Goal: Transaction & Acquisition: Book appointment/travel/reservation

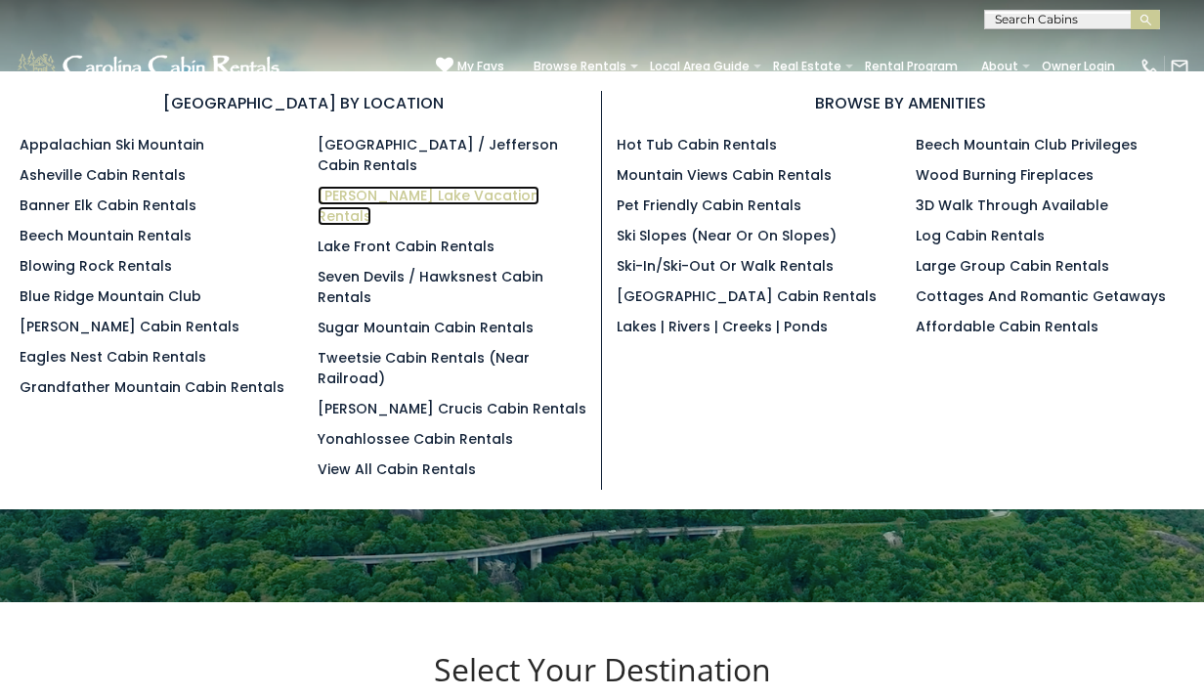
click at [354, 193] on link "[PERSON_NAME] Lake Vacation Rentals" at bounding box center [429, 206] width 222 height 40
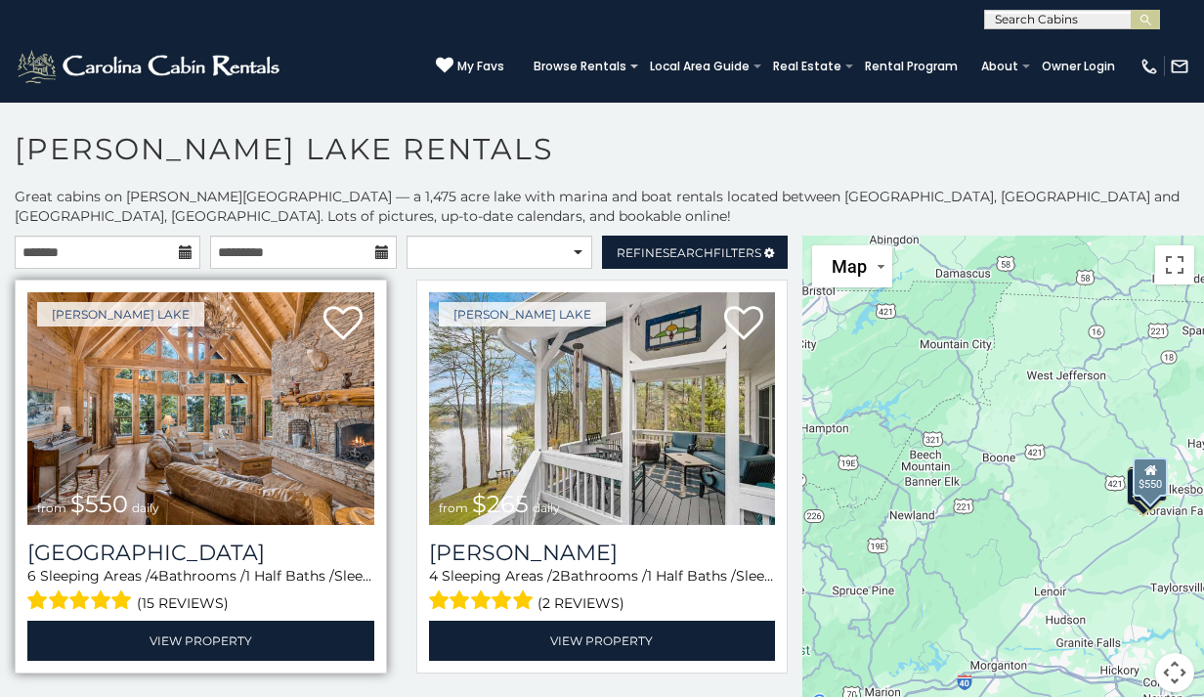
click at [174, 461] on img at bounding box center [200, 408] width 347 height 233
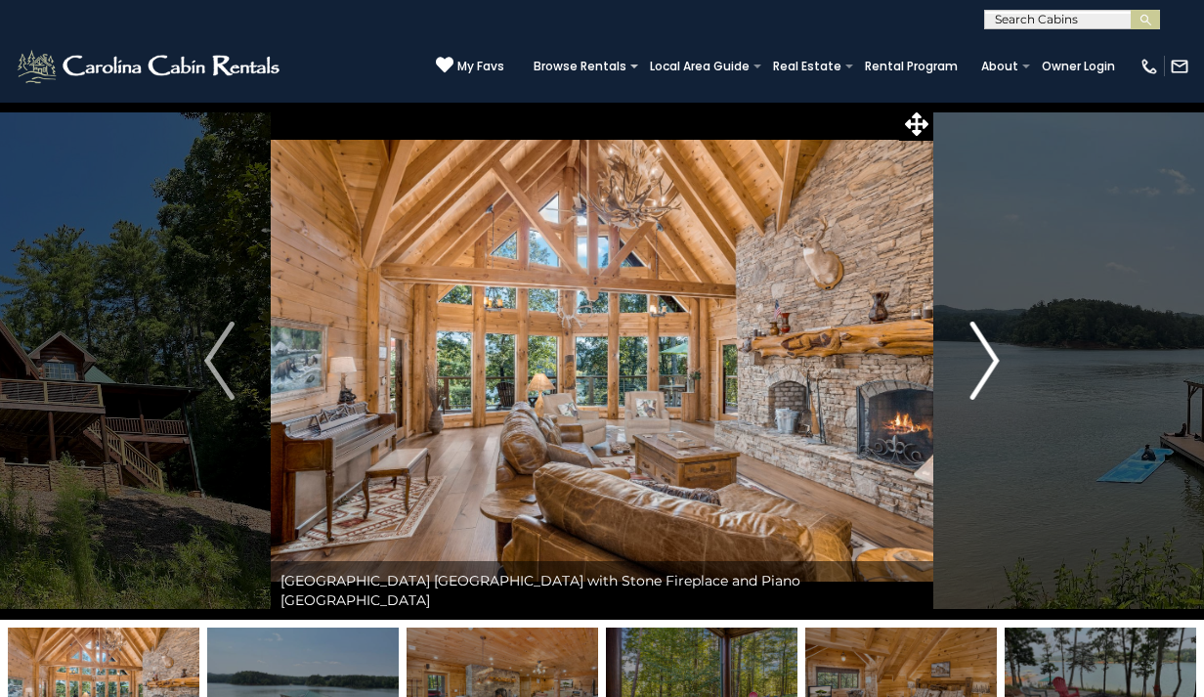
click at [991, 368] on img "Next" at bounding box center [984, 361] width 29 height 78
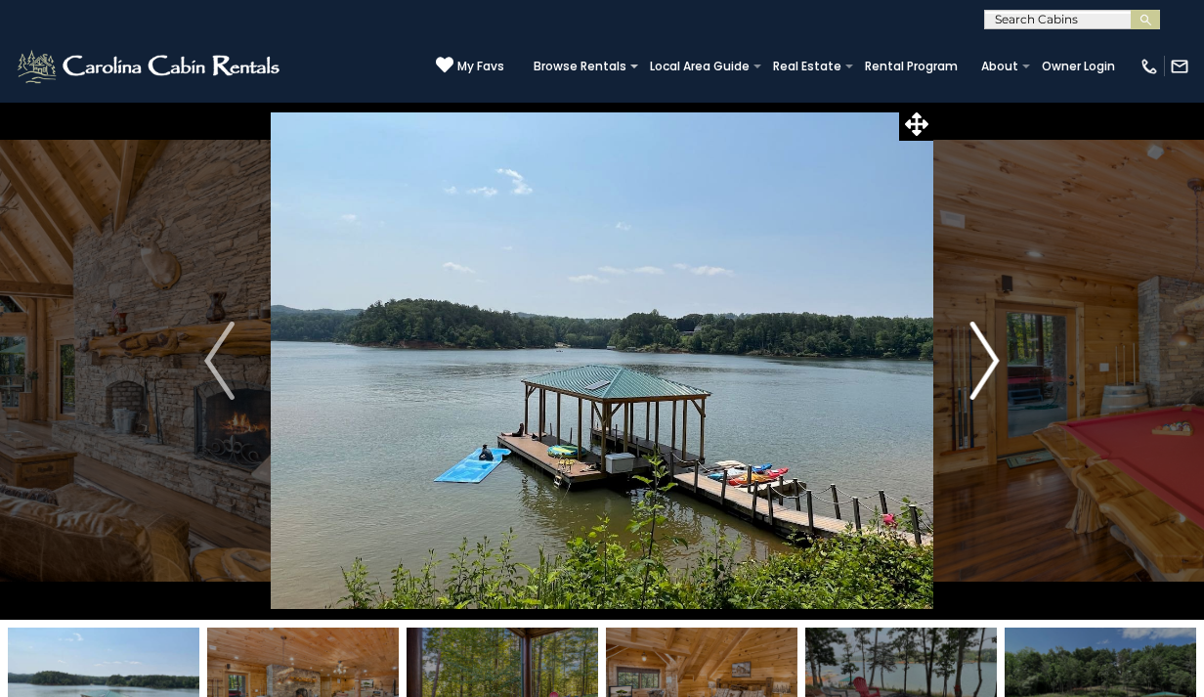
click at [991, 366] on img "Next" at bounding box center [984, 361] width 29 height 78
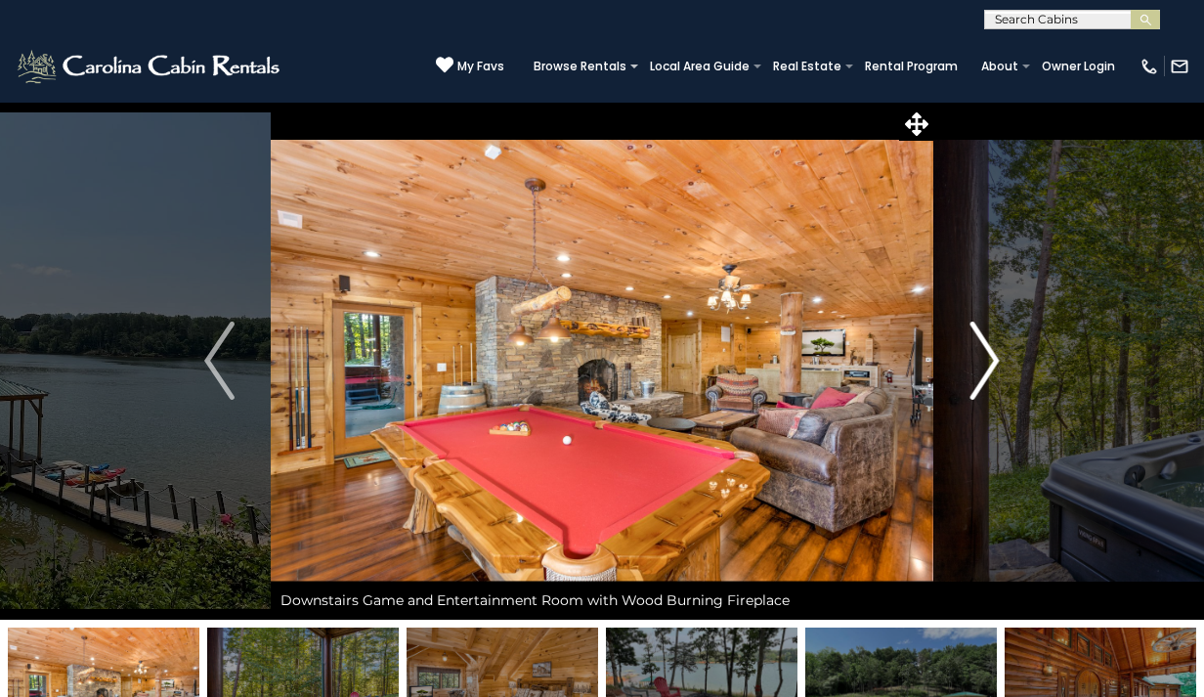
click at [991, 365] on img "Next" at bounding box center [984, 361] width 29 height 78
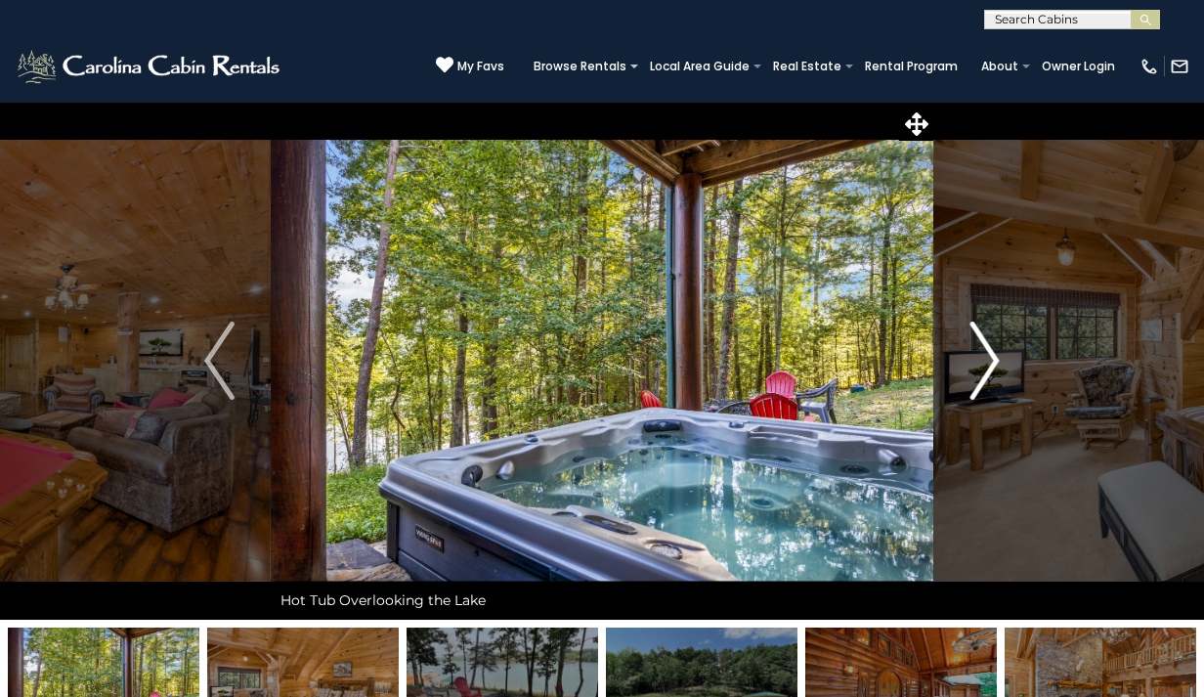
click at [991, 359] on img "Next" at bounding box center [984, 361] width 29 height 78
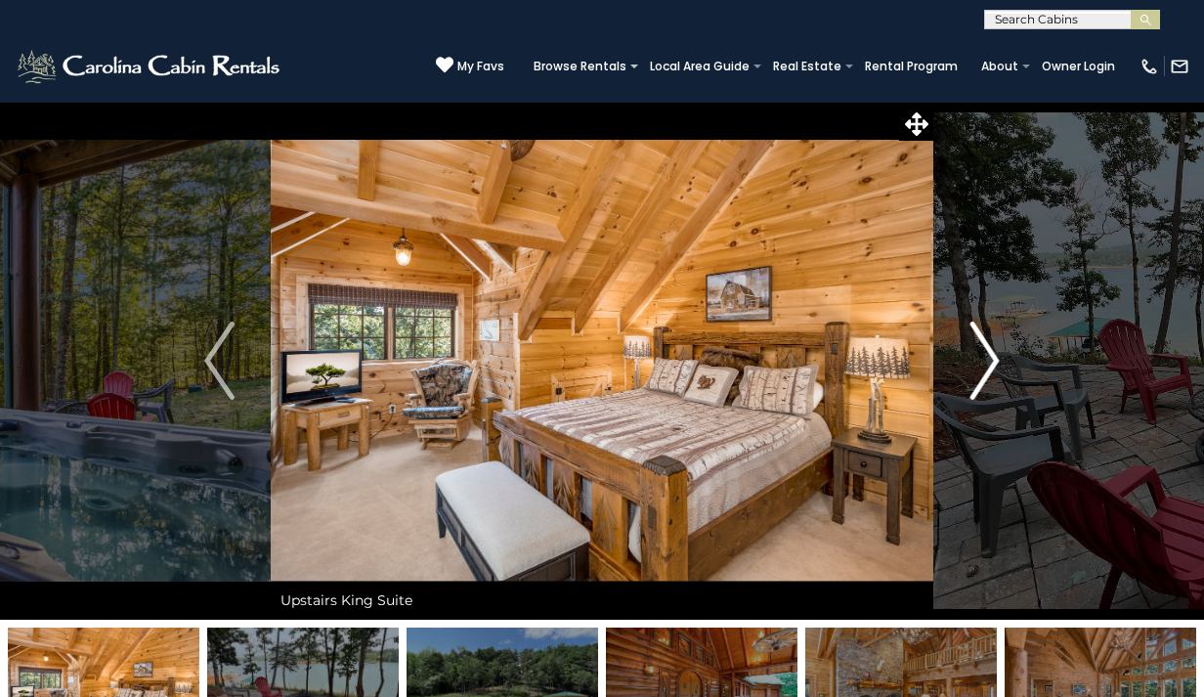
click at [991, 364] on img "Next" at bounding box center [984, 361] width 29 height 78
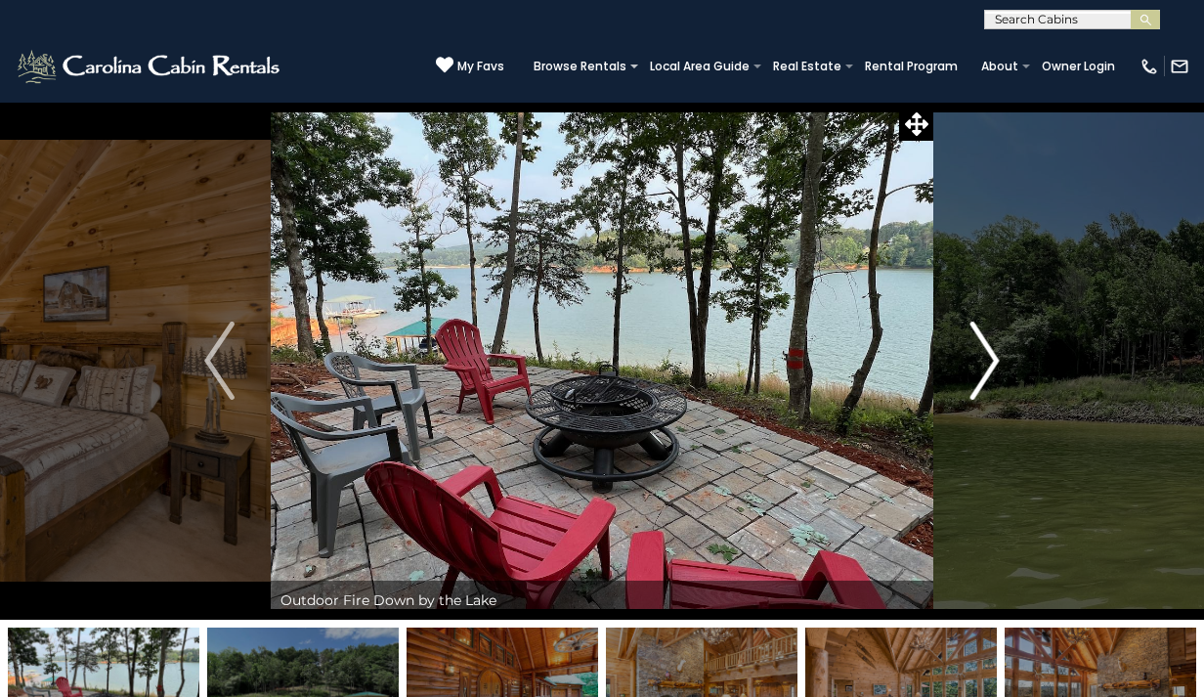
click at [989, 357] on img "Next" at bounding box center [984, 361] width 29 height 78
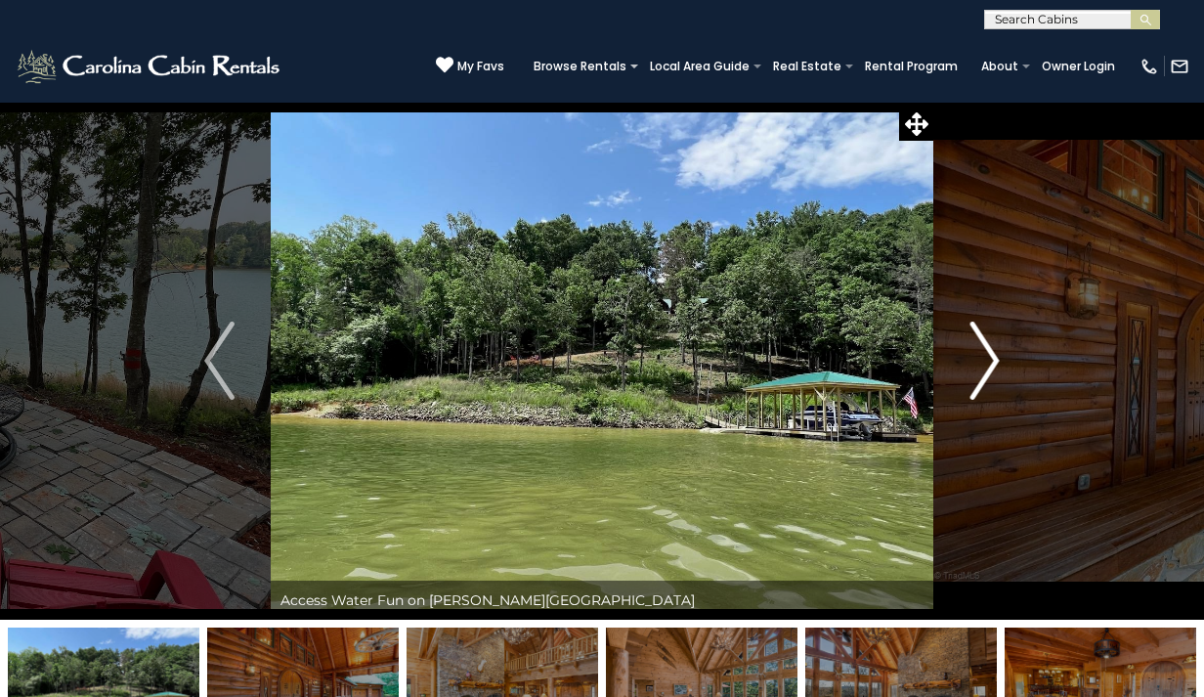
click at [989, 357] on img "Next" at bounding box center [984, 361] width 29 height 78
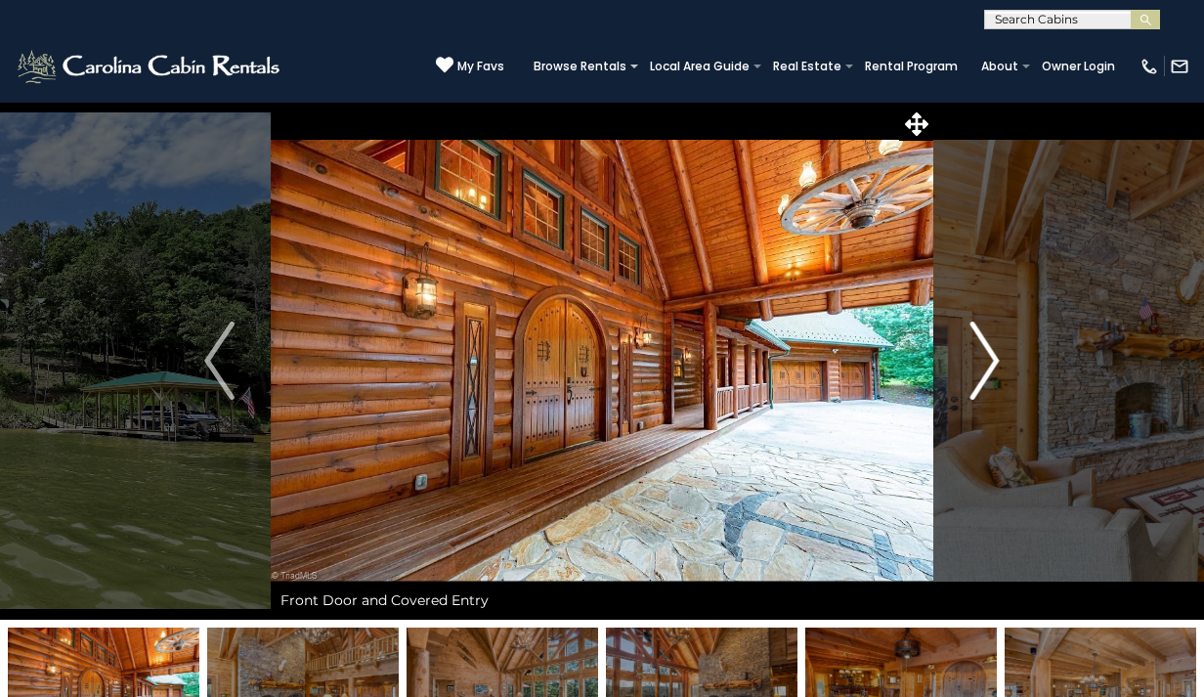
click at [989, 358] on img "Next" at bounding box center [984, 361] width 29 height 78
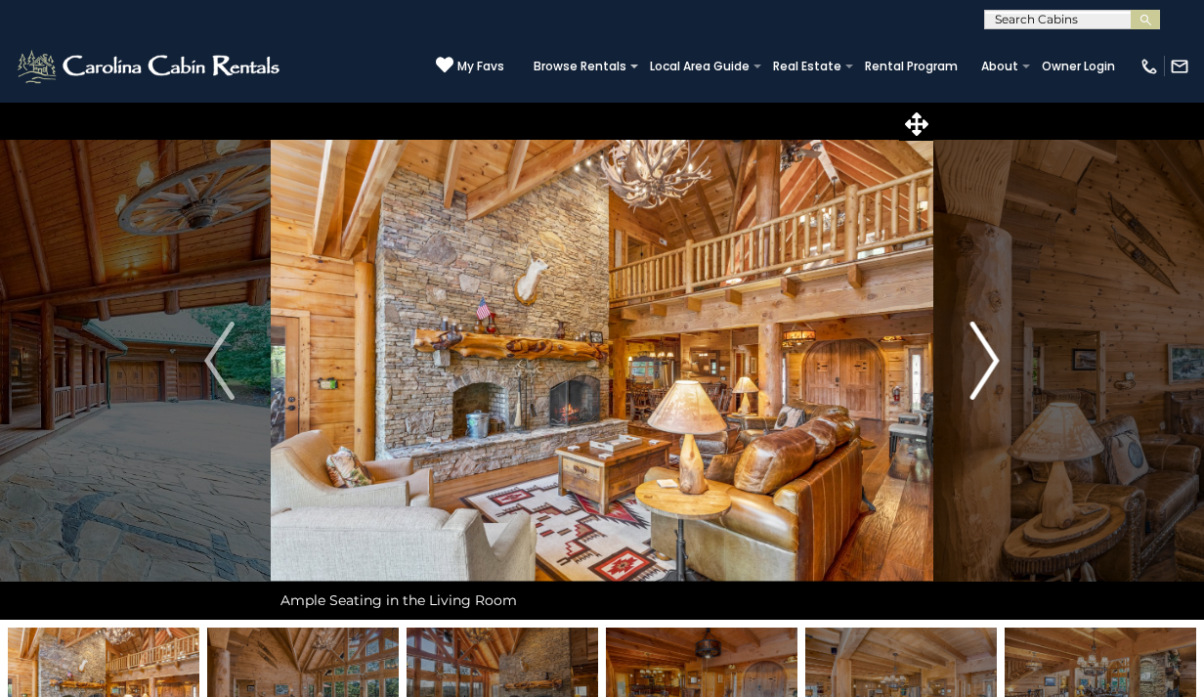
click at [987, 361] on img "Next" at bounding box center [984, 361] width 29 height 78
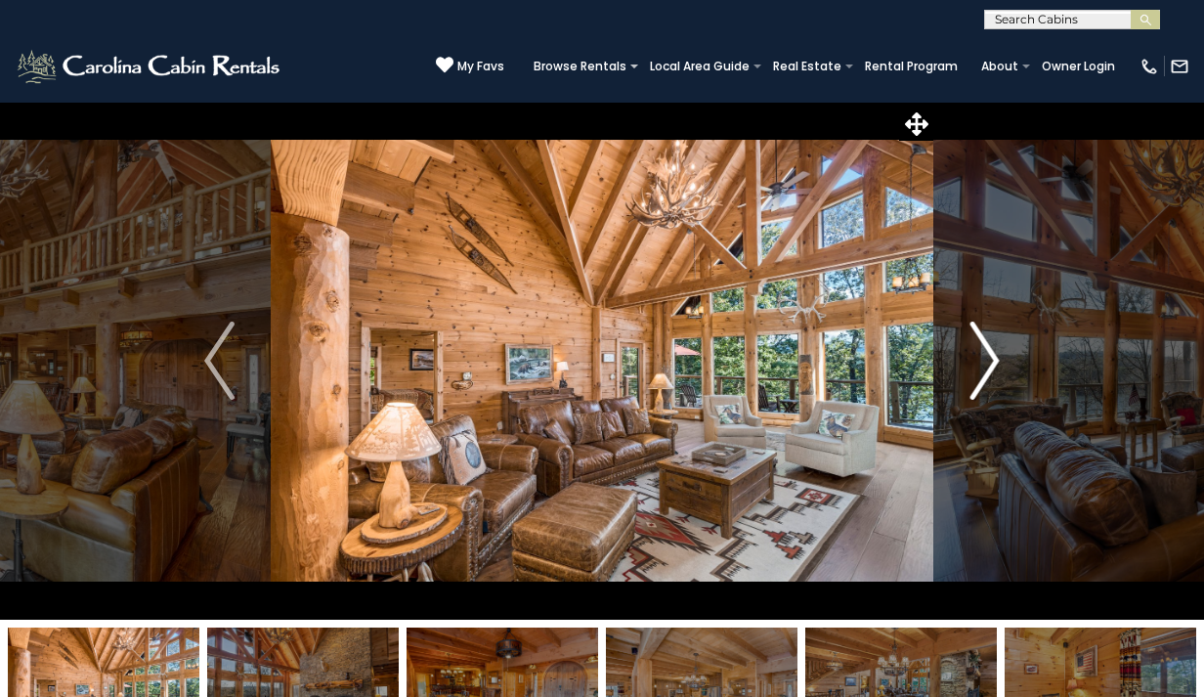
click at [986, 354] on img "Next" at bounding box center [984, 361] width 29 height 78
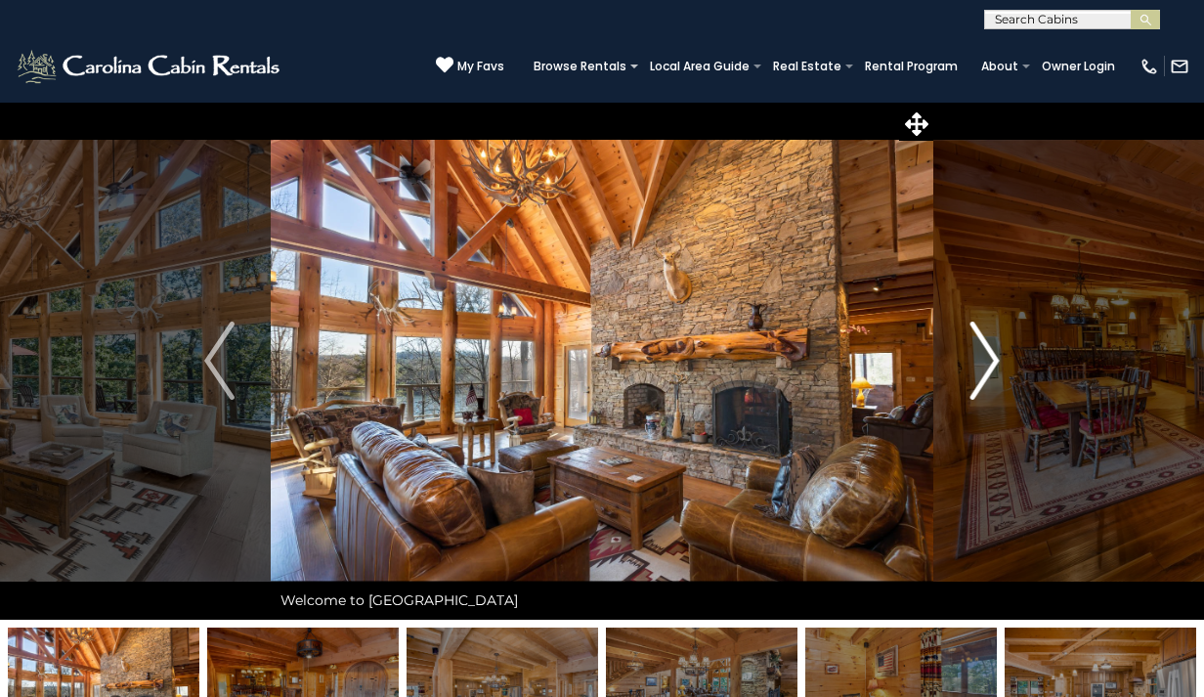
click at [986, 357] on img "Next" at bounding box center [984, 361] width 29 height 78
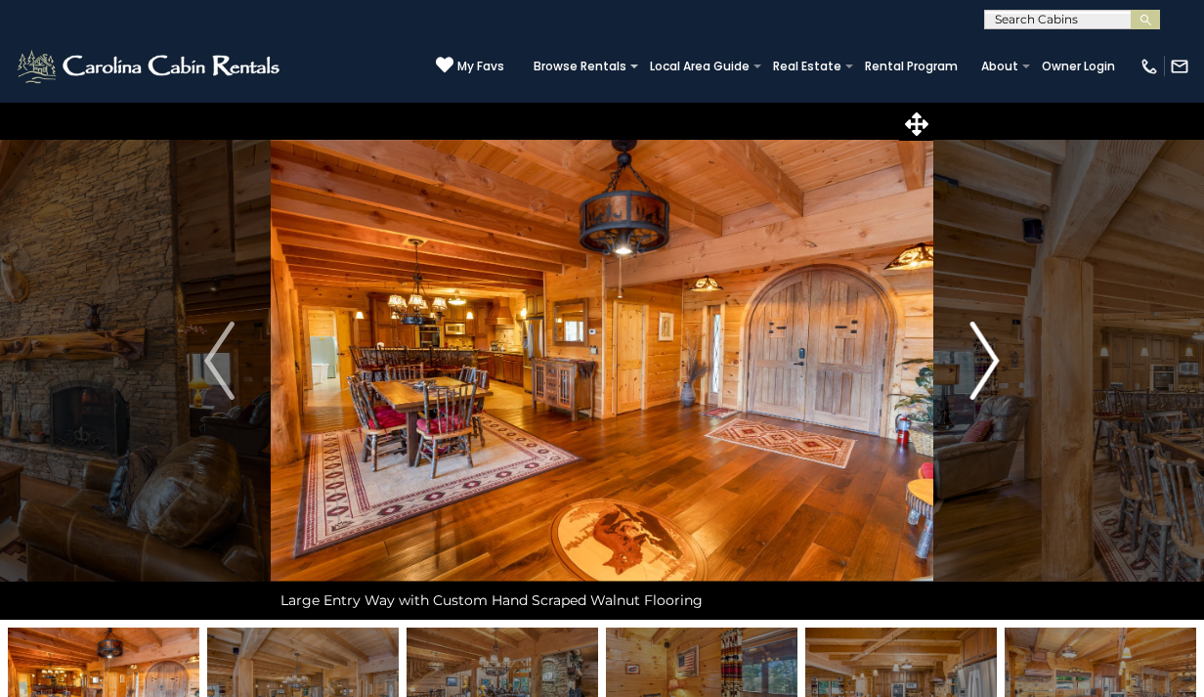
click at [986, 357] on img "Next" at bounding box center [984, 361] width 29 height 78
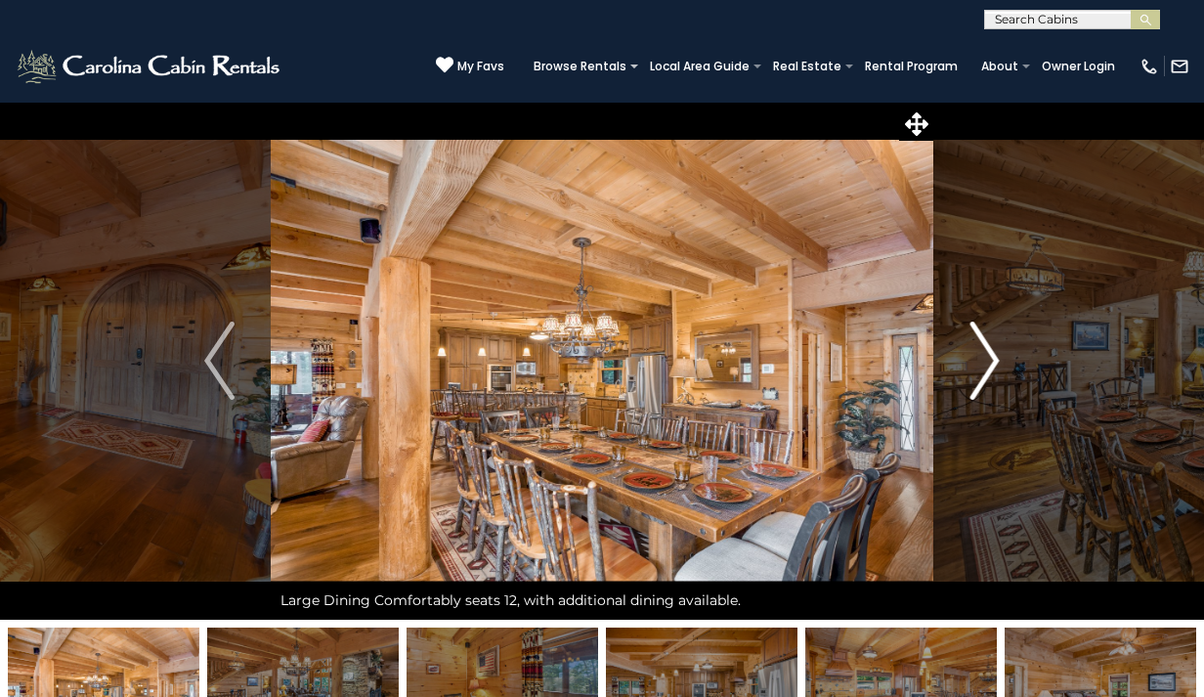
click at [986, 357] on img "Next" at bounding box center [984, 361] width 29 height 78
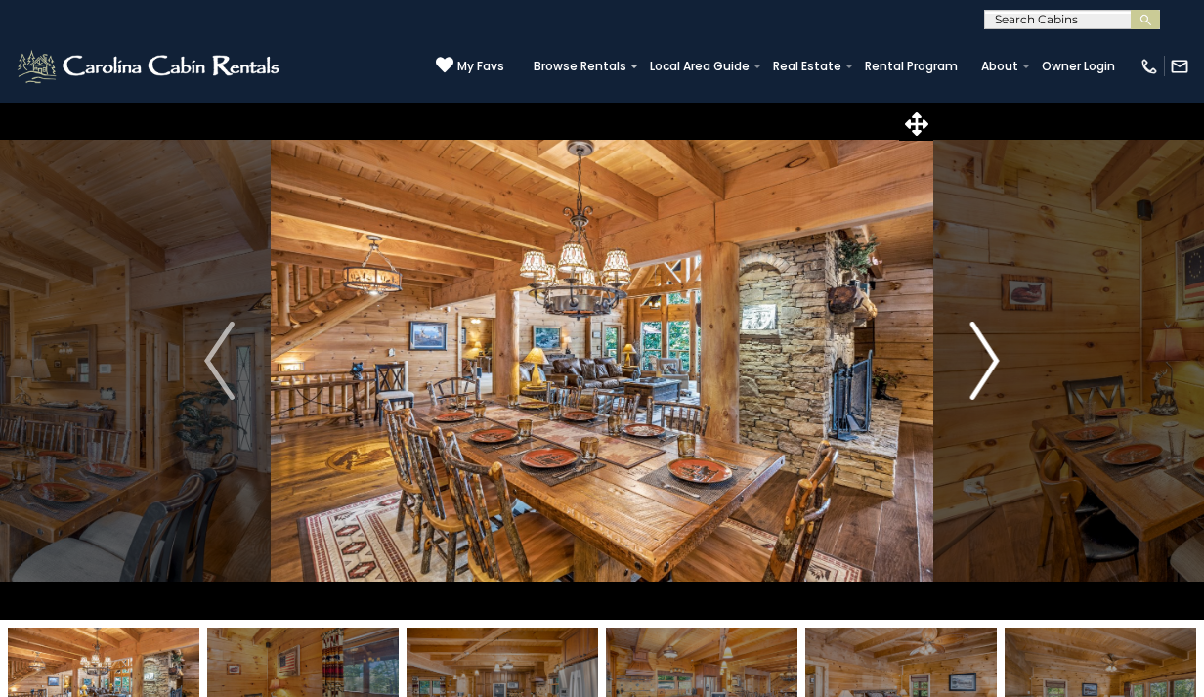
click at [986, 357] on img "Next" at bounding box center [984, 361] width 29 height 78
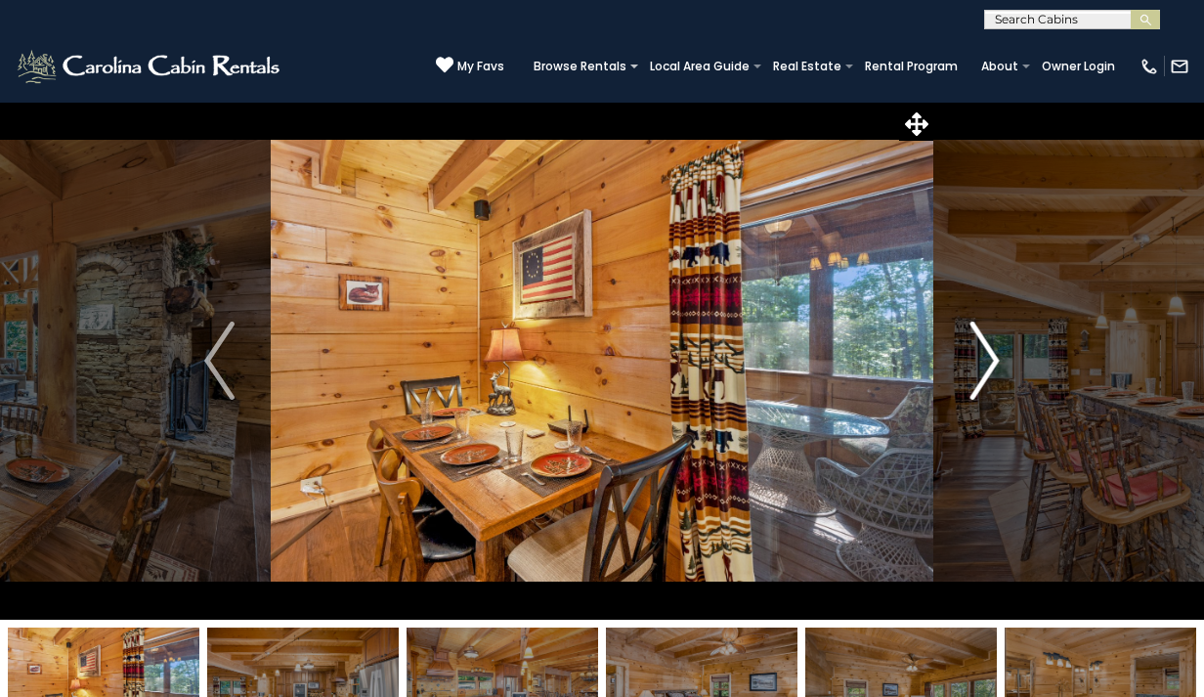
click at [986, 358] on img "Next" at bounding box center [984, 361] width 29 height 78
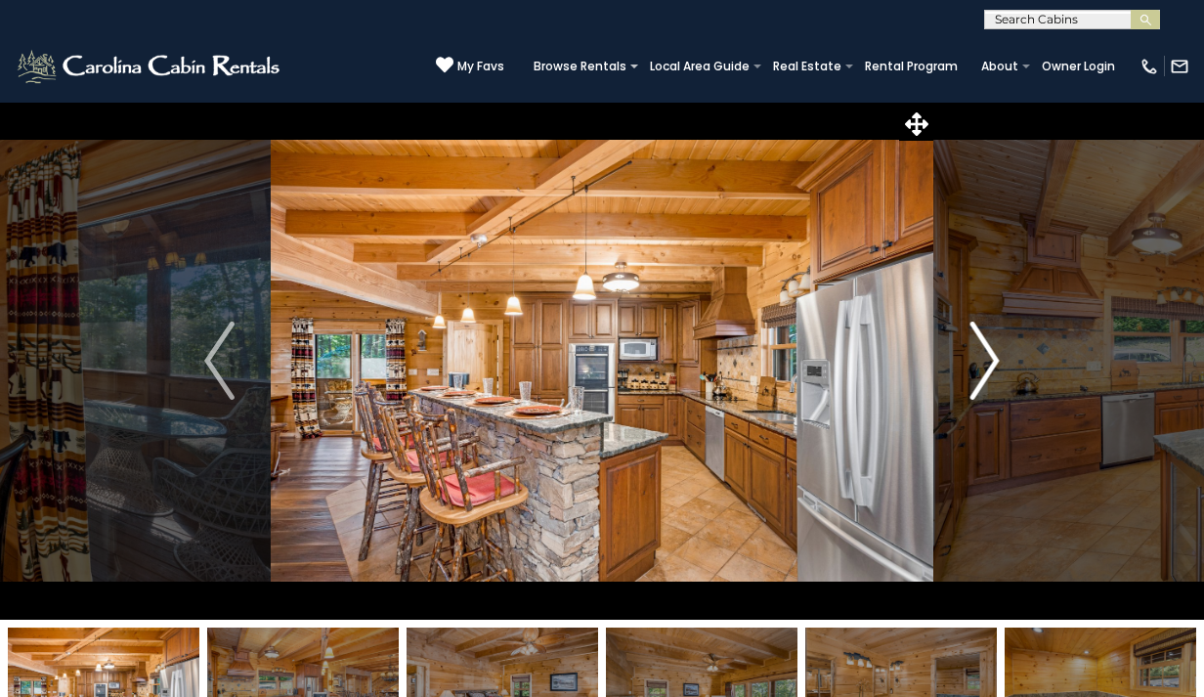
click at [986, 356] on img "Next" at bounding box center [984, 361] width 29 height 78
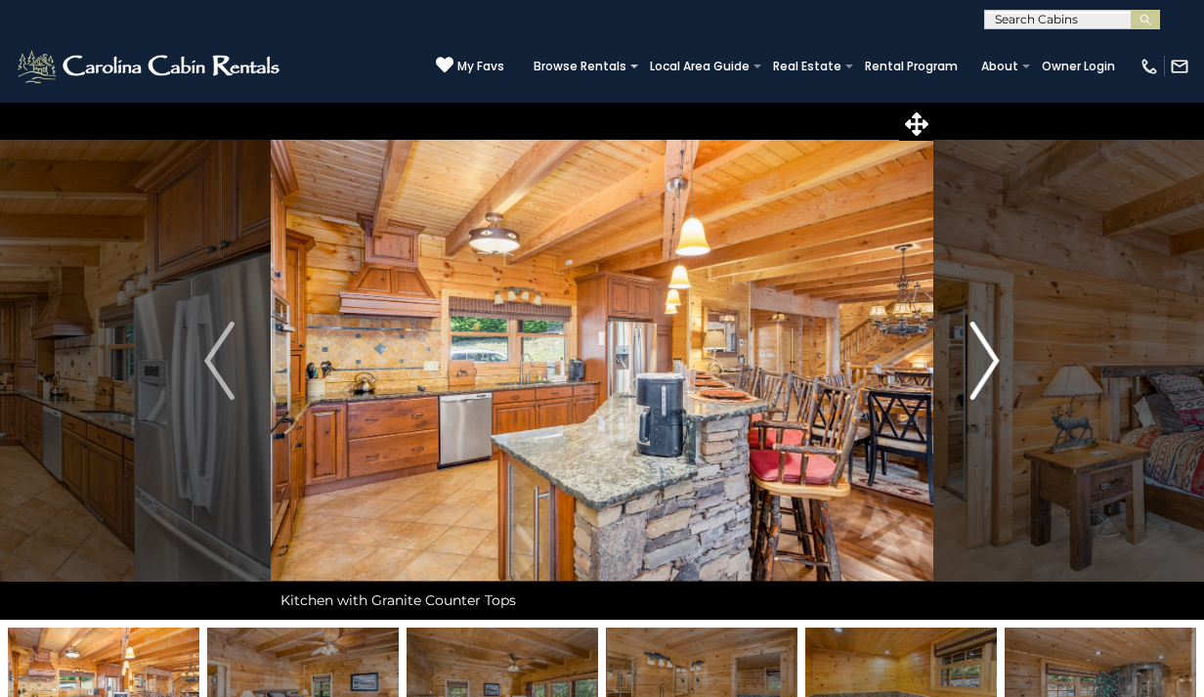
click at [986, 356] on img "Next" at bounding box center [984, 361] width 29 height 78
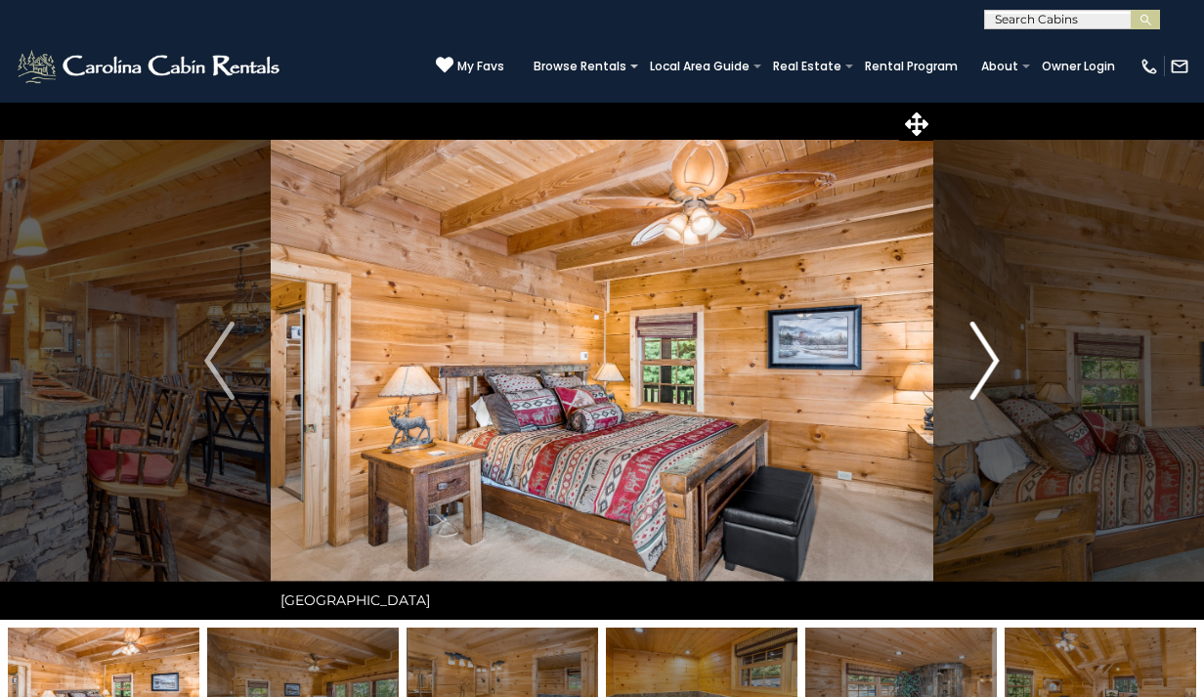
click at [986, 356] on img "Next" at bounding box center [984, 361] width 29 height 78
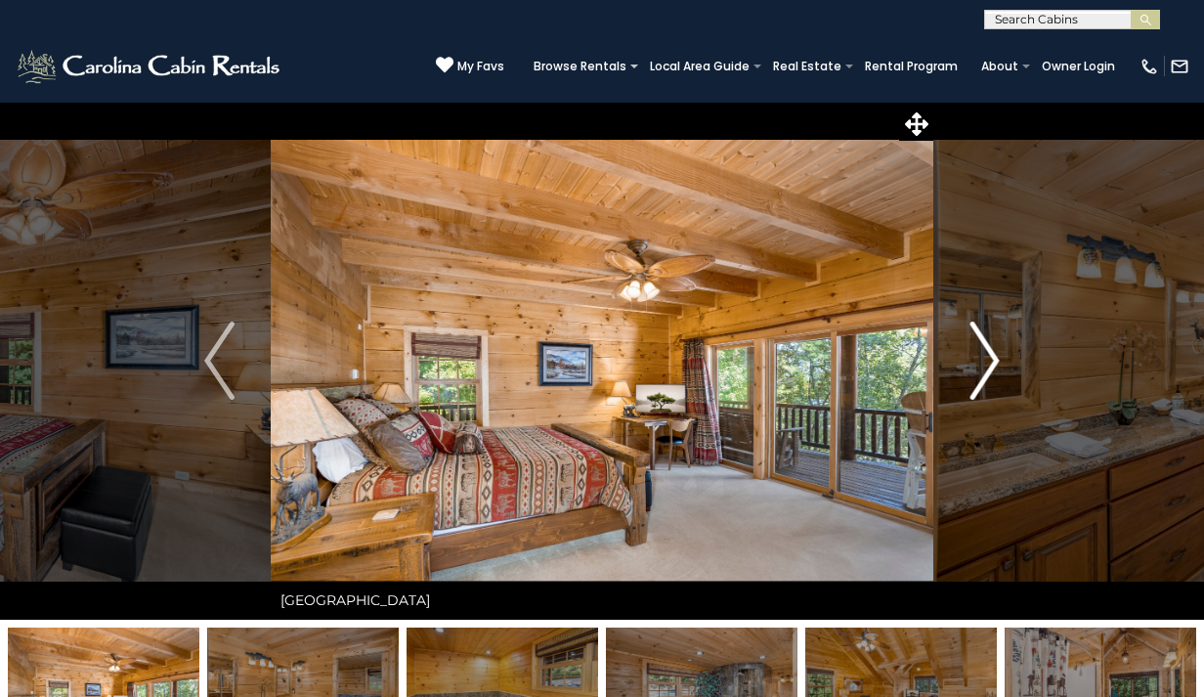
click at [986, 356] on img "Next" at bounding box center [984, 361] width 29 height 78
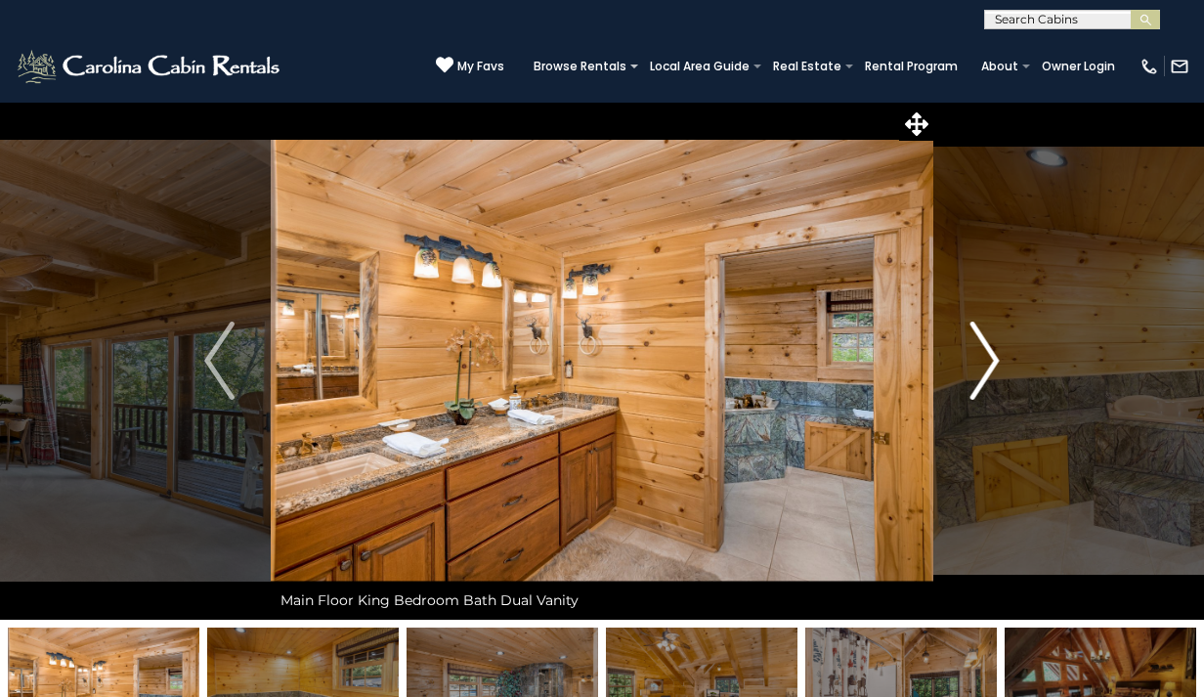
click at [986, 356] on img "Next" at bounding box center [984, 361] width 29 height 78
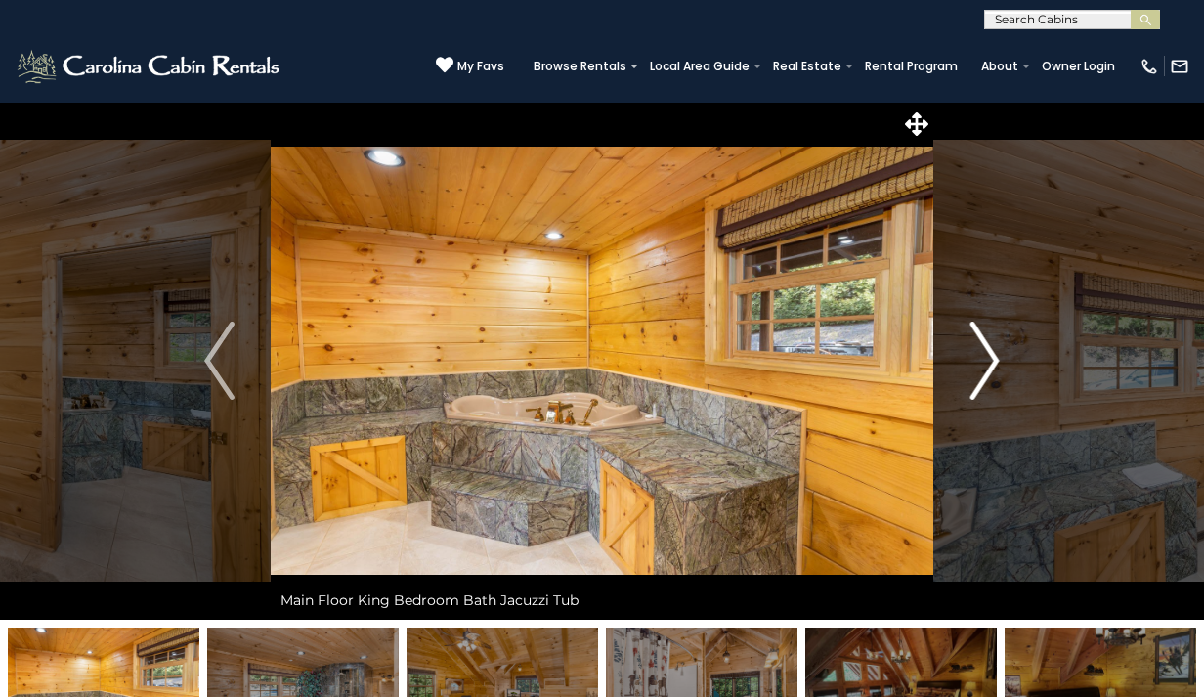
click at [986, 355] on img "Next" at bounding box center [984, 361] width 29 height 78
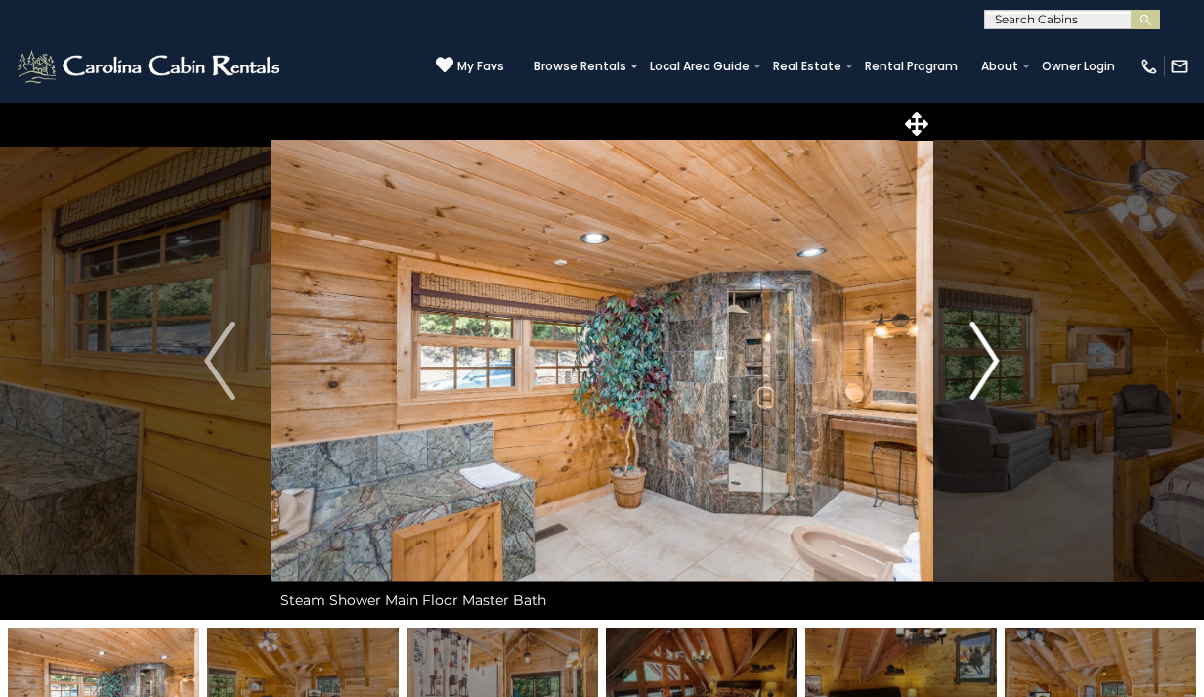
click at [986, 354] on img "Next" at bounding box center [984, 361] width 29 height 78
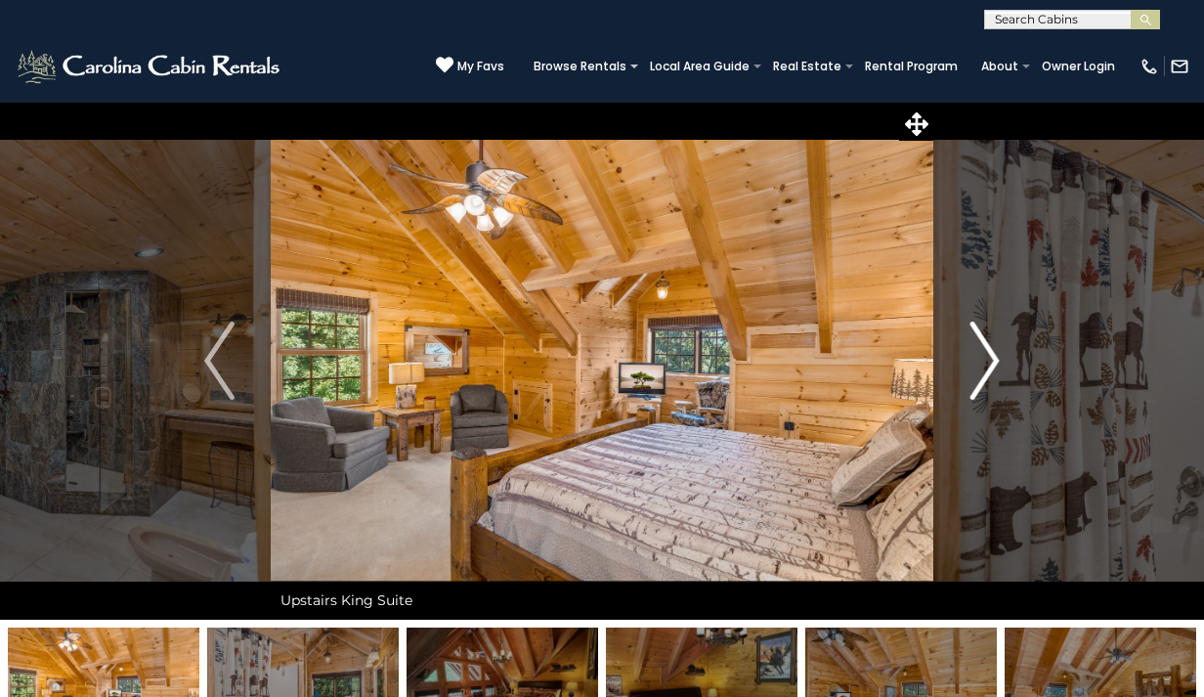
click at [986, 354] on img "Next" at bounding box center [984, 361] width 29 height 78
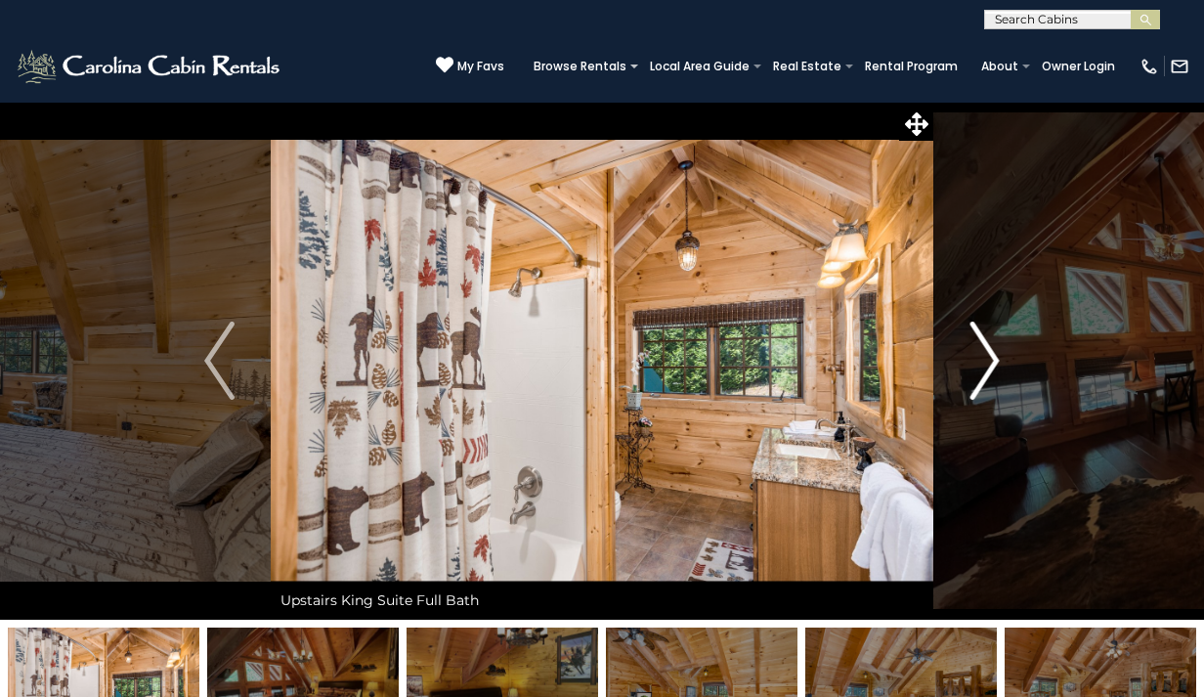
click at [986, 353] on img "Next" at bounding box center [984, 361] width 29 height 78
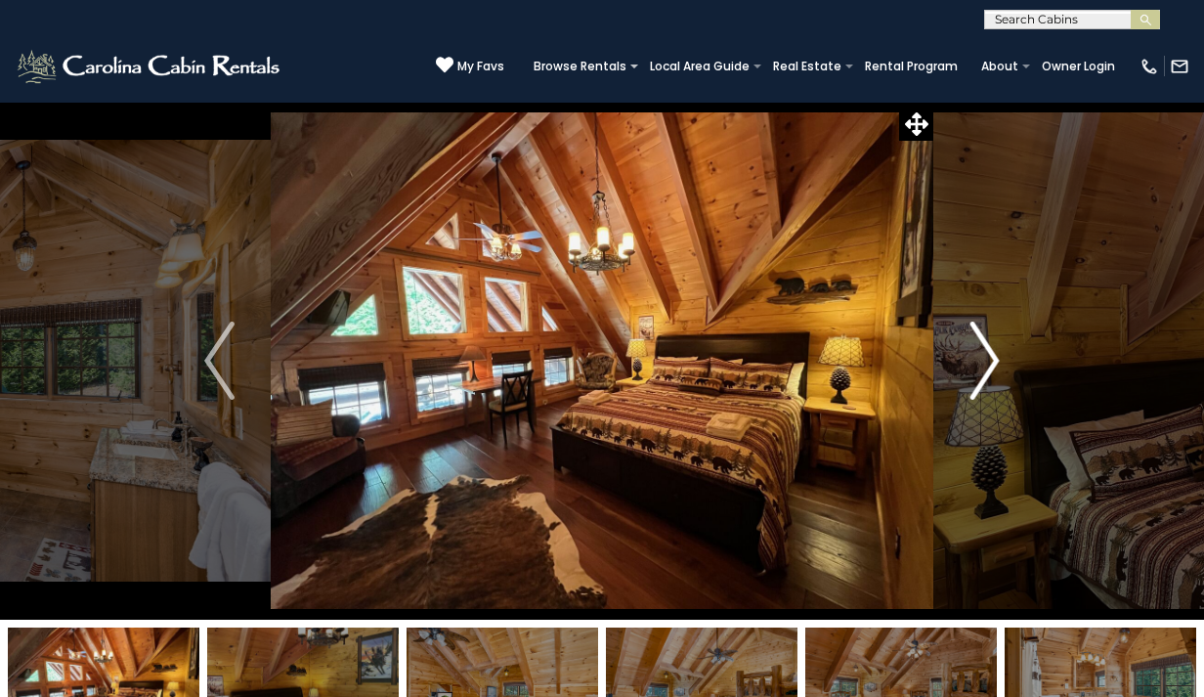
click at [988, 354] on img "Next" at bounding box center [984, 361] width 29 height 78
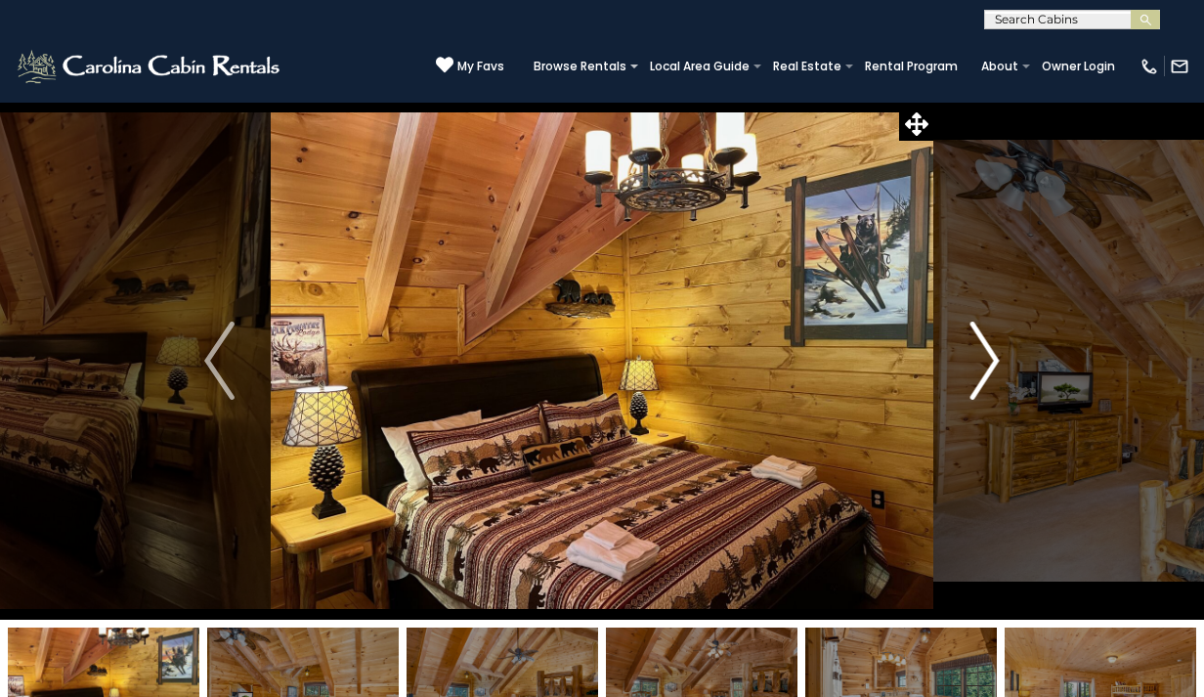
click at [988, 354] on img "Next" at bounding box center [984, 361] width 29 height 78
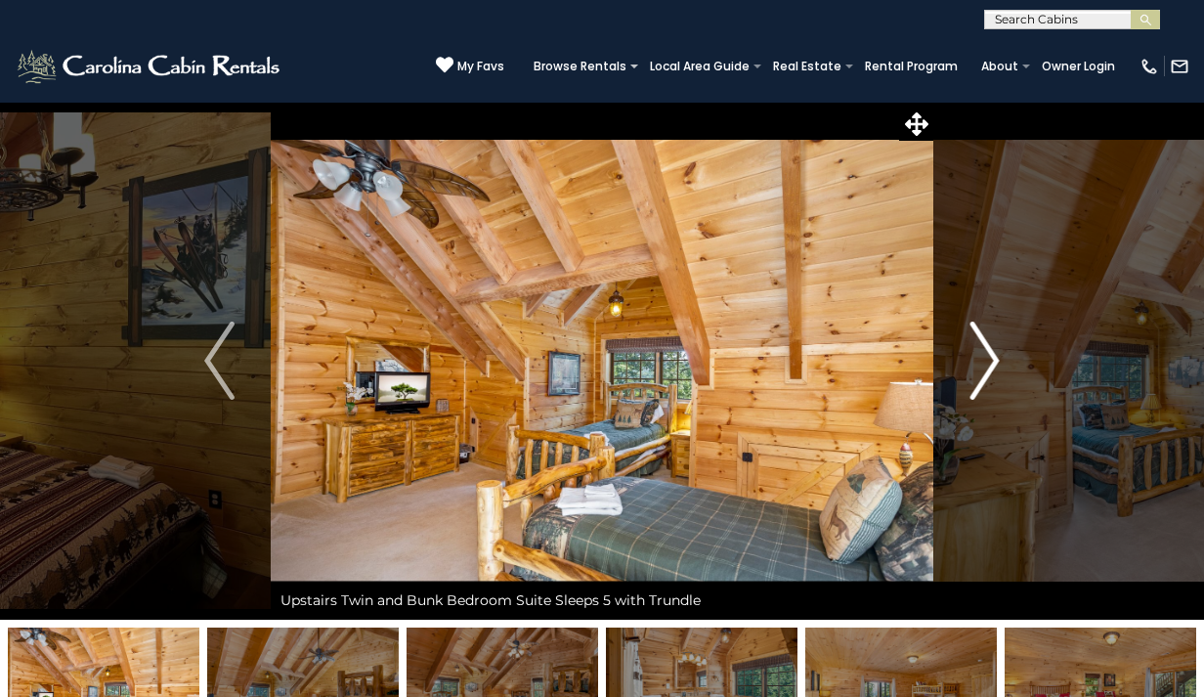
click at [988, 353] on img "Next" at bounding box center [984, 361] width 29 height 78
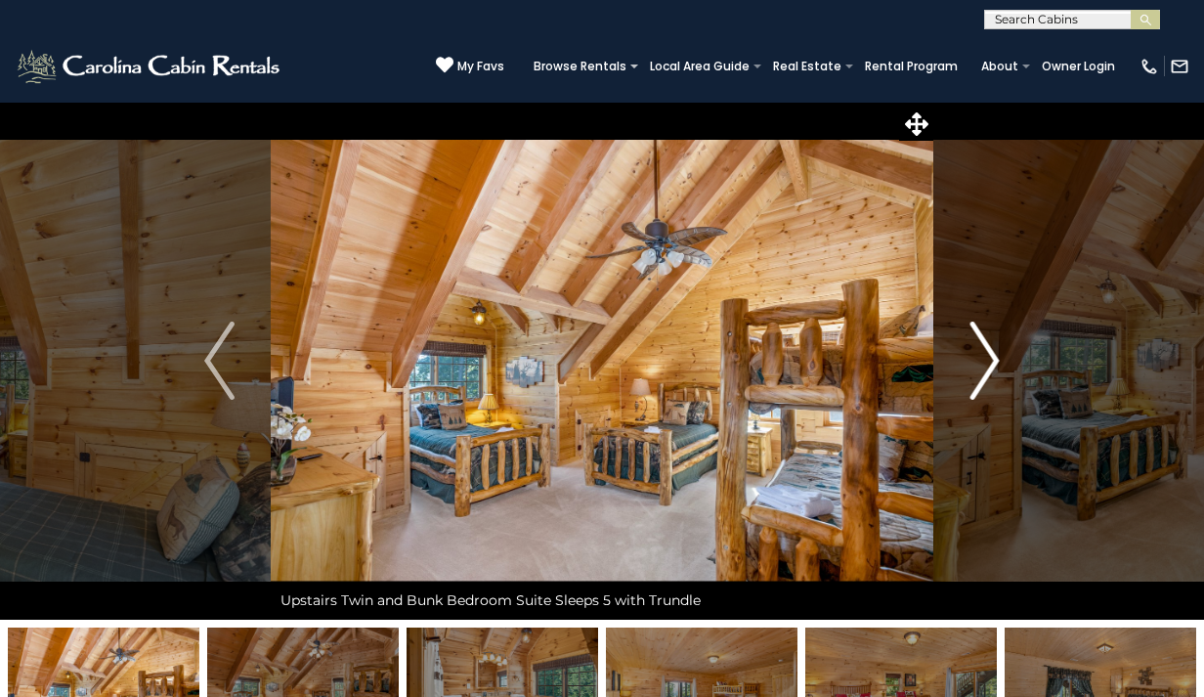
click at [988, 353] on img "Next" at bounding box center [984, 361] width 29 height 78
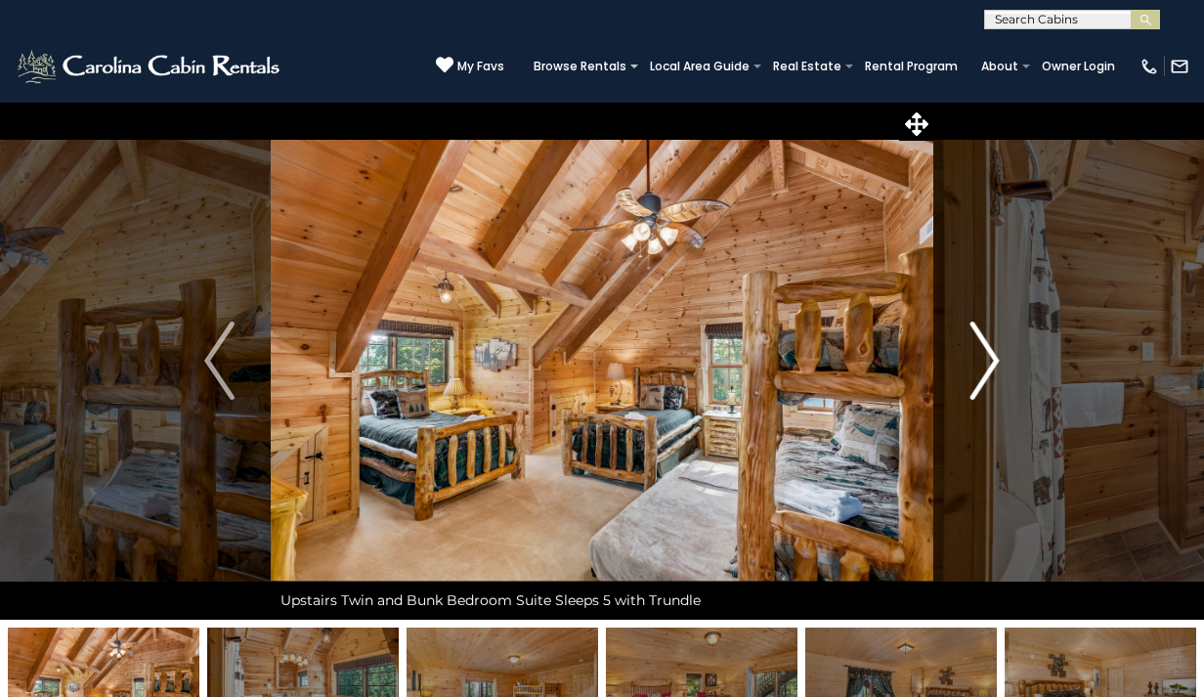
click at [989, 354] on img "Next" at bounding box center [984, 361] width 29 height 78
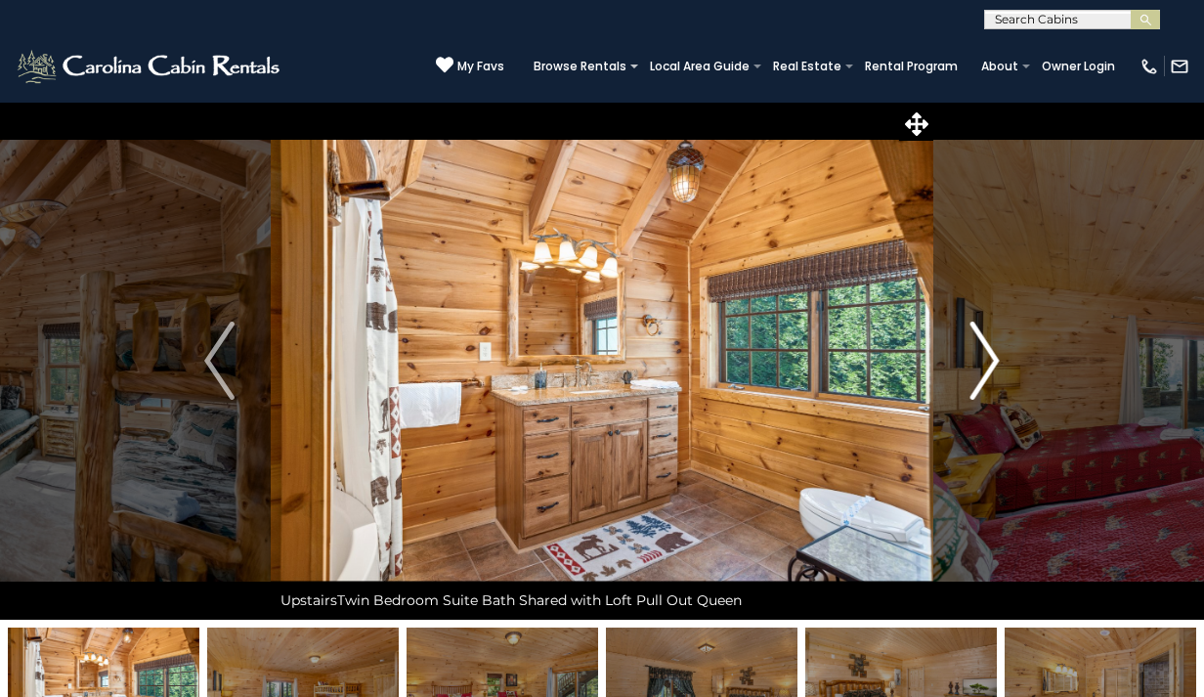
click at [988, 353] on img "Next" at bounding box center [984, 361] width 29 height 78
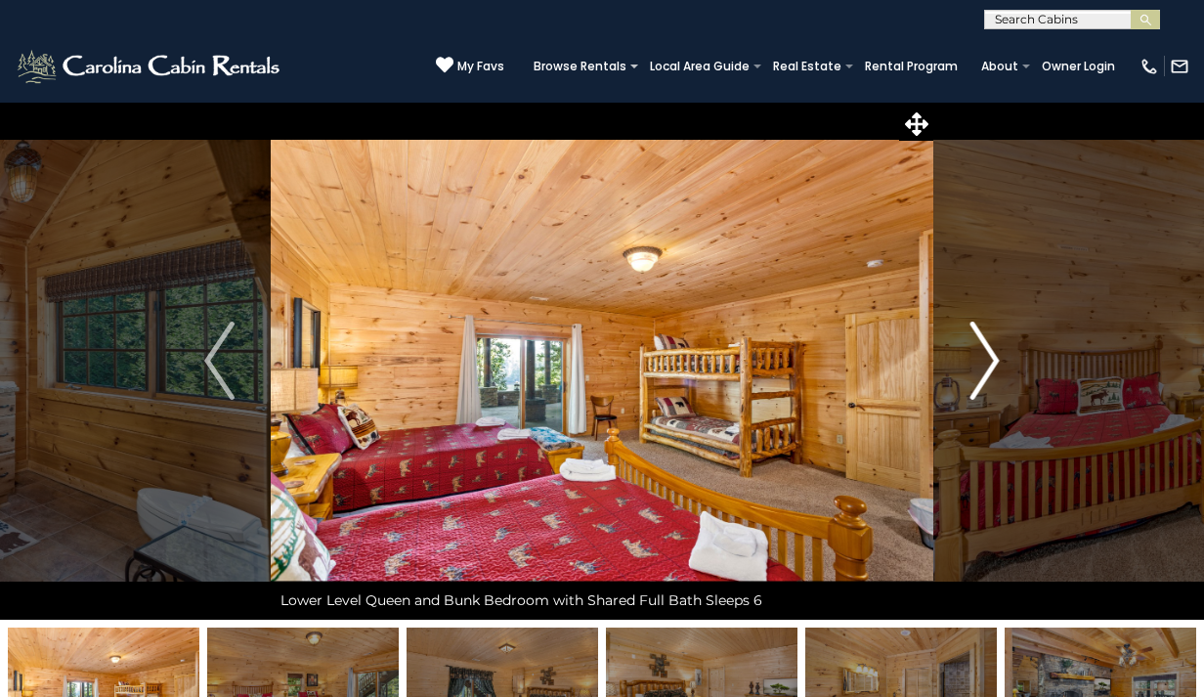
click at [988, 355] on img "Next" at bounding box center [984, 361] width 29 height 78
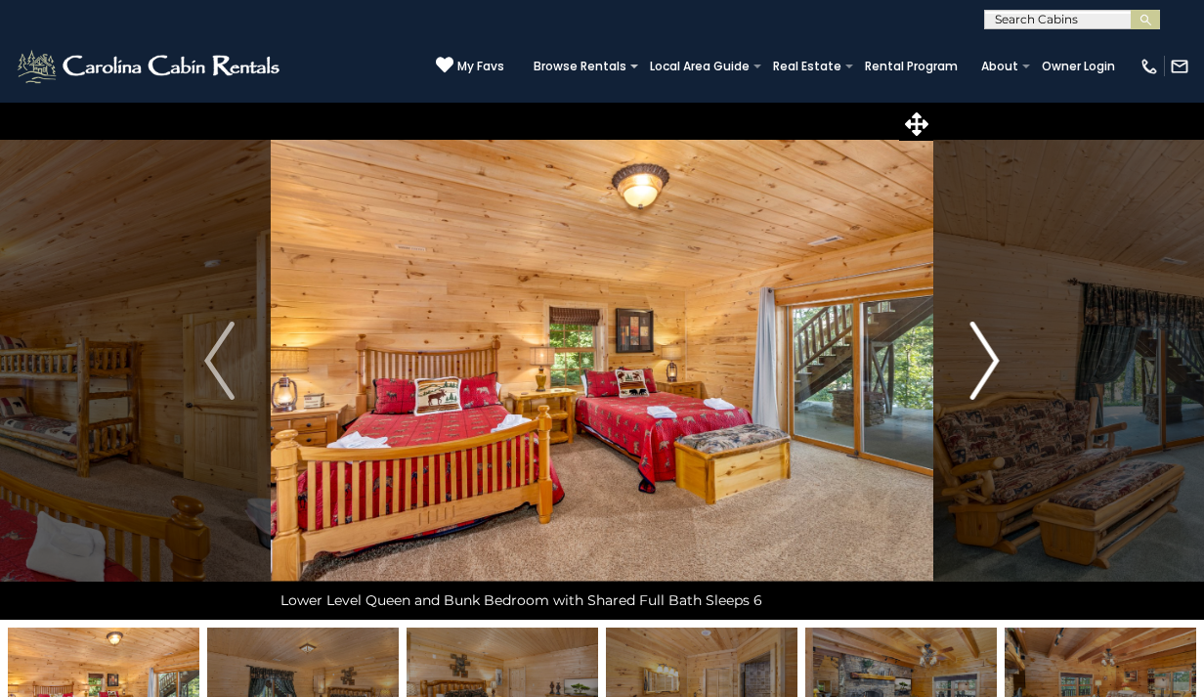
click at [988, 354] on img "Next" at bounding box center [984, 361] width 29 height 78
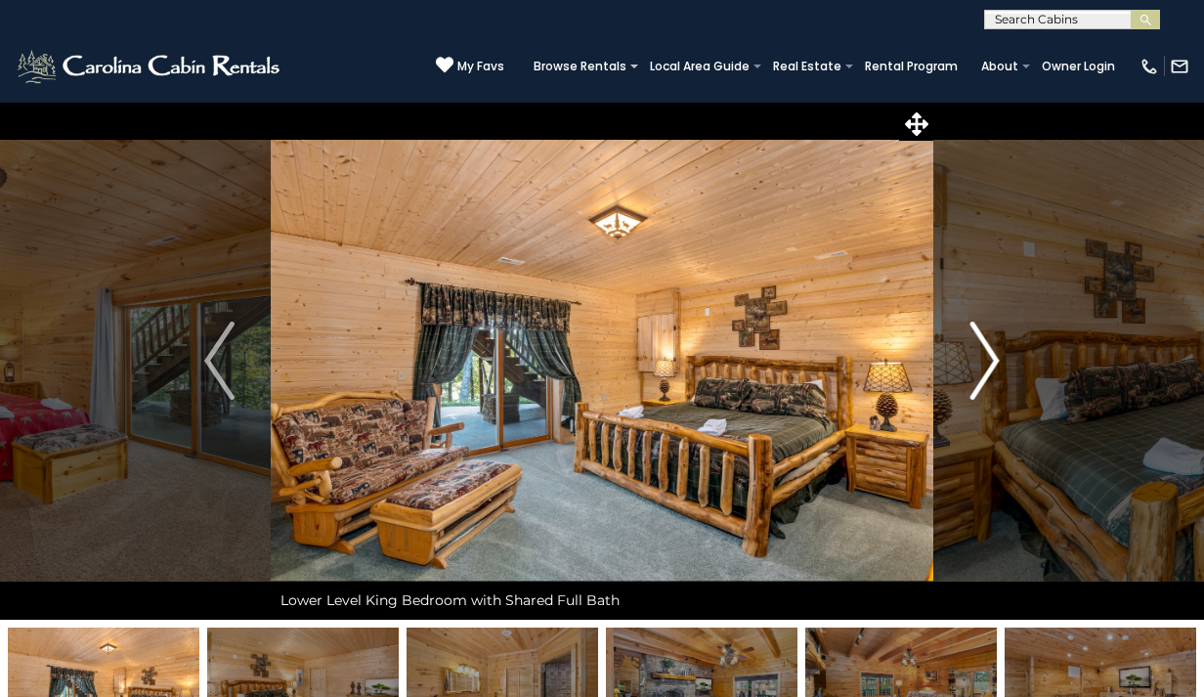
click at [988, 353] on img "Next" at bounding box center [984, 361] width 29 height 78
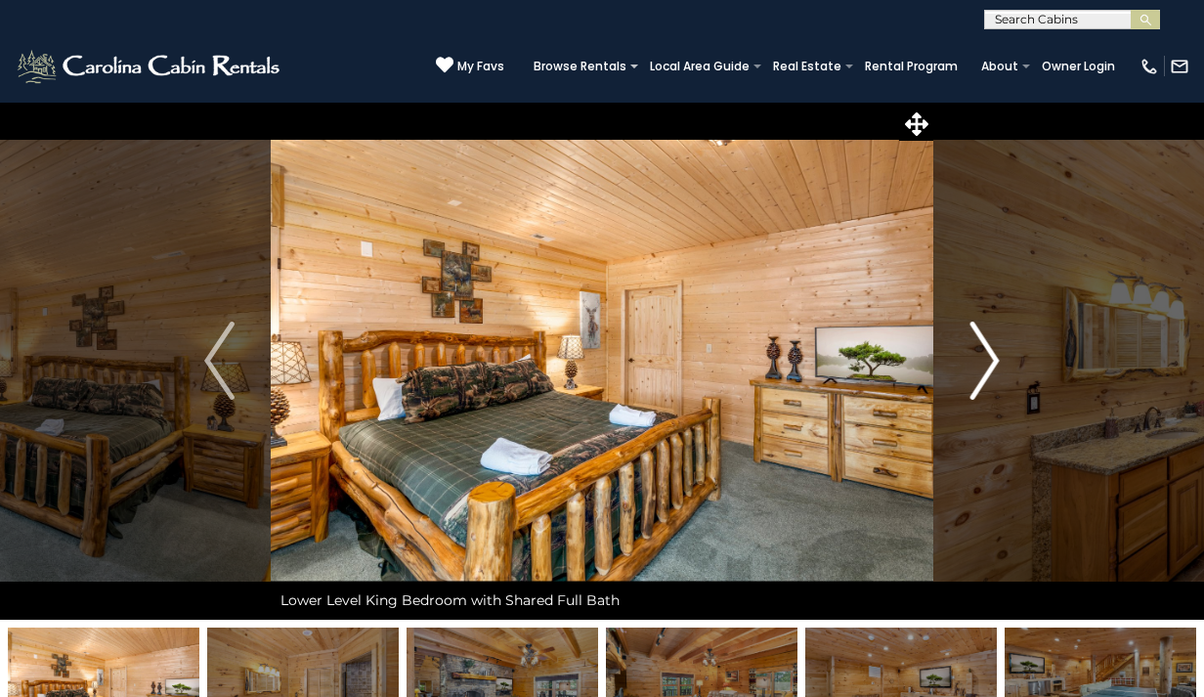
click at [988, 349] on img "Next" at bounding box center [984, 361] width 29 height 78
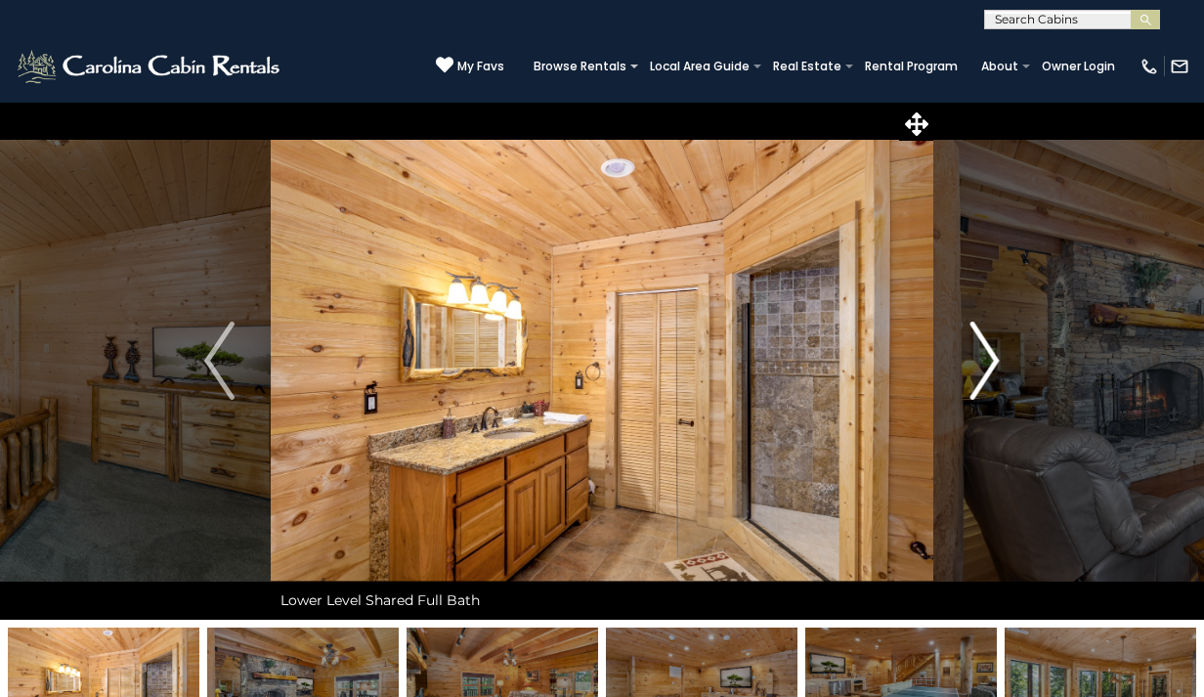
click at [988, 348] on img "Next" at bounding box center [984, 361] width 29 height 78
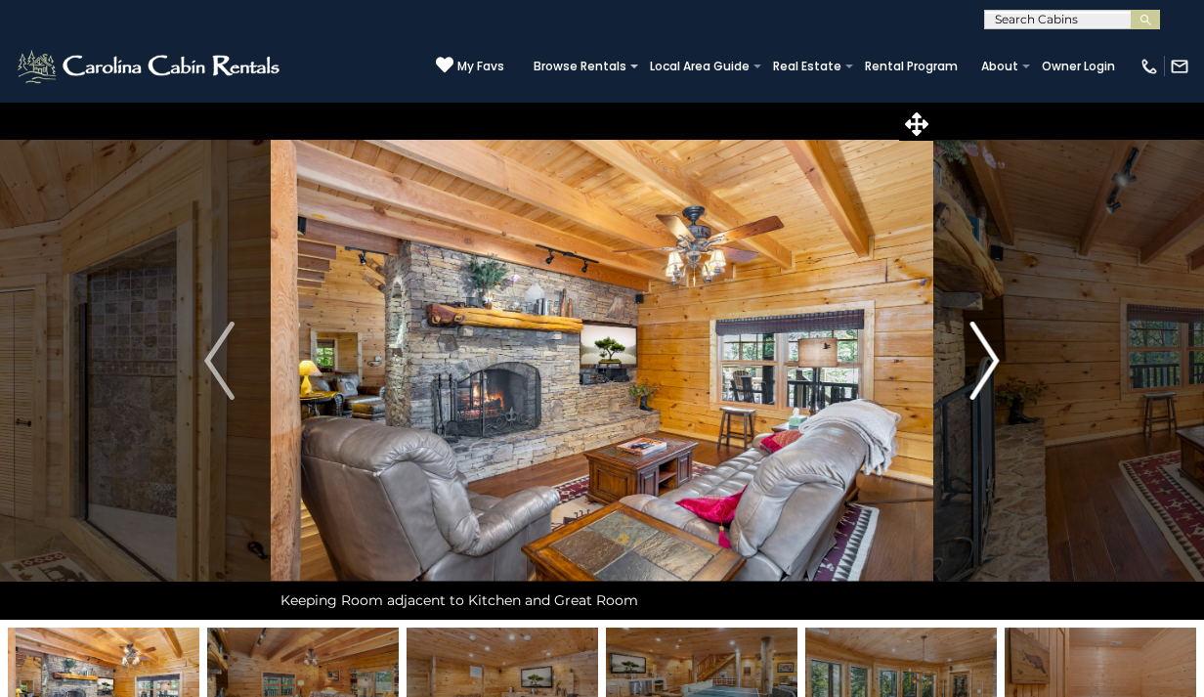
click at [988, 350] on img "Next" at bounding box center [984, 361] width 29 height 78
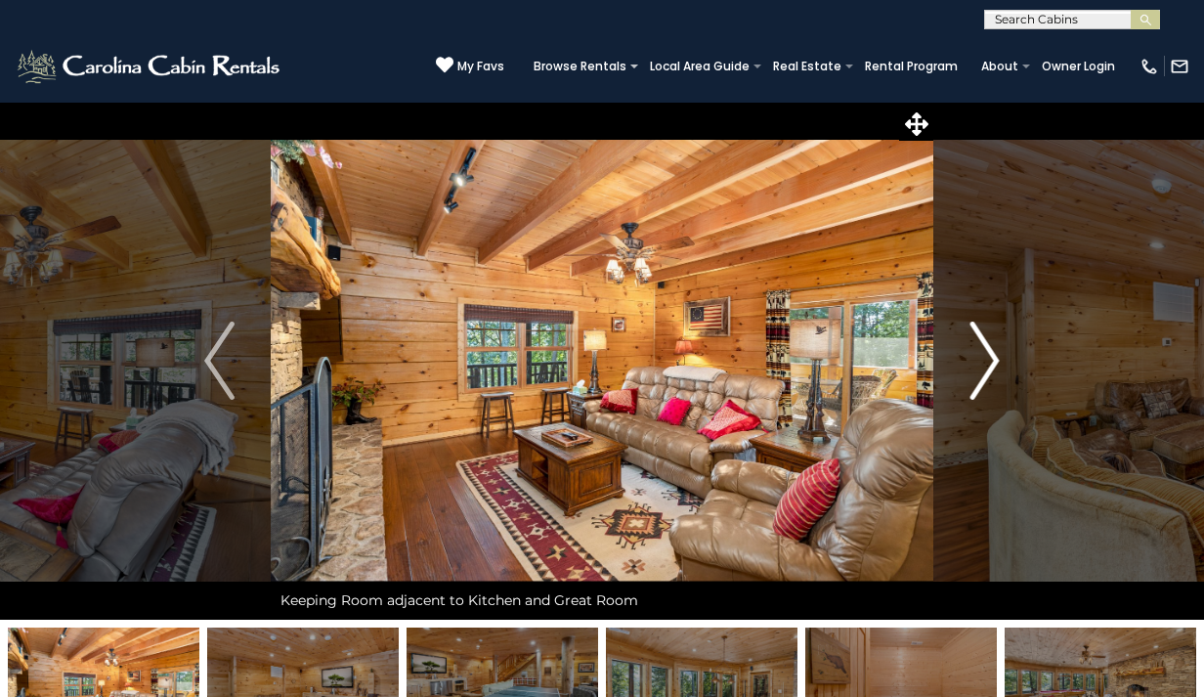
click at [988, 350] on img "Next" at bounding box center [984, 361] width 29 height 78
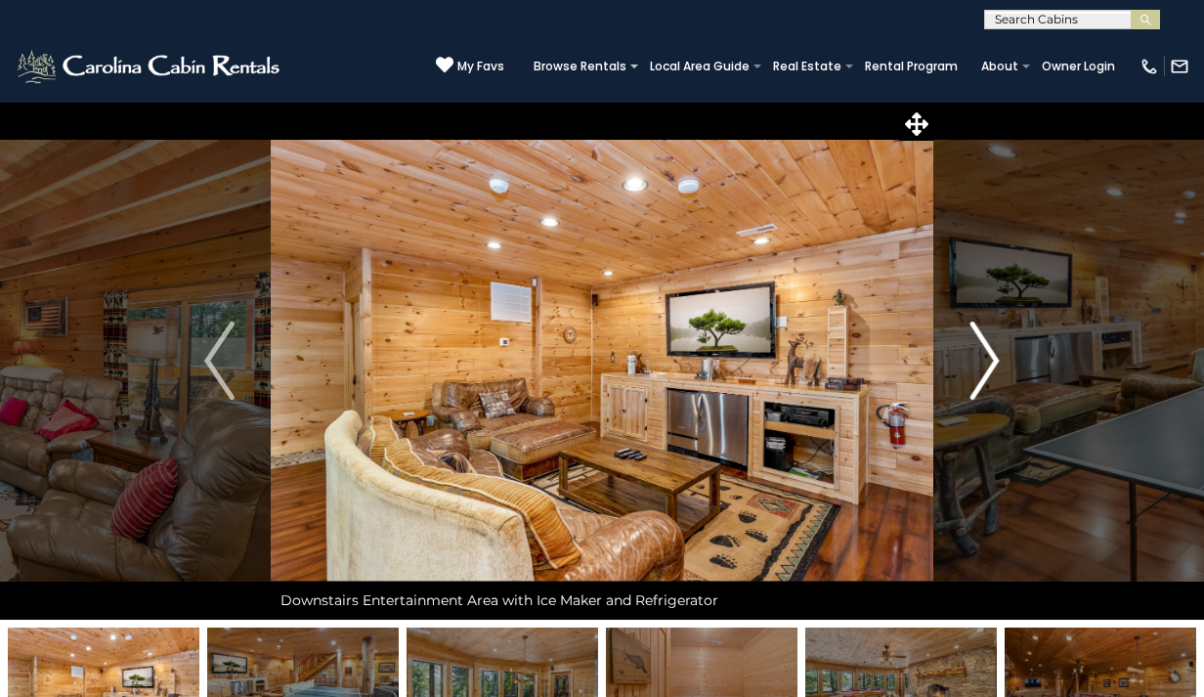
click at [988, 350] on img "Next" at bounding box center [984, 361] width 29 height 78
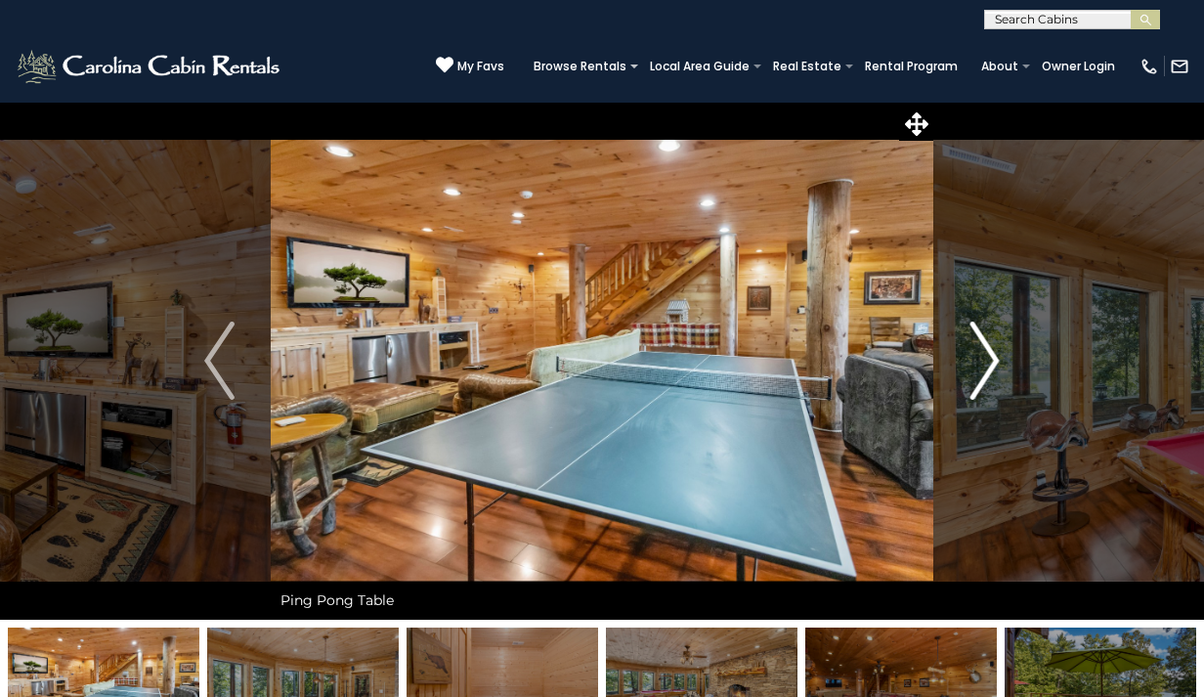
click at [988, 352] on img "Next" at bounding box center [984, 361] width 29 height 78
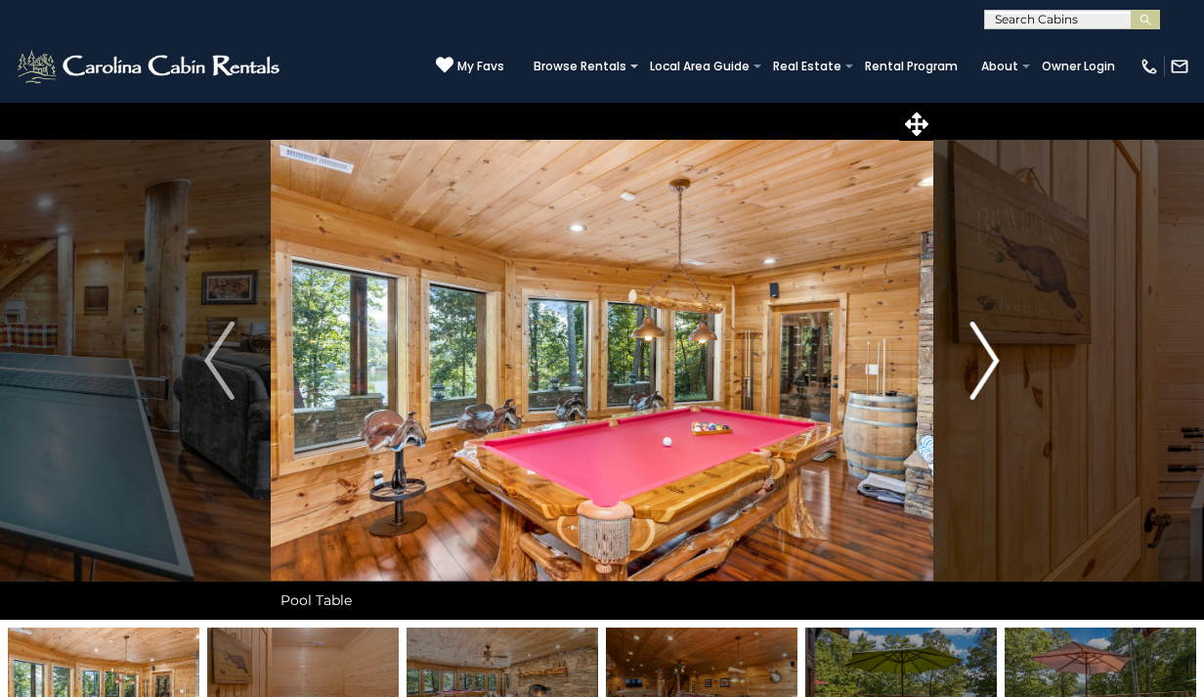
click at [989, 356] on img "Next" at bounding box center [984, 361] width 29 height 78
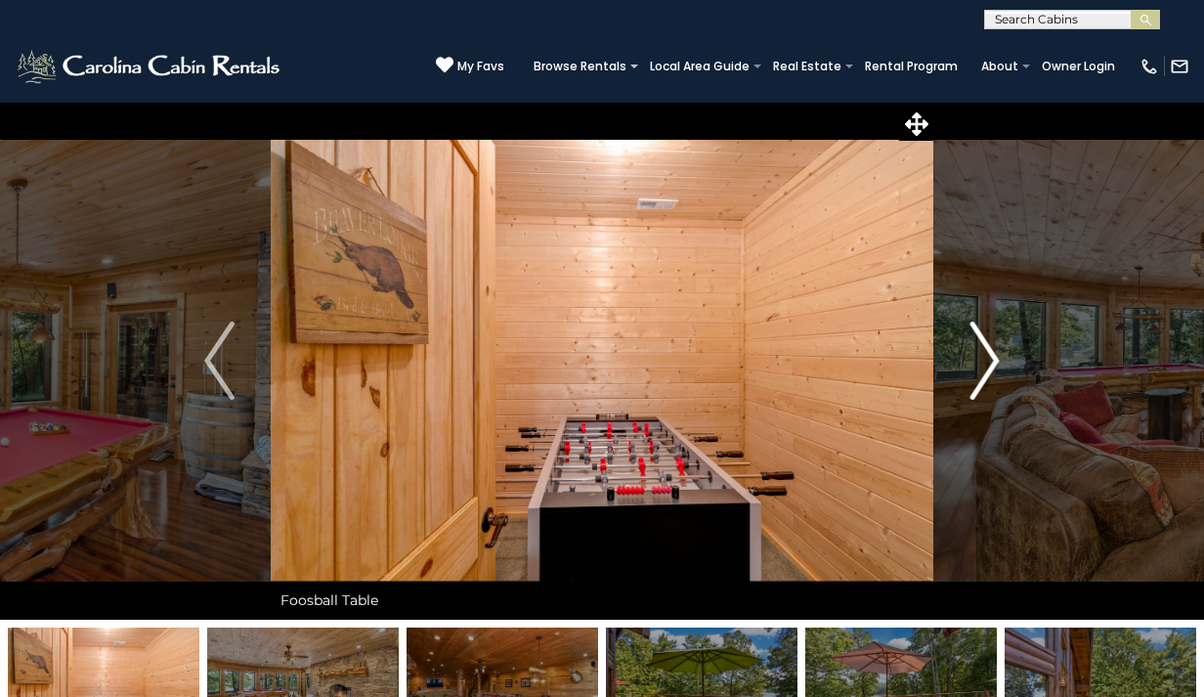
click at [989, 355] on img "Next" at bounding box center [984, 361] width 29 height 78
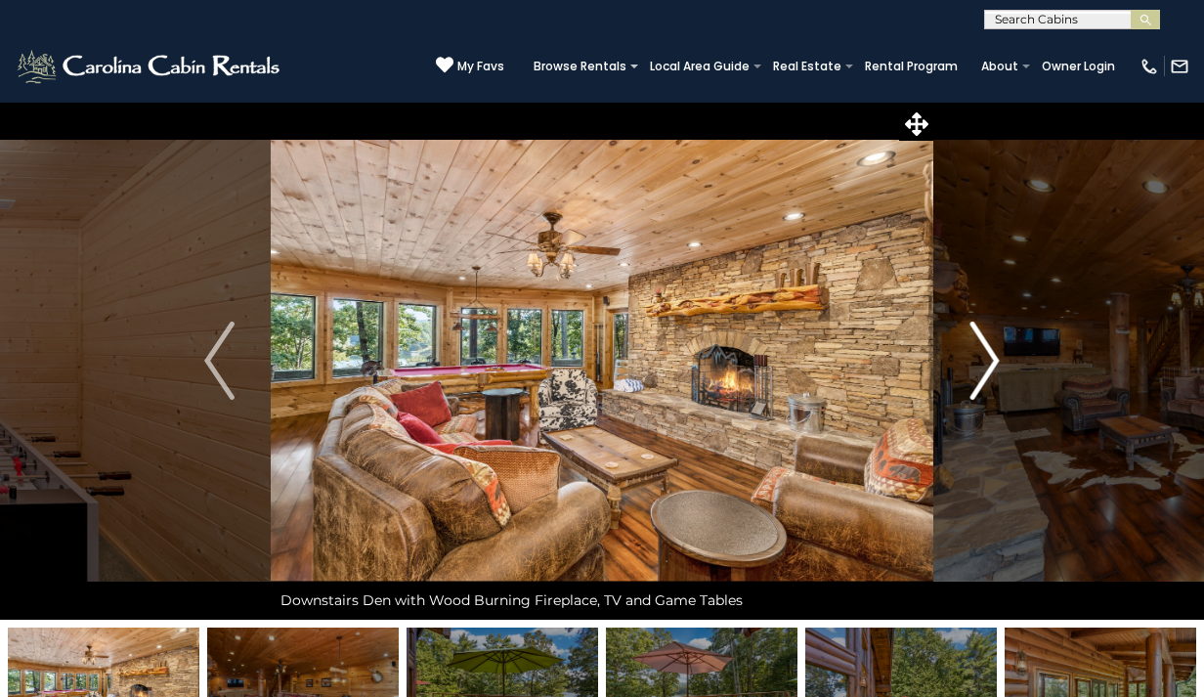
click at [988, 354] on img "Next" at bounding box center [984, 361] width 29 height 78
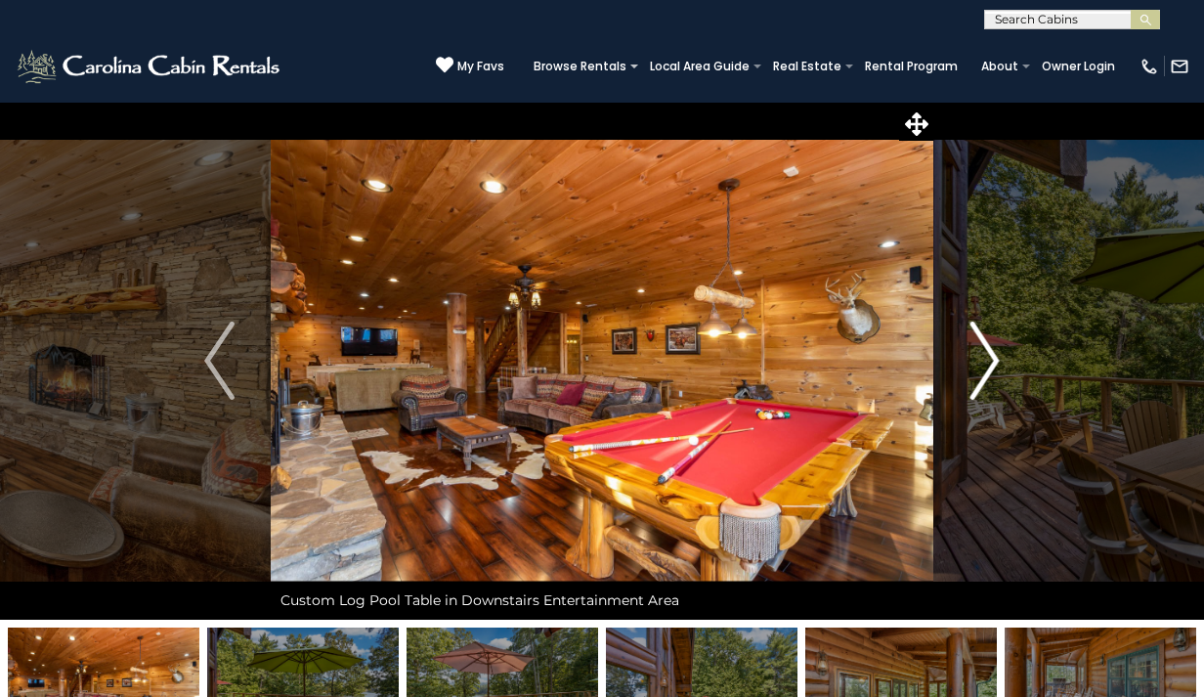
click at [988, 354] on img "Next" at bounding box center [984, 361] width 29 height 78
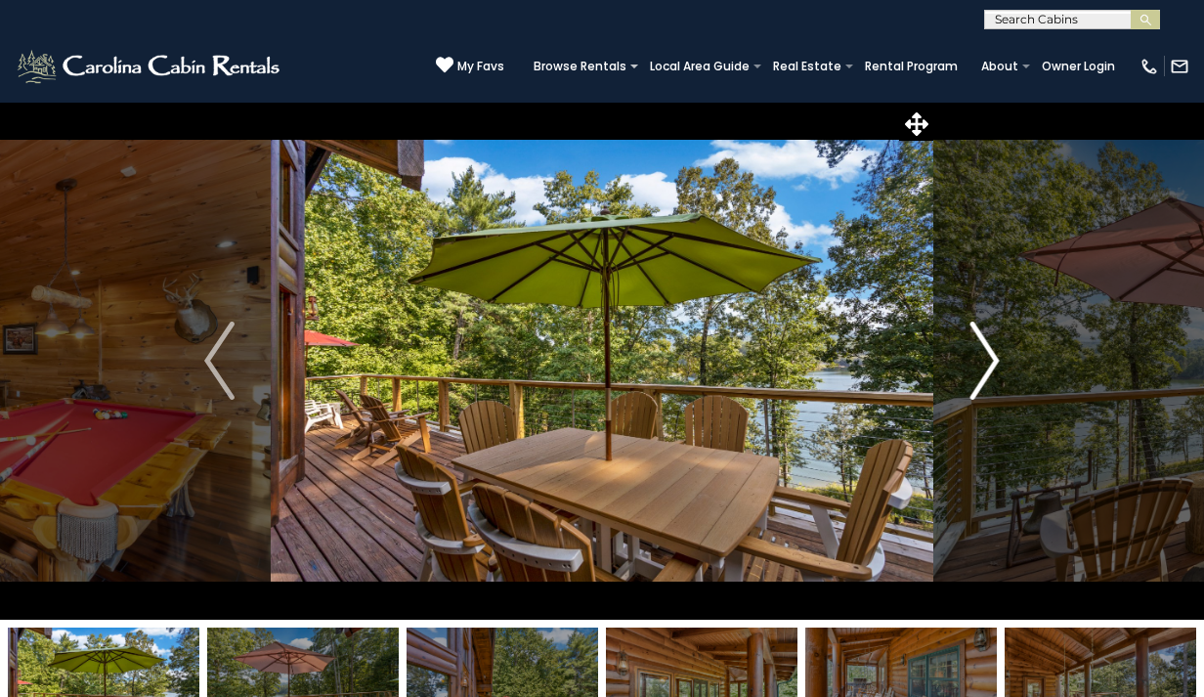
click at [988, 354] on img "Next" at bounding box center [984, 361] width 29 height 78
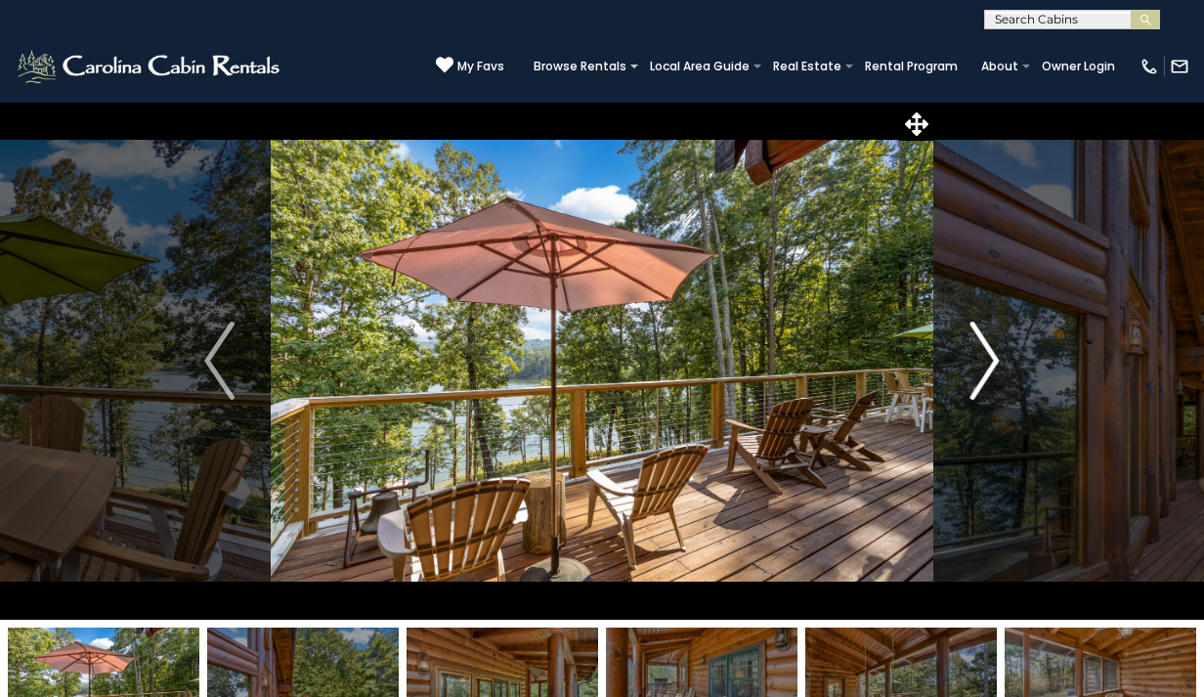
click at [988, 353] on img "Next" at bounding box center [984, 361] width 29 height 78
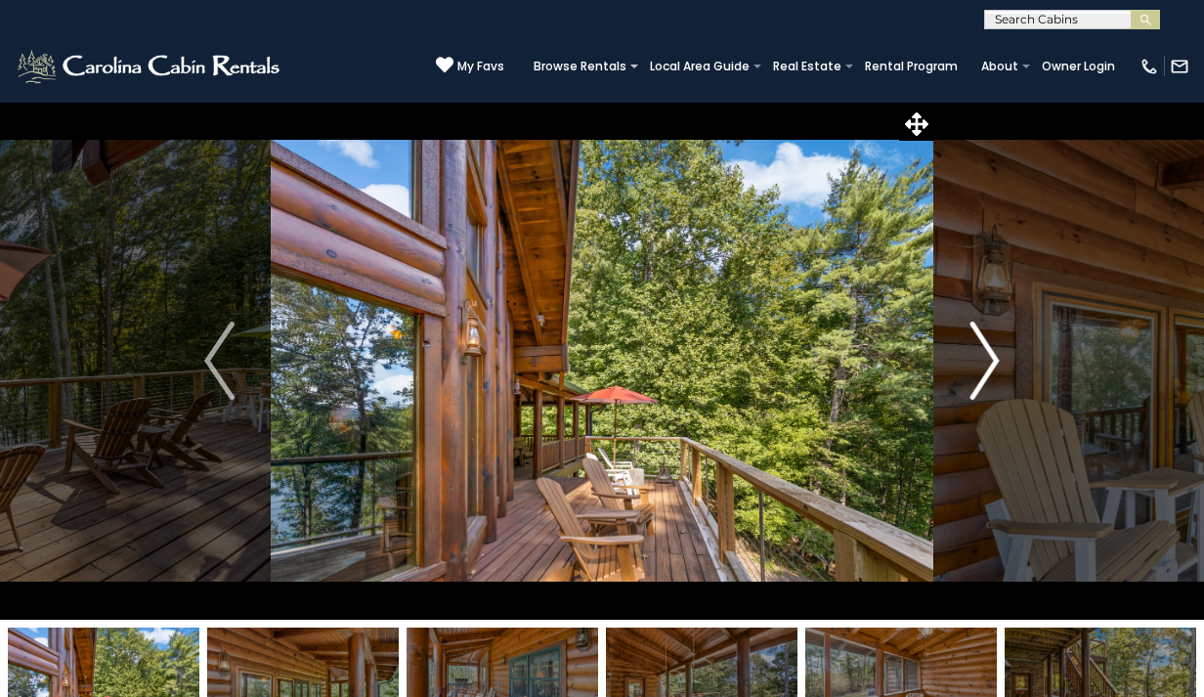
click at [988, 352] on img "Next" at bounding box center [984, 361] width 29 height 78
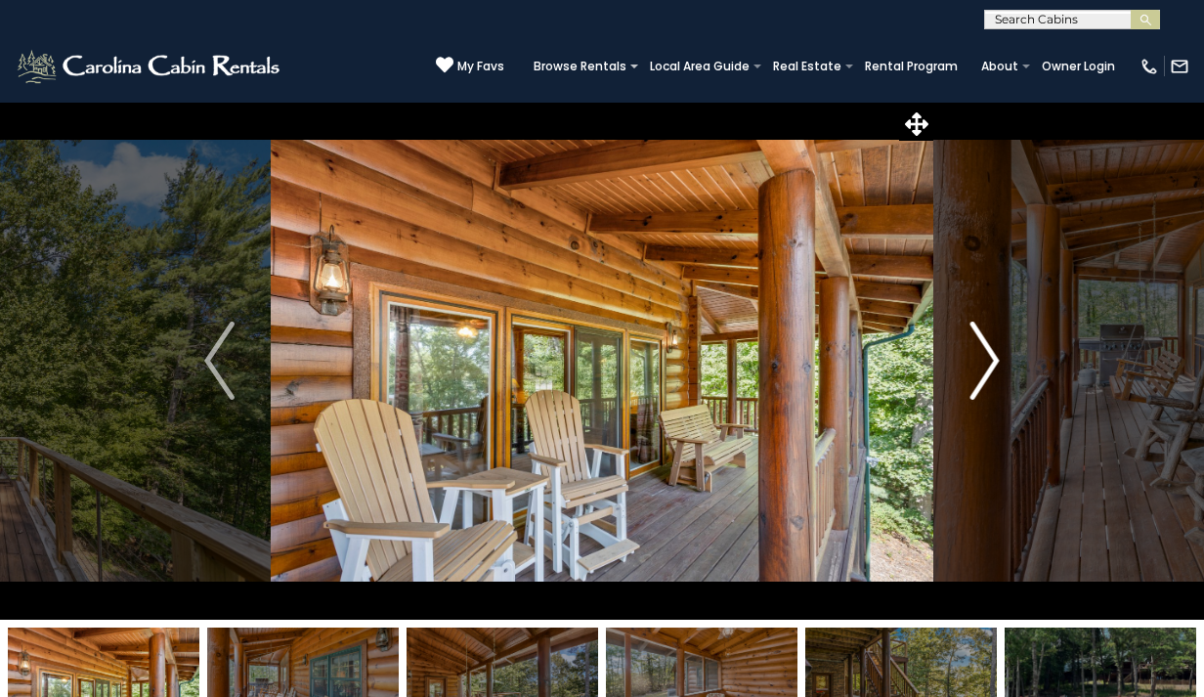
click at [988, 353] on img "Next" at bounding box center [984, 361] width 29 height 78
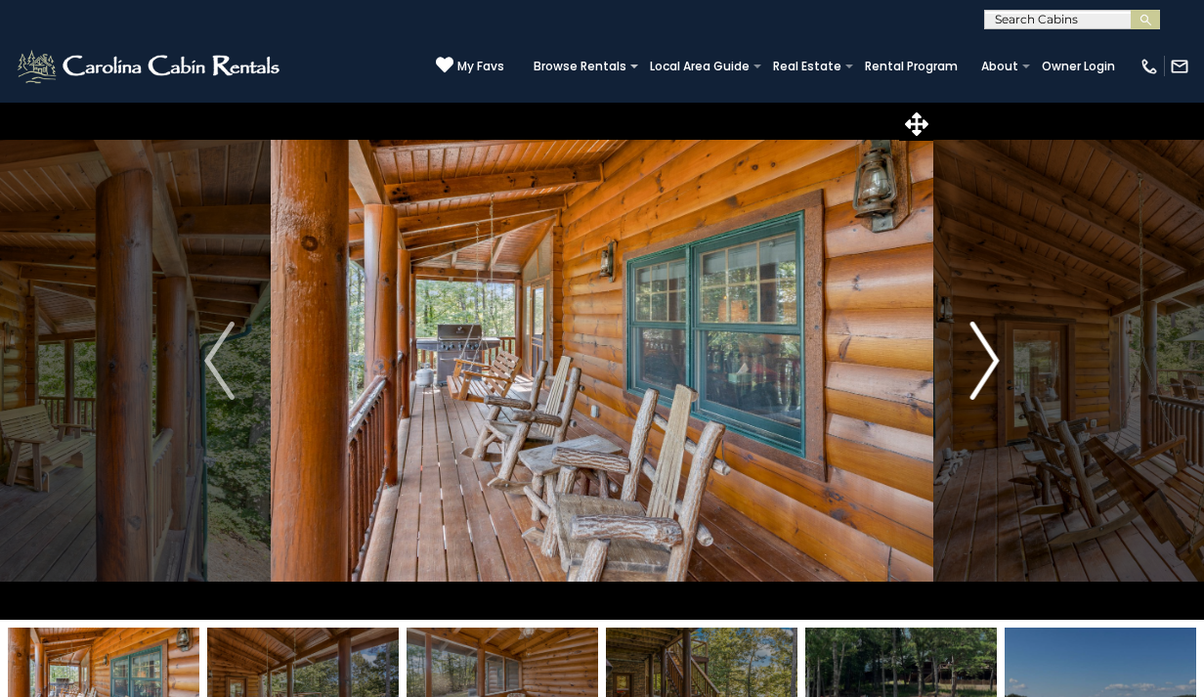
click at [988, 352] on img "Next" at bounding box center [984, 361] width 29 height 78
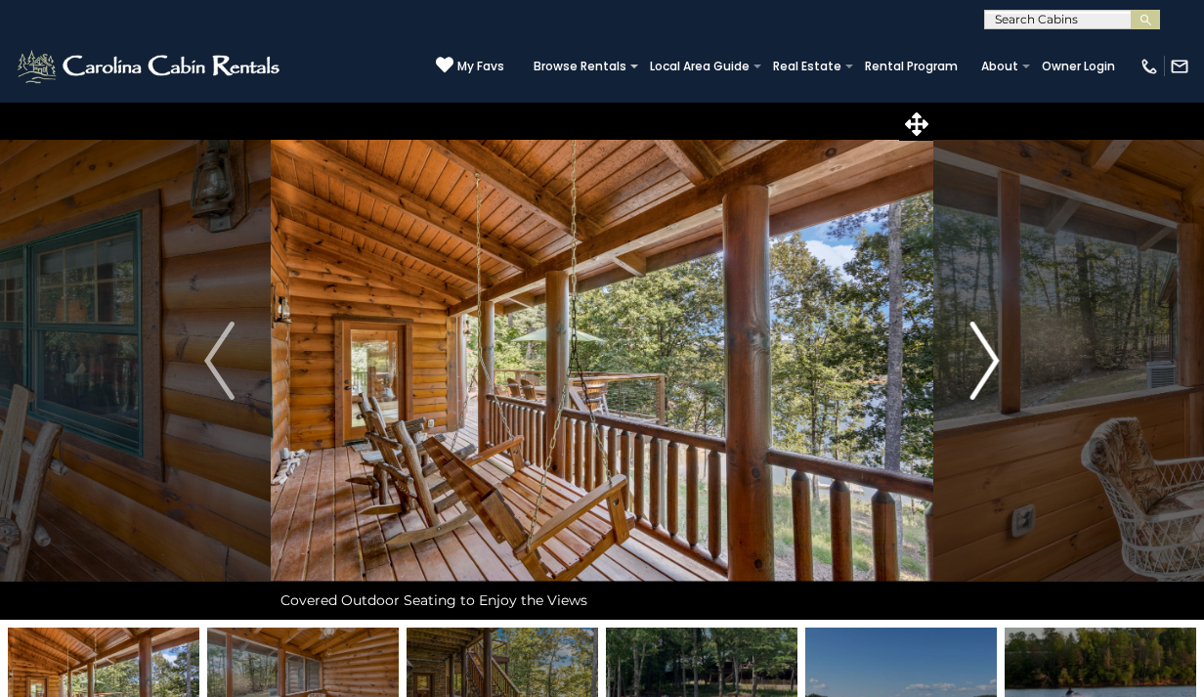
click at [988, 352] on img "Next" at bounding box center [984, 361] width 29 height 78
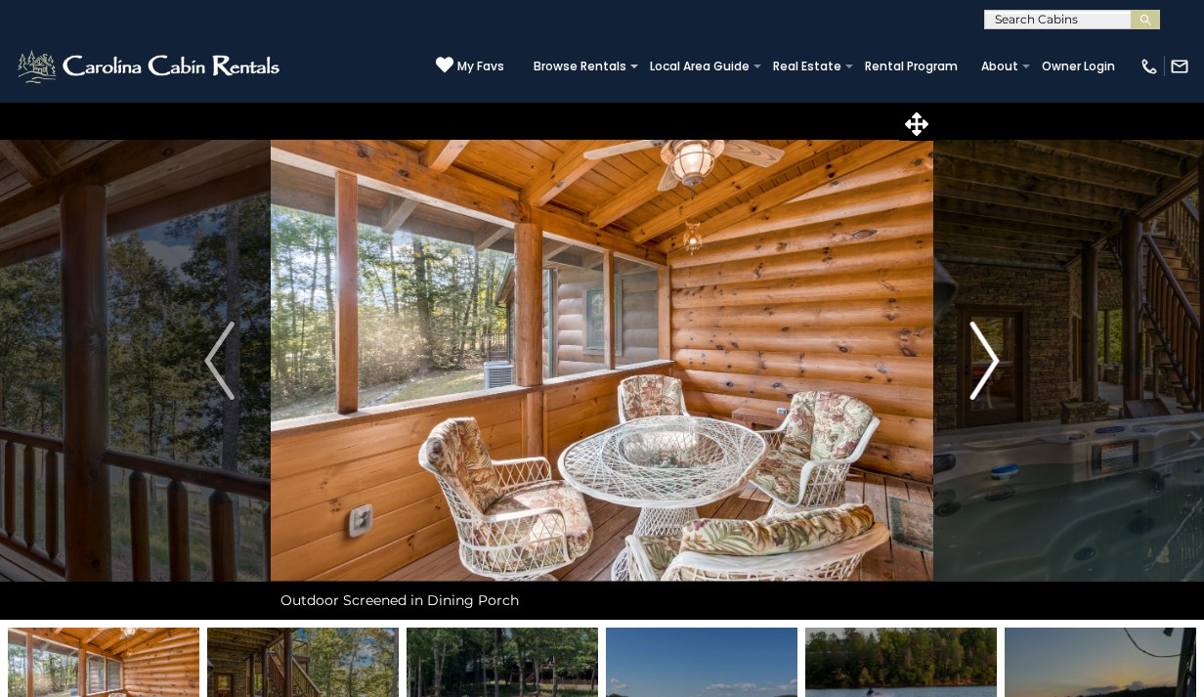
click at [988, 354] on img "Next" at bounding box center [984, 361] width 29 height 78
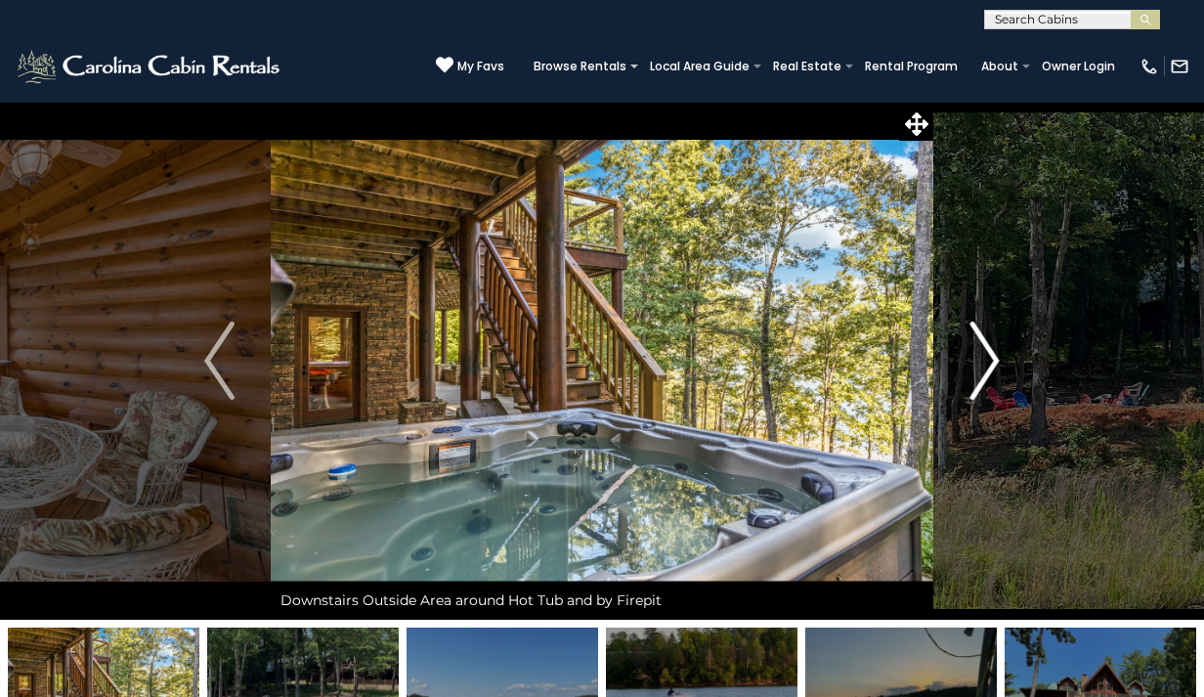
click at [988, 354] on img "Next" at bounding box center [984, 361] width 29 height 78
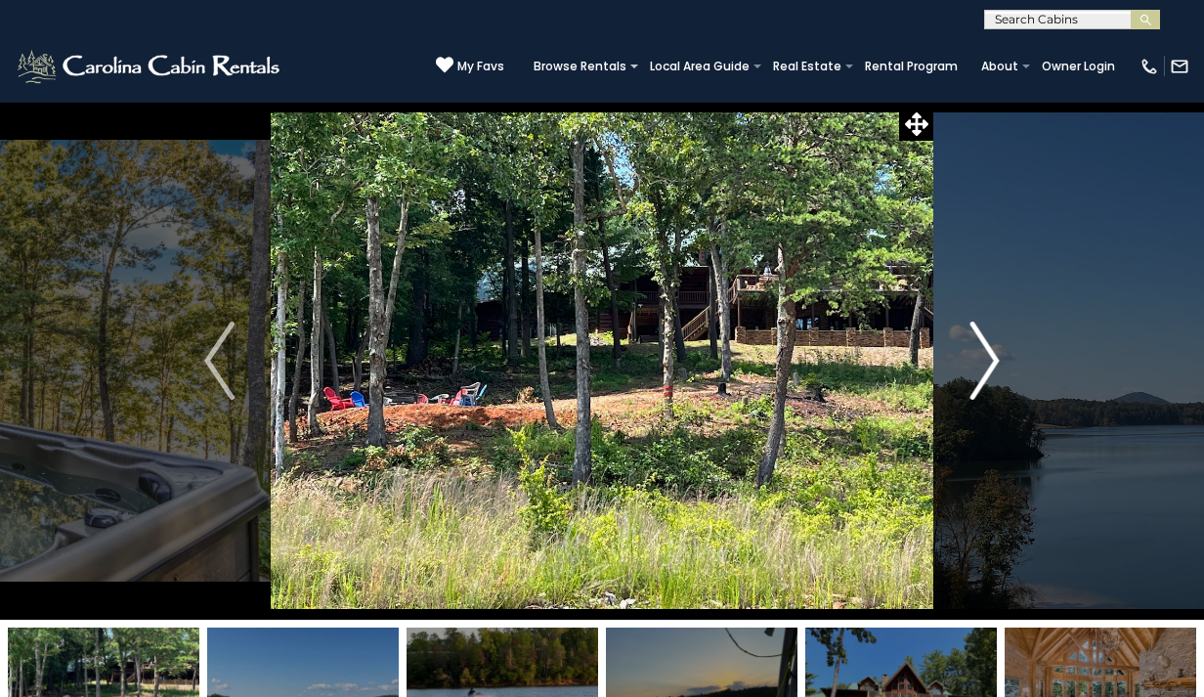
click at [988, 353] on img "Next" at bounding box center [984, 361] width 29 height 78
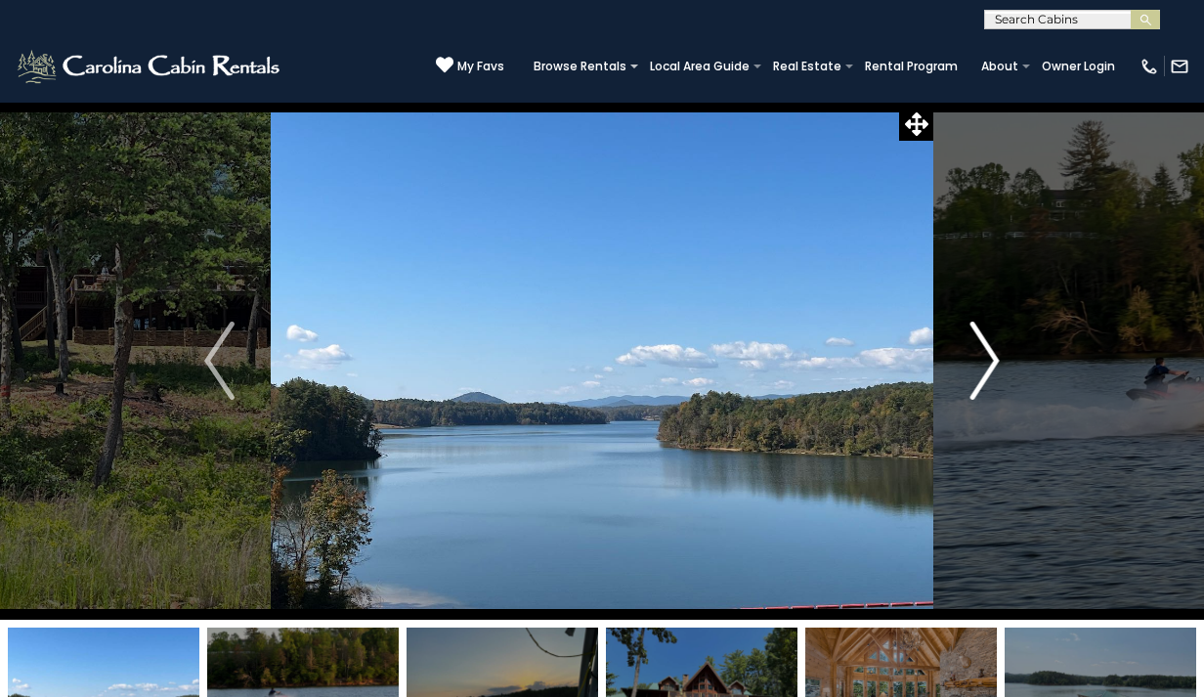
click at [988, 353] on img "Next" at bounding box center [984, 361] width 29 height 78
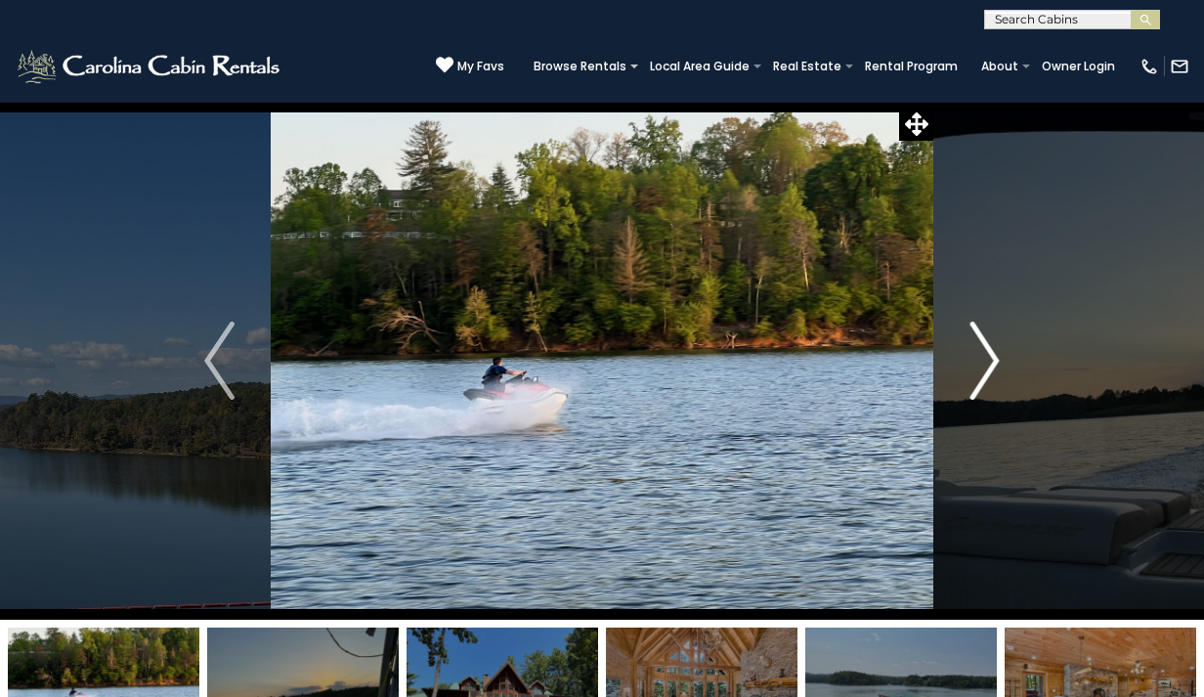
click at [988, 353] on img "Next" at bounding box center [984, 361] width 29 height 78
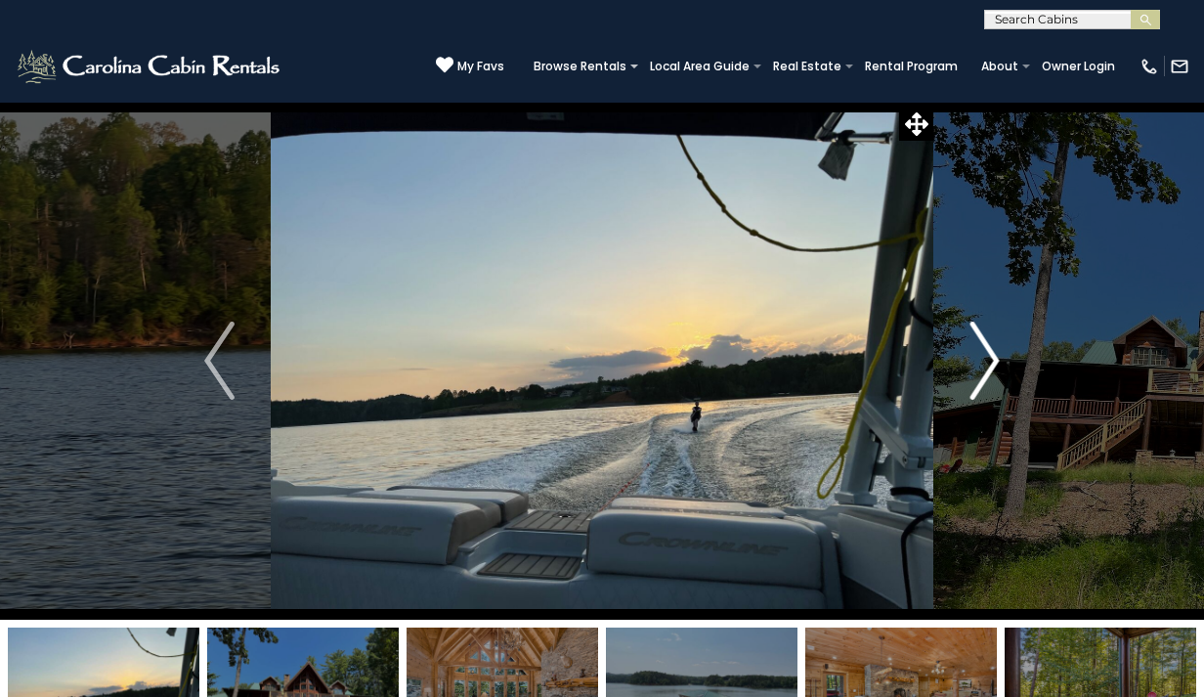
click at [988, 353] on img "Next" at bounding box center [984, 361] width 29 height 78
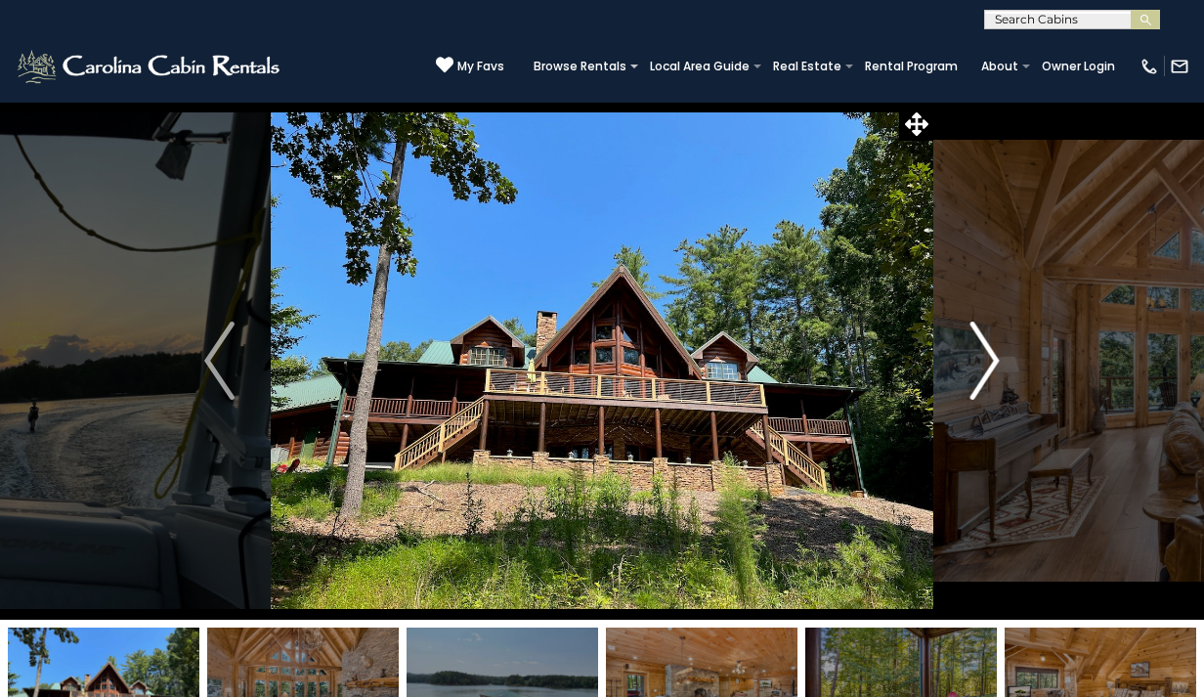
click at [988, 353] on img "Next" at bounding box center [984, 361] width 29 height 78
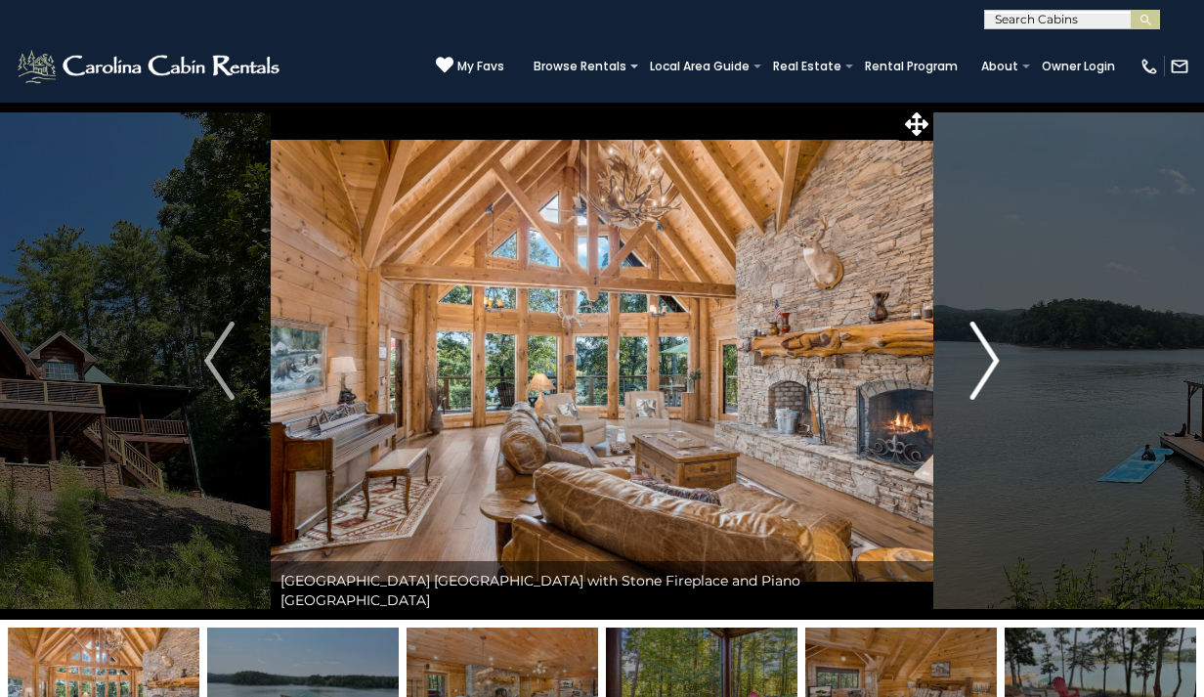
click at [988, 353] on img "Next" at bounding box center [984, 361] width 29 height 78
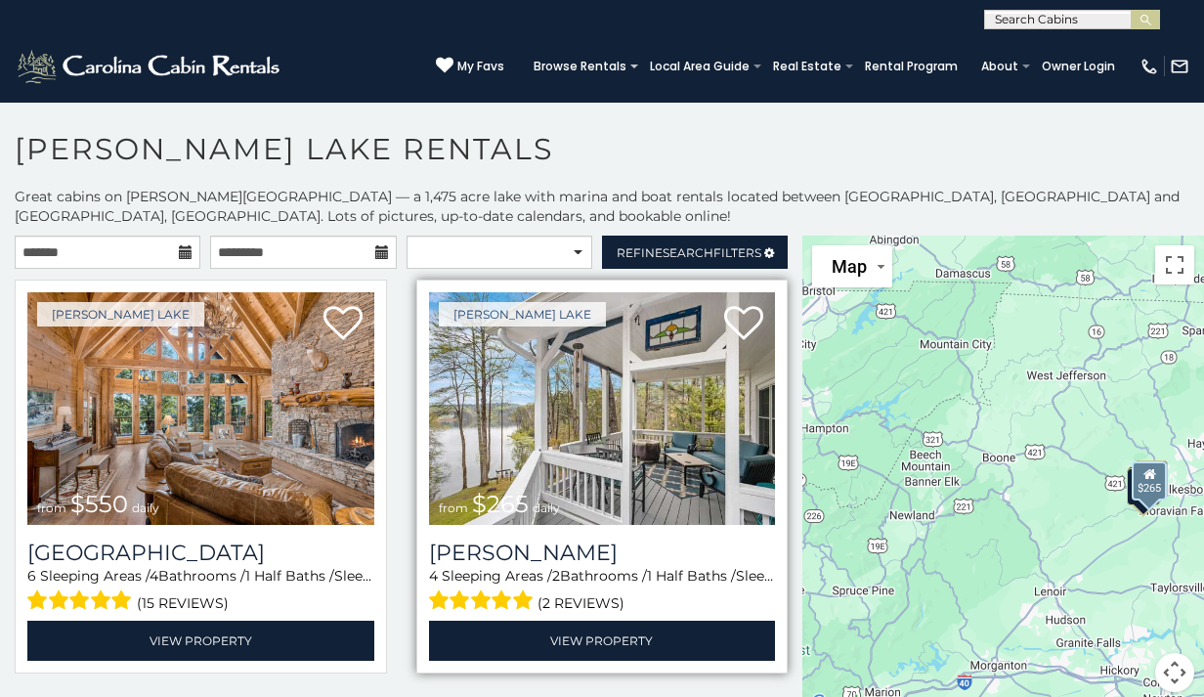
click at [633, 430] on img at bounding box center [602, 408] width 347 height 233
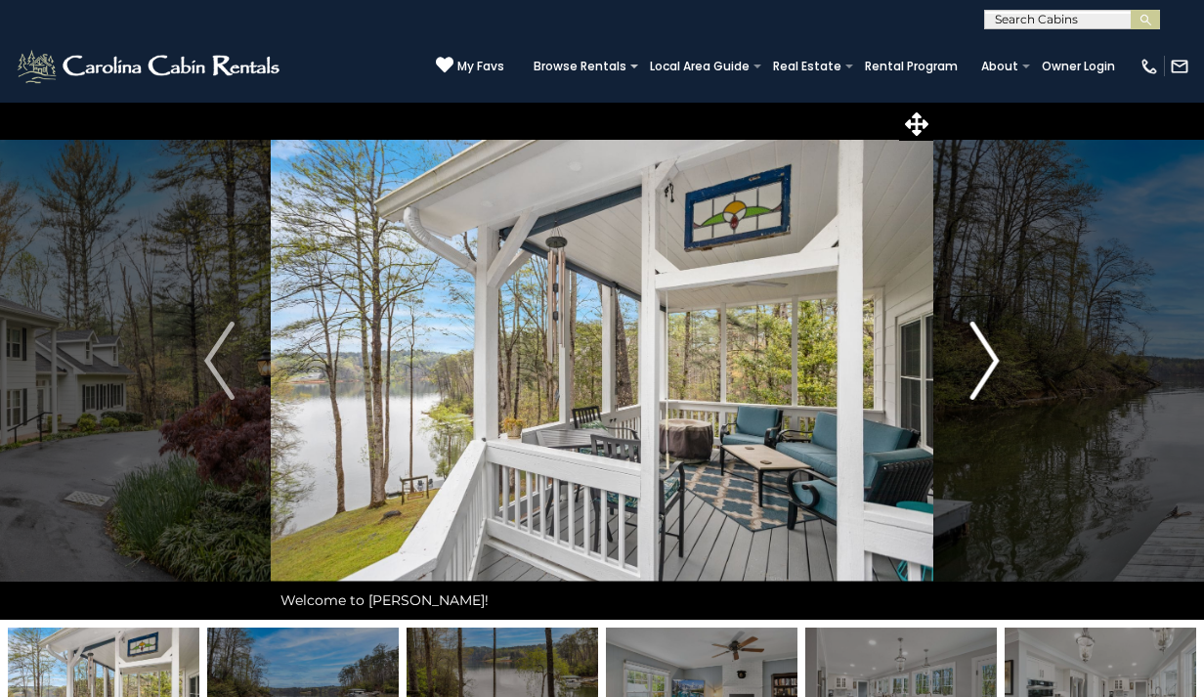
click at [987, 359] on img "Next" at bounding box center [984, 361] width 29 height 78
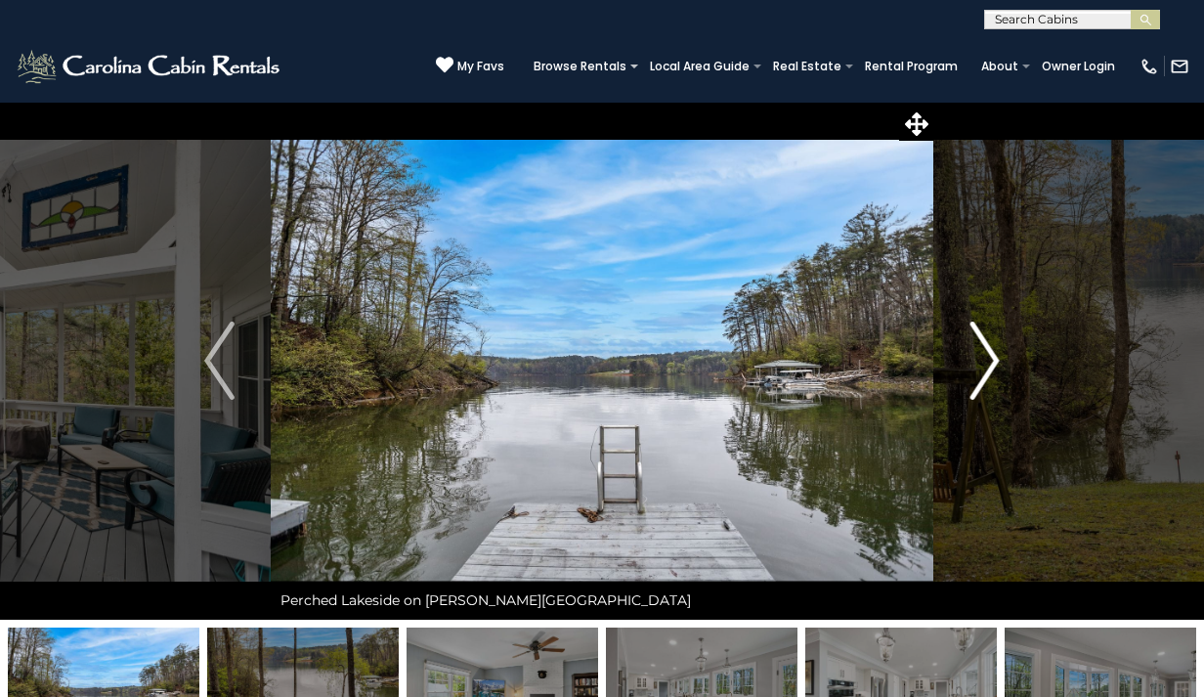
click at [985, 359] on img "Next" at bounding box center [984, 361] width 29 height 78
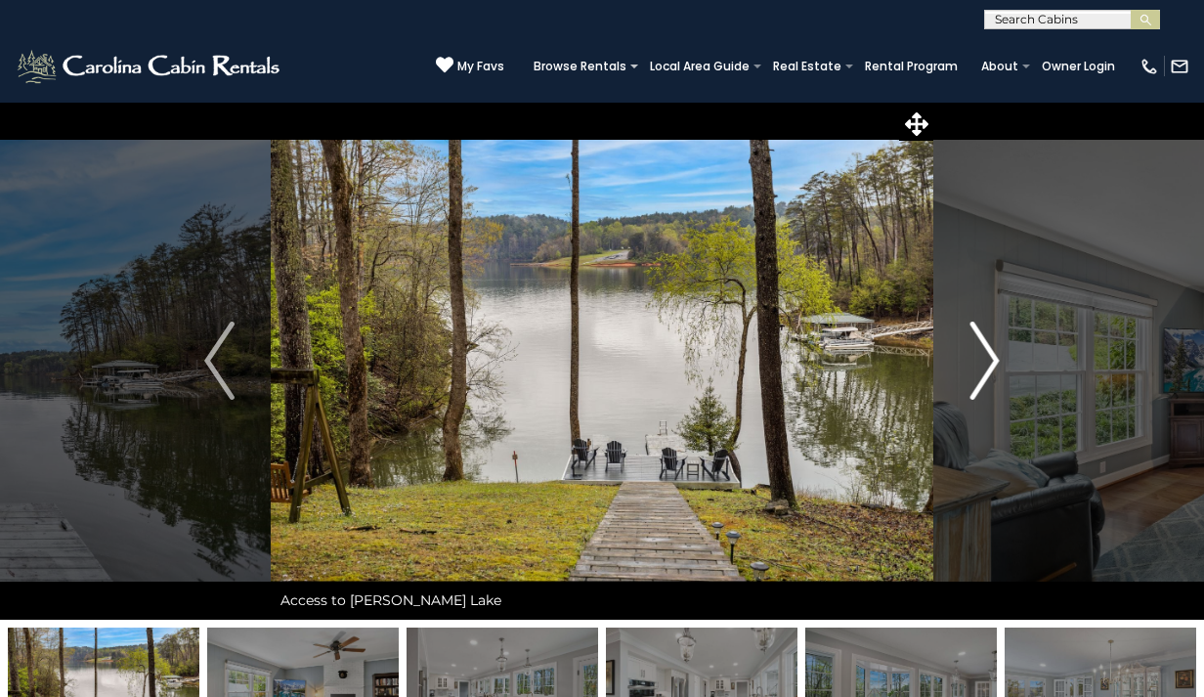
click at [985, 358] on img "Next" at bounding box center [984, 361] width 29 height 78
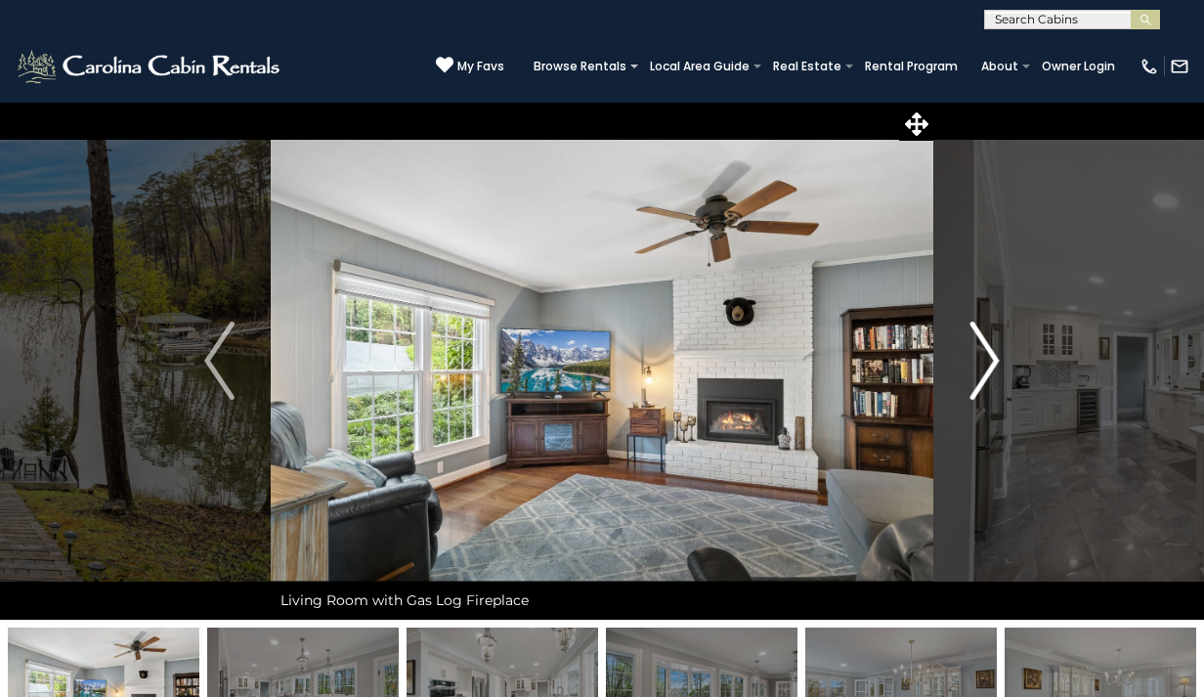
click at [986, 359] on img "Next" at bounding box center [984, 361] width 29 height 78
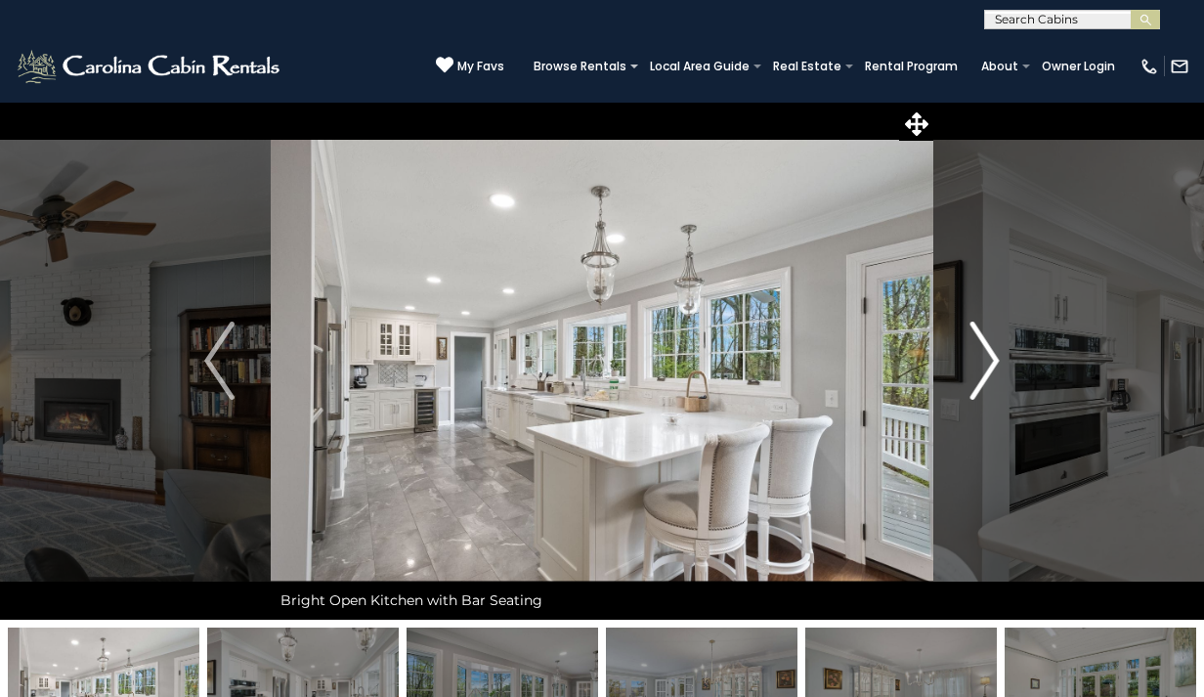
click at [987, 358] on img "Next" at bounding box center [984, 361] width 29 height 78
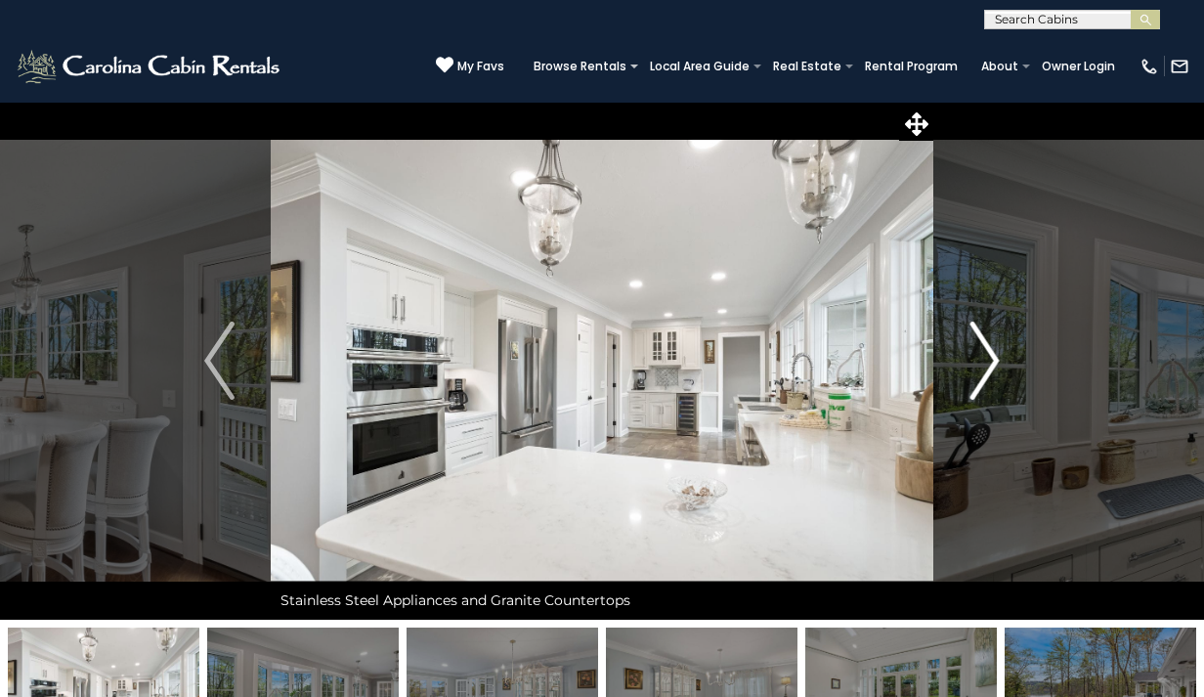
click at [987, 358] on img "Next" at bounding box center [984, 361] width 29 height 78
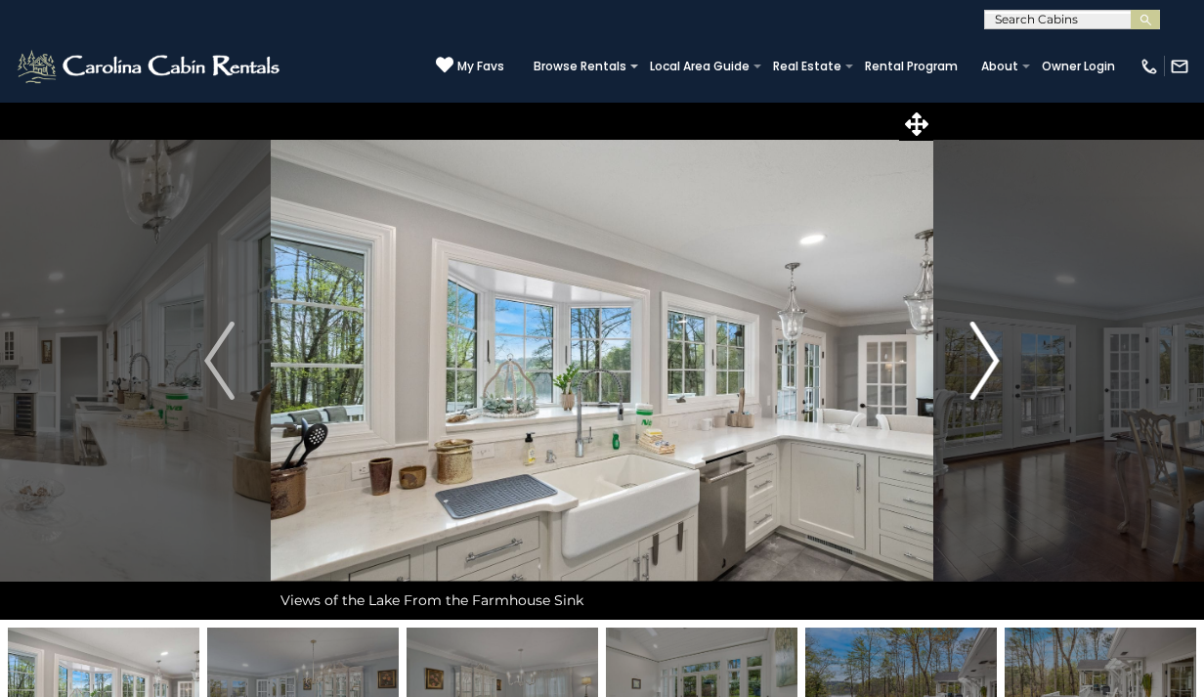
click at [987, 358] on img "Next" at bounding box center [984, 361] width 29 height 78
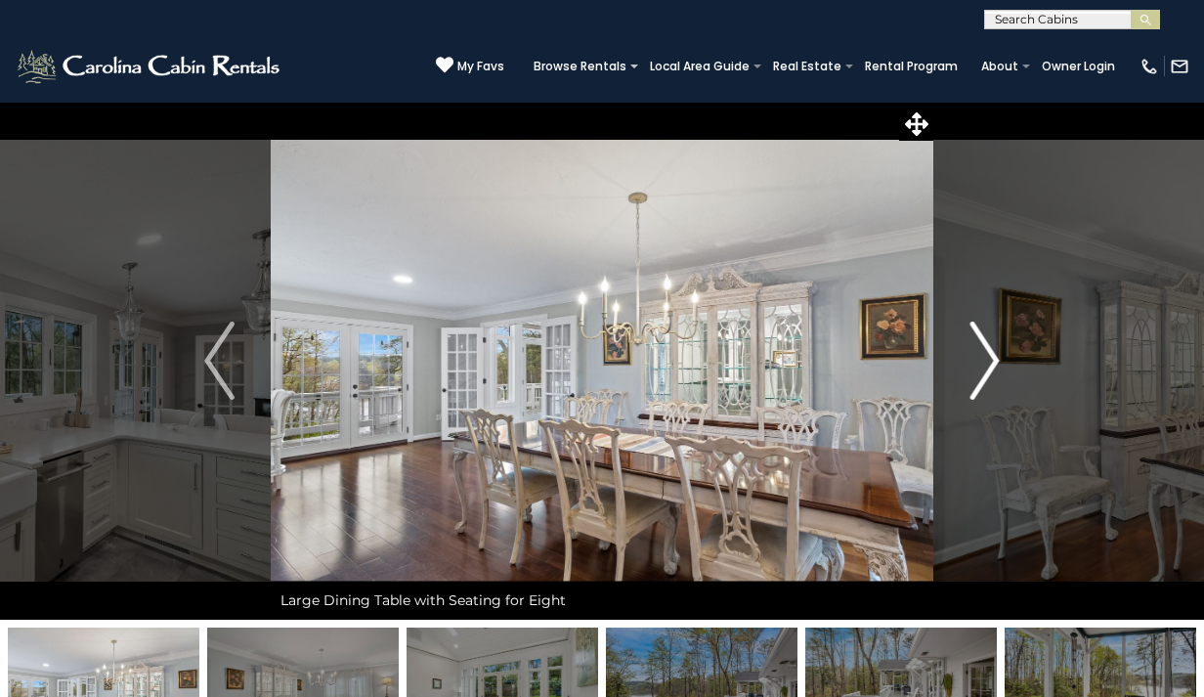
click at [986, 358] on img "Next" at bounding box center [984, 361] width 29 height 78
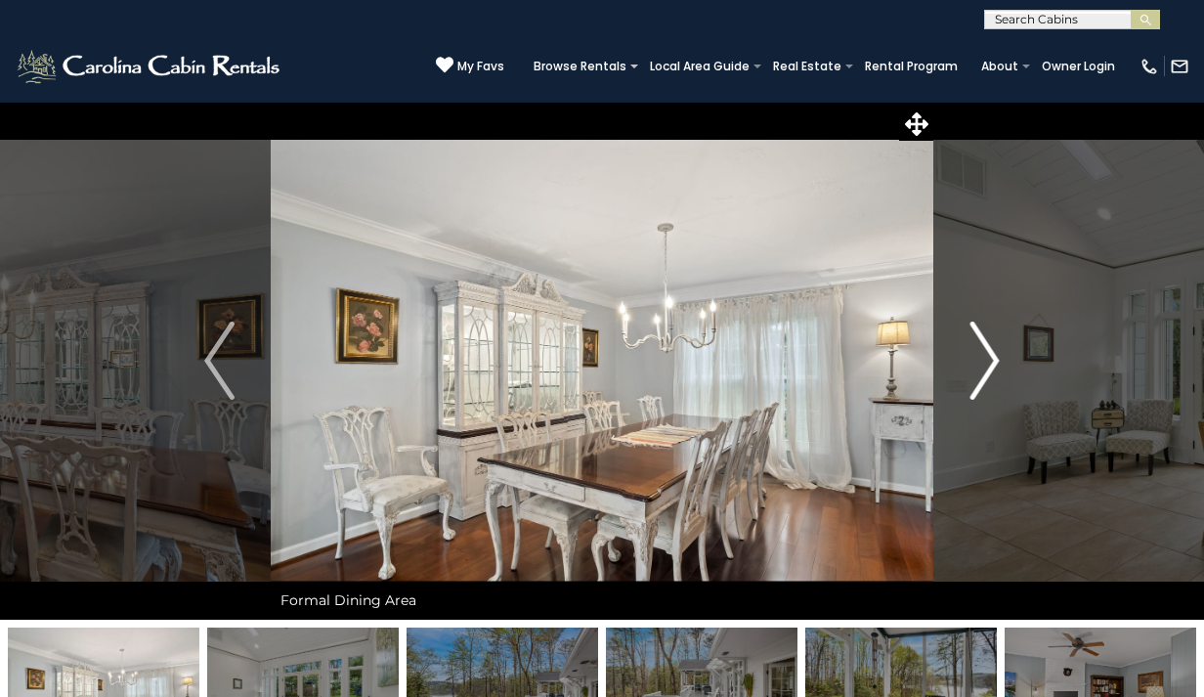
click at [986, 357] on img "Next" at bounding box center [984, 361] width 29 height 78
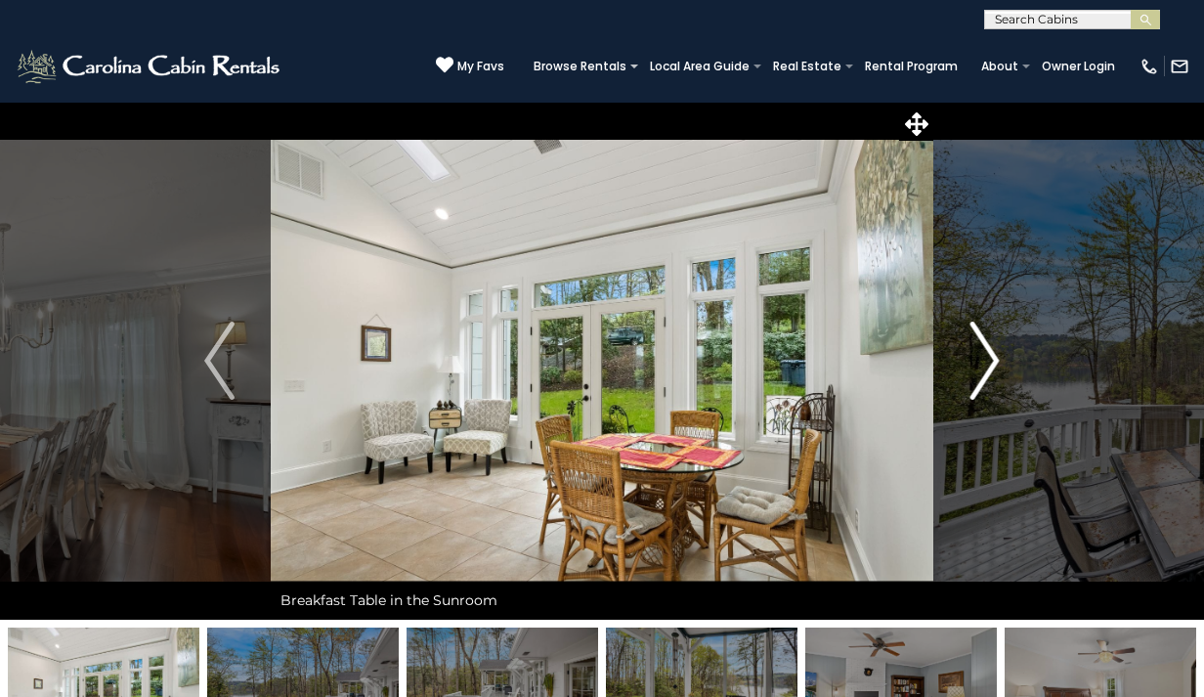
click at [988, 358] on img "Next" at bounding box center [984, 361] width 29 height 78
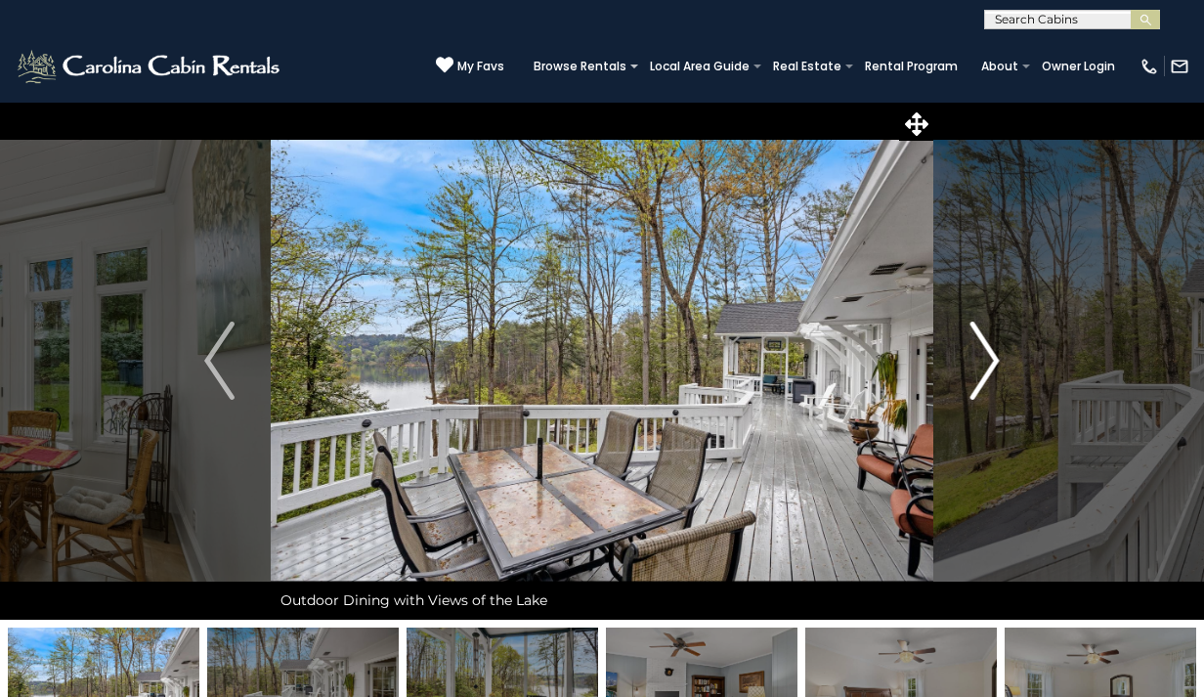
click at [994, 361] on img "Next" at bounding box center [984, 361] width 29 height 78
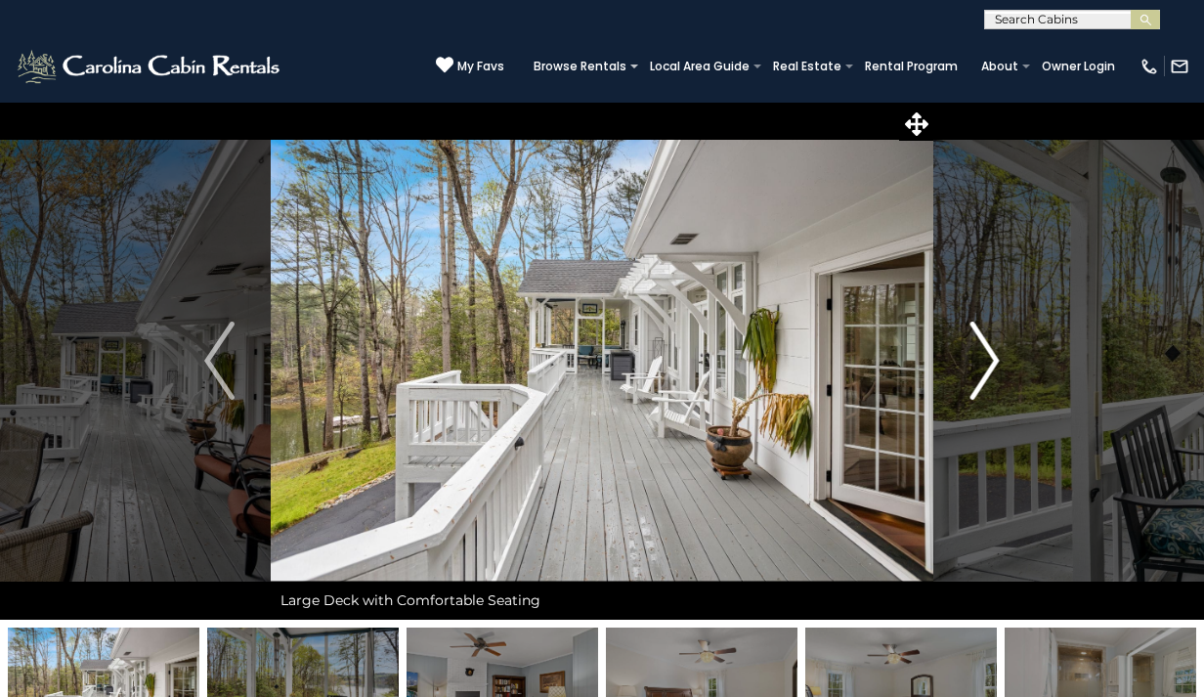
click at [995, 357] on img "Next" at bounding box center [984, 361] width 29 height 78
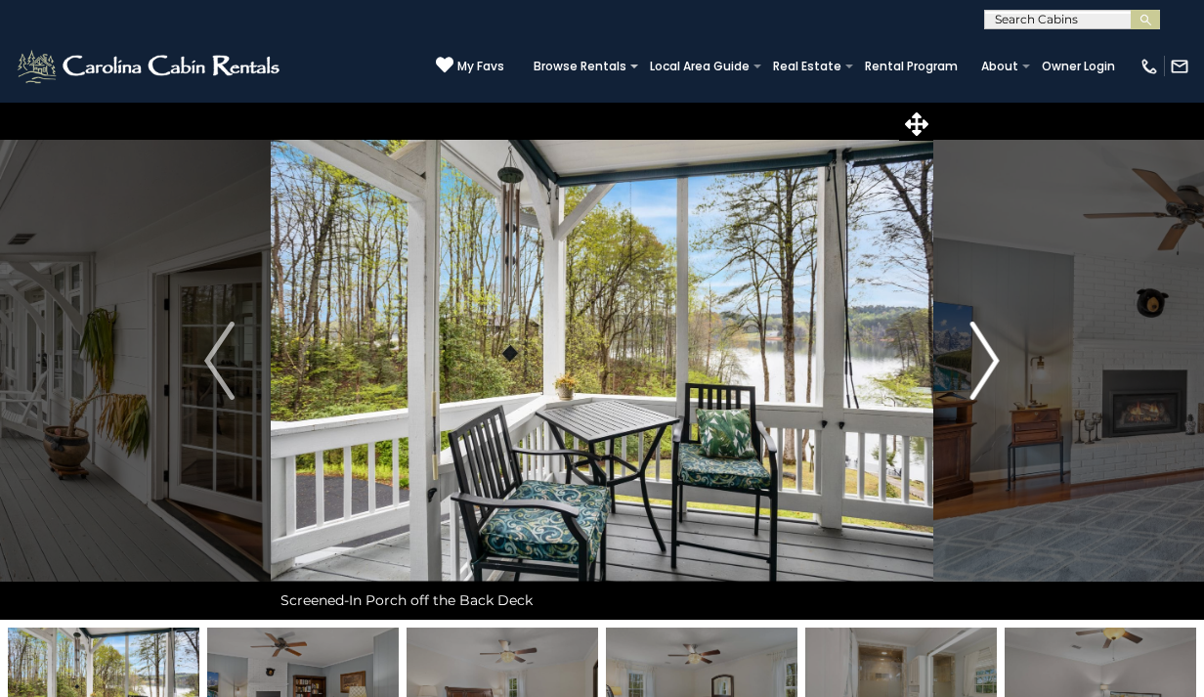
click at [995, 359] on img "Next" at bounding box center [984, 361] width 29 height 78
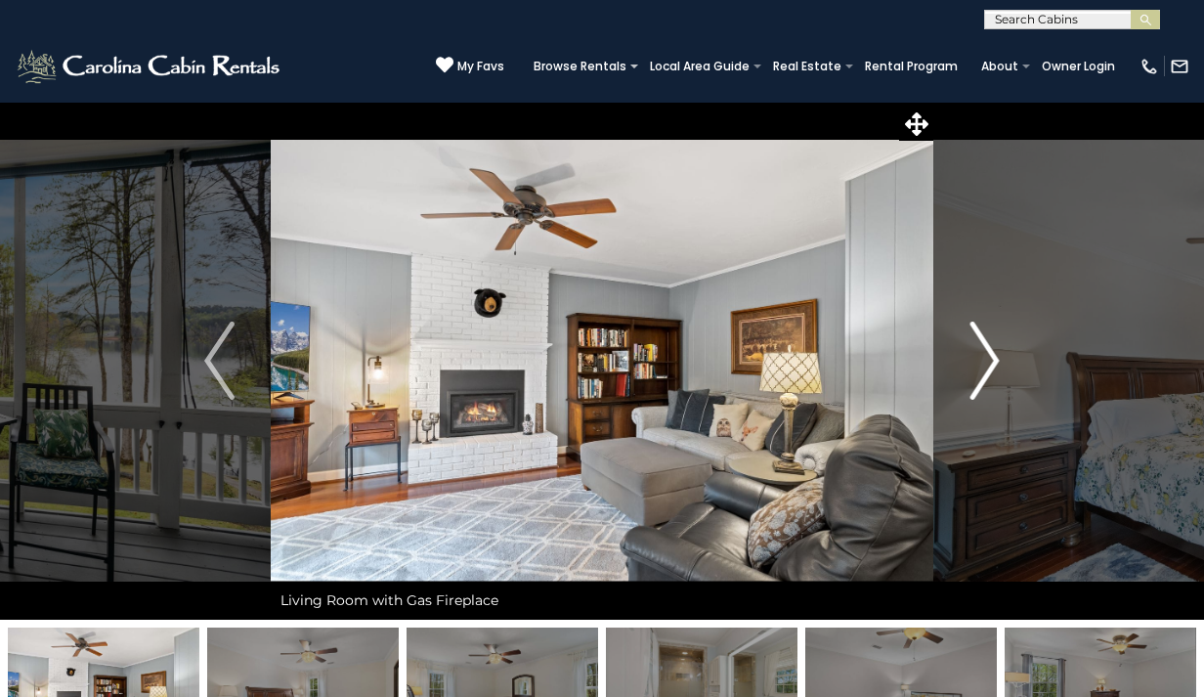
click at [997, 361] on img "Next" at bounding box center [984, 361] width 29 height 78
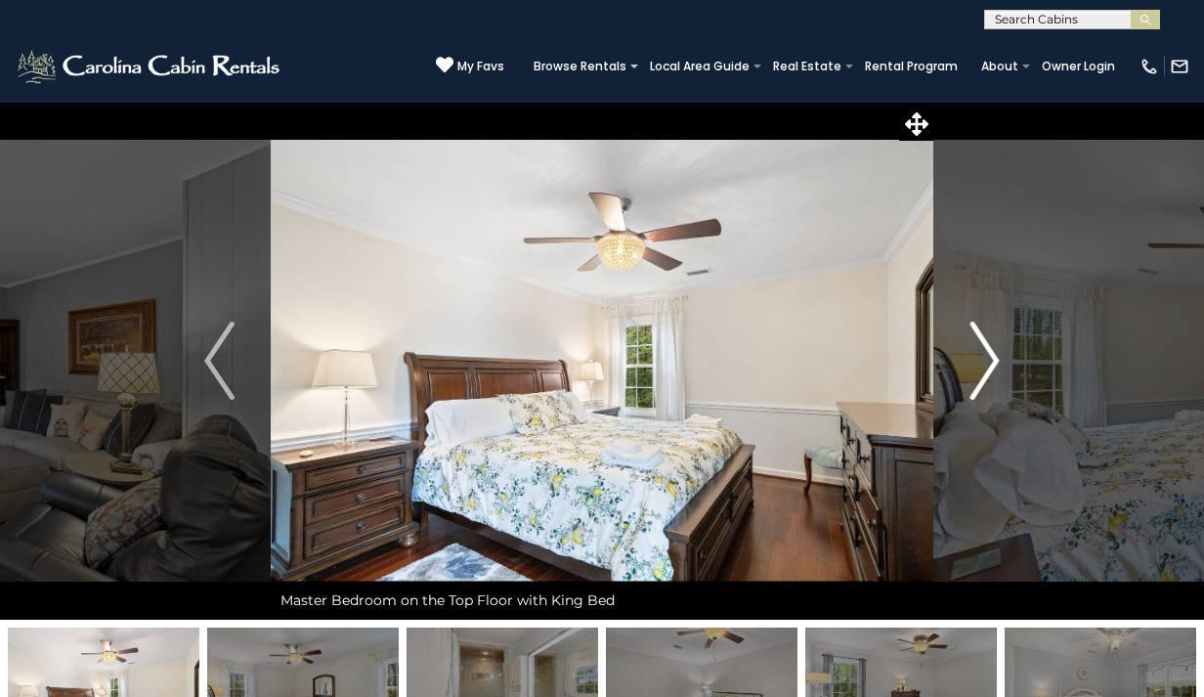
click at [988, 369] on img "Next" at bounding box center [984, 361] width 29 height 78
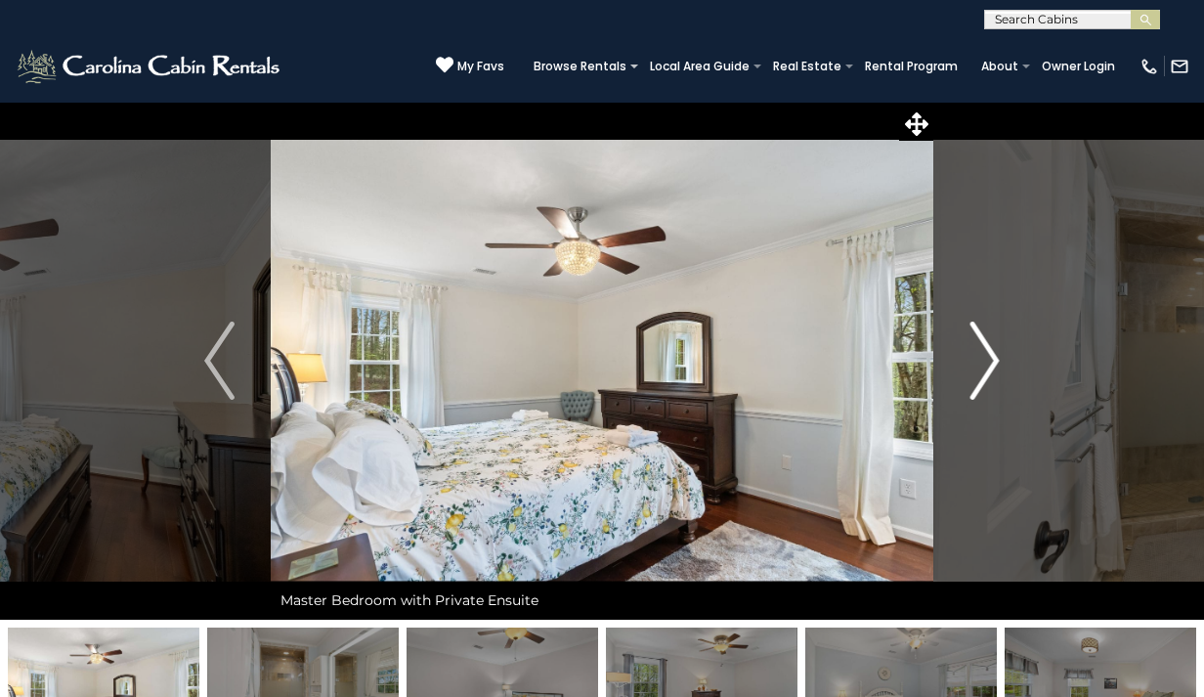
click at [989, 365] on img "Next" at bounding box center [984, 361] width 29 height 78
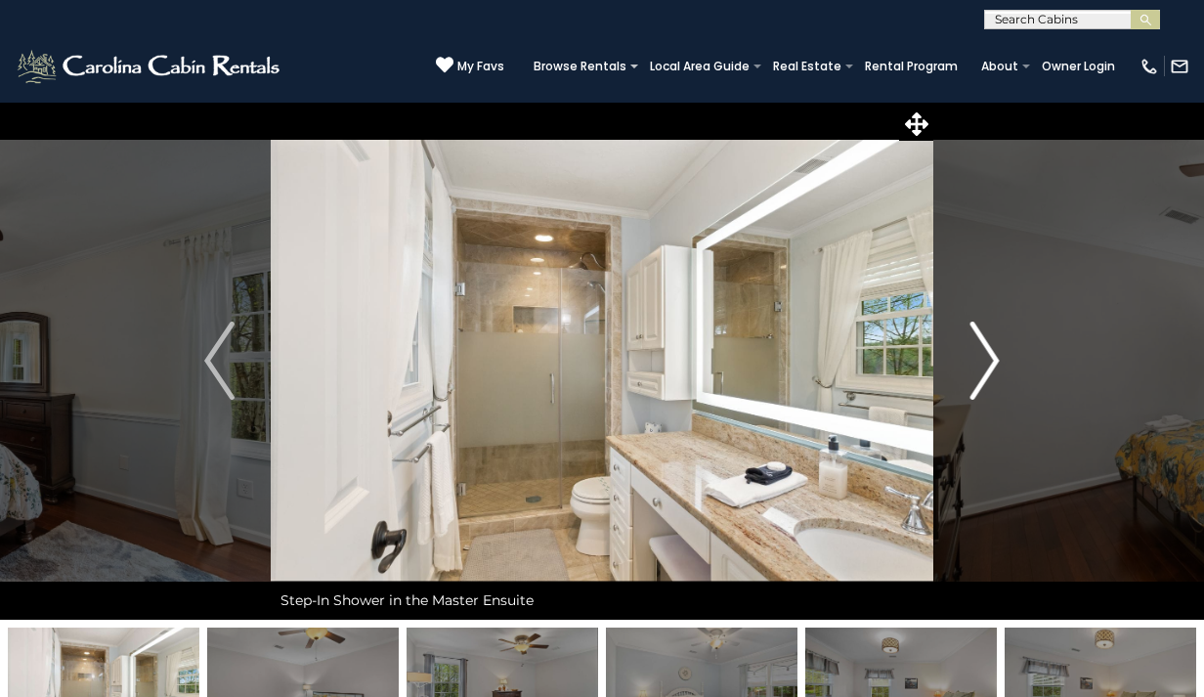
click at [990, 368] on img "Next" at bounding box center [984, 361] width 29 height 78
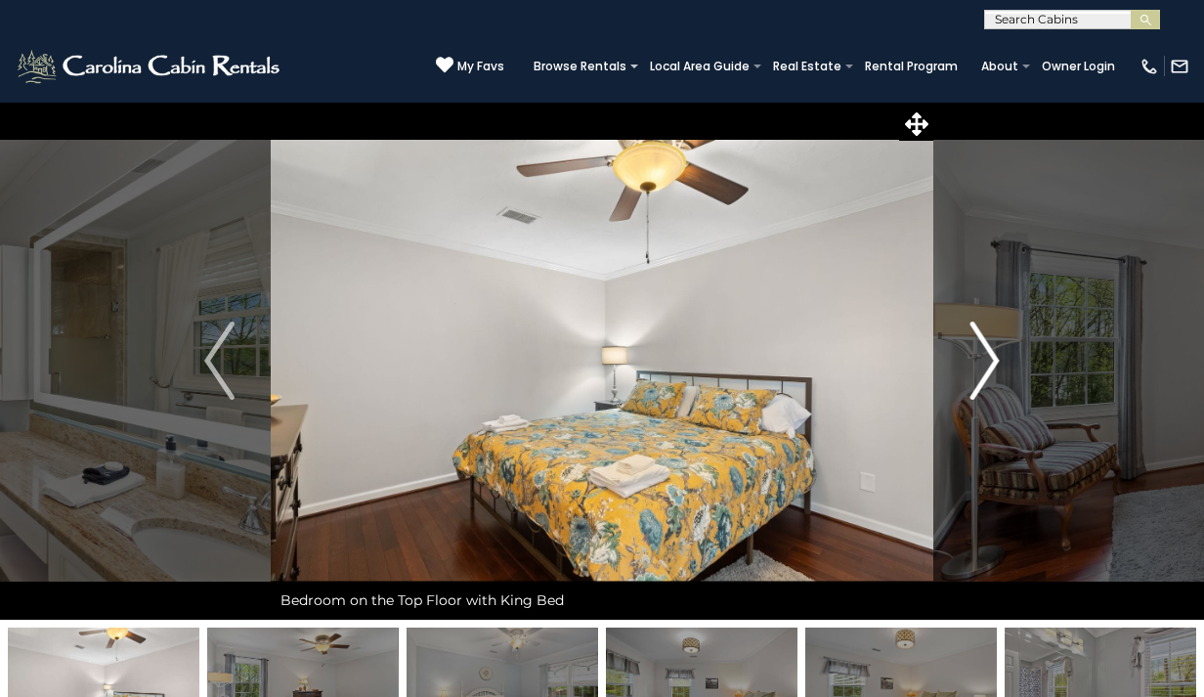
click at [990, 370] on img "Next" at bounding box center [984, 361] width 29 height 78
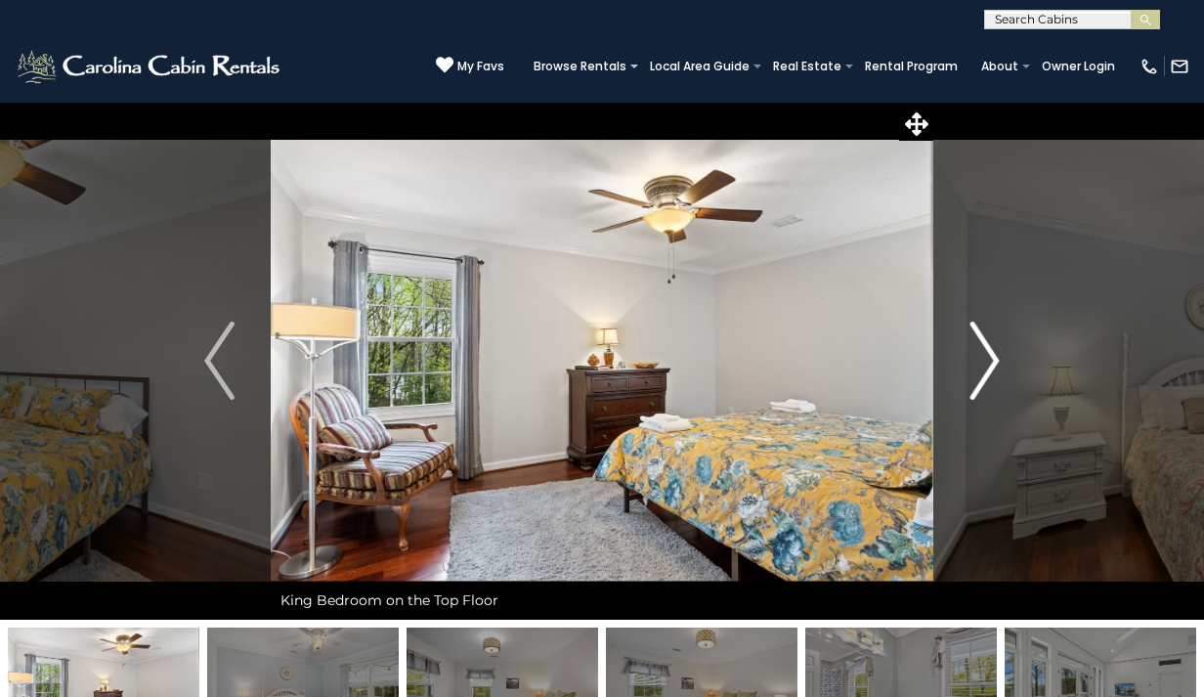
click at [990, 366] on img "Next" at bounding box center [984, 361] width 29 height 78
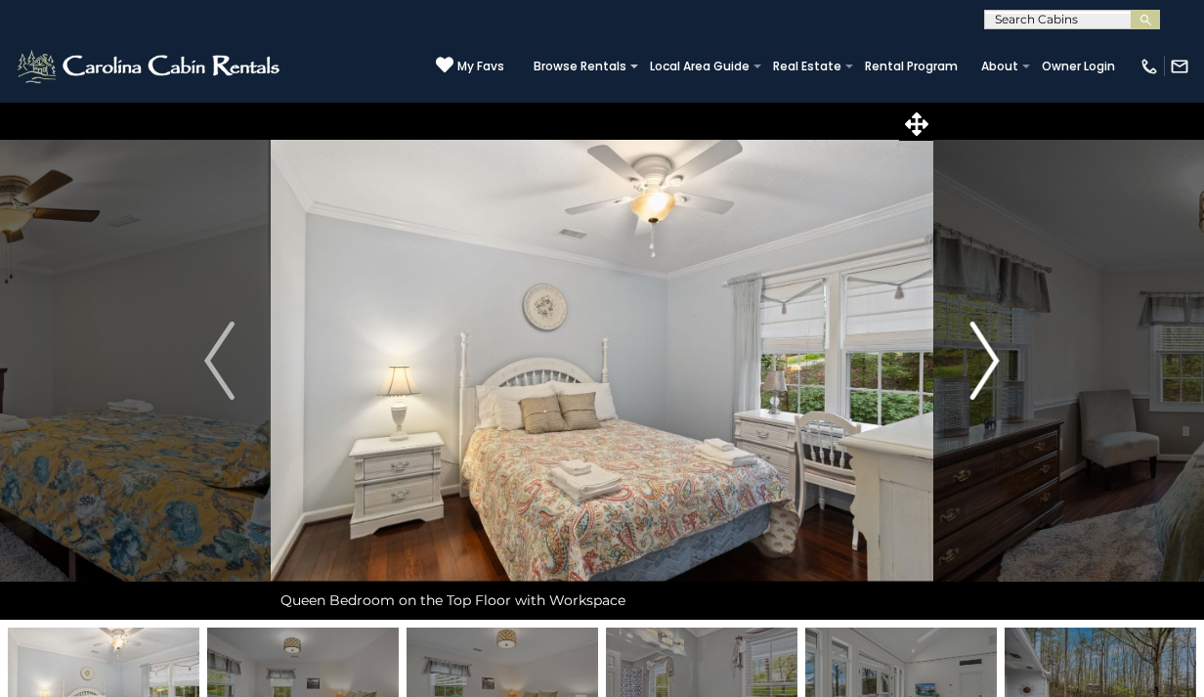
click at [990, 366] on img "Next" at bounding box center [984, 361] width 29 height 78
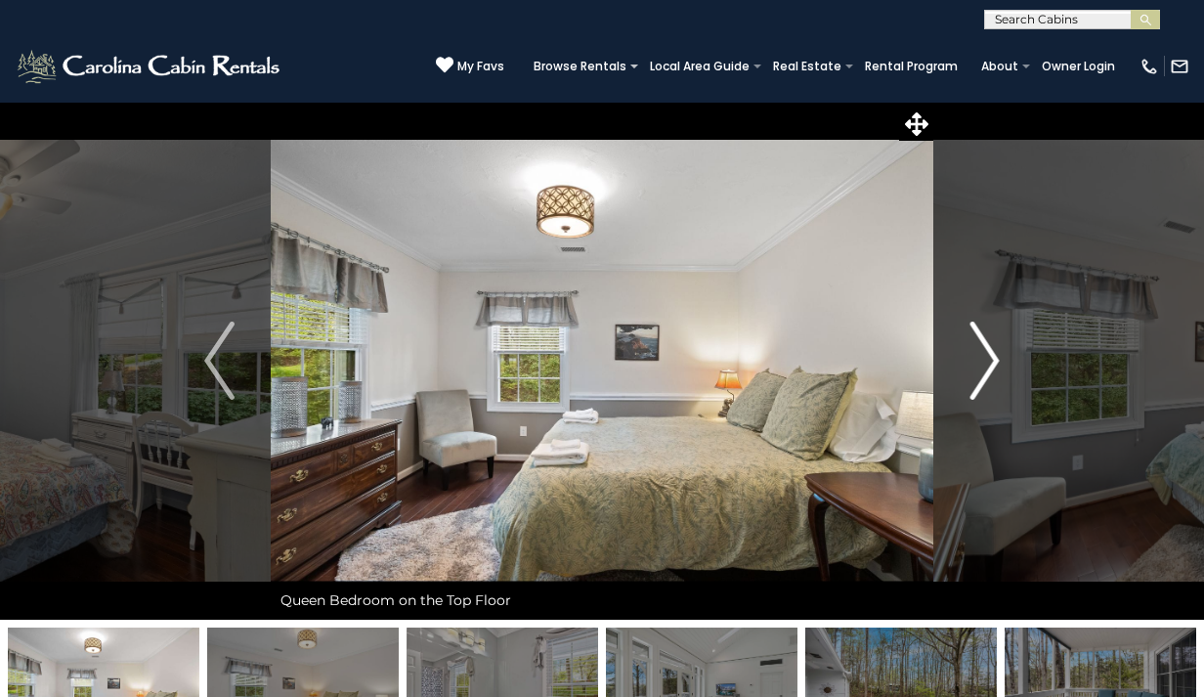
click at [988, 367] on img "Next" at bounding box center [984, 361] width 29 height 78
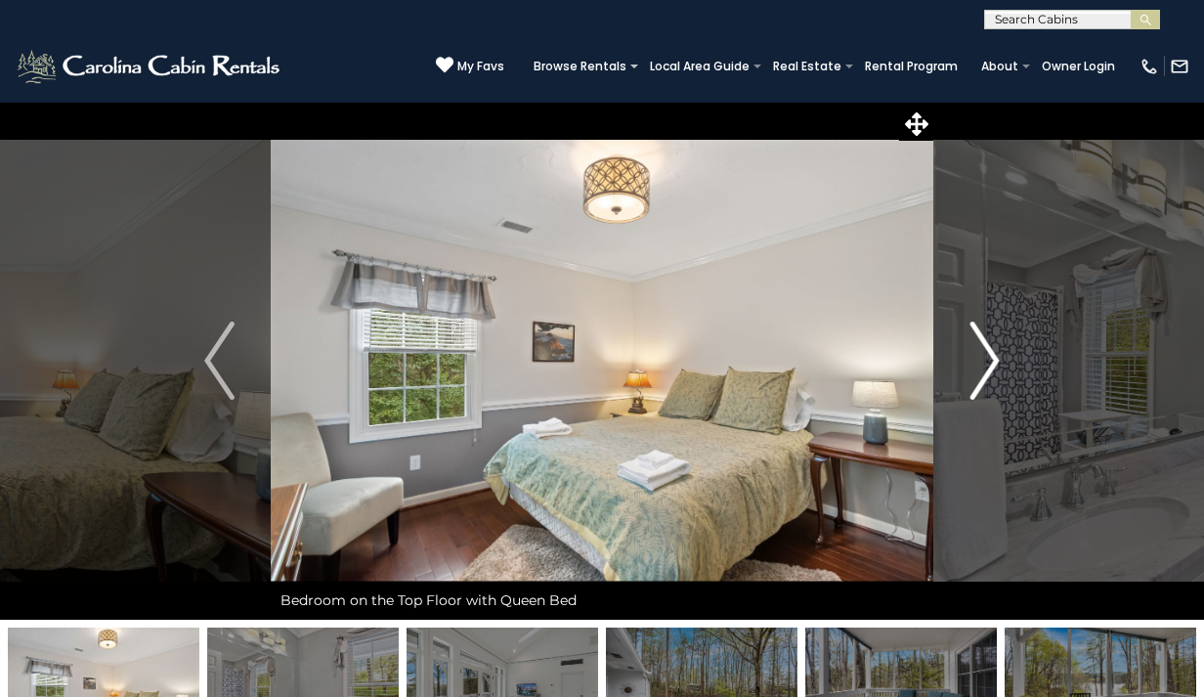
click at [987, 367] on img "Next" at bounding box center [984, 361] width 29 height 78
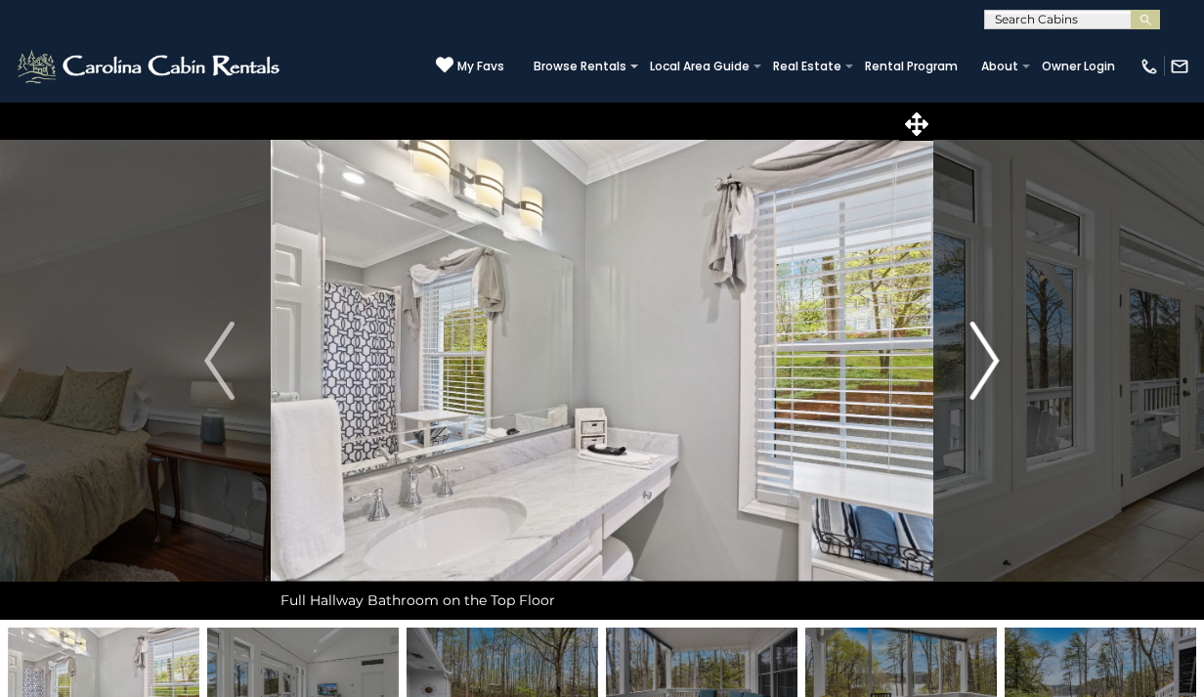
click at [988, 367] on img "Next" at bounding box center [984, 361] width 29 height 78
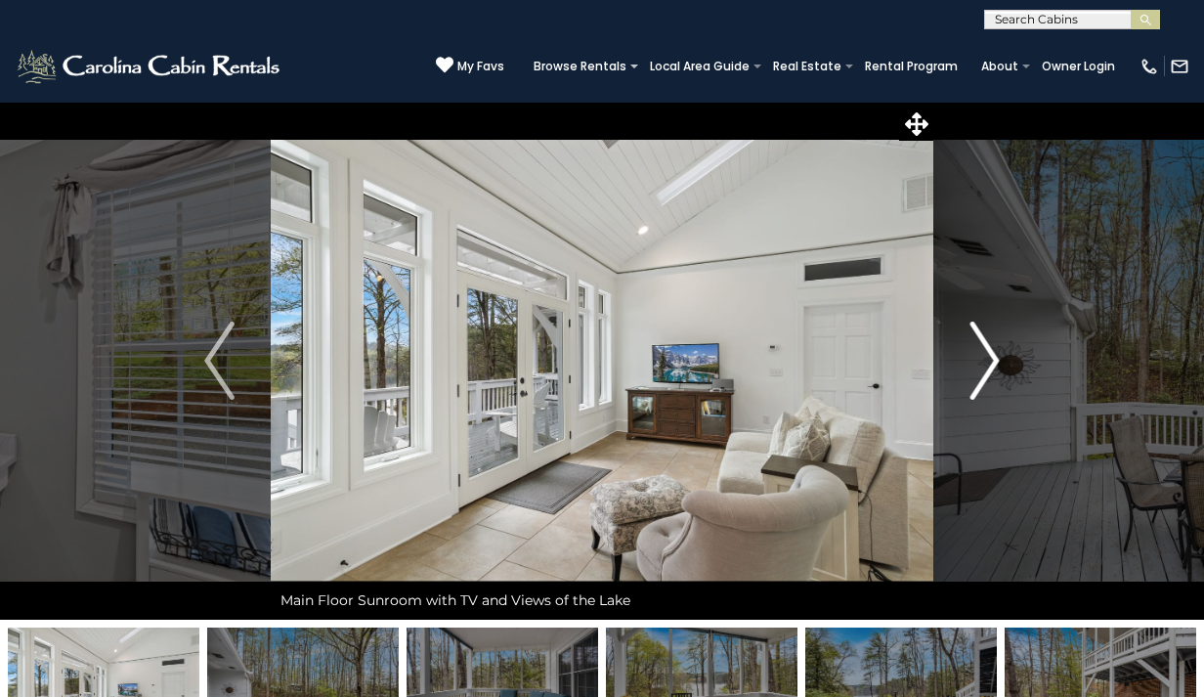
click at [990, 359] on img "Next" at bounding box center [984, 361] width 29 height 78
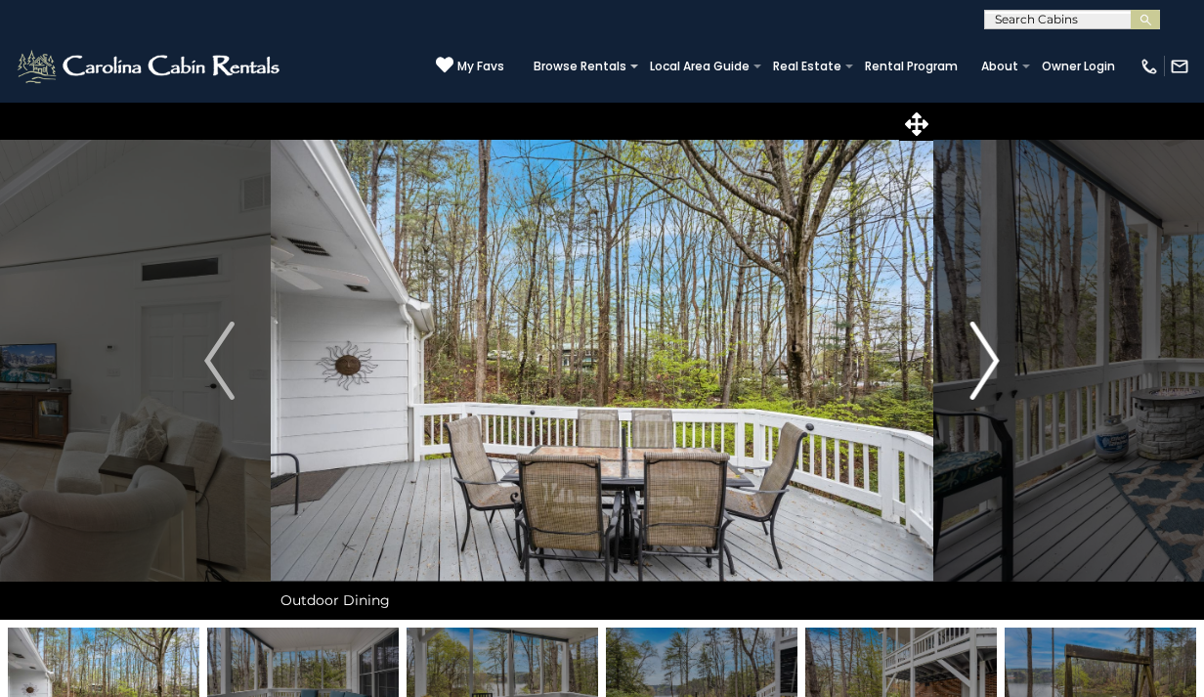
click at [989, 360] on img "Next" at bounding box center [984, 361] width 29 height 78
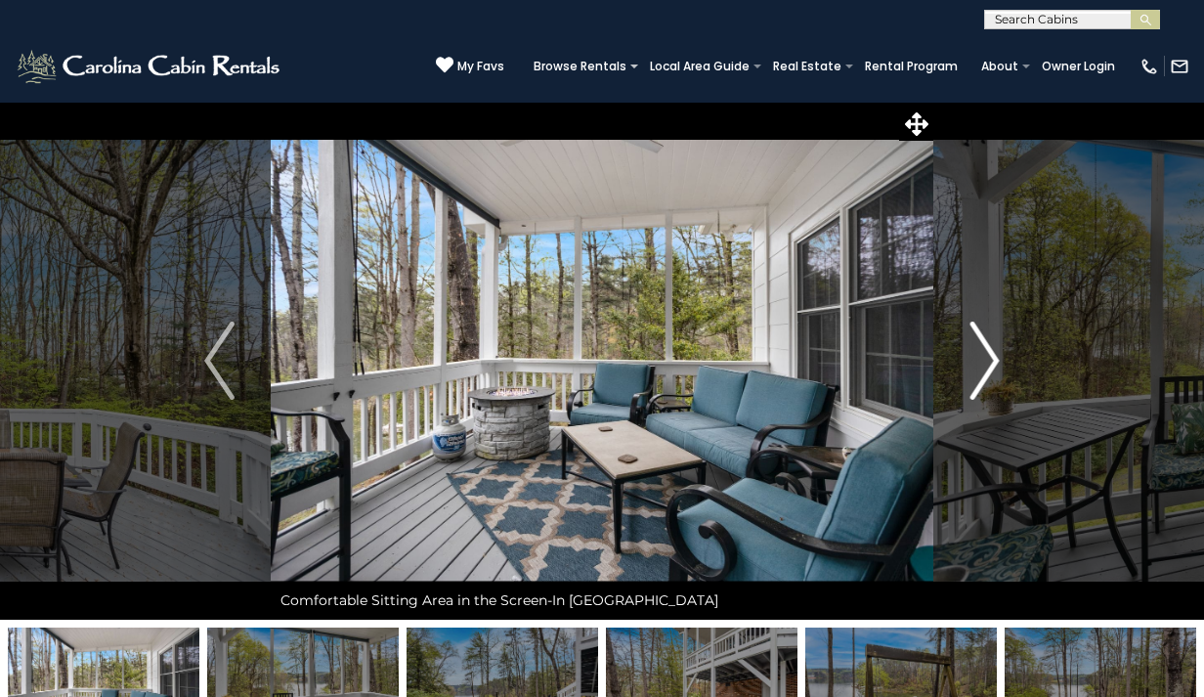
click at [989, 357] on img "Next" at bounding box center [984, 361] width 29 height 78
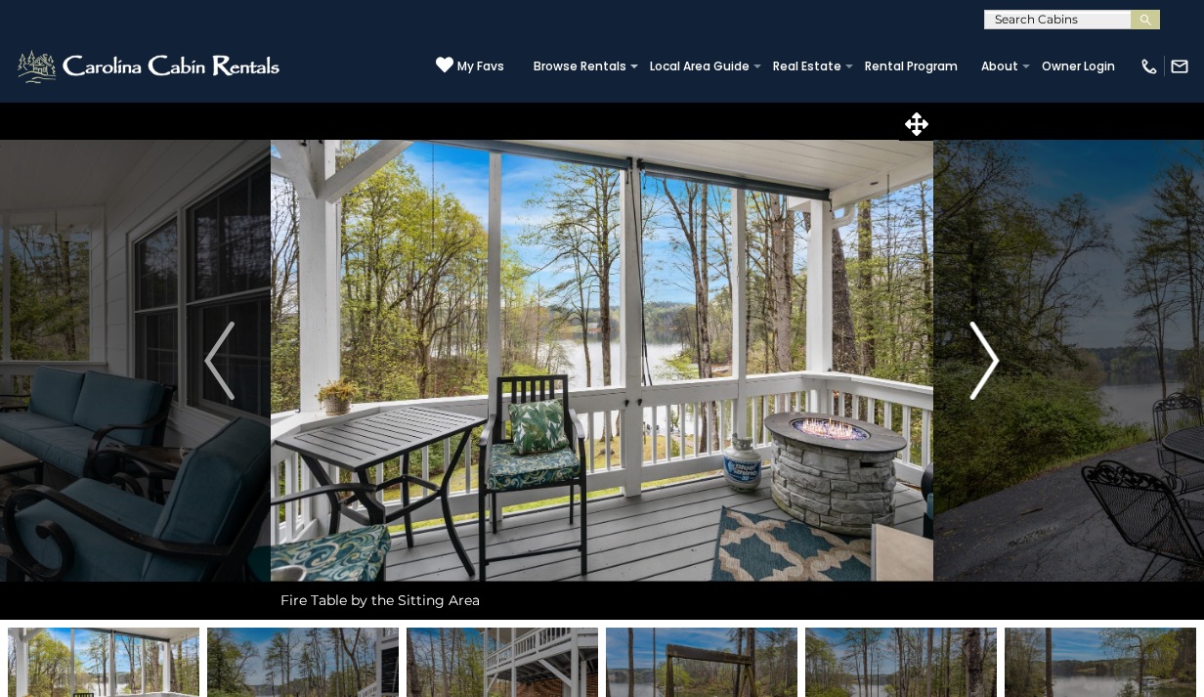
click at [991, 359] on img "Next" at bounding box center [984, 361] width 29 height 78
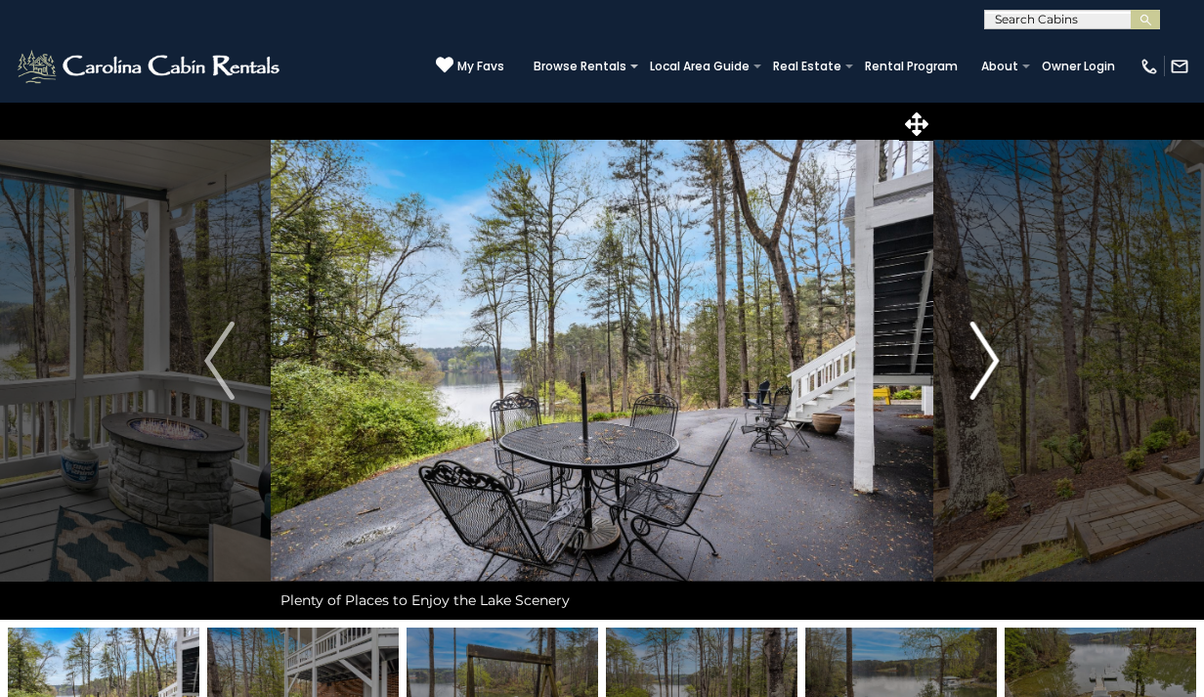
click at [991, 359] on img "Next" at bounding box center [984, 361] width 29 height 78
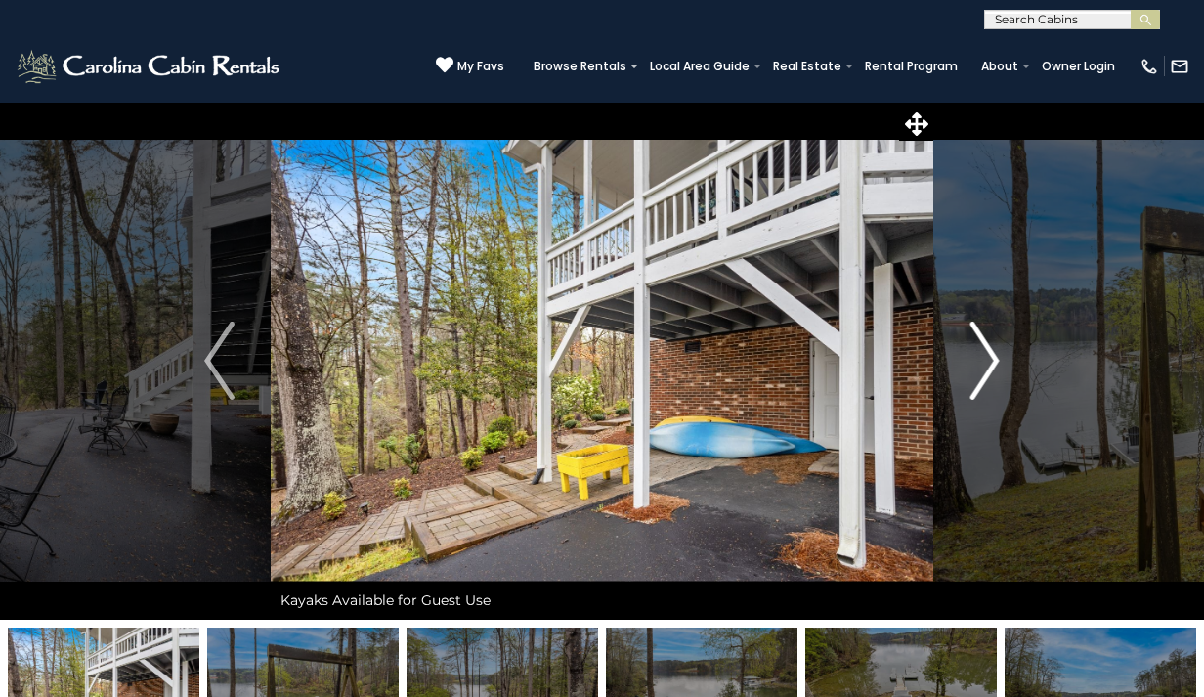
click at [987, 359] on img "Next" at bounding box center [984, 361] width 29 height 78
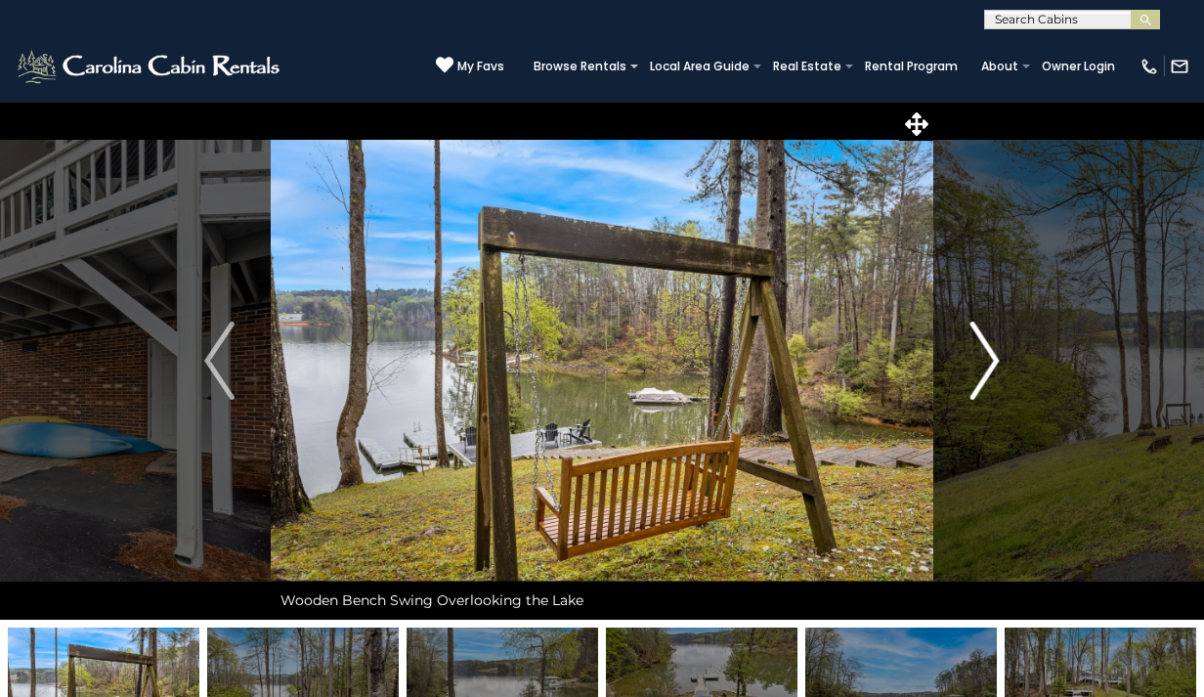
click at [987, 360] on img "Next" at bounding box center [984, 361] width 29 height 78
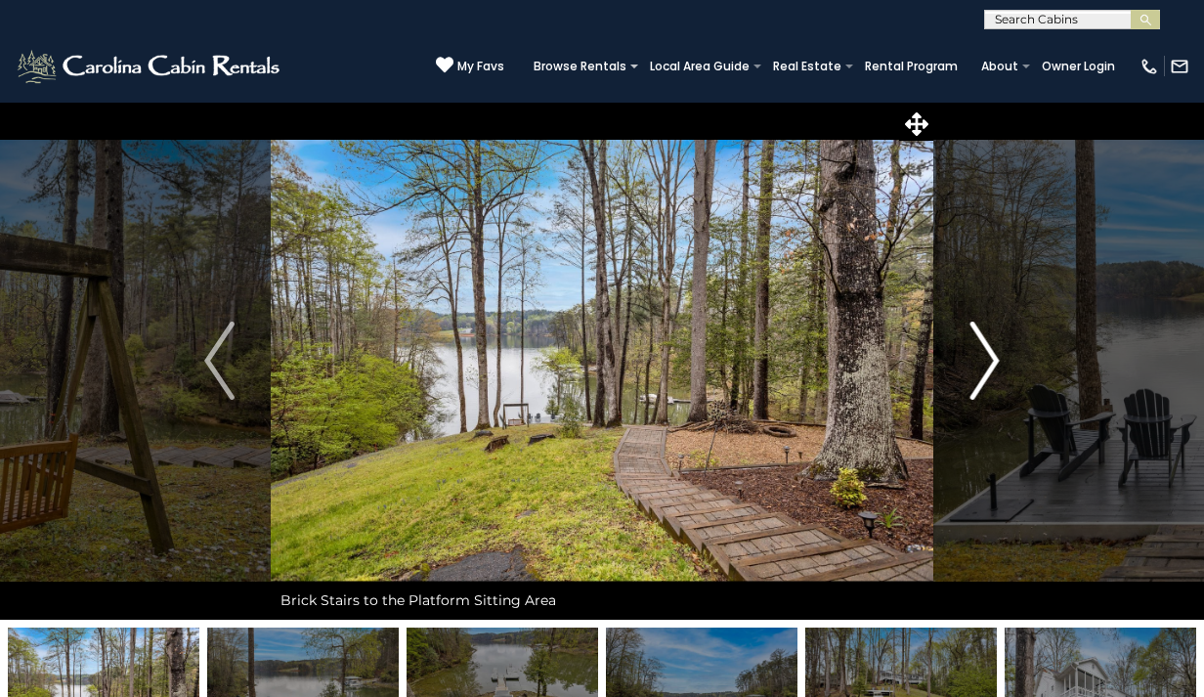
click at [987, 360] on img "Next" at bounding box center [984, 361] width 29 height 78
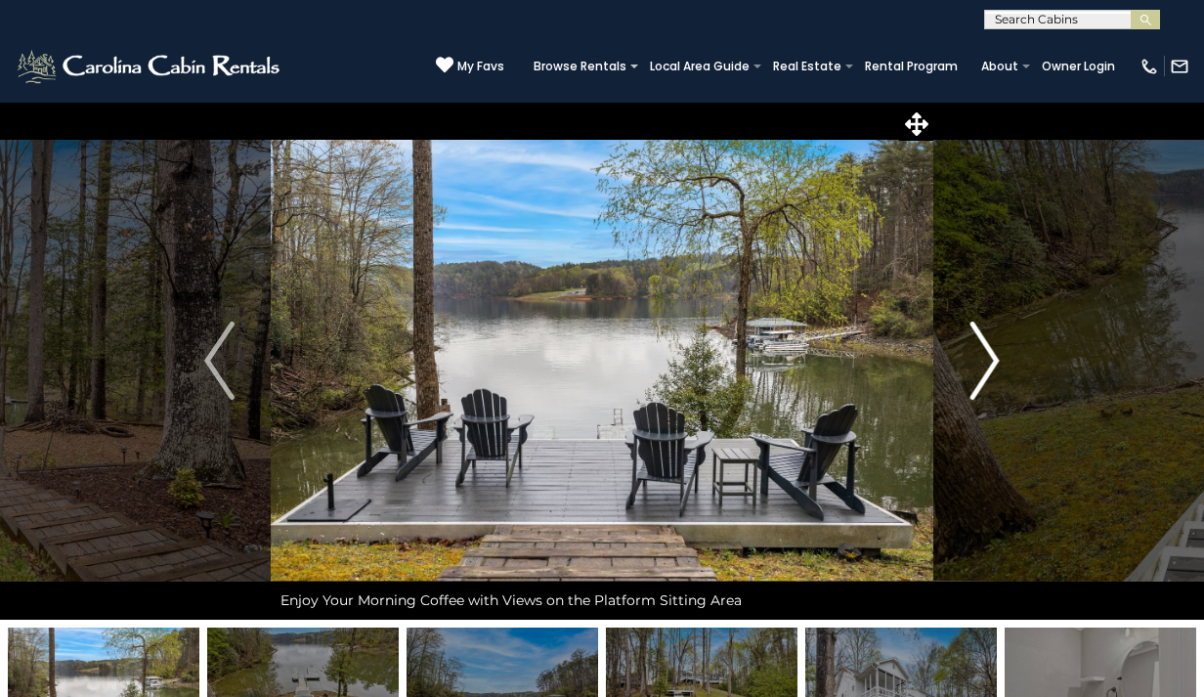
click at [993, 364] on img "Next" at bounding box center [984, 361] width 29 height 78
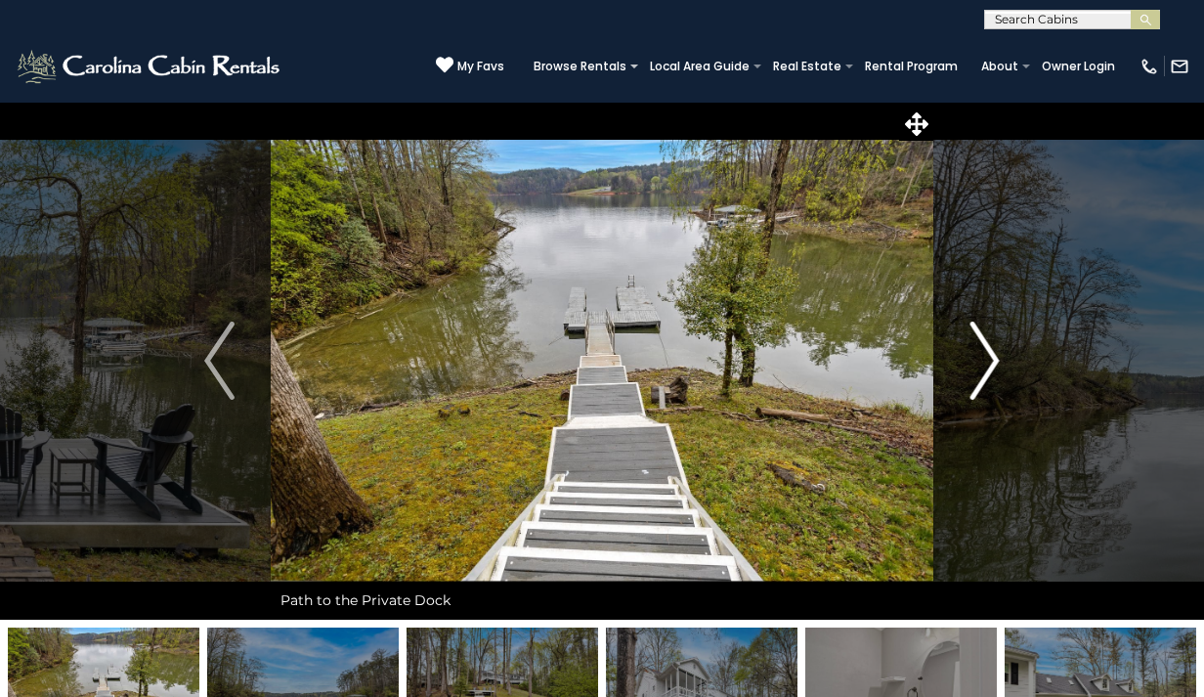
click at [993, 362] on img "Next" at bounding box center [984, 361] width 29 height 78
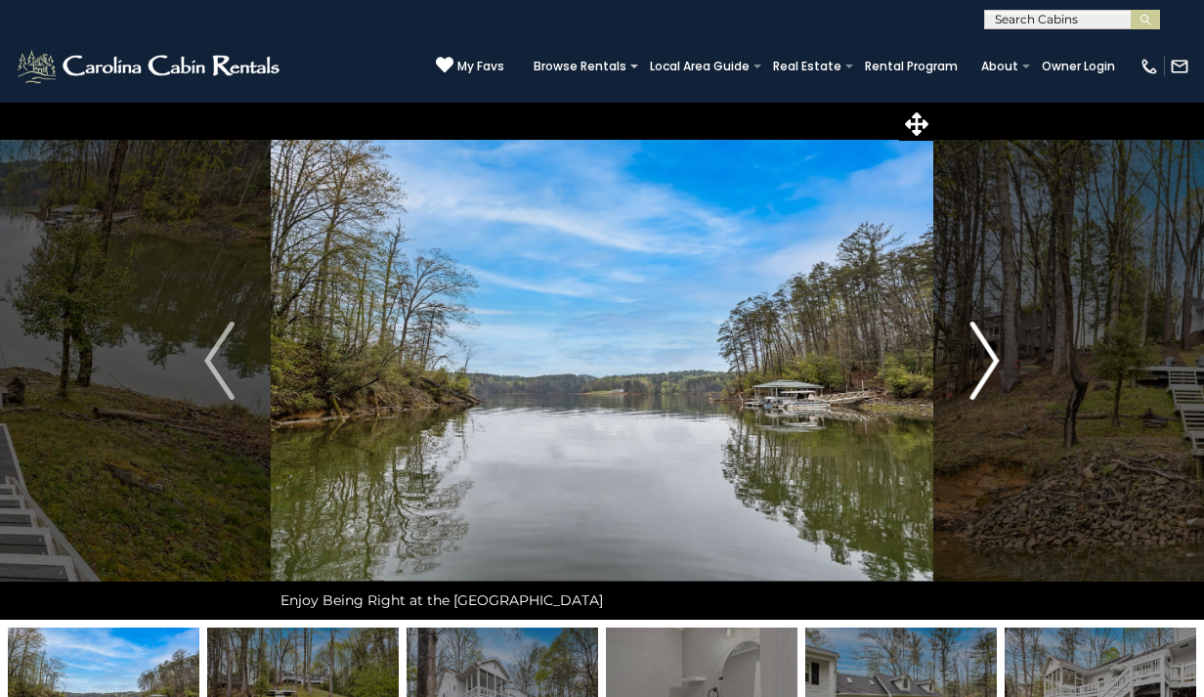
click at [993, 361] on img "Next" at bounding box center [984, 361] width 29 height 78
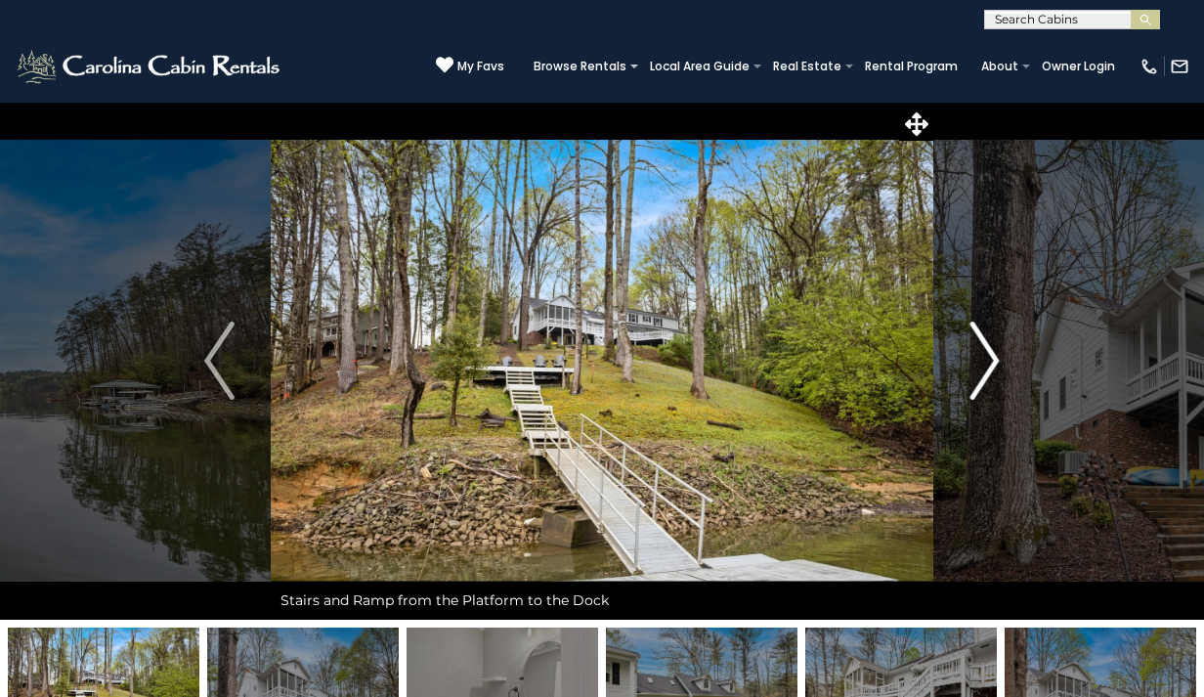
click at [987, 362] on img "Next" at bounding box center [984, 361] width 29 height 78
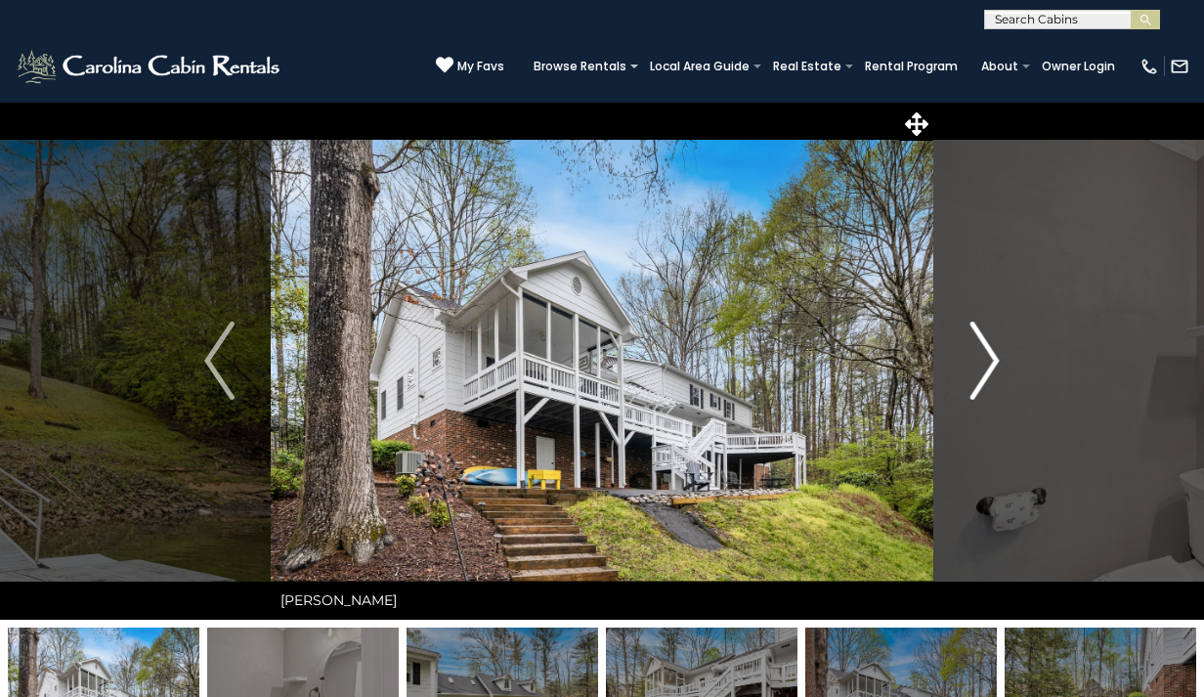
click at [986, 364] on img "Next" at bounding box center [984, 361] width 29 height 78
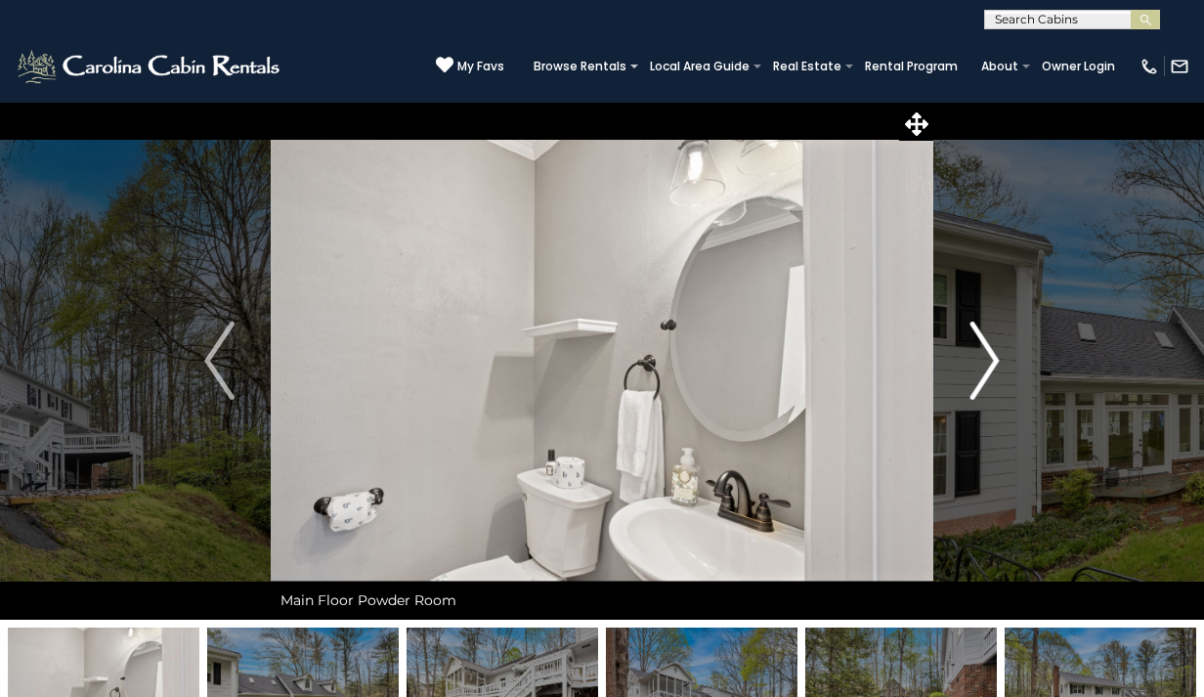
click at [992, 358] on img "Next" at bounding box center [984, 361] width 29 height 78
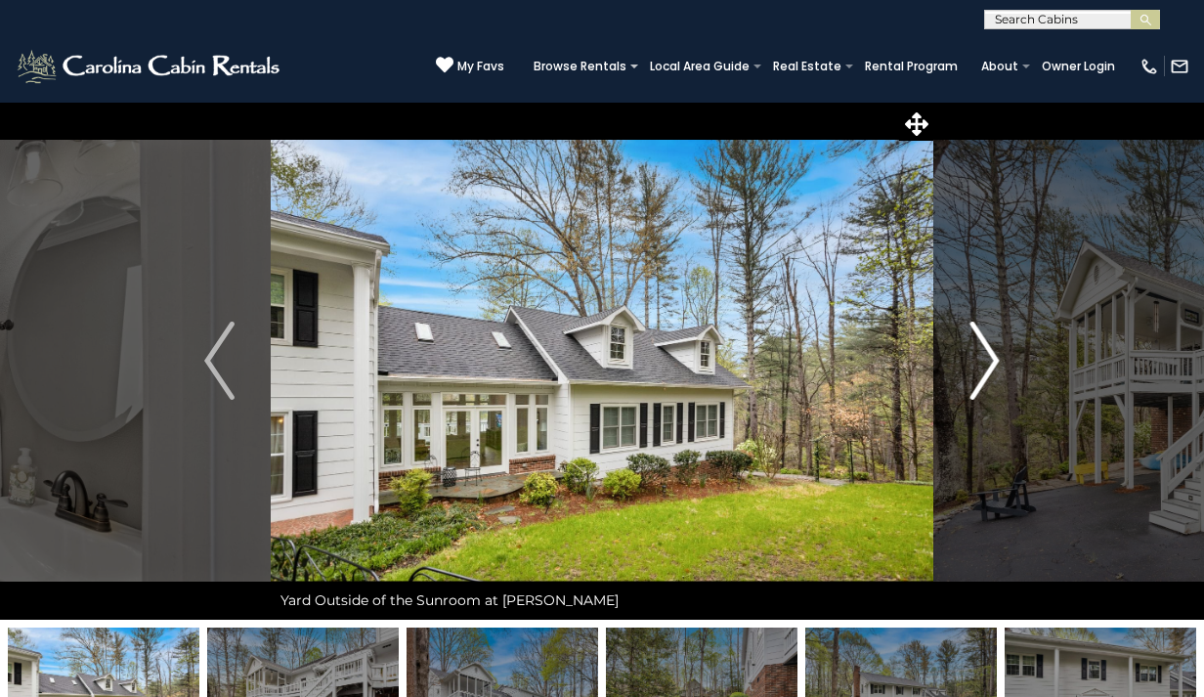
click at [992, 353] on img "Next" at bounding box center [984, 361] width 29 height 78
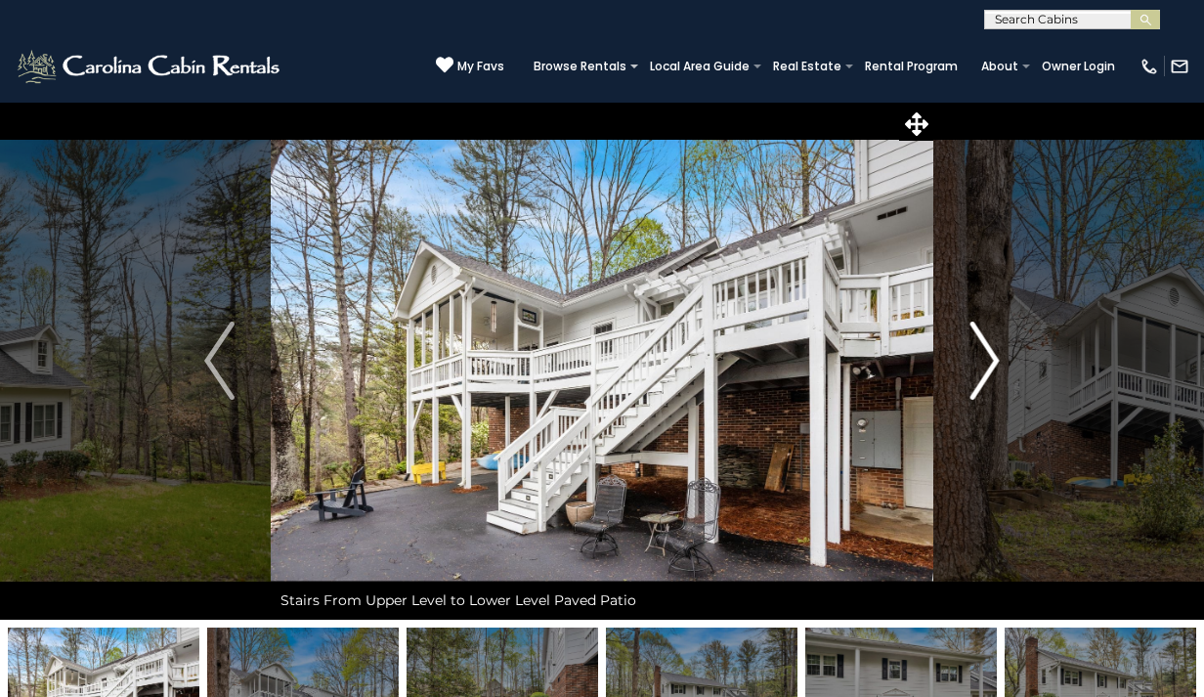
click at [992, 353] on img "Next" at bounding box center [984, 361] width 29 height 78
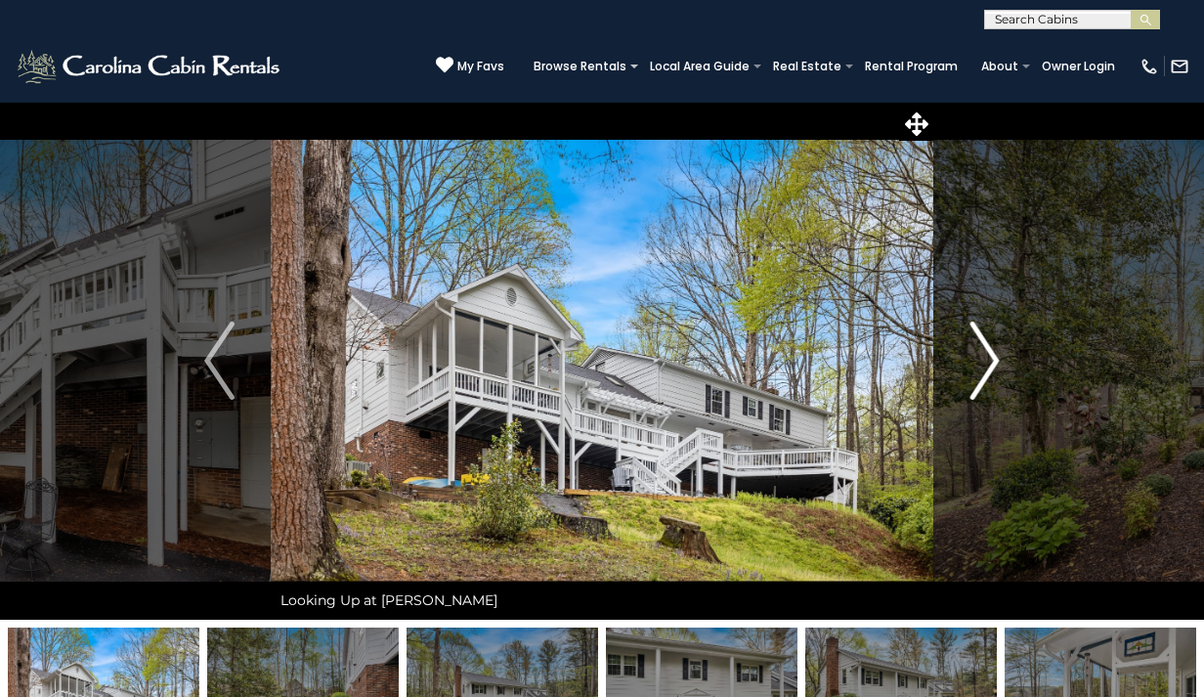
click at [992, 353] on img "Next" at bounding box center [984, 361] width 29 height 78
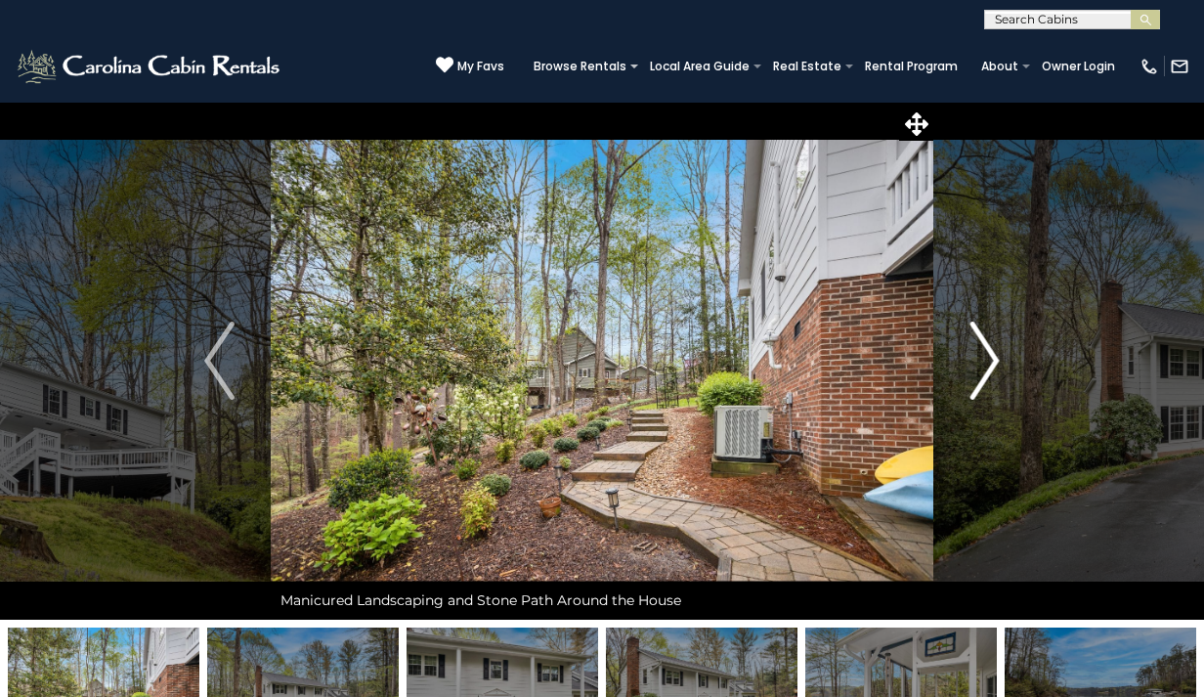
click at [992, 353] on img "Next" at bounding box center [984, 361] width 29 height 78
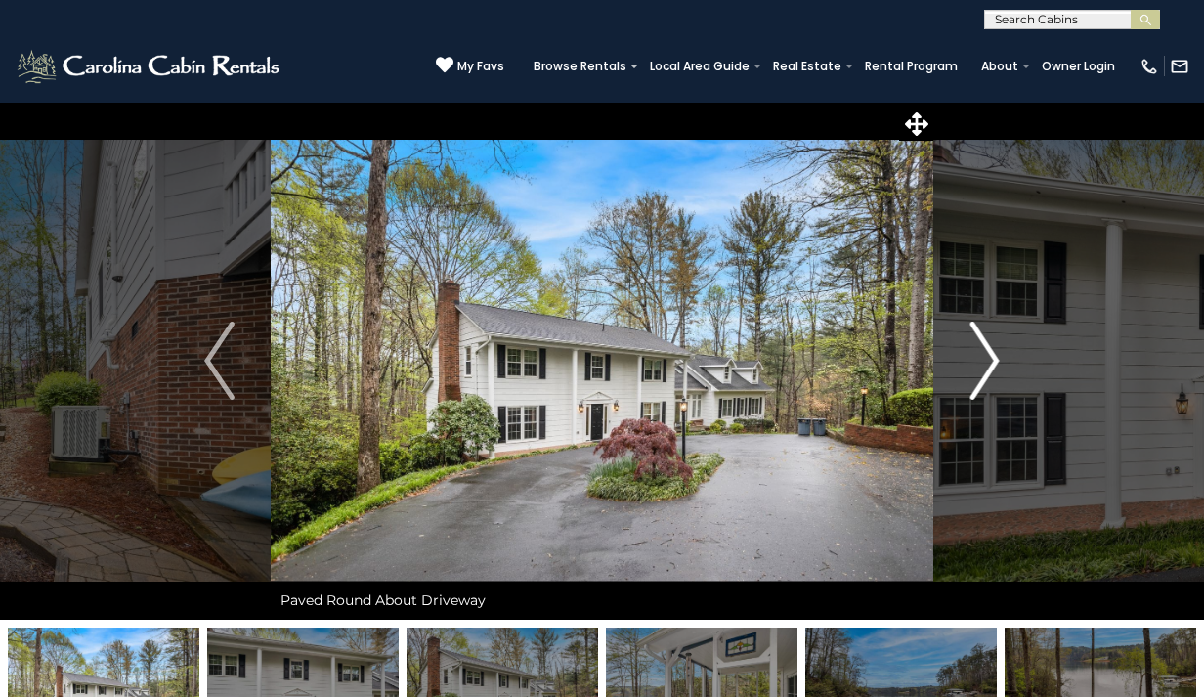
click at [983, 368] on img "Next" at bounding box center [984, 361] width 29 height 78
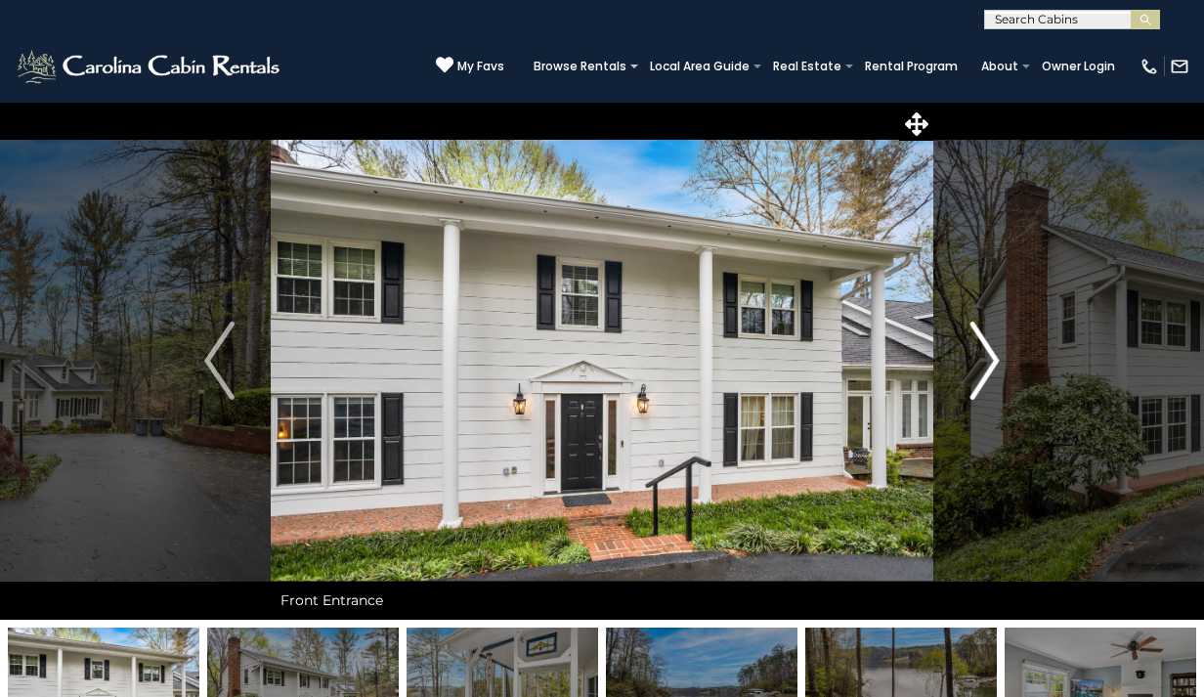
click at [983, 363] on img "Next" at bounding box center [984, 361] width 29 height 78
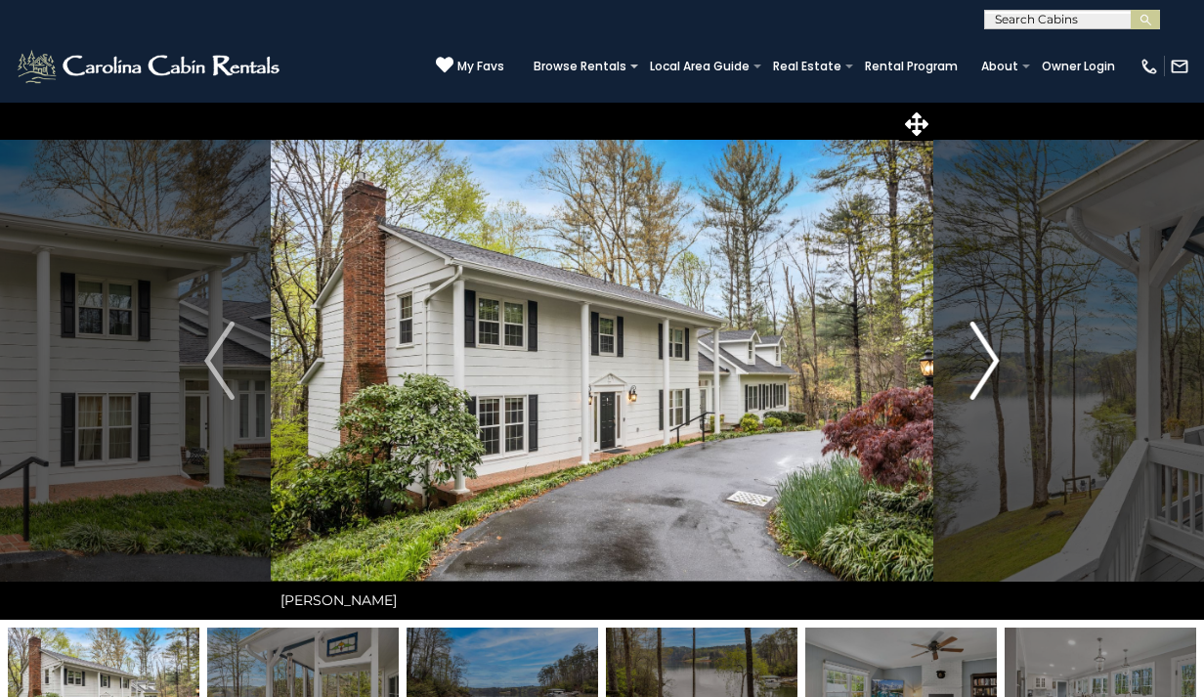
click at [981, 361] on img "Next" at bounding box center [984, 361] width 29 height 78
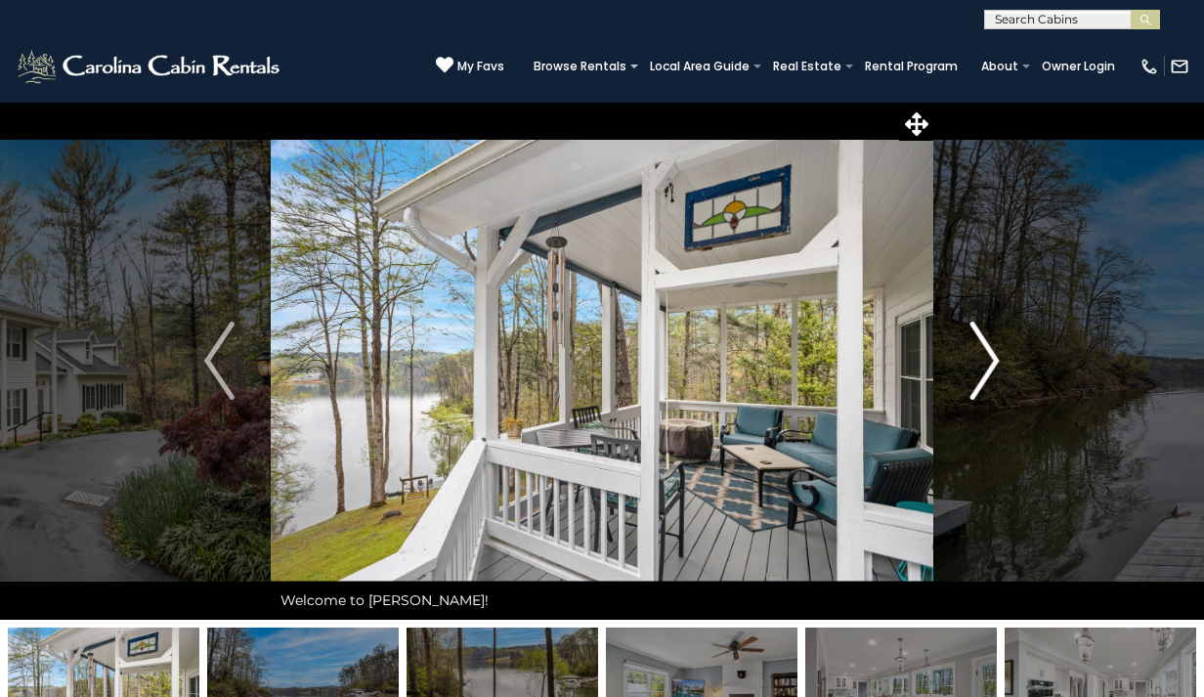
click at [981, 360] on img "Next" at bounding box center [984, 361] width 29 height 78
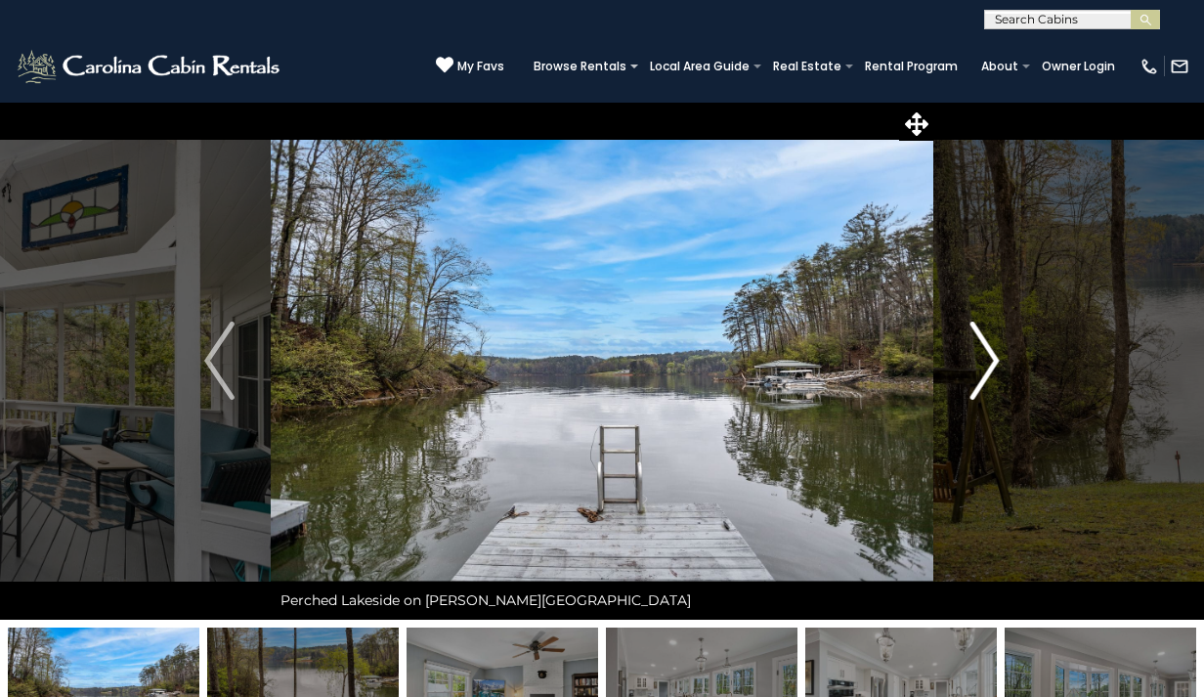
click at [992, 363] on img "Next" at bounding box center [984, 361] width 29 height 78
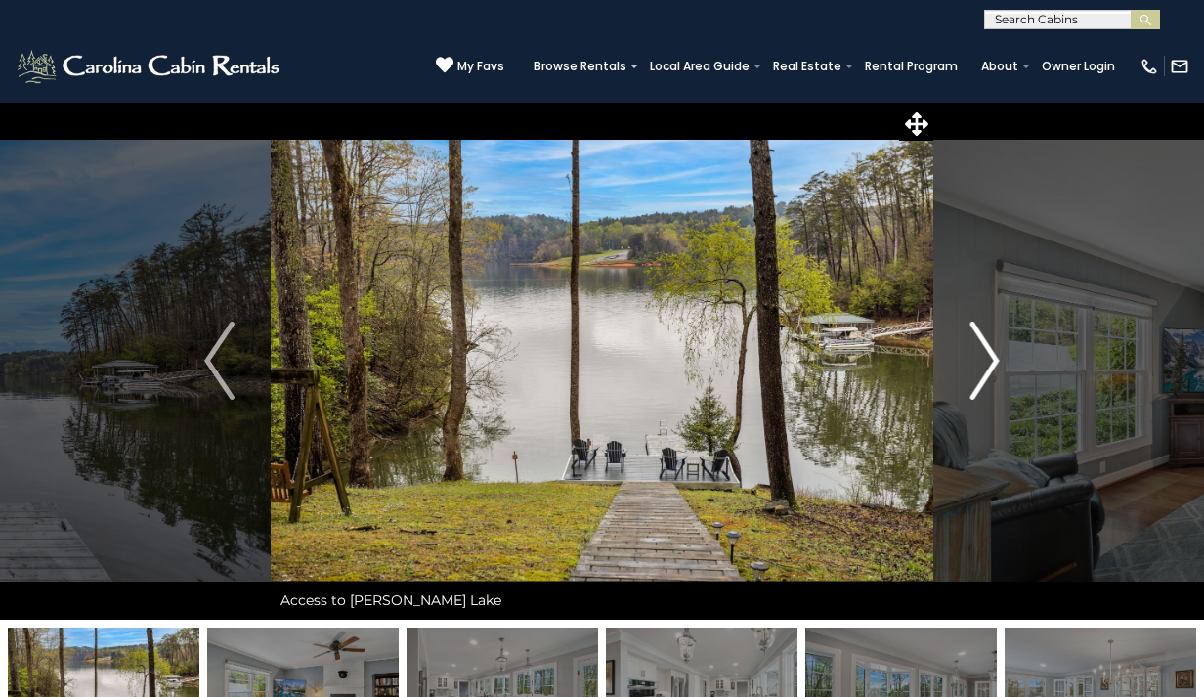
click at [992, 363] on img "Next" at bounding box center [984, 361] width 29 height 78
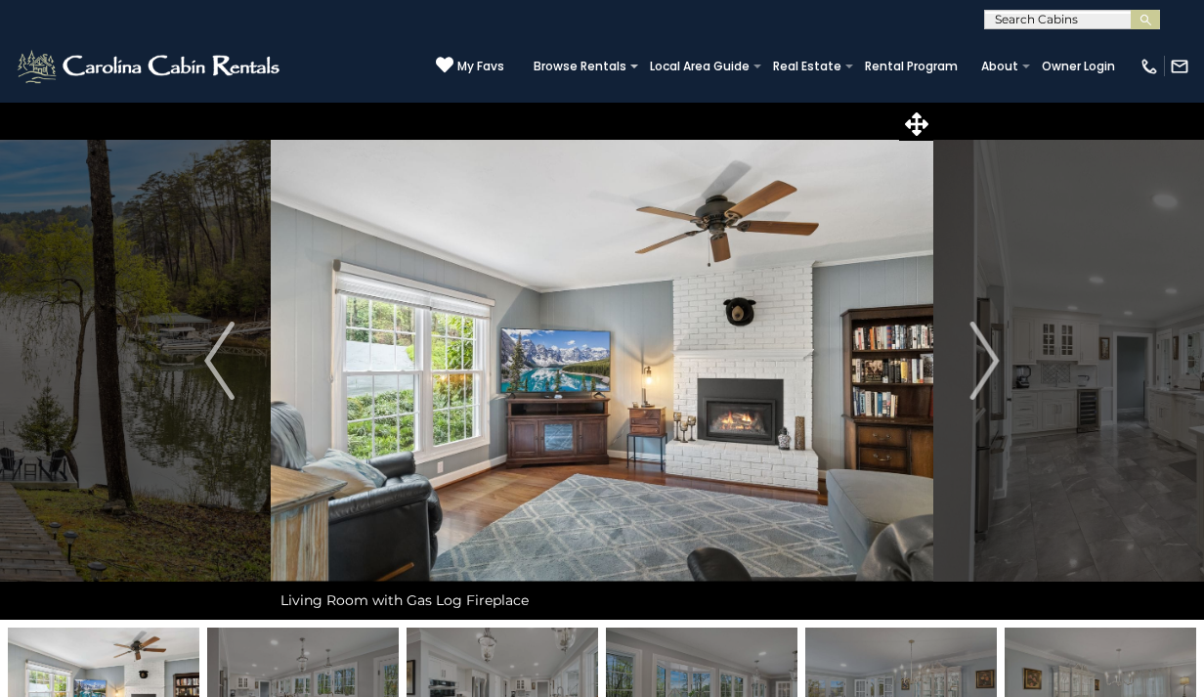
click at [653, 290] on img at bounding box center [602, 361] width 663 height 518
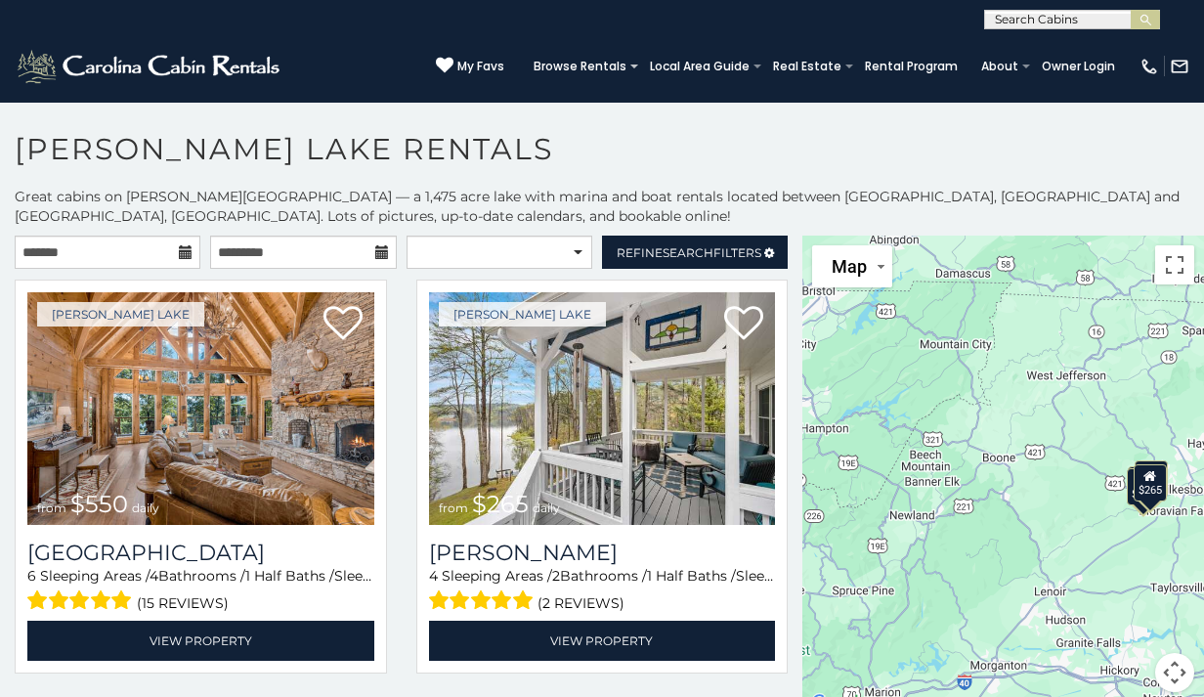
click at [807, 409] on div "$550 $265 $275 $270" at bounding box center [1004, 476] width 402 height 480
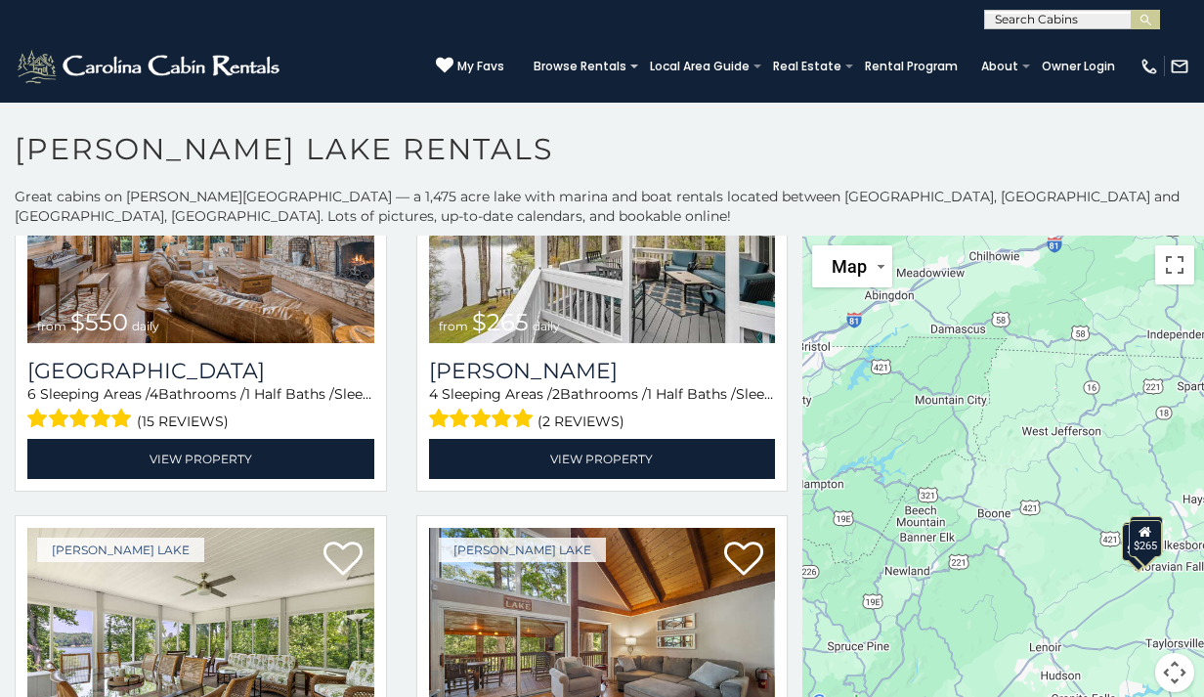
scroll to position [237, 0]
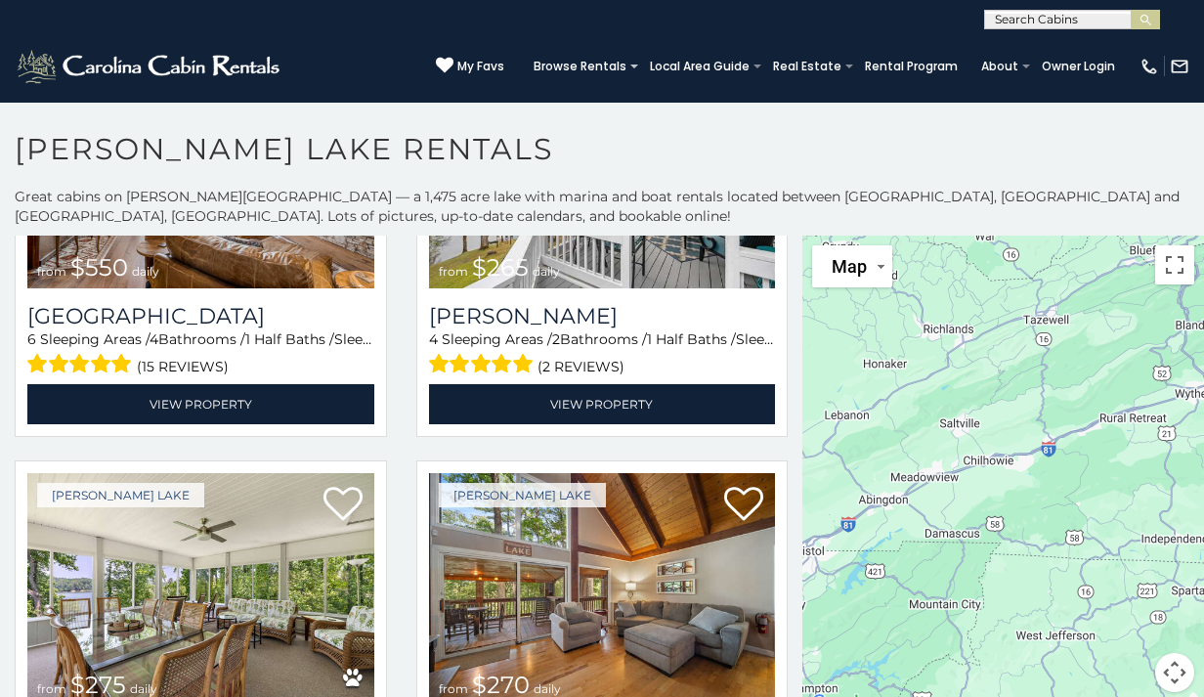
drag, startPoint x: 801, startPoint y: 403, endPoint x: 797, endPoint y: 526, distance: 123.2
click at [797, 526] on div "**********" at bounding box center [401, 476] width 803 height 480
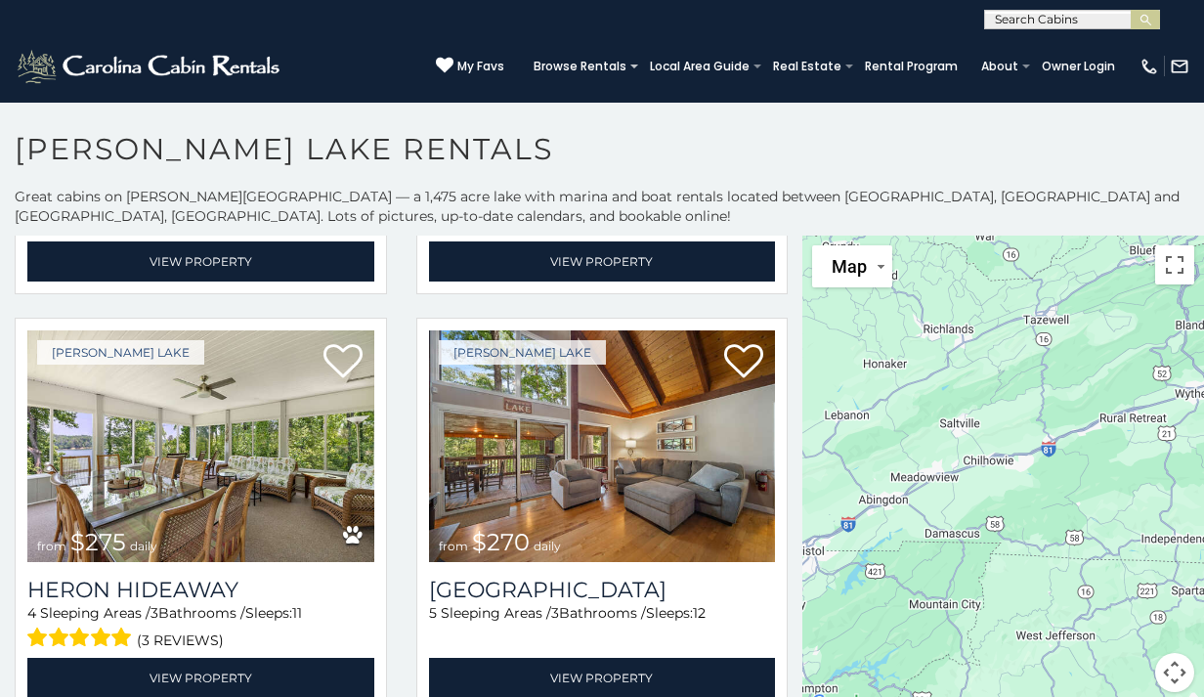
scroll to position [387, 0]
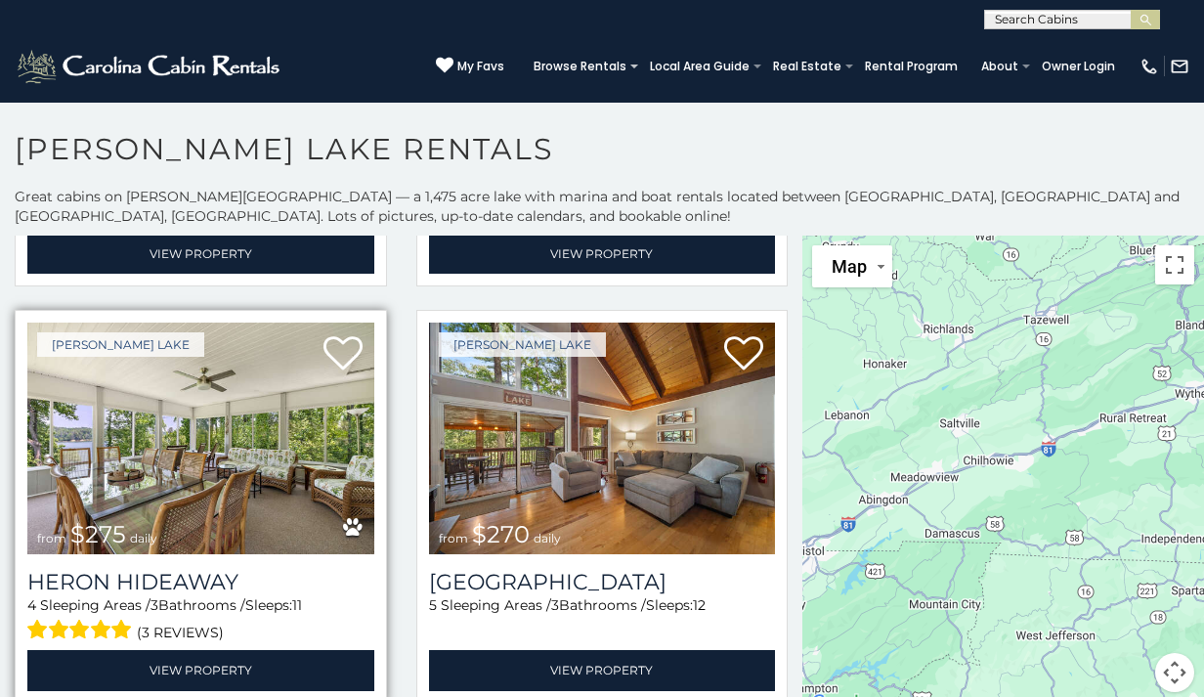
click at [270, 465] on img at bounding box center [200, 439] width 347 height 233
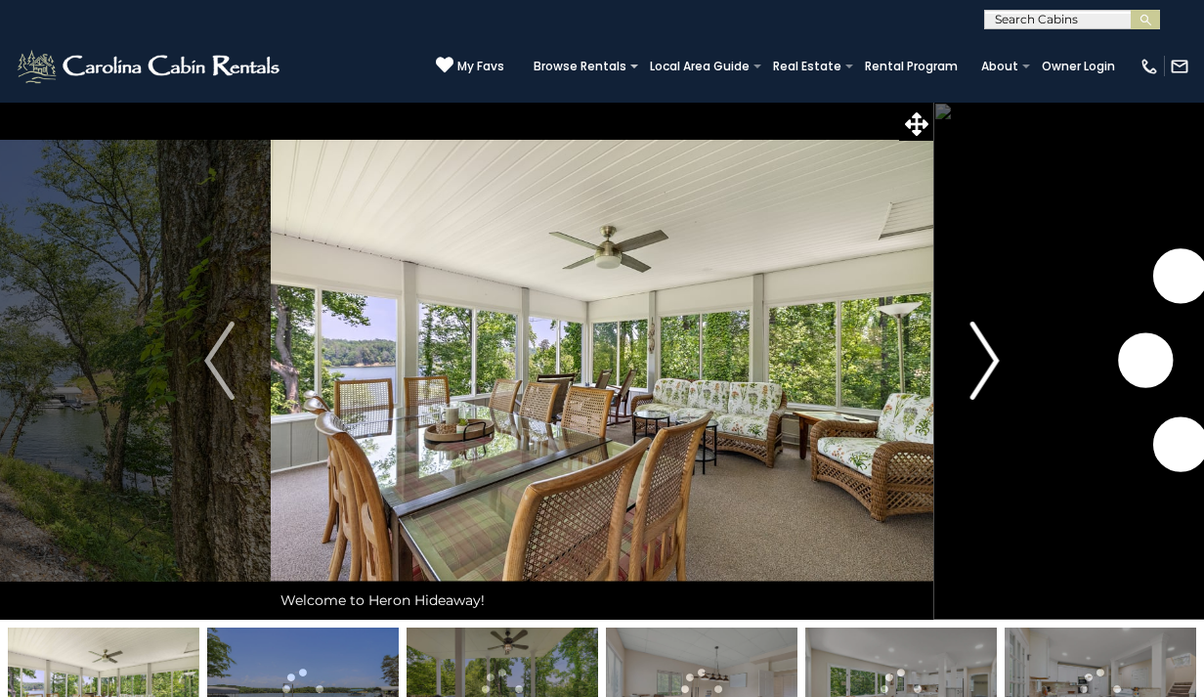
click at [995, 360] on img "Next" at bounding box center [984, 361] width 29 height 78
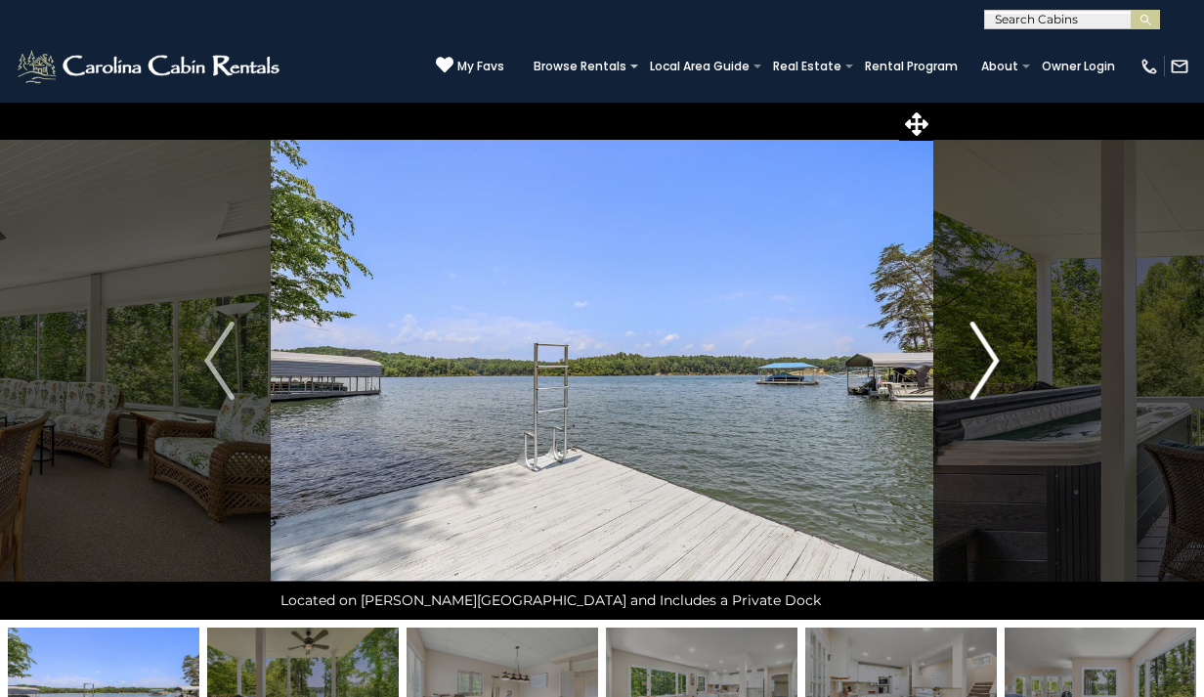
click at [994, 359] on img "Next" at bounding box center [984, 361] width 29 height 78
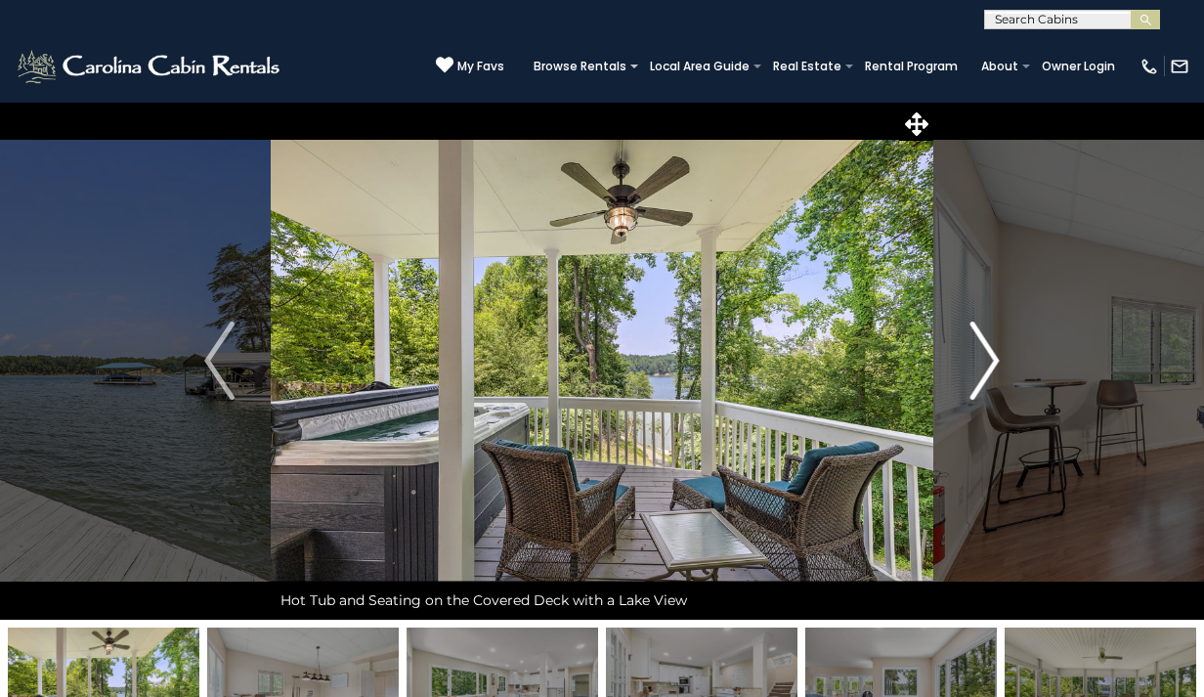
click at [995, 354] on img "Next" at bounding box center [984, 361] width 29 height 78
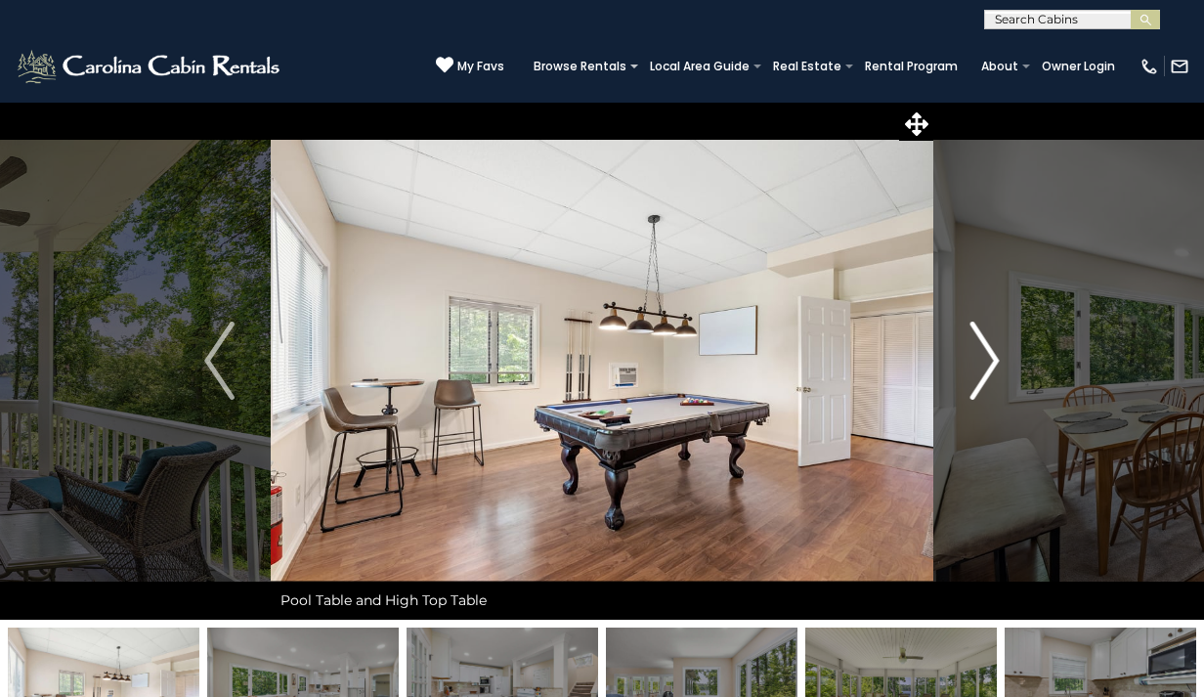
click at [995, 354] on img "Next" at bounding box center [984, 361] width 29 height 78
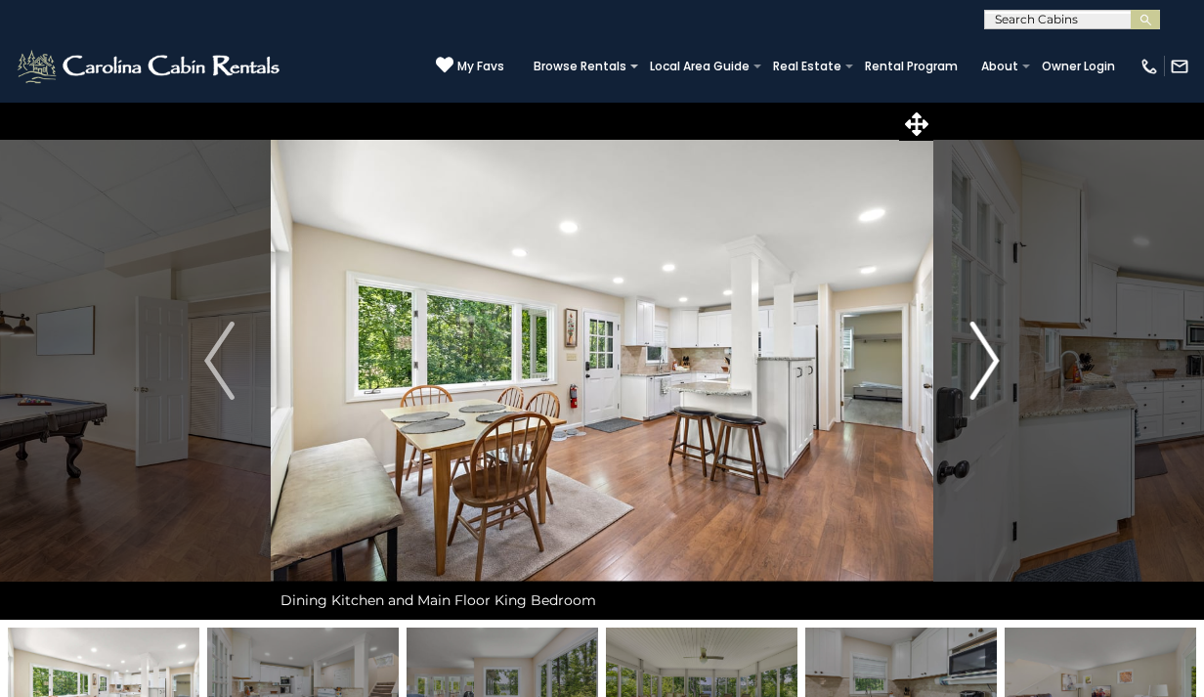
click at [995, 363] on img "Next" at bounding box center [984, 361] width 29 height 78
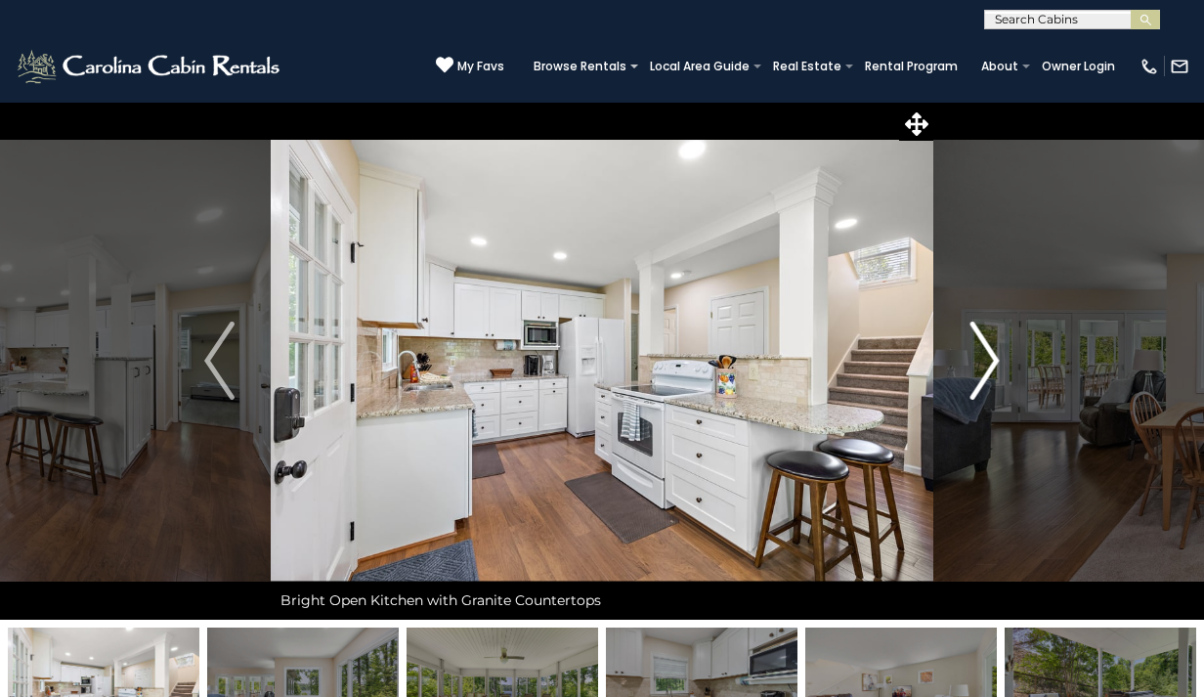
click at [995, 361] on img "Next" at bounding box center [984, 361] width 29 height 78
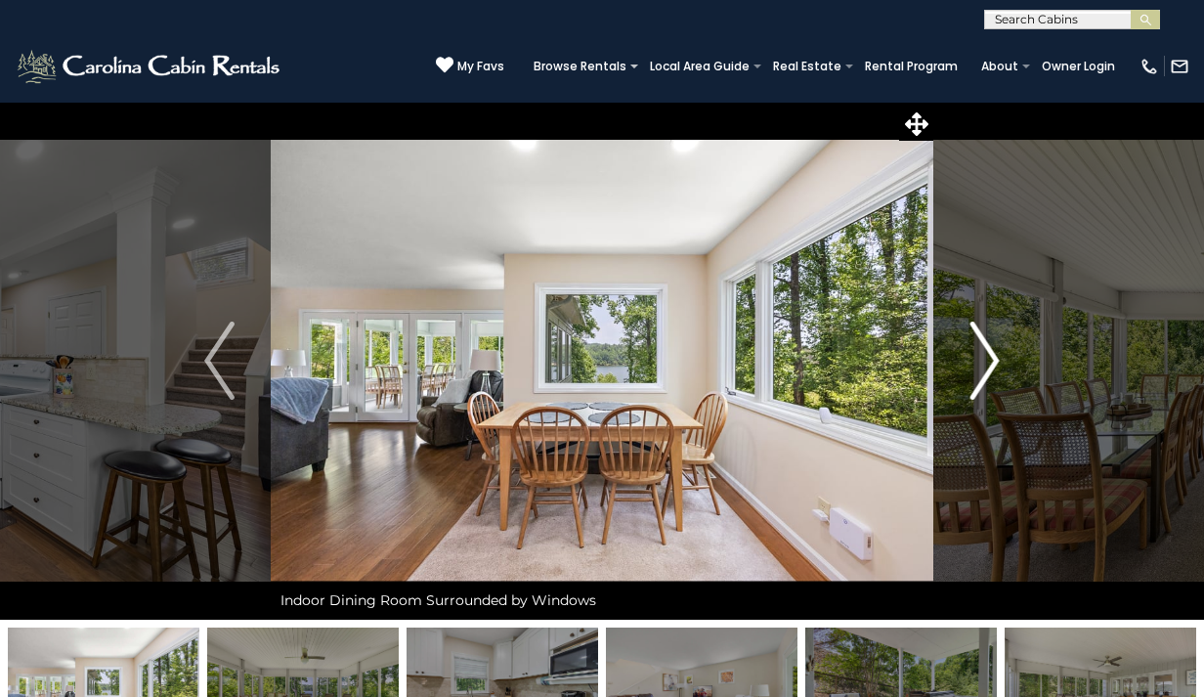
click at [994, 358] on img "Next" at bounding box center [984, 361] width 29 height 78
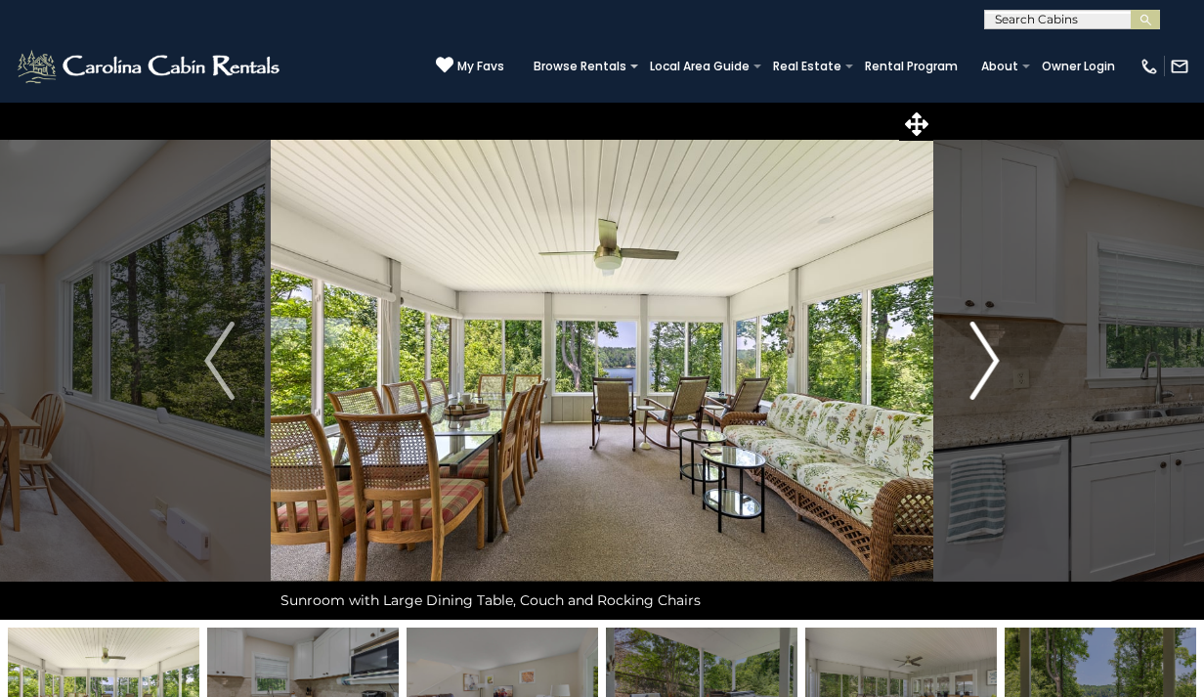
click at [994, 358] on img "Next" at bounding box center [984, 361] width 29 height 78
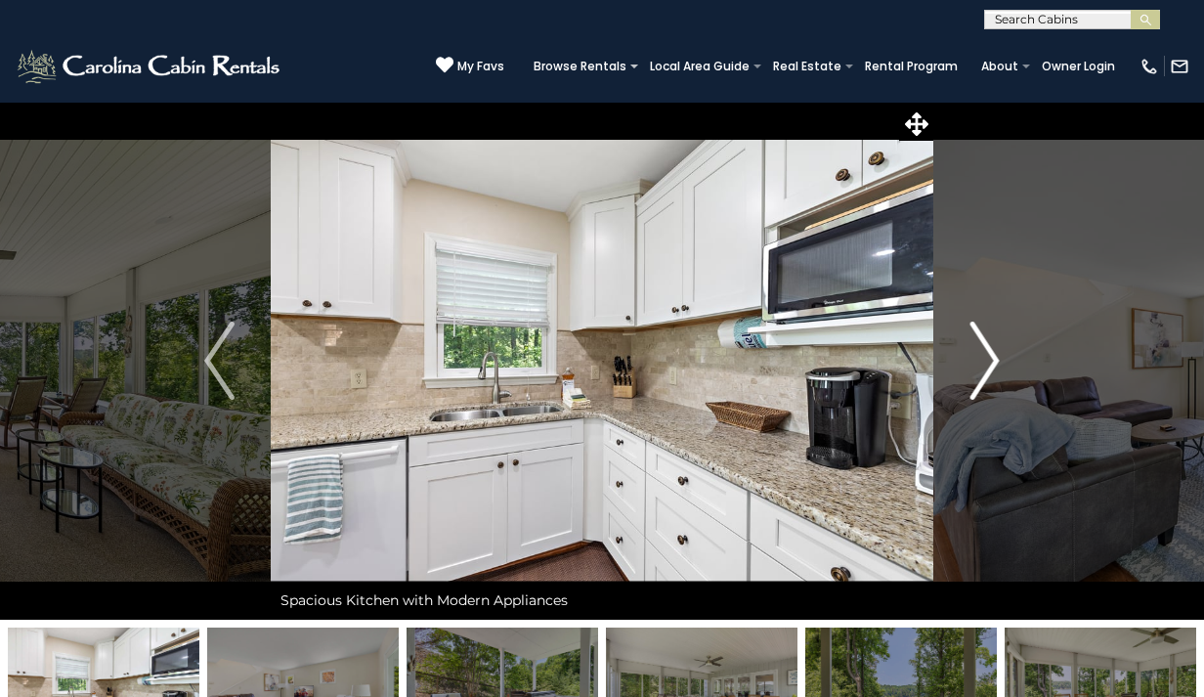
click at [995, 358] on img "Next" at bounding box center [984, 361] width 29 height 78
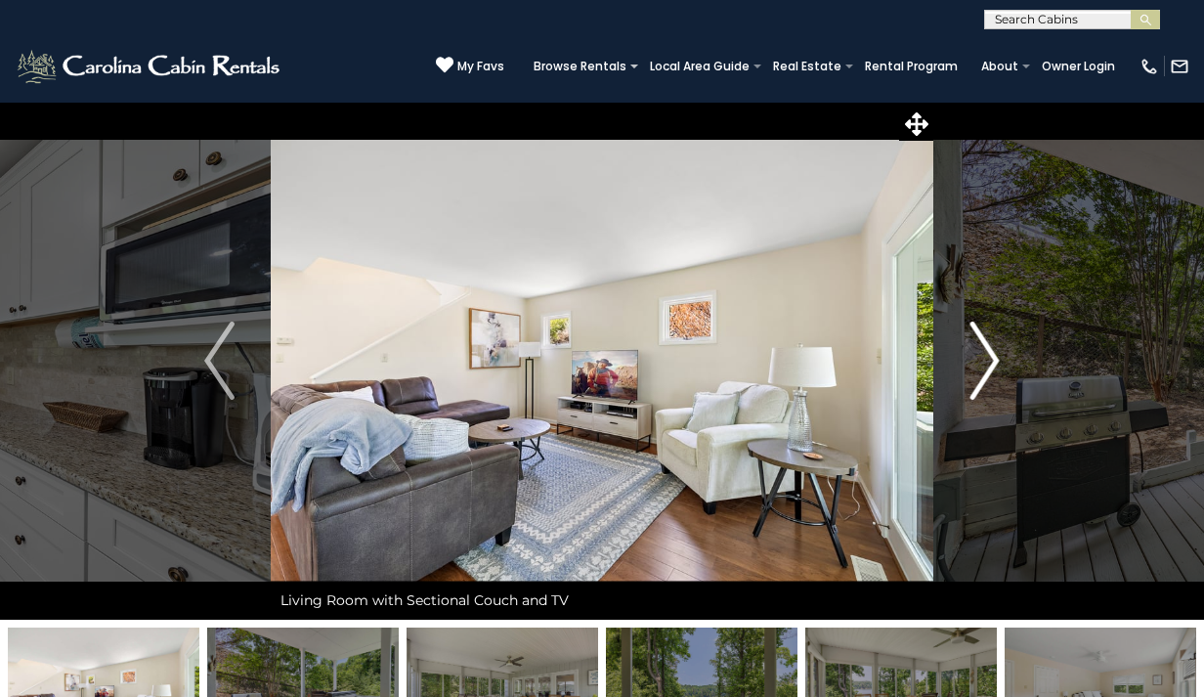
click at [994, 360] on img "Next" at bounding box center [984, 361] width 29 height 78
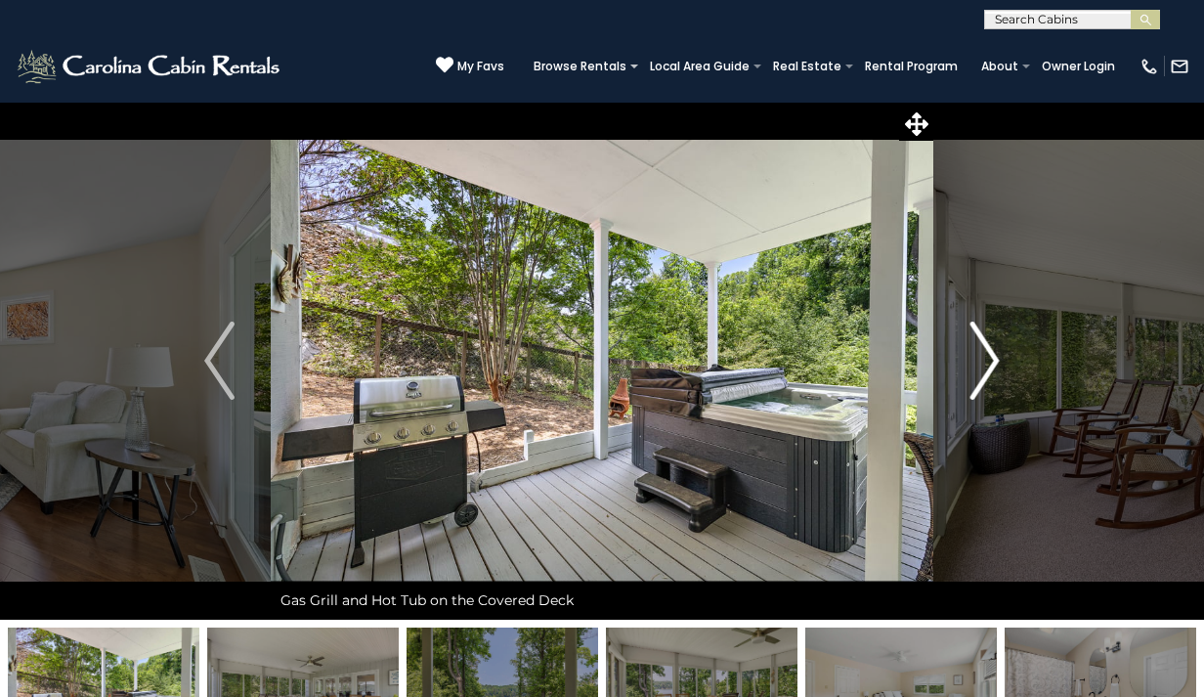
click at [994, 360] on img "Next" at bounding box center [984, 361] width 29 height 78
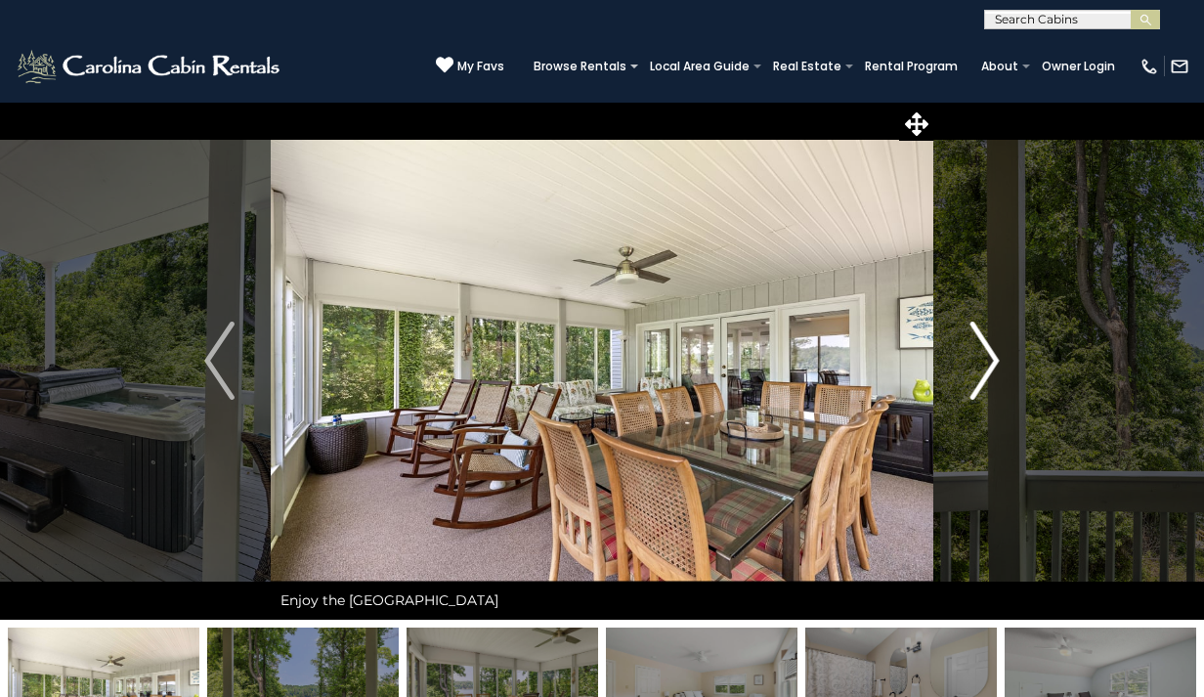
click at [994, 362] on img "Next" at bounding box center [984, 361] width 29 height 78
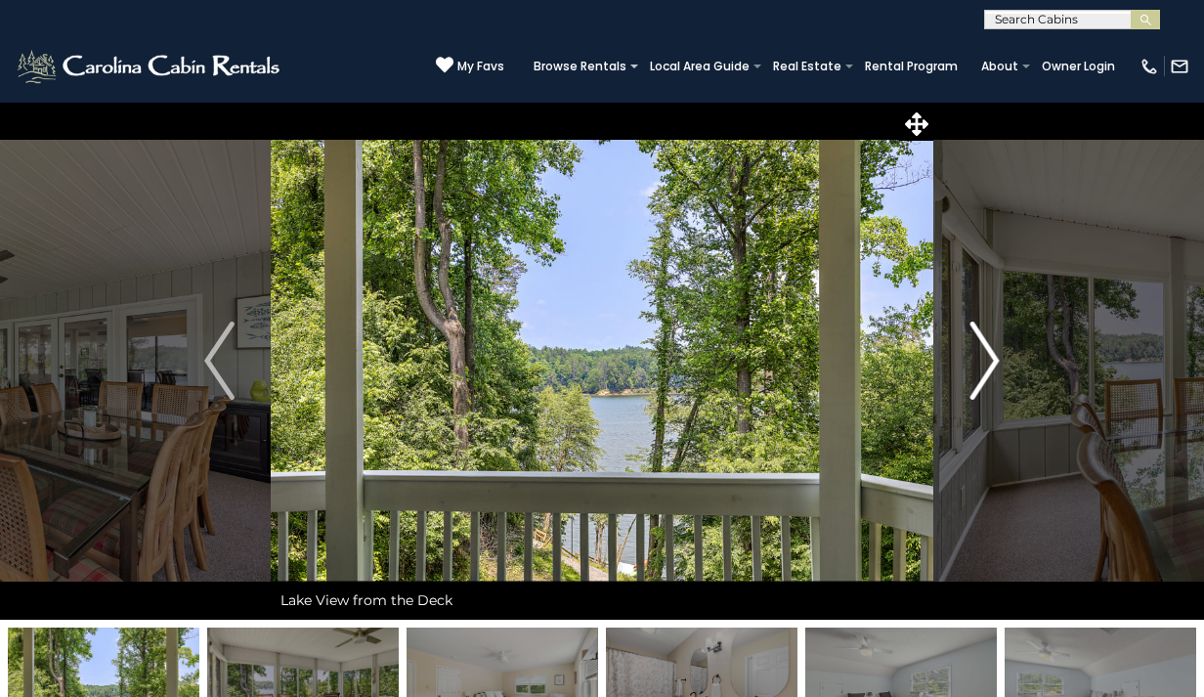
click at [994, 360] on img "Next" at bounding box center [984, 361] width 29 height 78
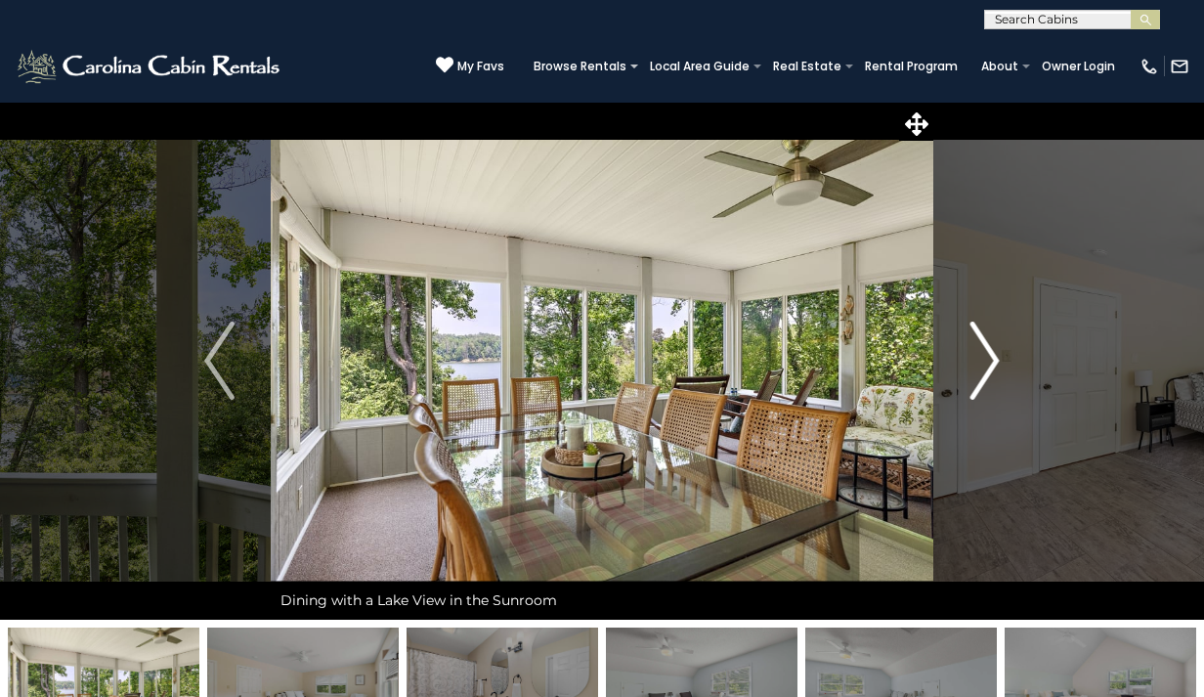
click at [994, 360] on img "Next" at bounding box center [984, 361] width 29 height 78
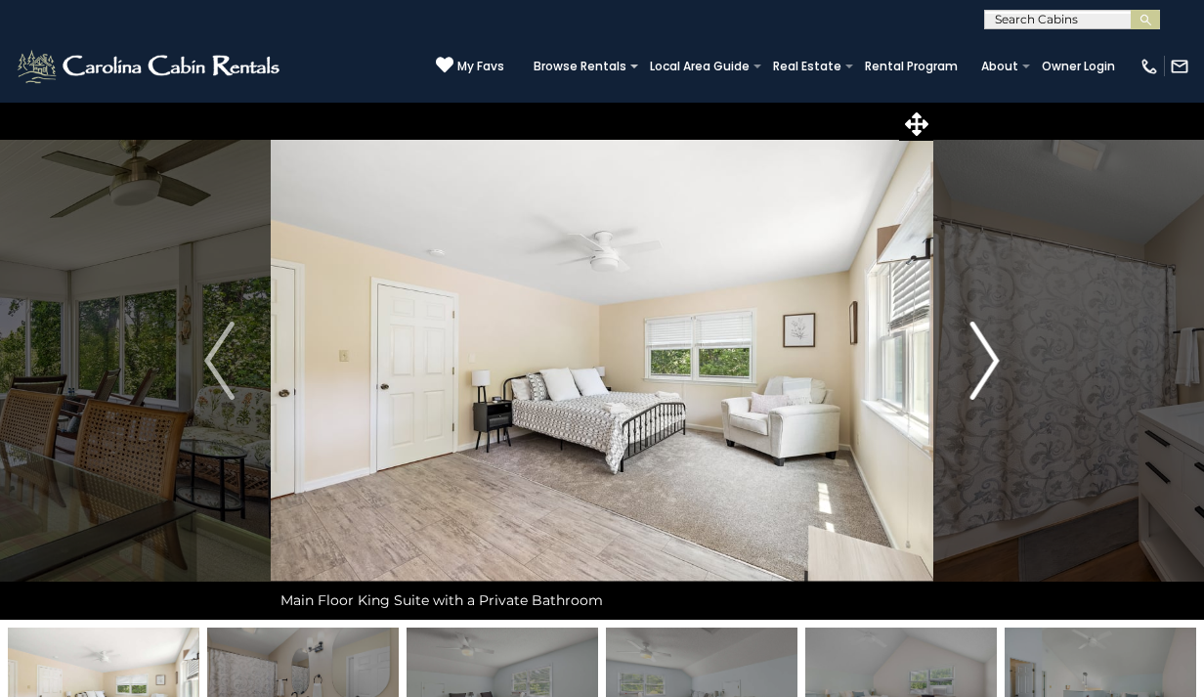
click at [994, 360] on img "Next" at bounding box center [984, 361] width 29 height 78
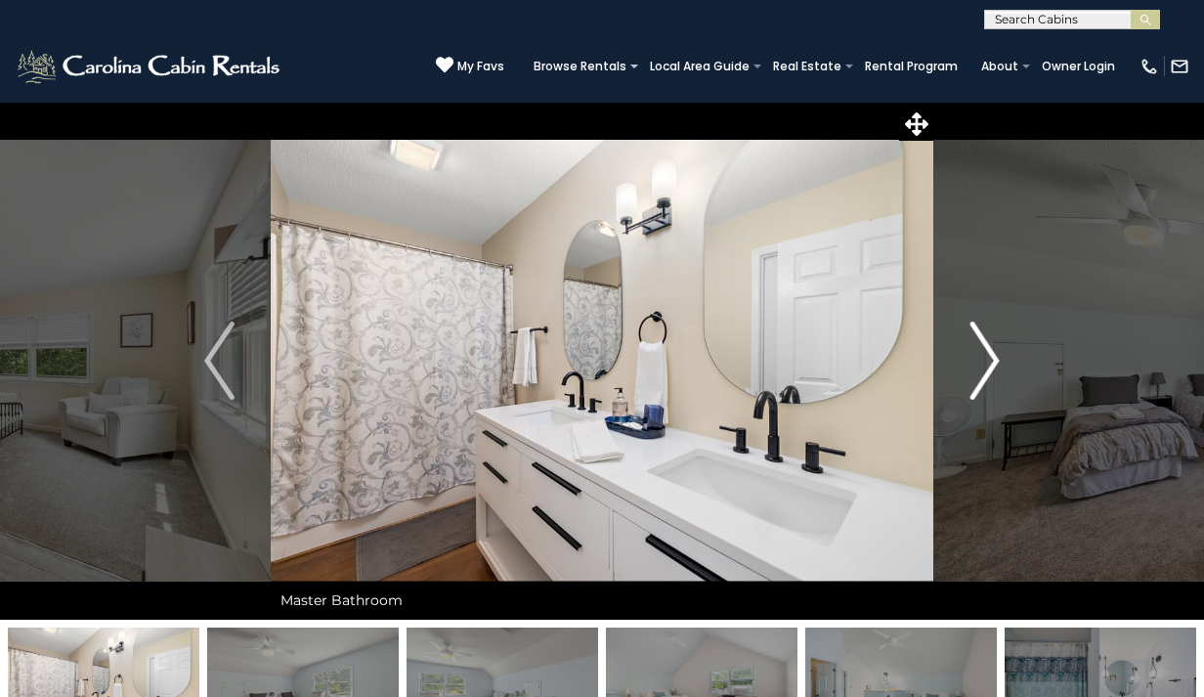
click at [993, 360] on img "Next" at bounding box center [984, 361] width 29 height 78
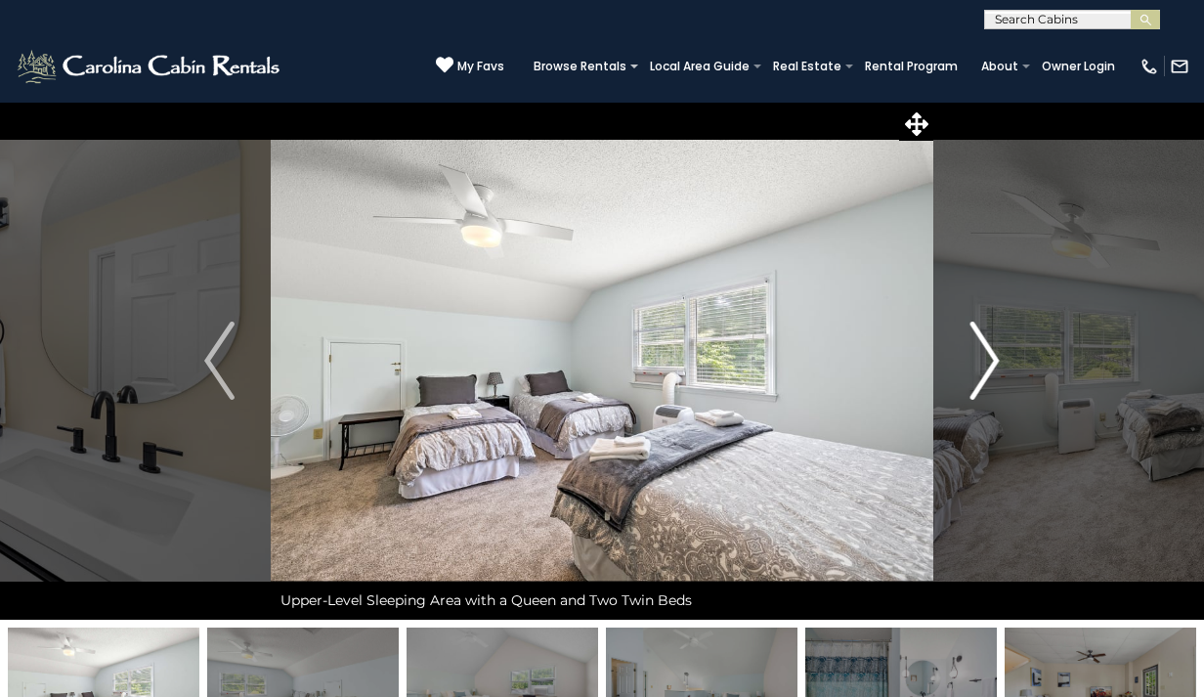
click at [992, 360] on img "Next" at bounding box center [984, 361] width 29 height 78
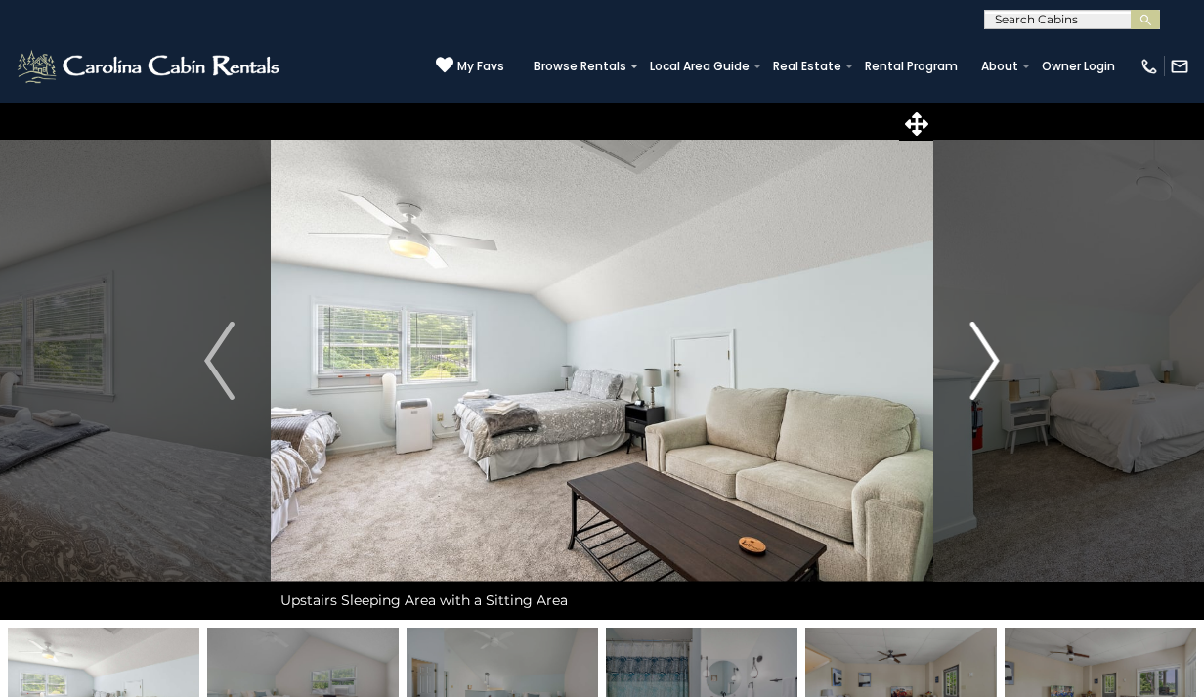
click at [992, 362] on img "Next" at bounding box center [984, 361] width 29 height 78
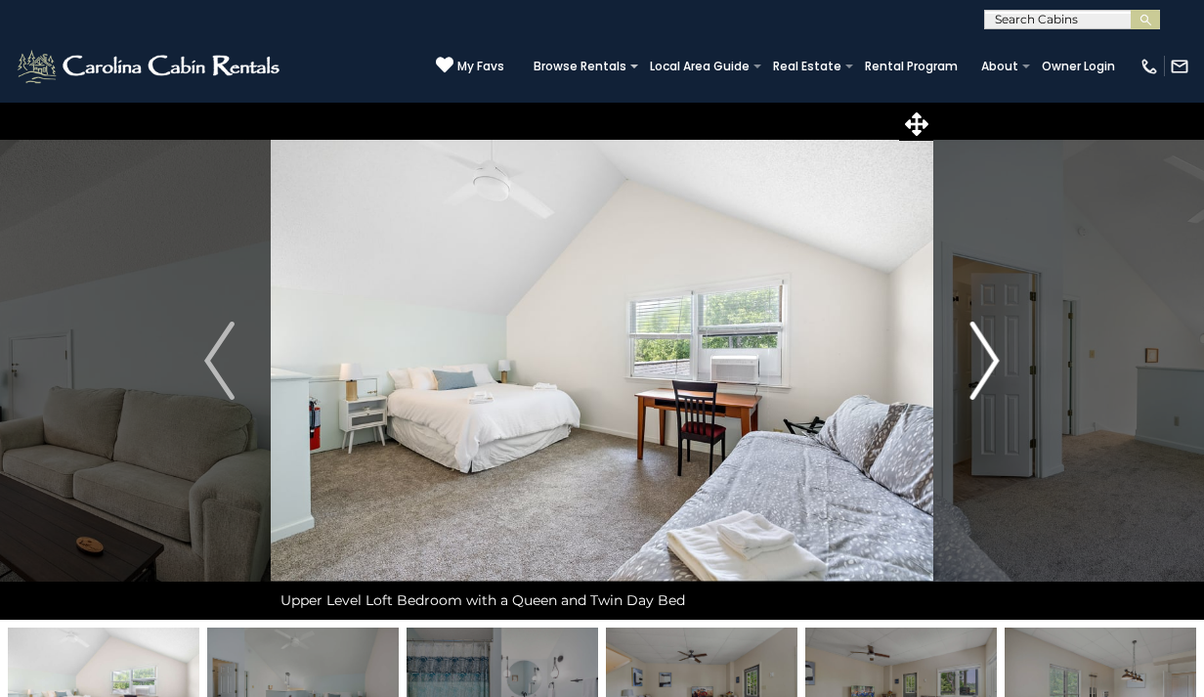
click at [992, 362] on img "Next" at bounding box center [984, 361] width 29 height 78
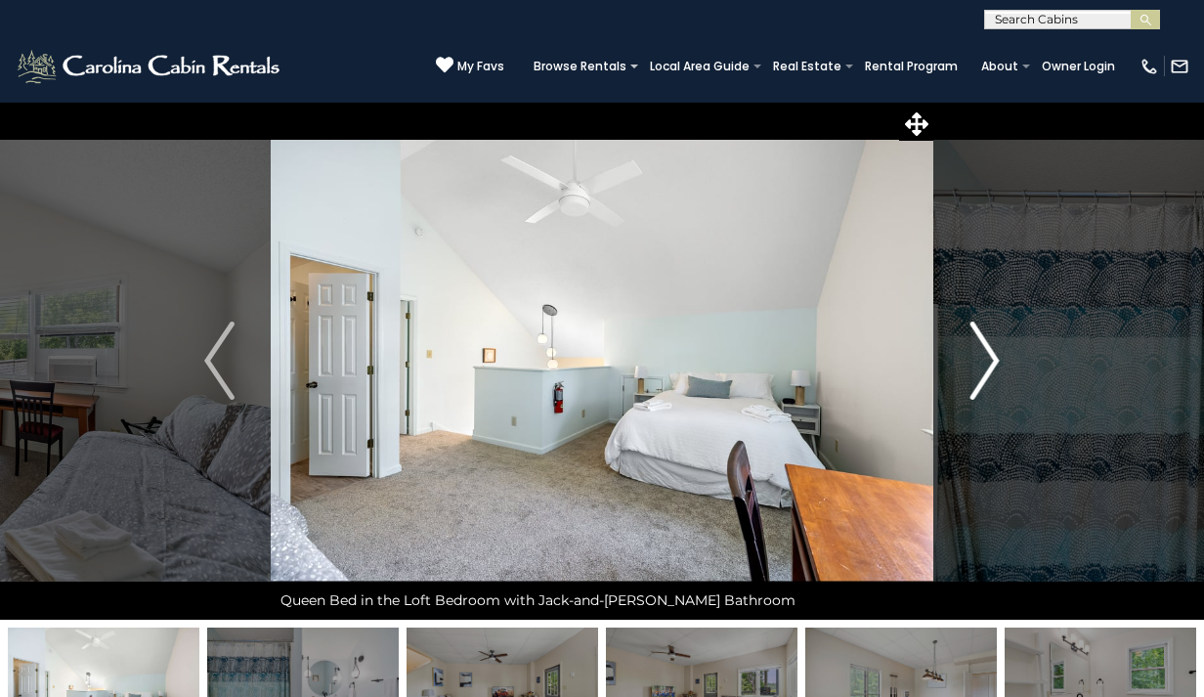
click at [992, 361] on img "Next" at bounding box center [984, 361] width 29 height 78
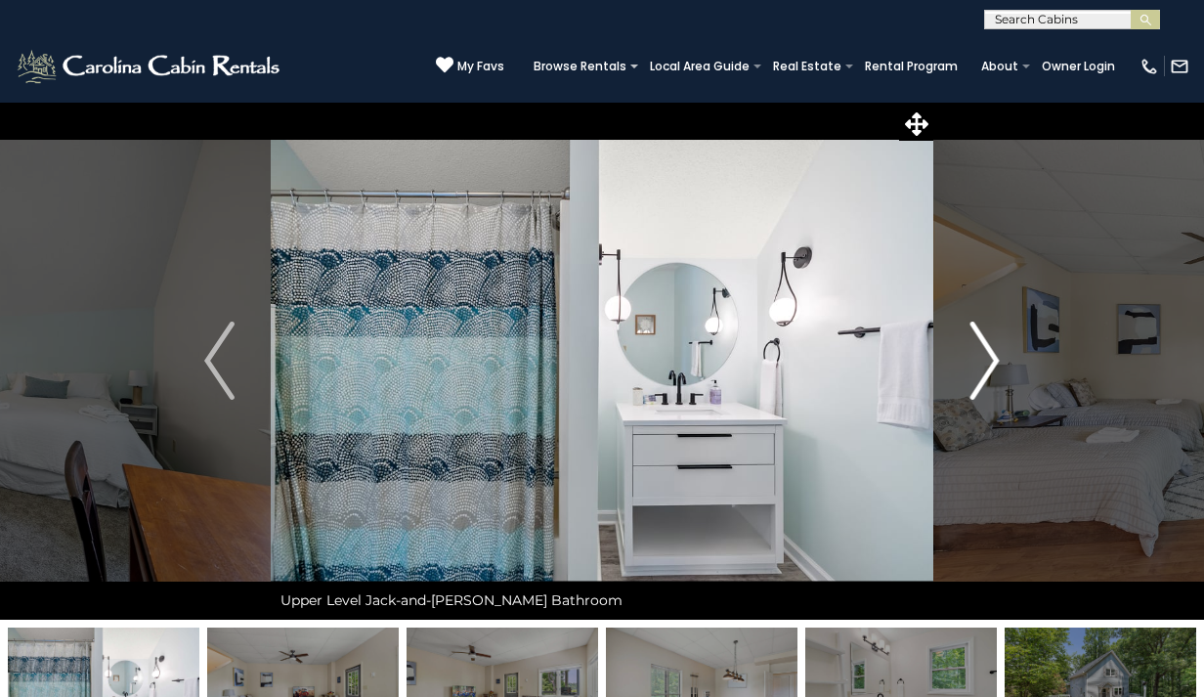
click at [992, 360] on img "Next" at bounding box center [984, 361] width 29 height 78
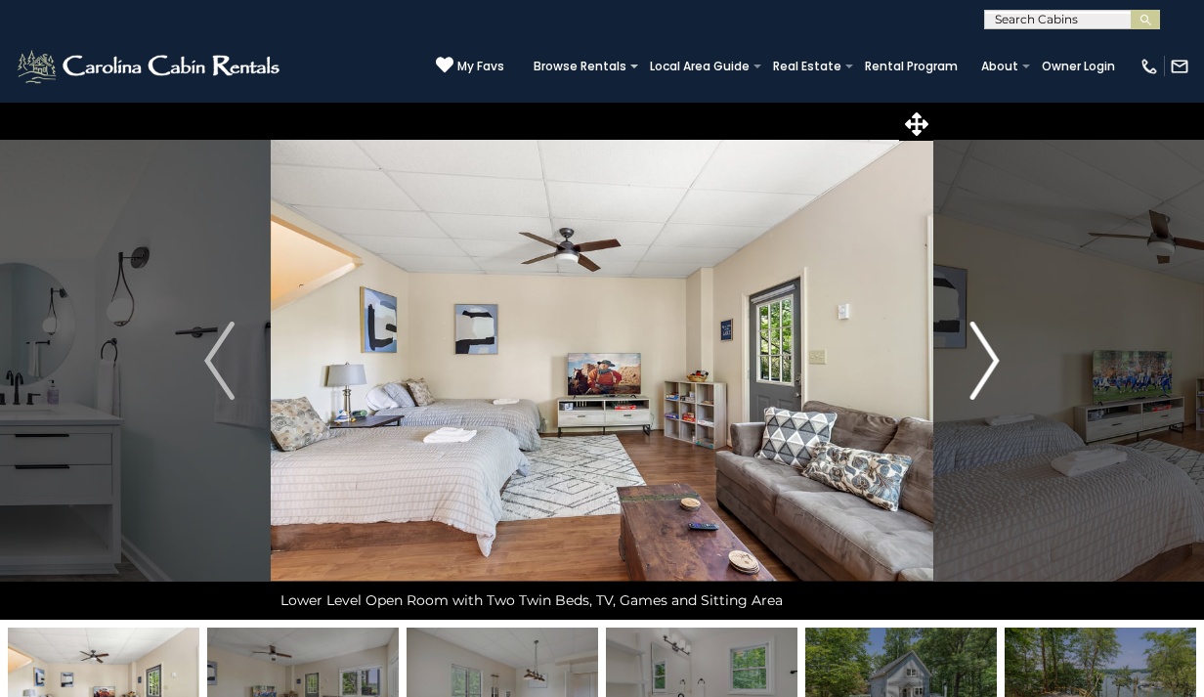
click at [992, 360] on img "Next" at bounding box center [984, 361] width 29 height 78
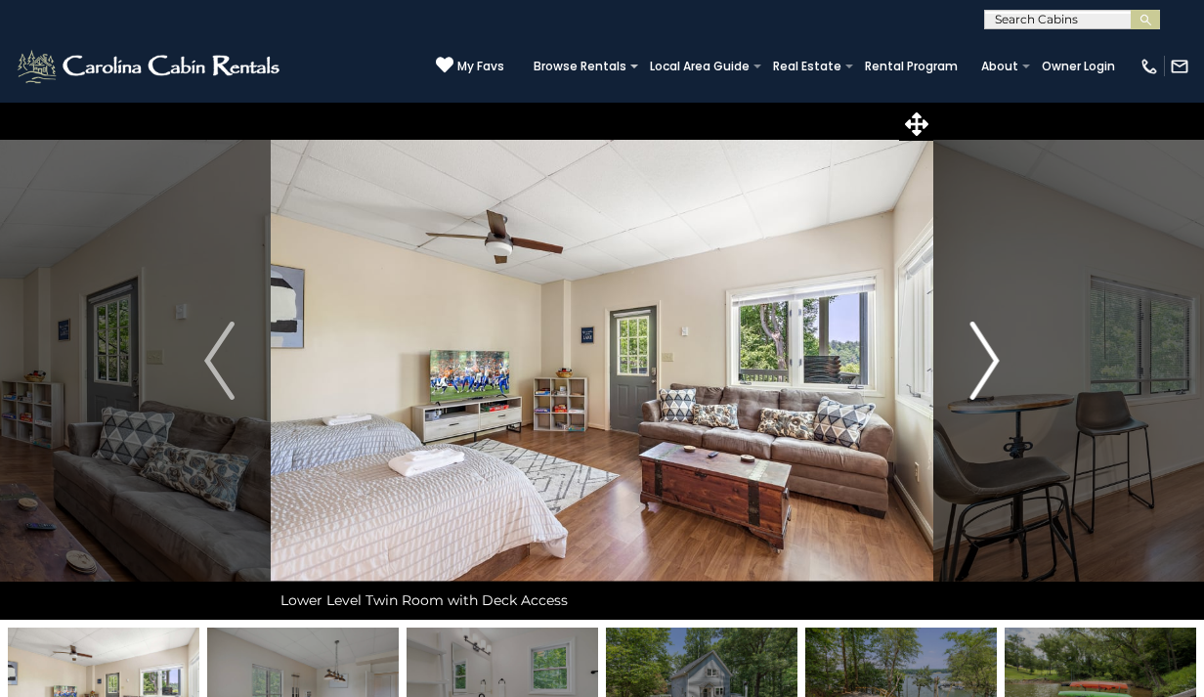
click at [992, 360] on img "Next" at bounding box center [984, 361] width 29 height 78
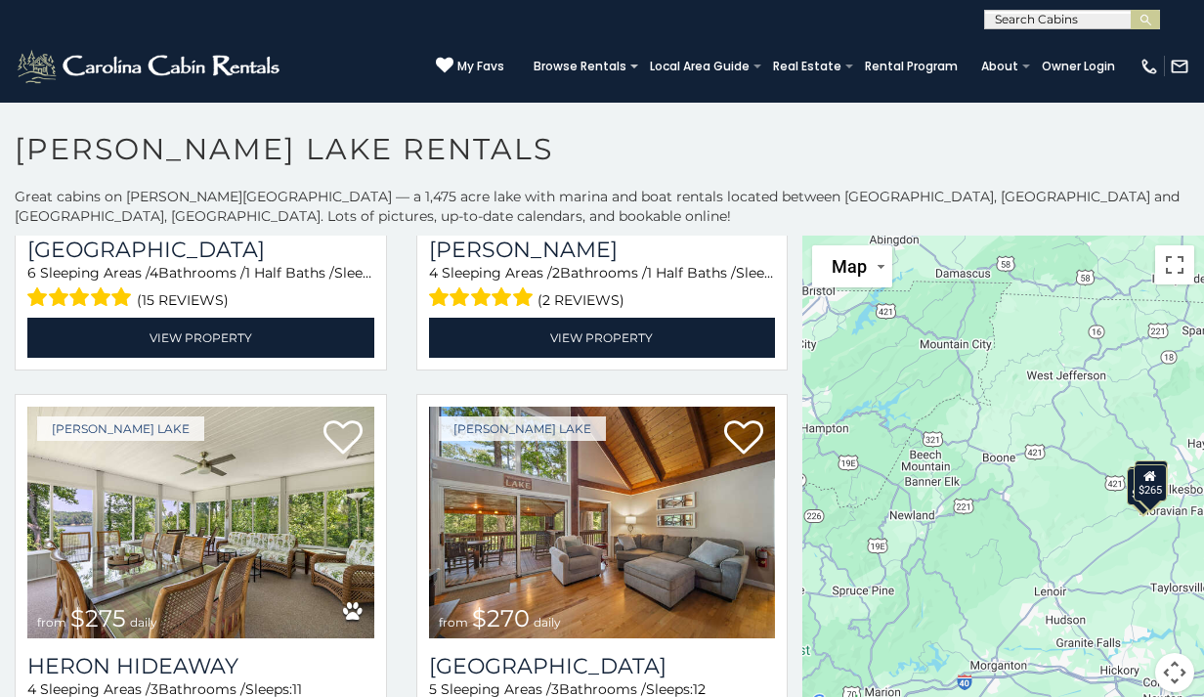
scroll to position [397, 0]
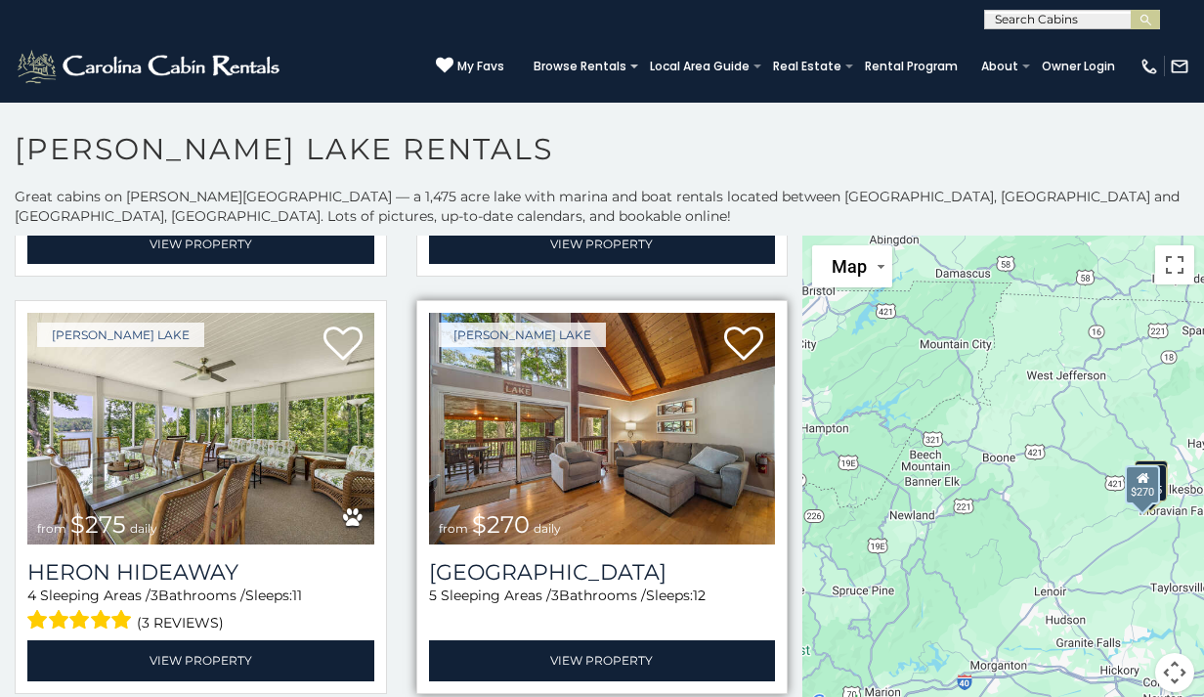
click at [589, 464] on img at bounding box center [602, 429] width 347 height 233
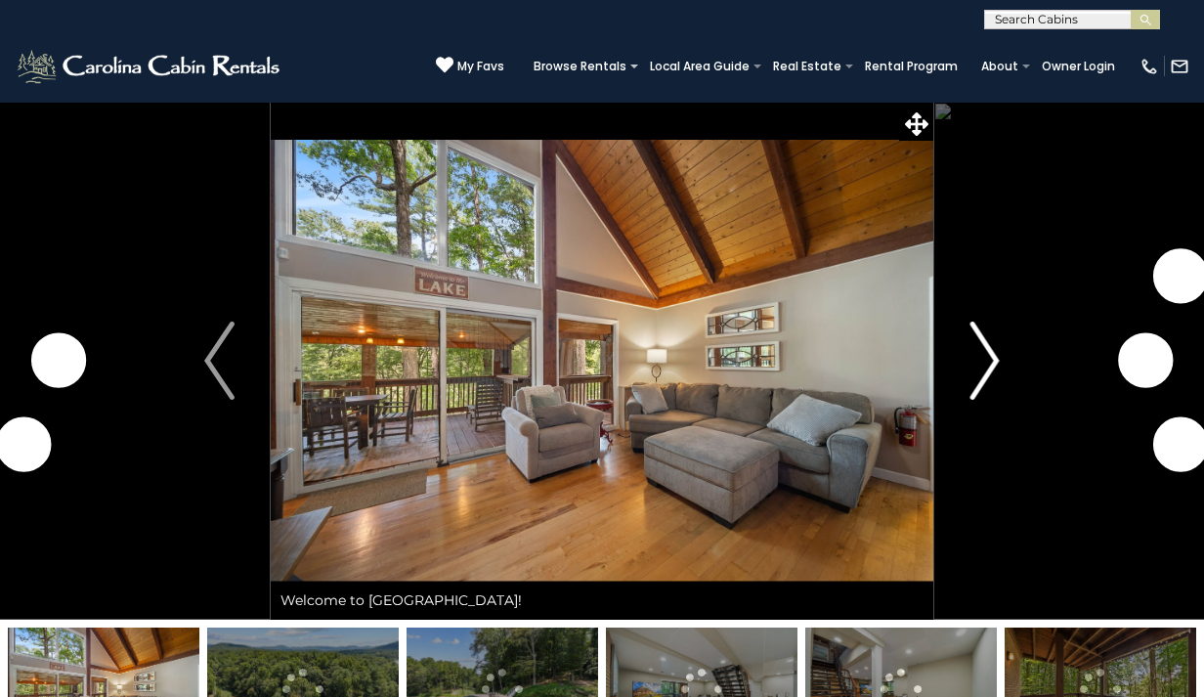
click at [997, 356] on img "Next" at bounding box center [984, 361] width 29 height 78
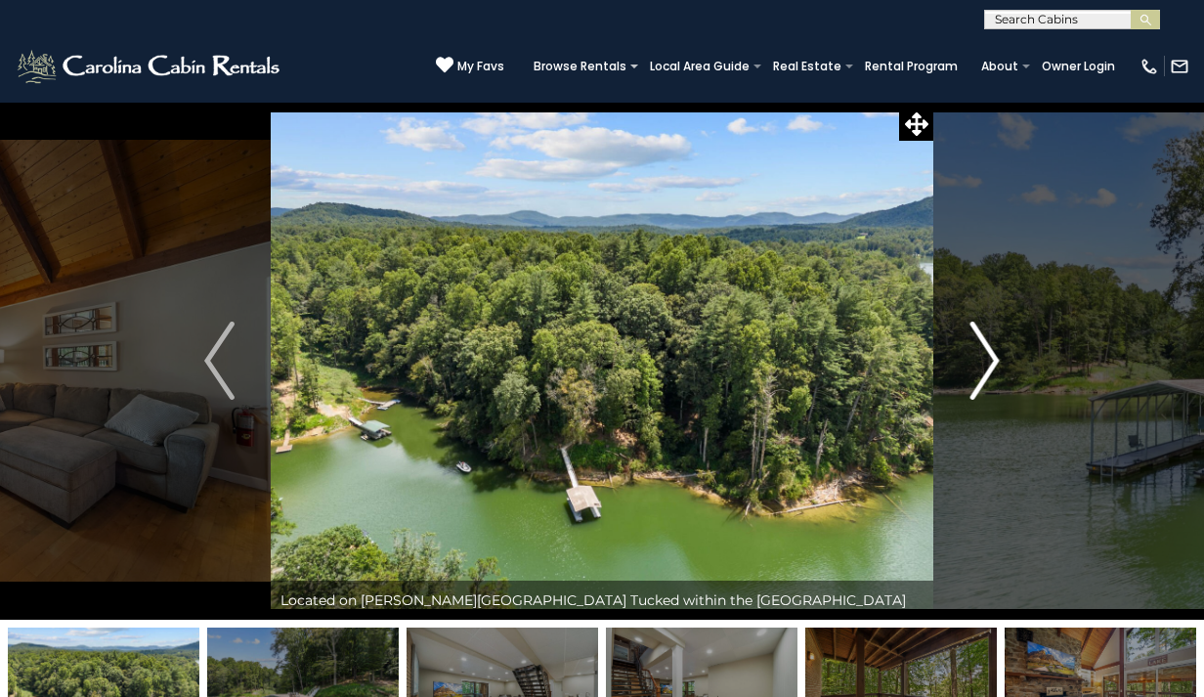
click at [997, 357] on img "Next" at bounding box center [984, 361] width 29 height 78
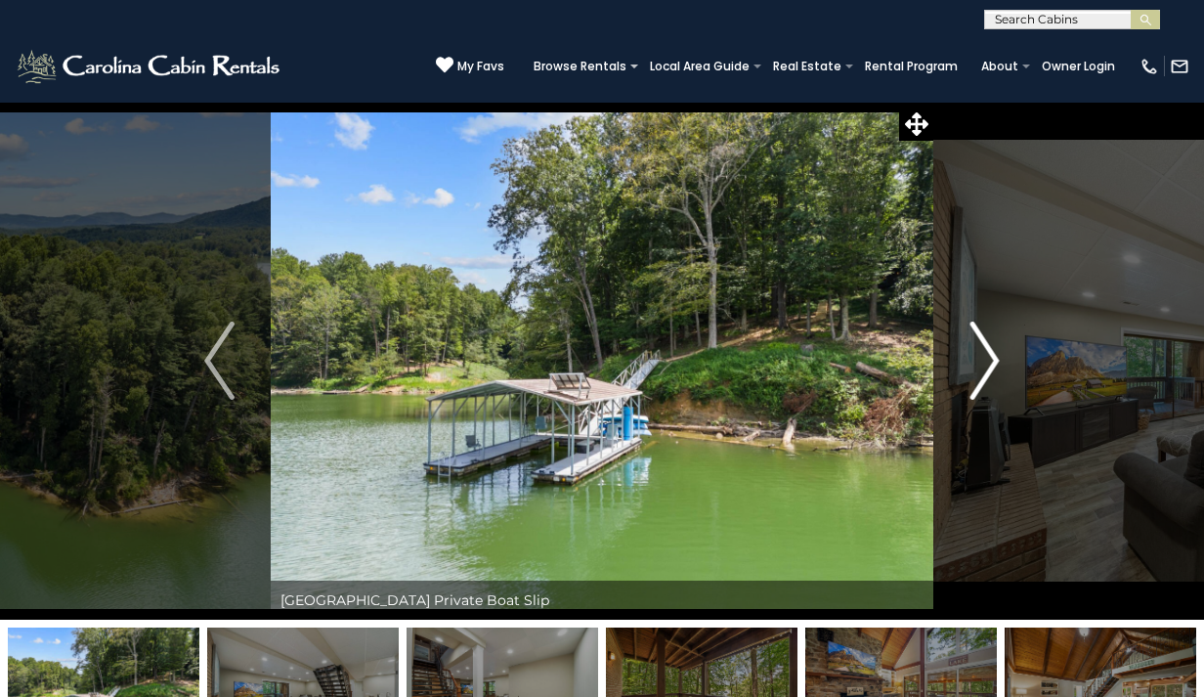
click at [997, 356] on img "Next" at bounding box center [984, 361] width 29 height 78
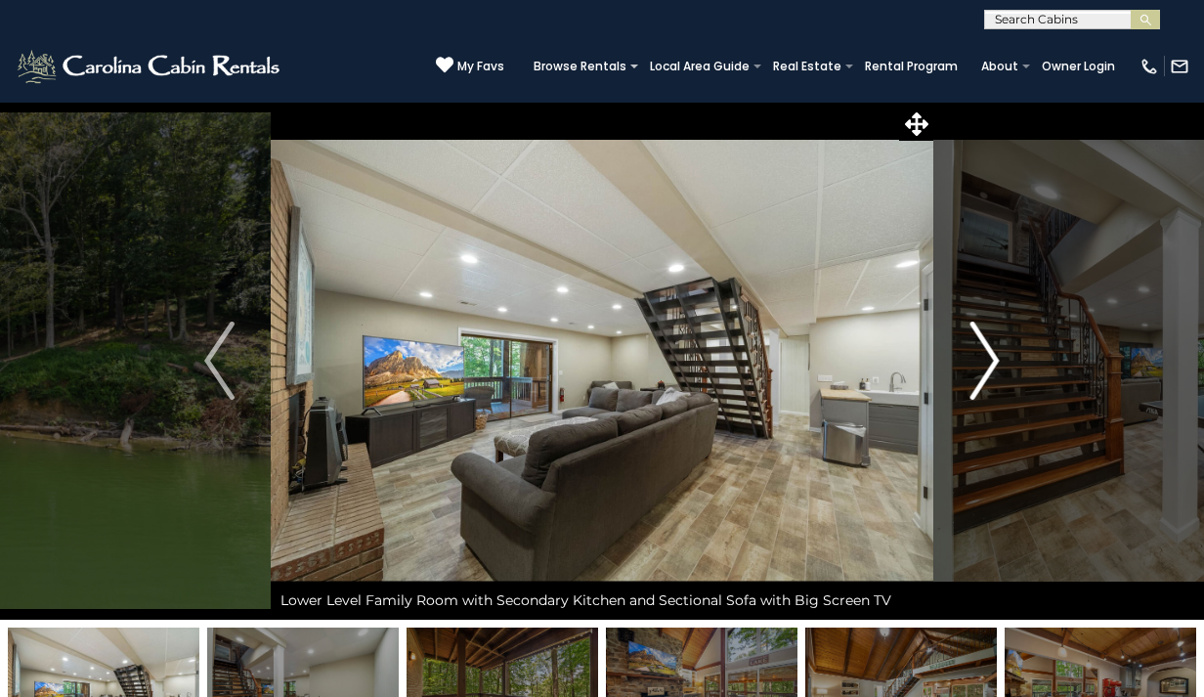
click at [997, 357] on img "Next" at bounding box center [984, 361] width 29 height 78
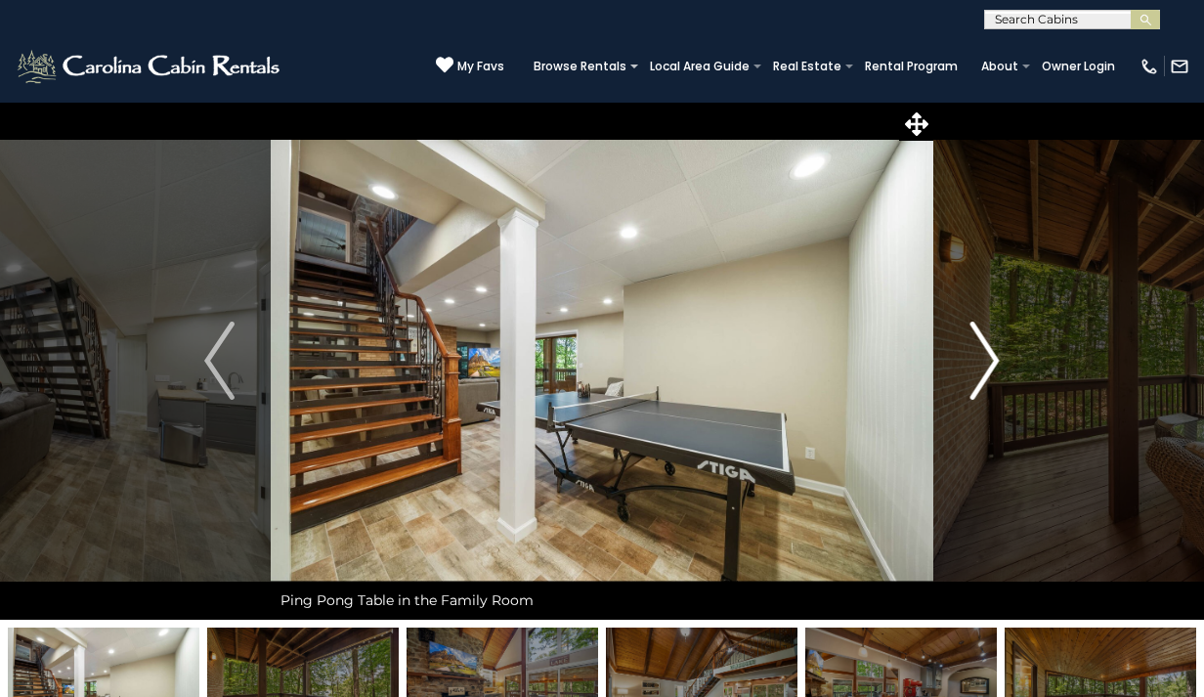
click at [997, 357] on img "Next" at bounding box center [984, 361] width 29 height 78
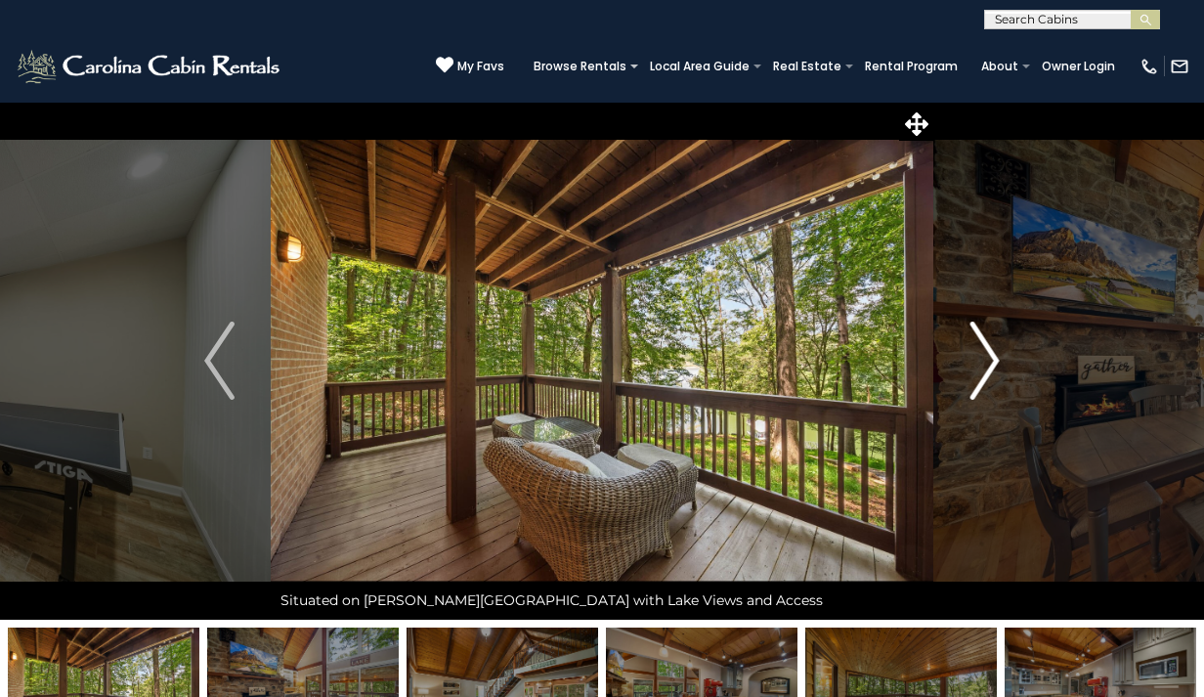
click at [997, 357] on img "Next" at bounding box center [984, 361] width 29 height 78
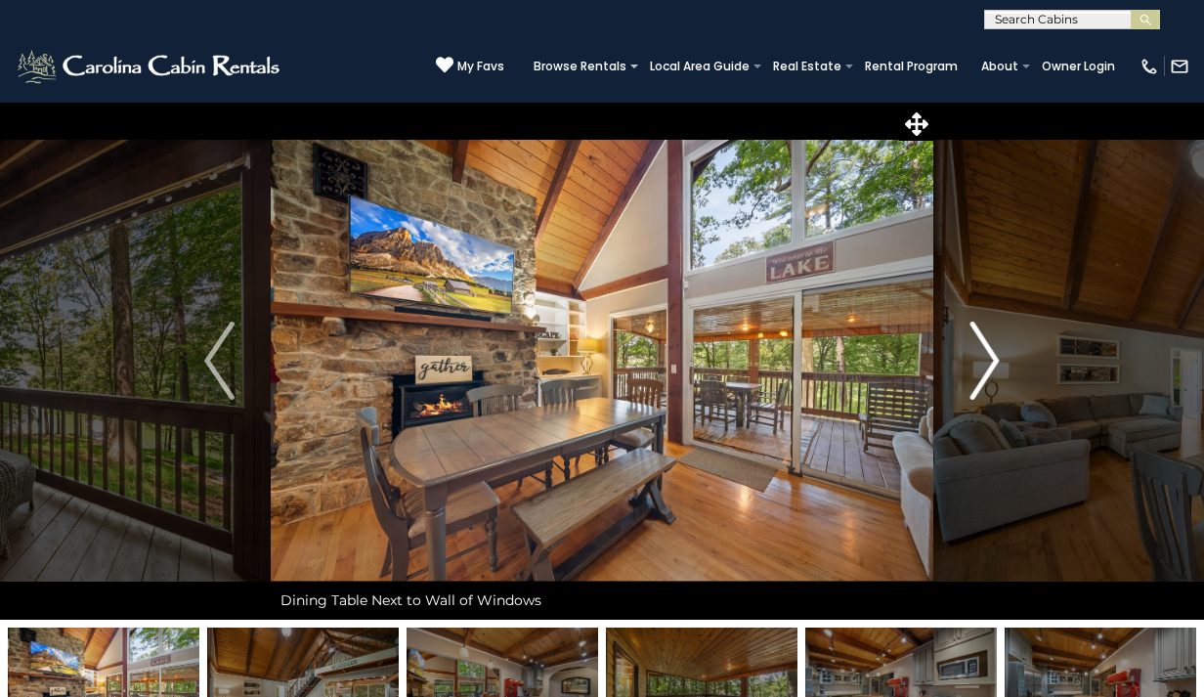
click at [996, 359] on img "Next" at bounding box center [984, 361] width 29 height 78
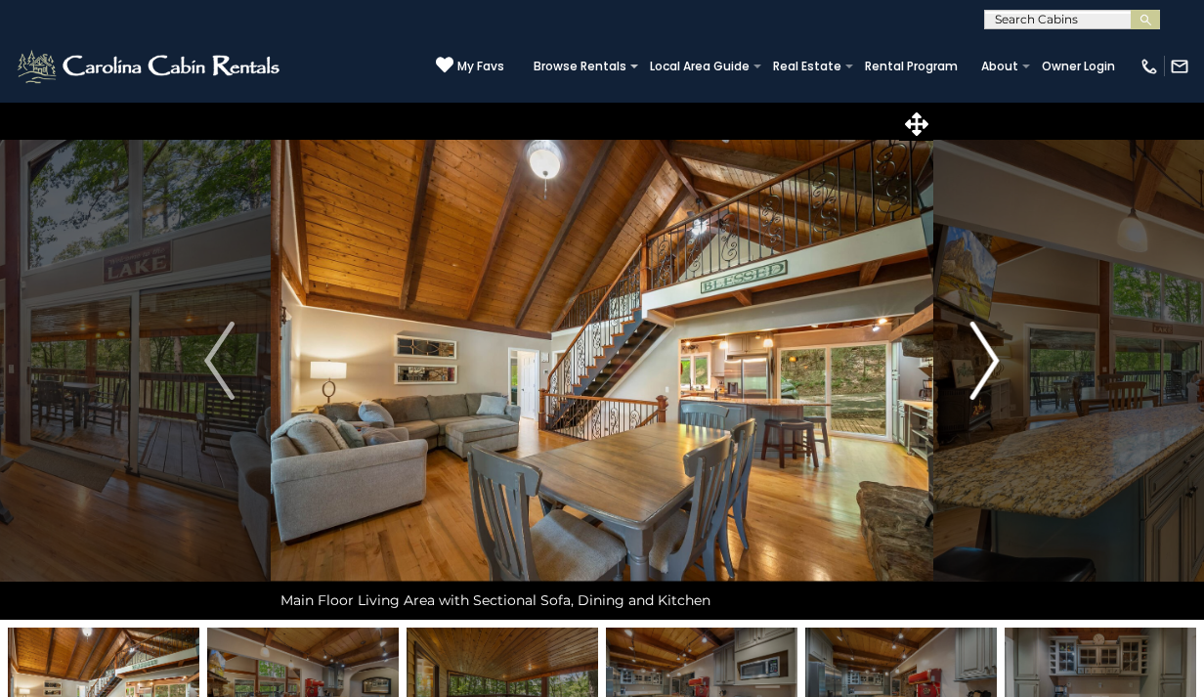
click at [996, 358] on img "Next" at bounding box center [984, 361] width 29 height 78
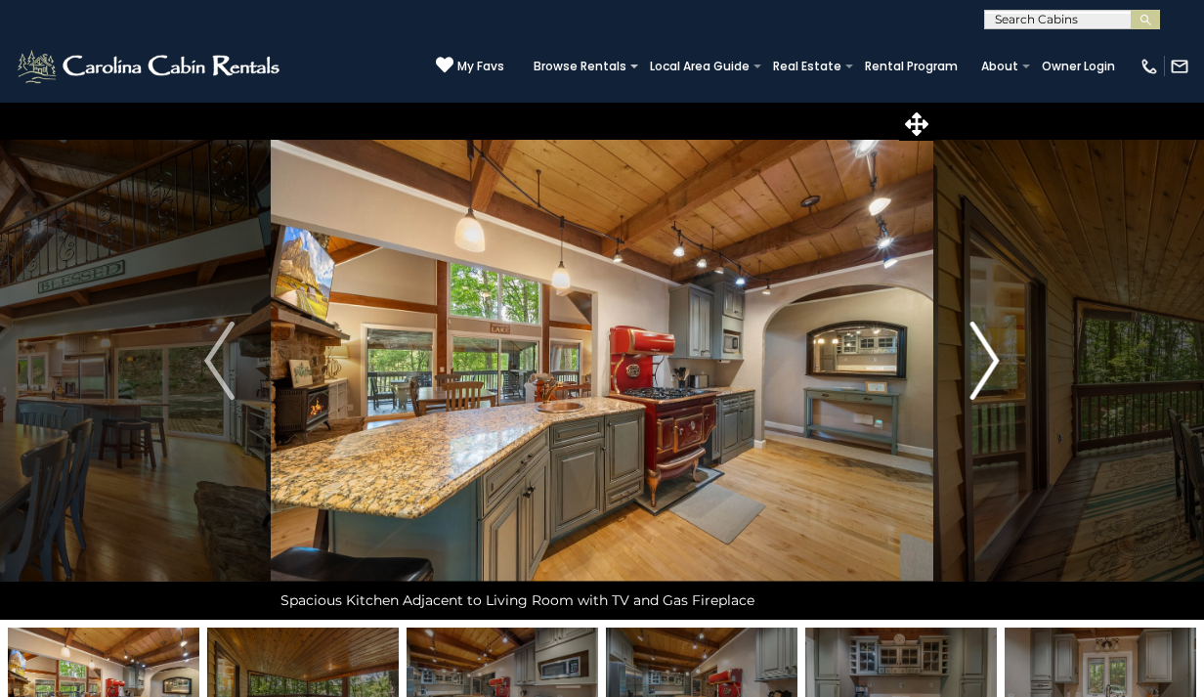
click at [996, 357] on img "Next" at bounding box center [984, 361] width 29 height 78
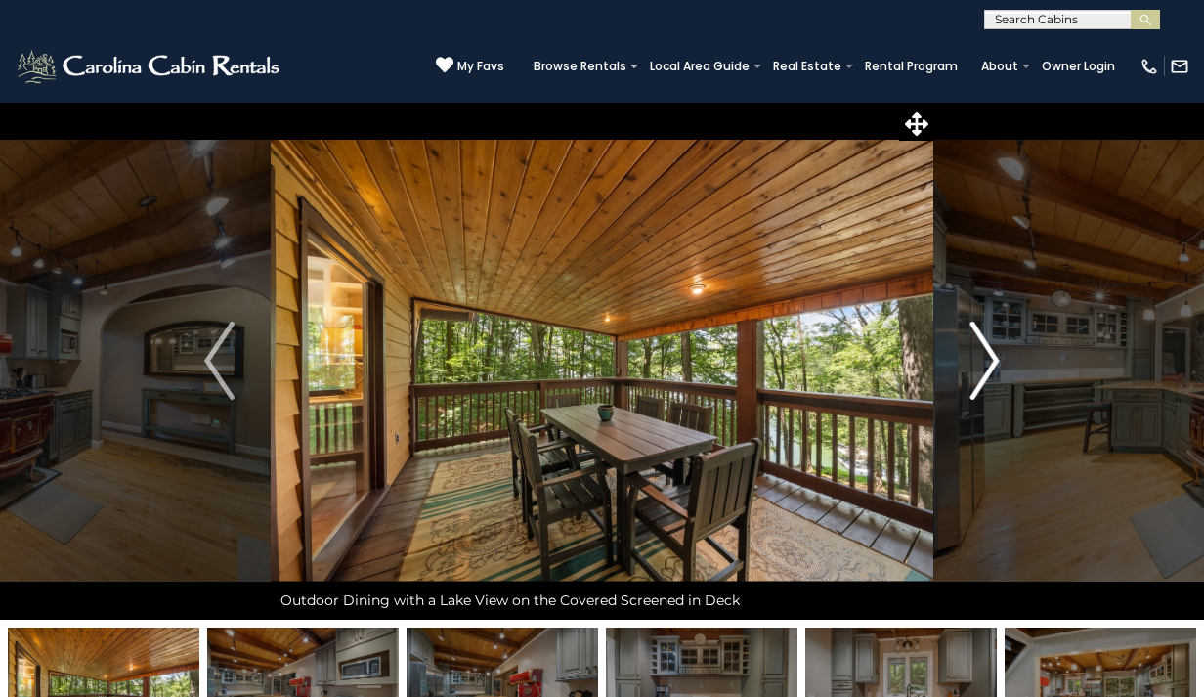
click at [997, 355] on img "Next" at bounding box center [984, 361] width 29 height 78
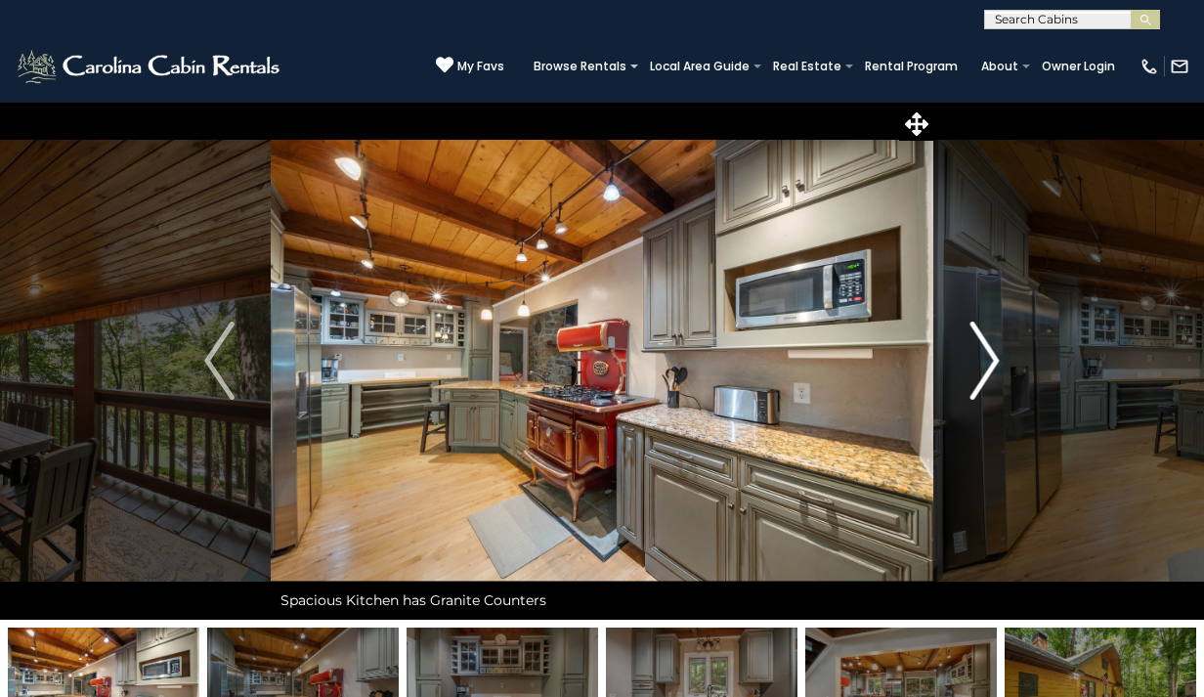
click at [997, 355] on img "Next" at bounding box center [984, 361] width 29 height 78
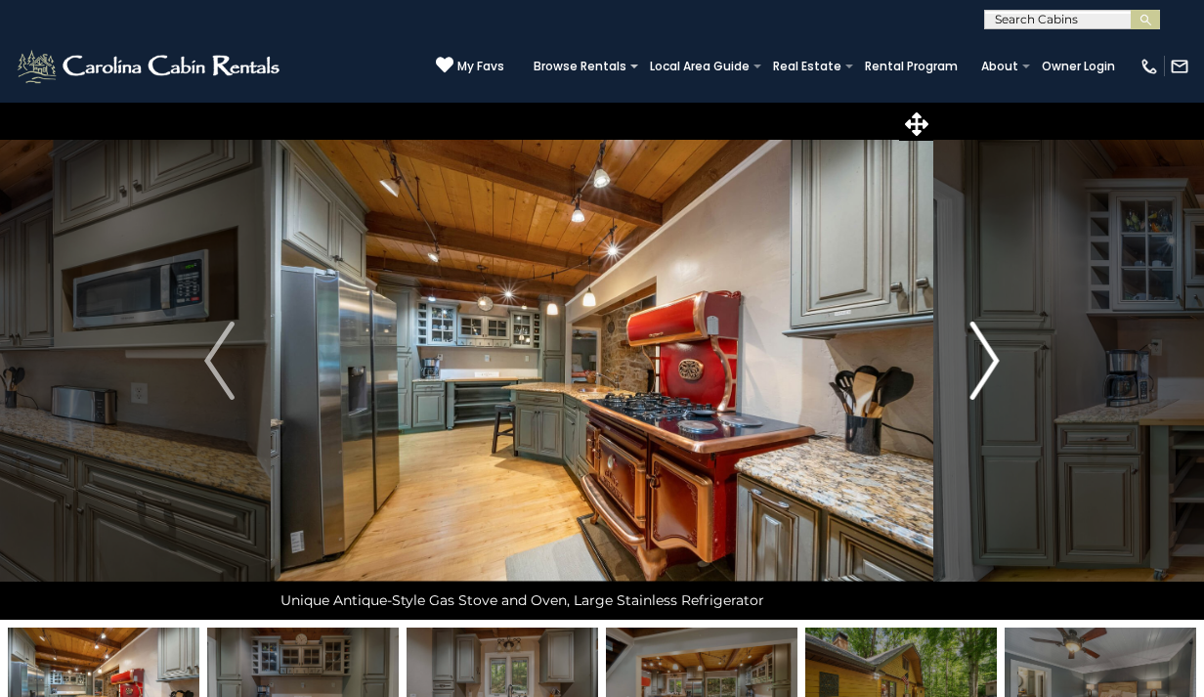
click at [997, 355] on img "Next" at bounding box center [984, 361] width 29 height 78
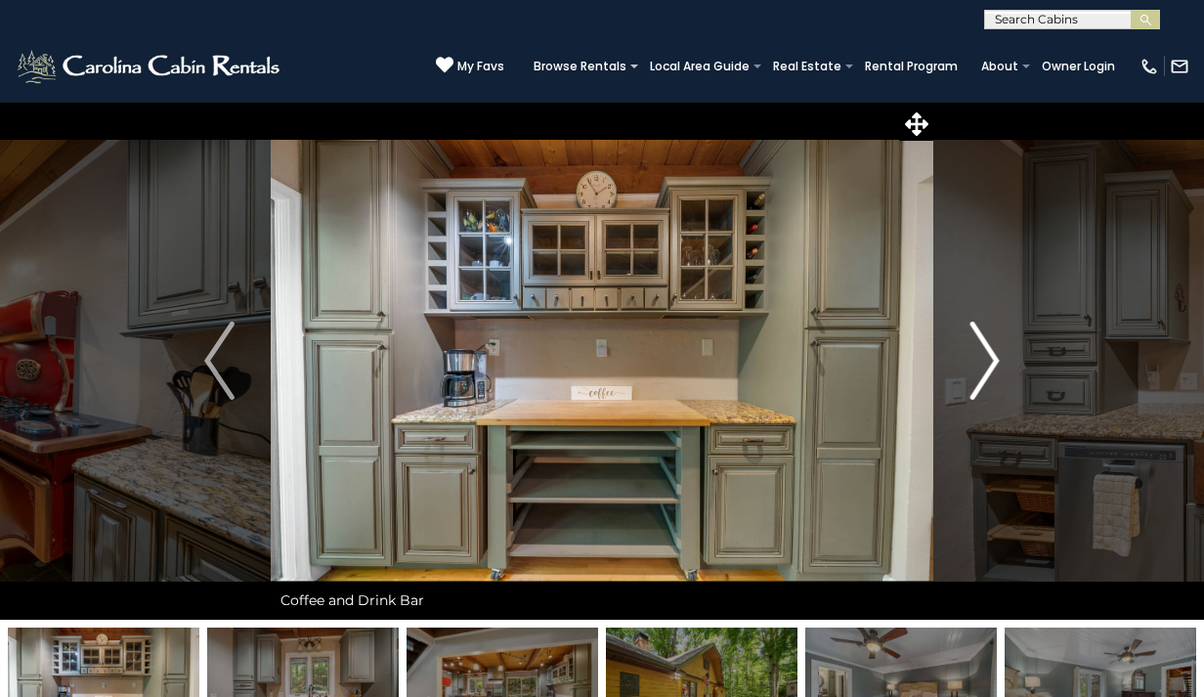
click at [997, 355] on img "Next" at bounding box center [984, 361] width 29 height 78
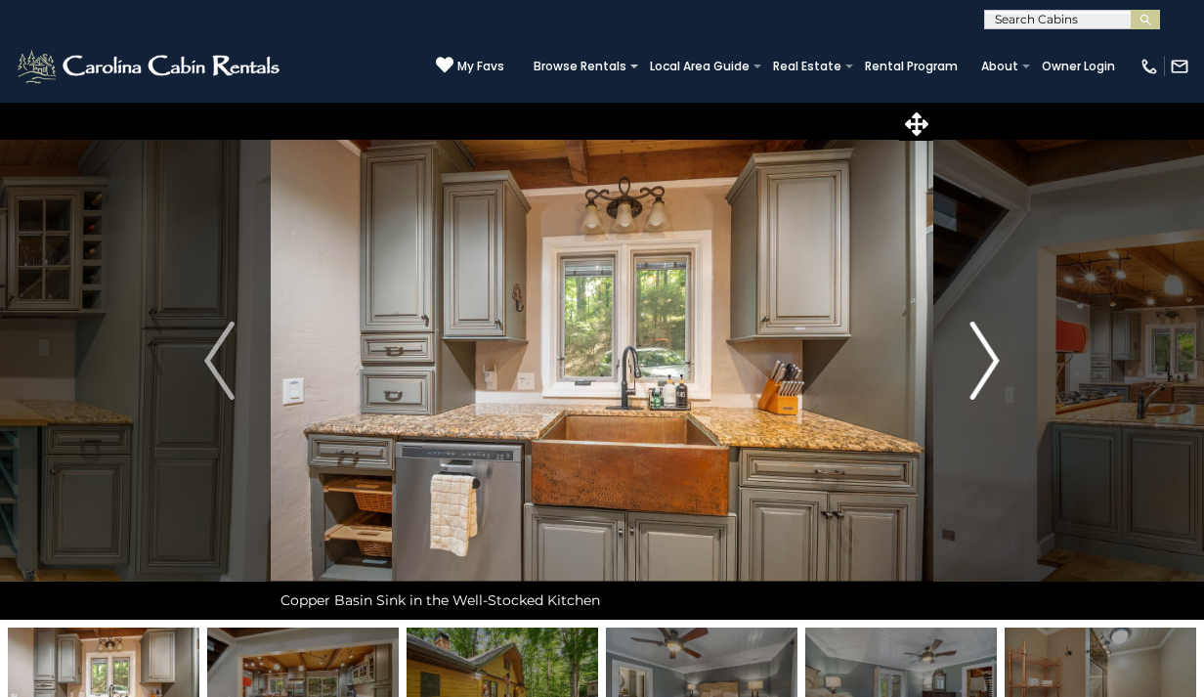
click at [997, 354] on img "Next" at bounding box center [984, 361] width 29 height 78
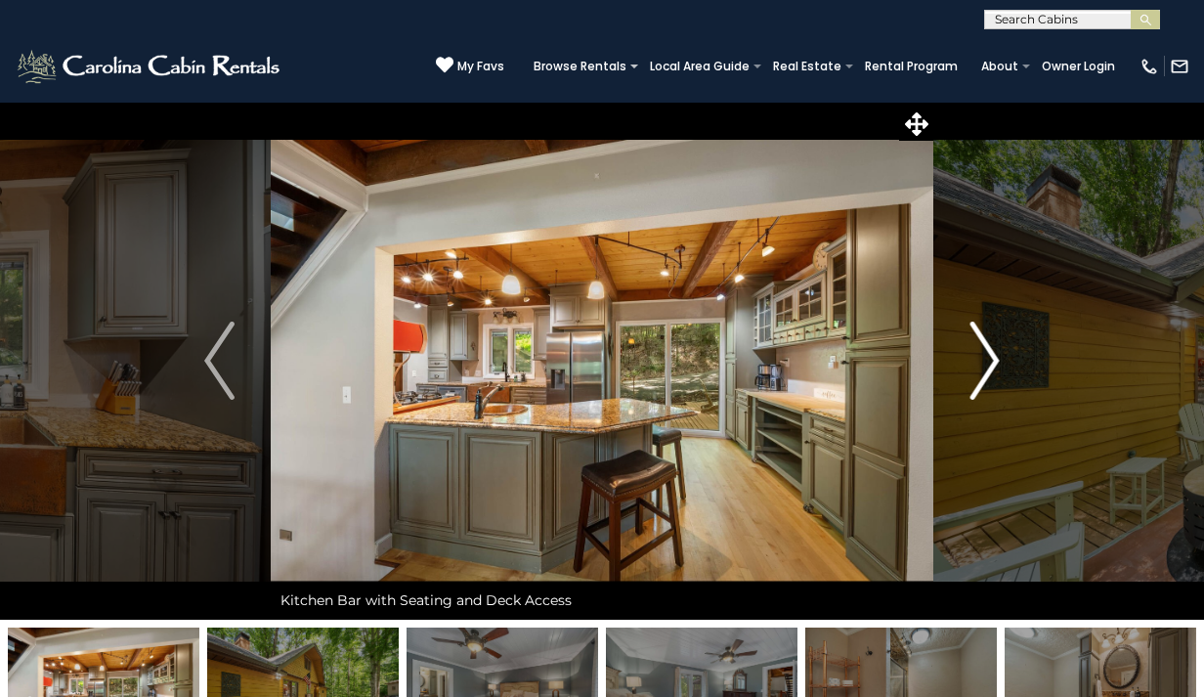
click at [997, 354] on img "Next" at bounding box center [984, 361] width 29 height 78
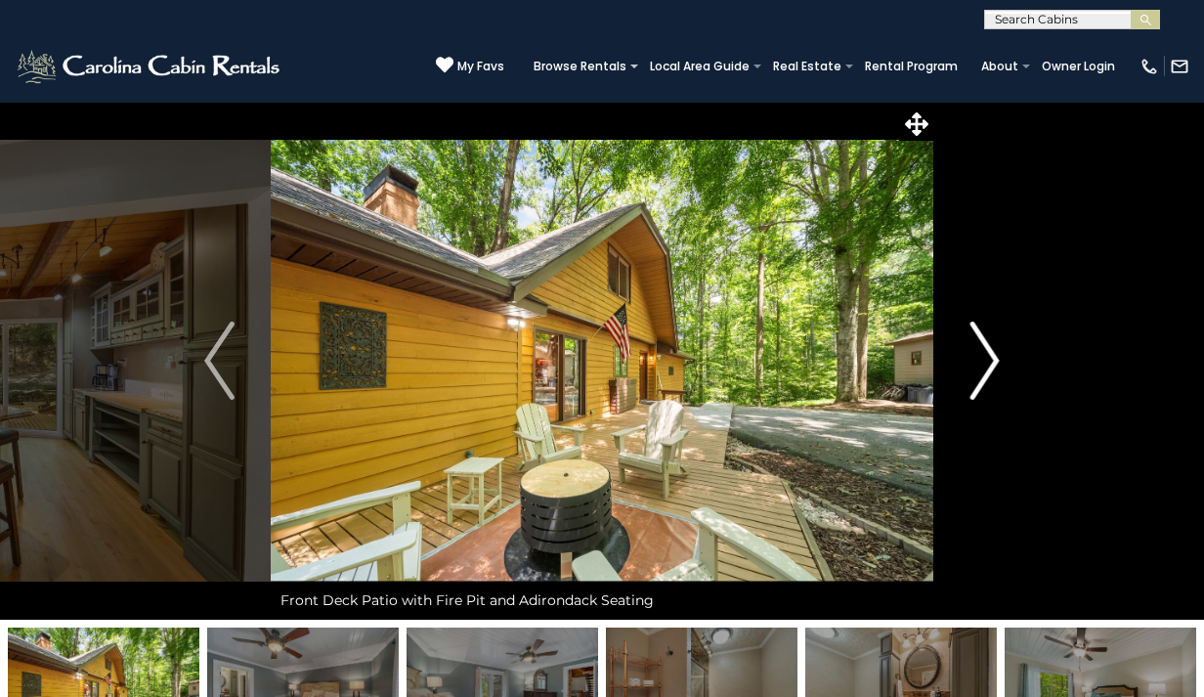
click at [997, 354] on img "Next" at bounding box center [984, 361] width 29 height 78
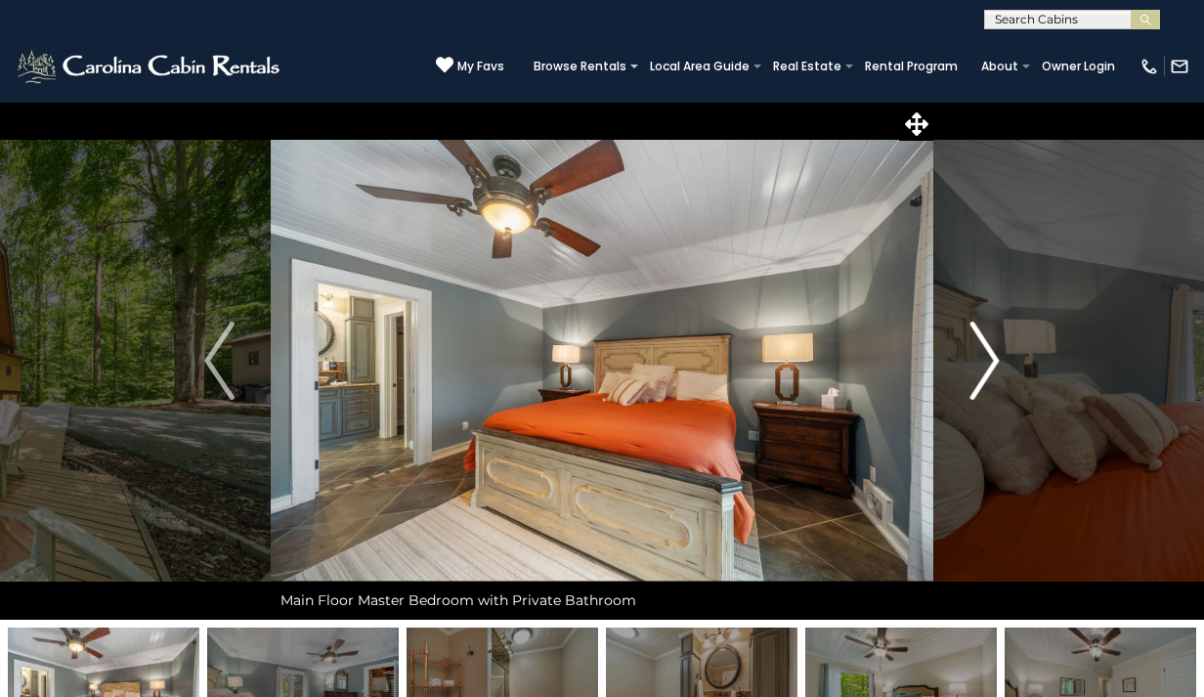
click at [997, 354] on img "Next" at bounding box center [984, 361] width 29 height 78
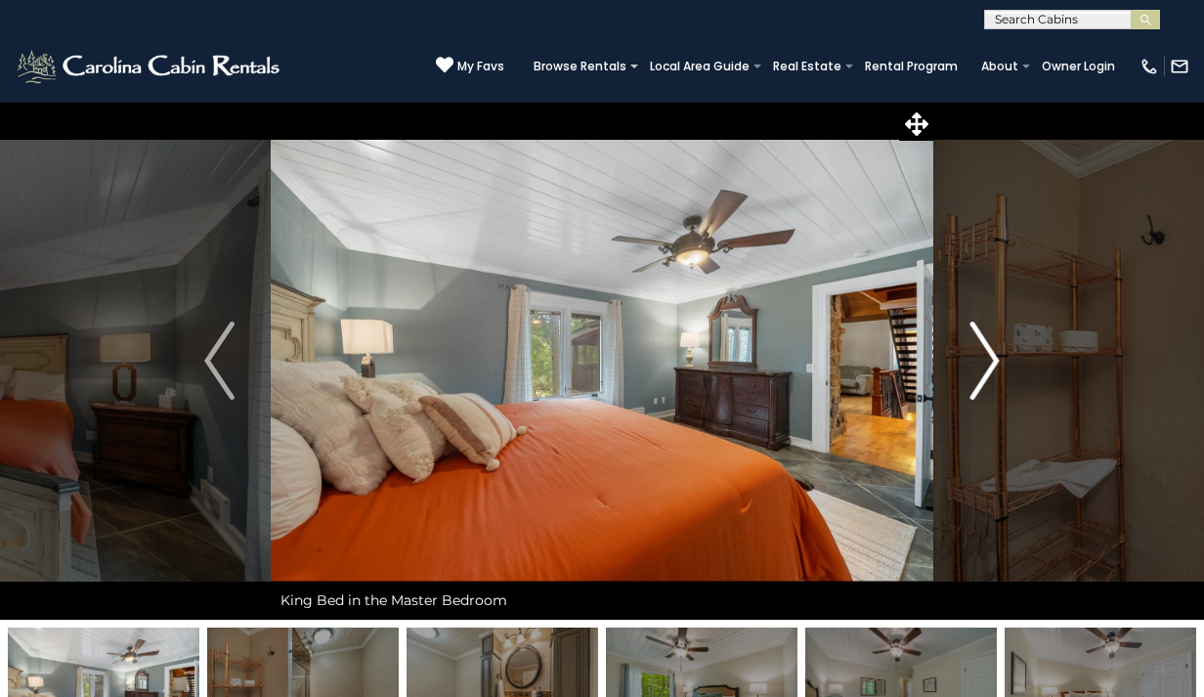
click at [997, 357] on img "Next" at bounding box center [984, 361] width 29 height 78
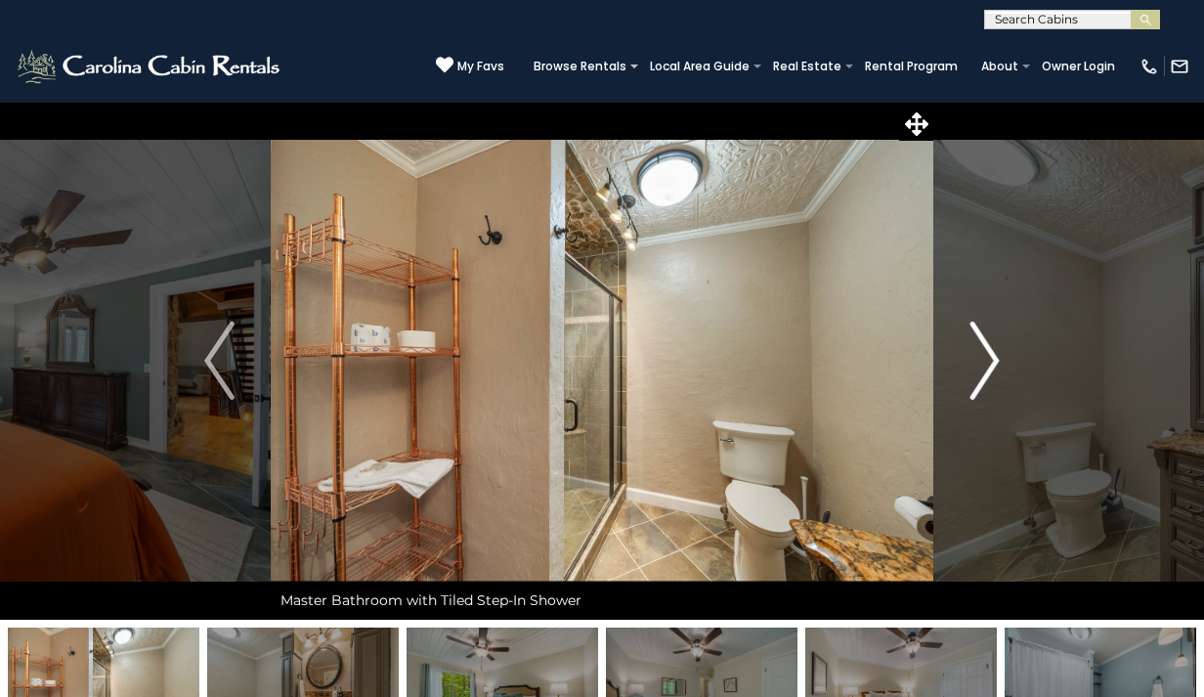
click at [997, 357] on img "Next" at bounding box center [984, 361] width 29 height 78
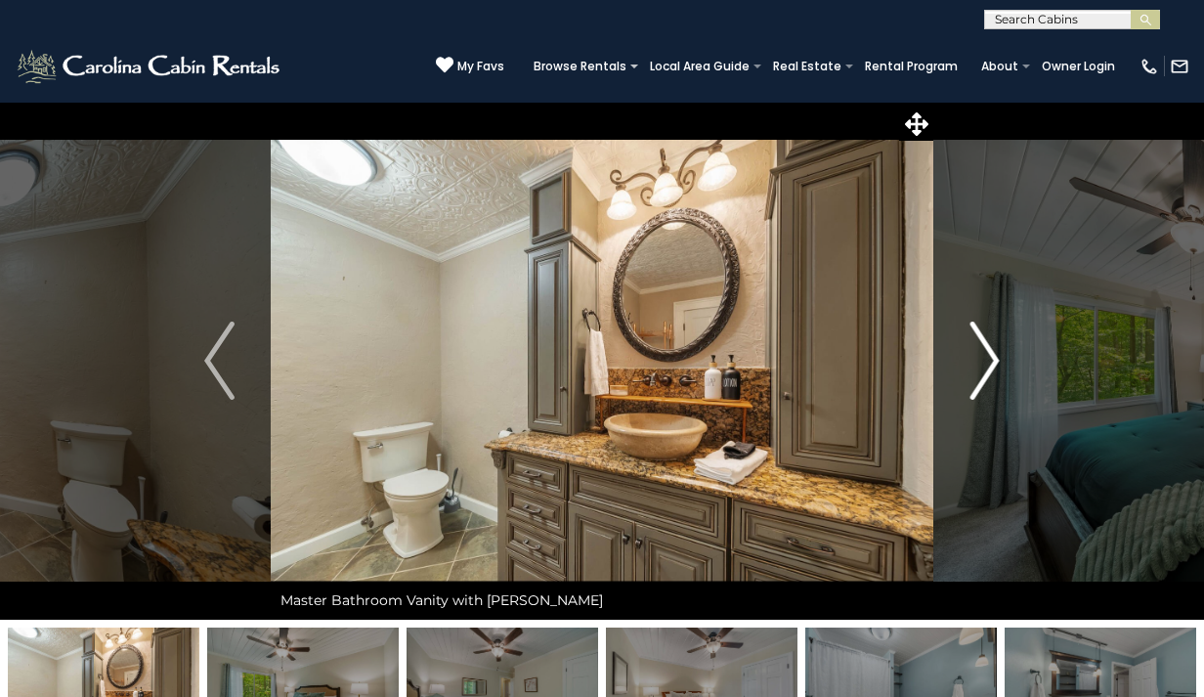
click at [997, 357] on img "Next" at bounding box center [984, 361] width 29 height 78
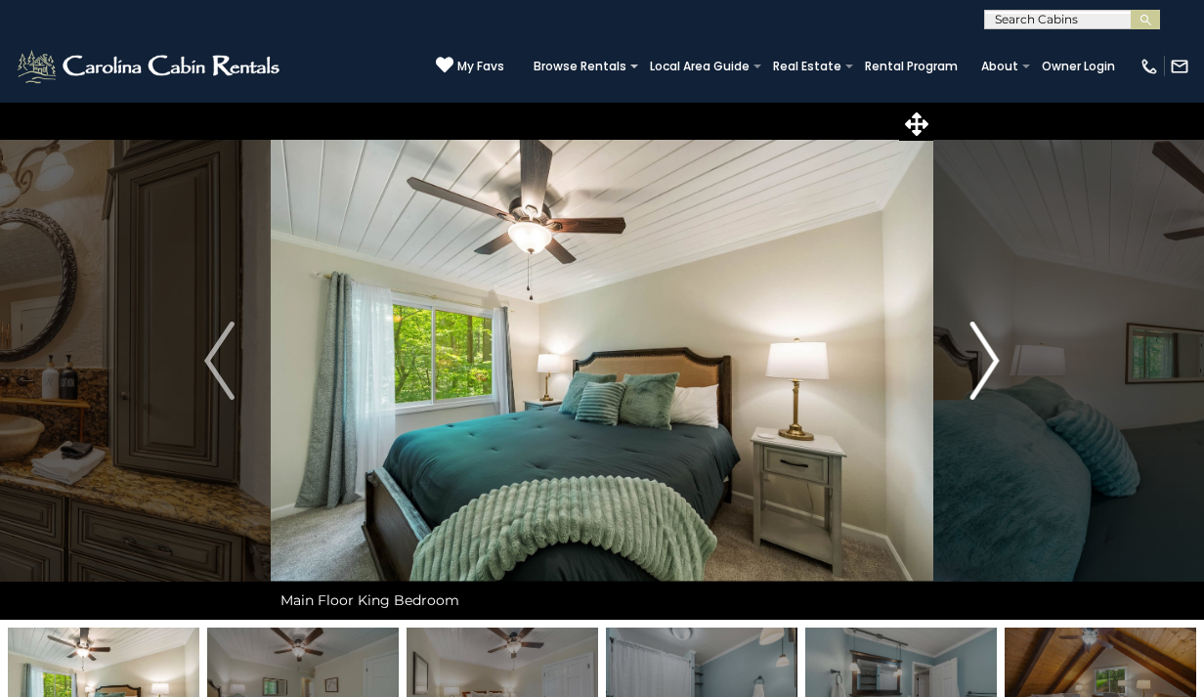
click at [997, 357] on img "Next" at bounding box center [984, 361] width 29 height 78
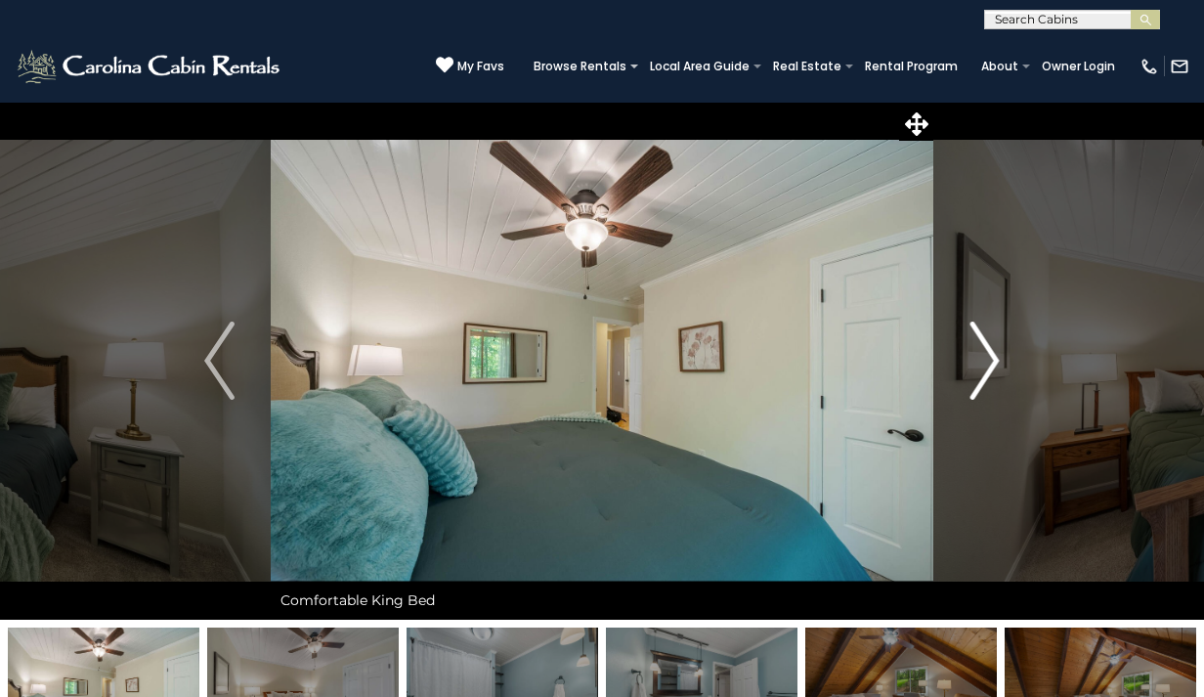
click at [997, 357] on img "Next" at bounding box center [984, 361] width 29 height 78
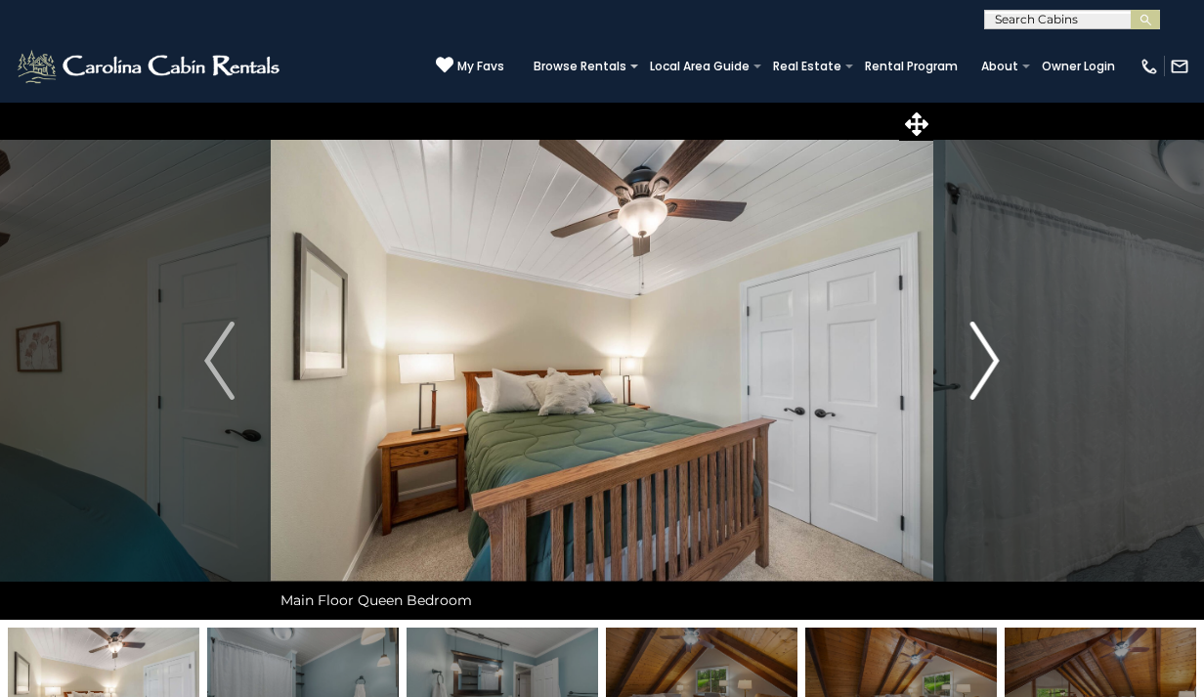
click at [997, 357] on img "Next" at bounding box center [984, 361] width 29 height 78
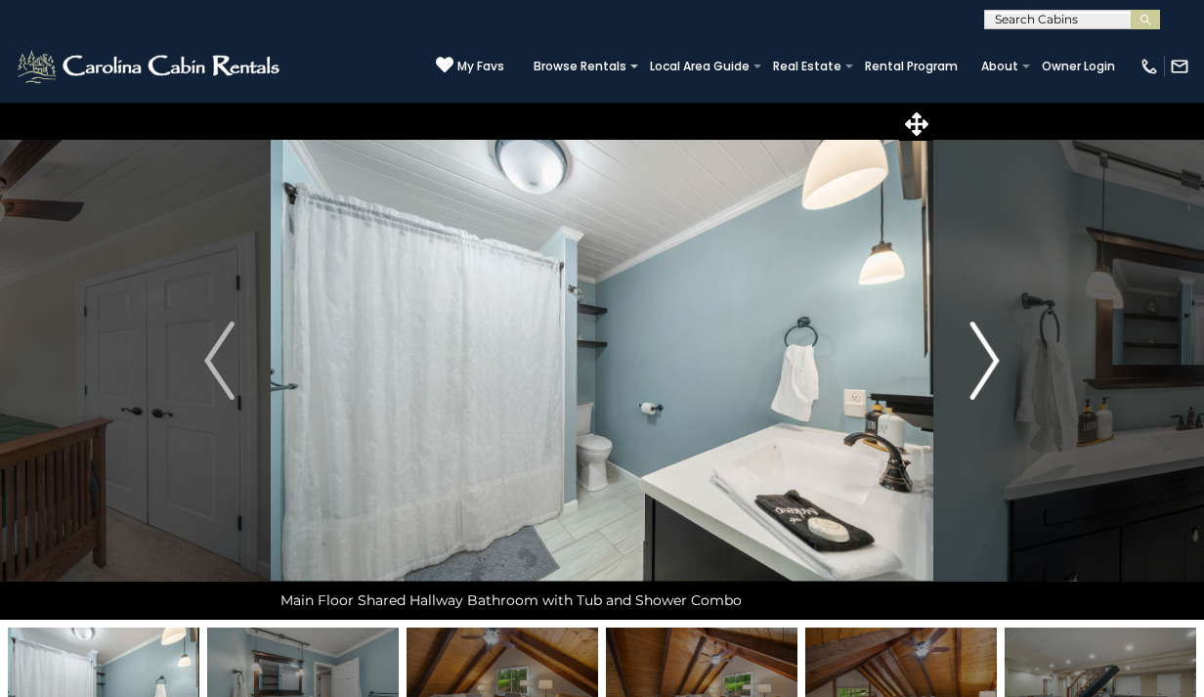
click at [997, 357] on img "Next" at bounding box center [984, 361] width 29 height 78
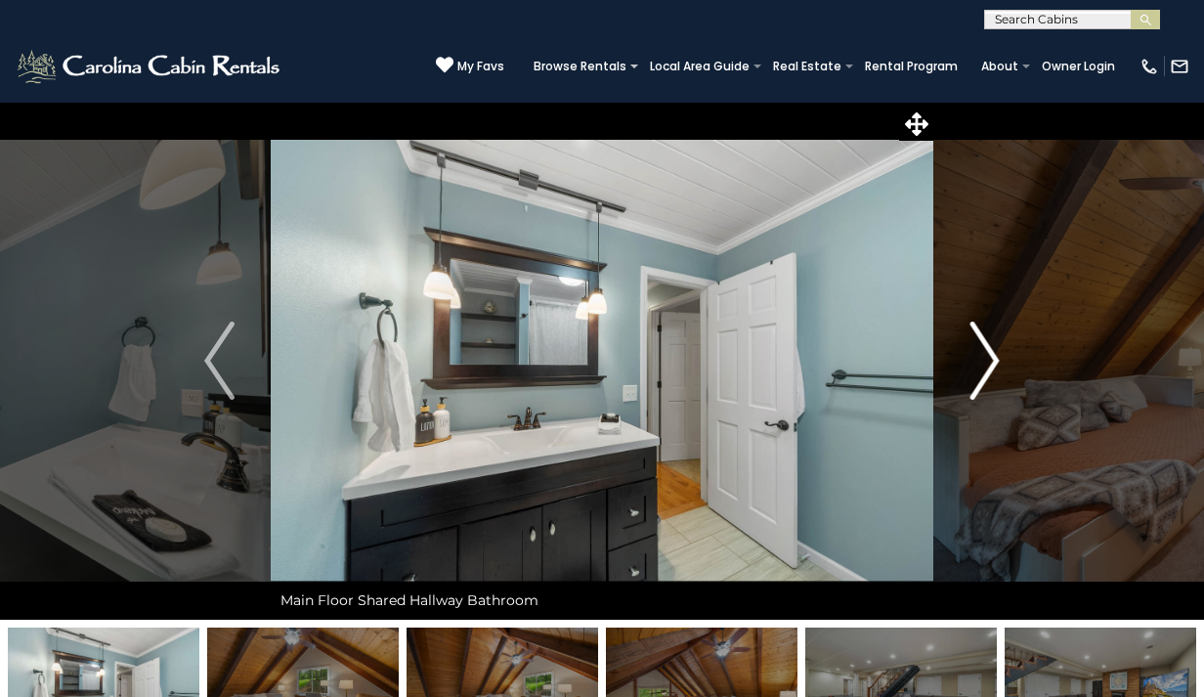
click at [997, 357] on img "Next" at bounding box center [984, 361] width 29 height 78
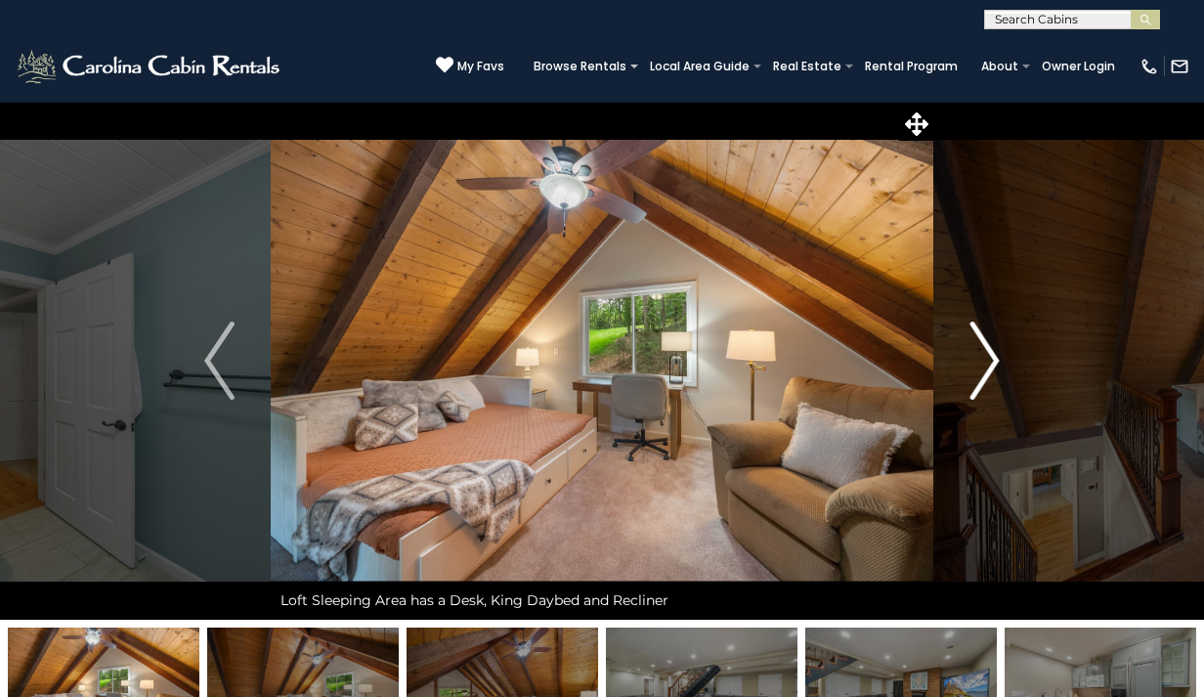
click at [997, 357] on img "Next" at bounding box center [984, 361] width 29 height 78
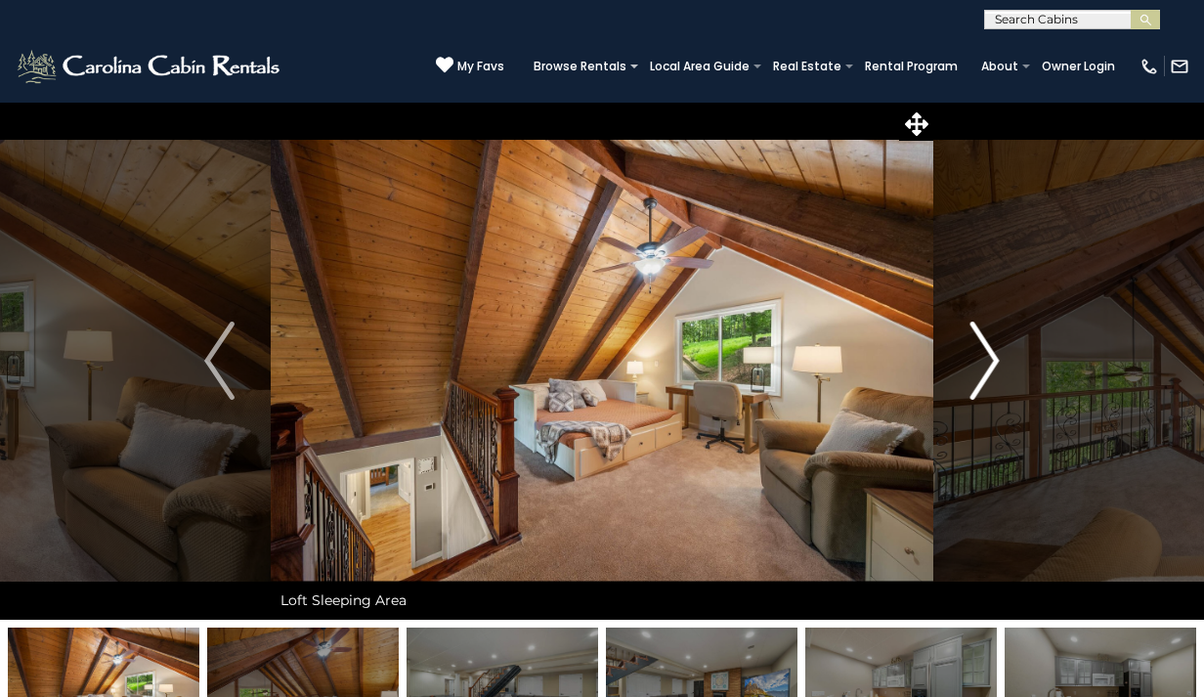
click at [991, 360] on img "Next" at bounding box center [984, 361] width 29 height 78
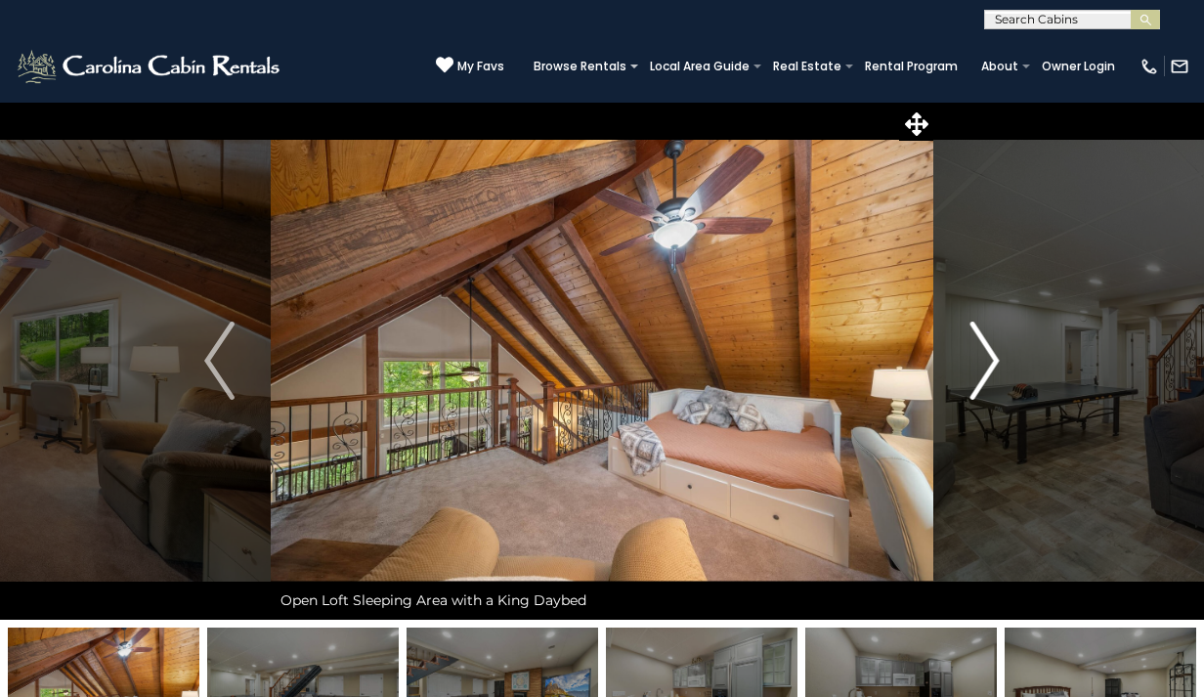
click at [991, 360] on img "Next" at bounding box center [984, 361] width 29 height 78
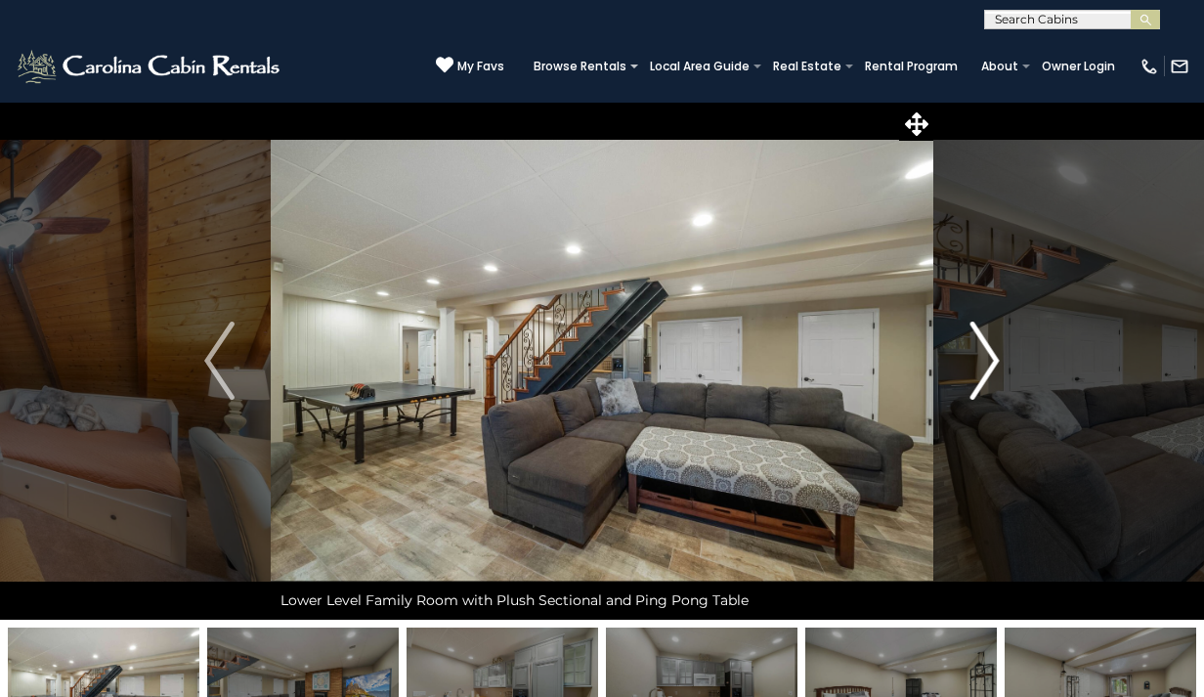
click at [991, 360] on img "Next" at bounding box center [984, 361] width 29 height 78
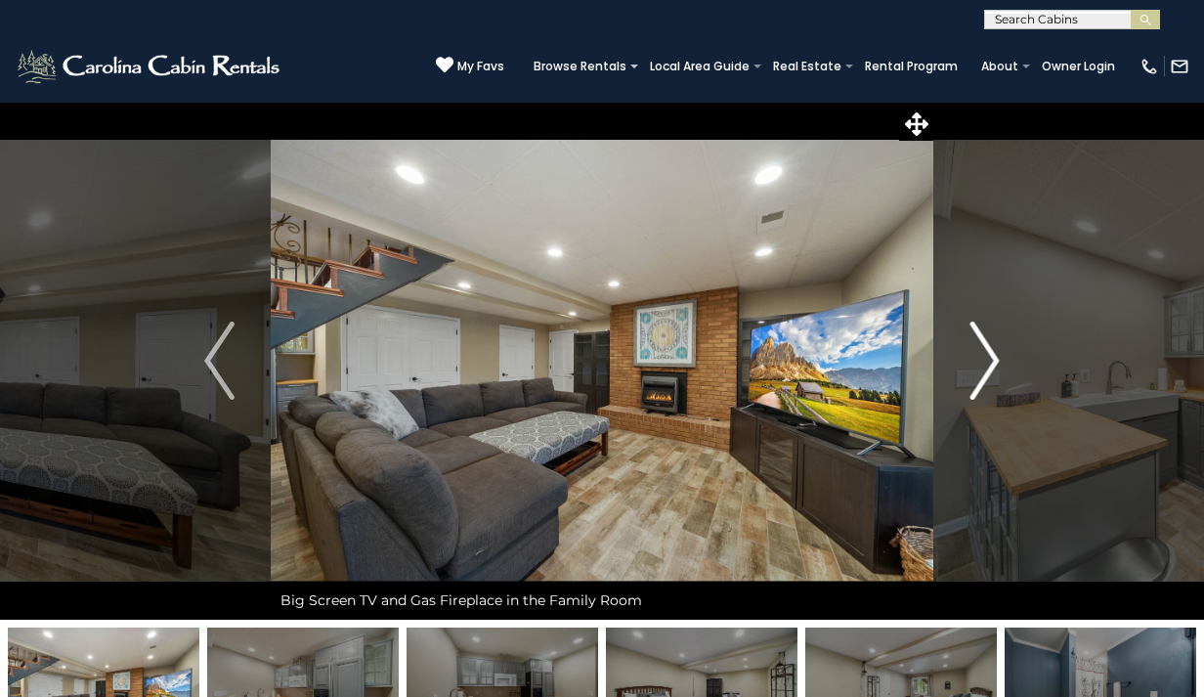
click at [991, 360] on img "Next" at bounding box center [984, 361] width 29 height 78
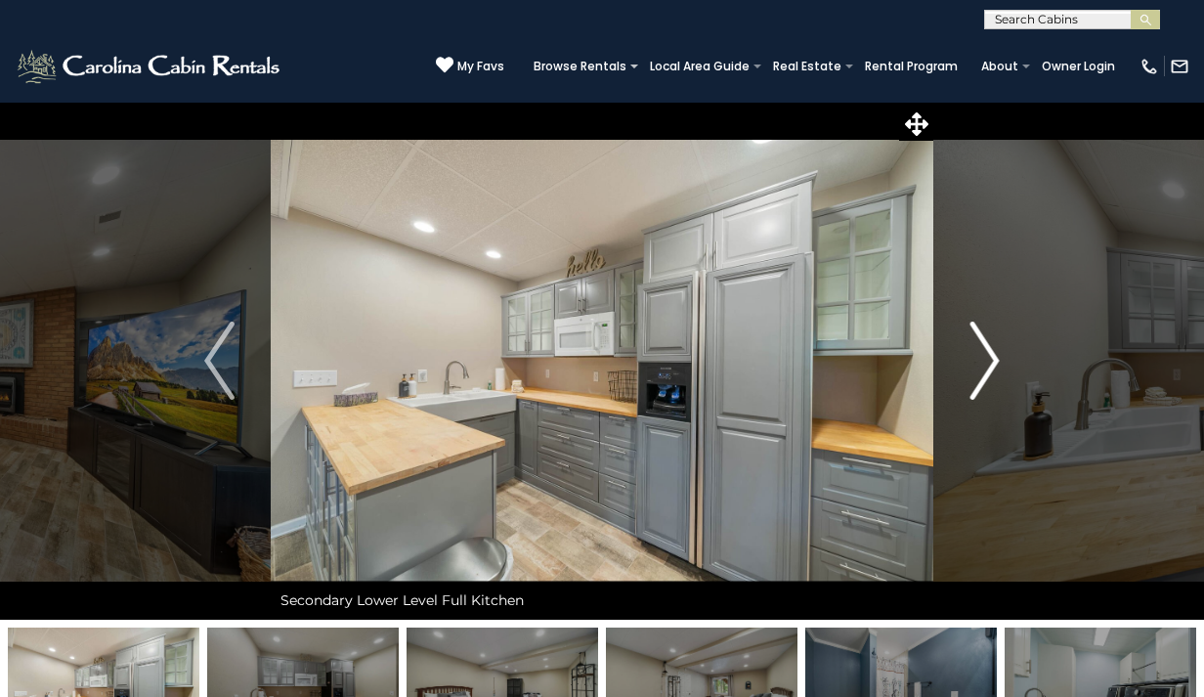
click at [992, 360] on img "Next" at bounding box center [984, 361] width 29 height 78
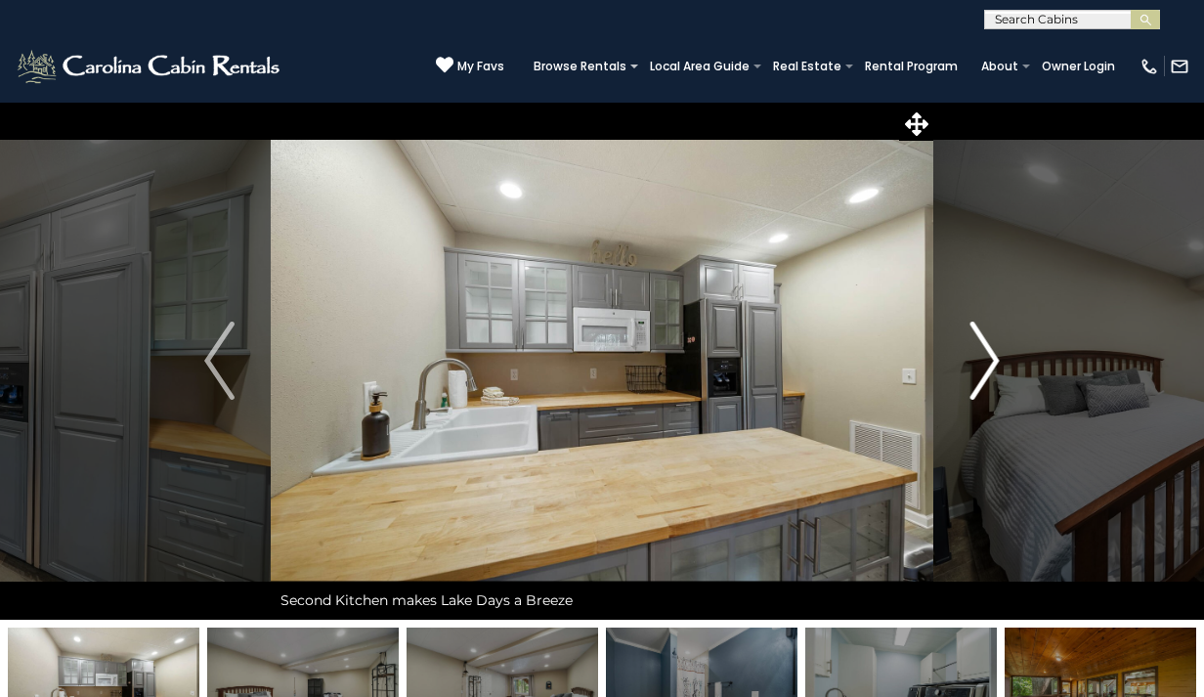
click at [992, 361] on img "Next" at bounding box center [984, 361] width 29 height 78
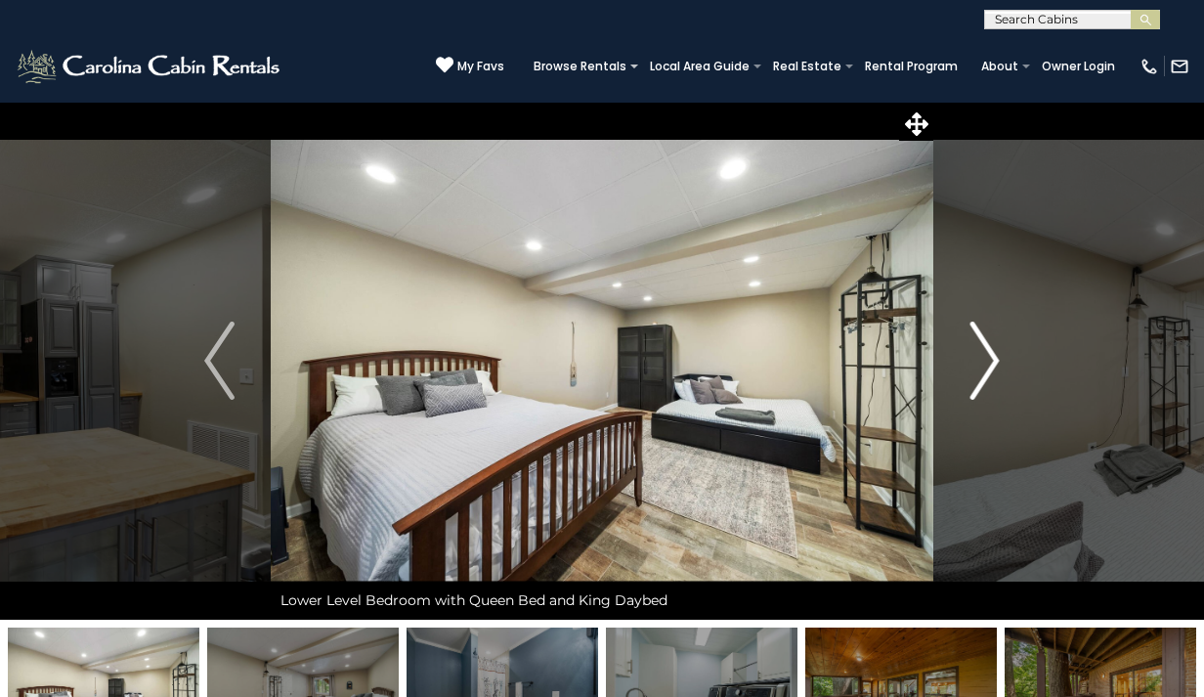
click at [992, 361] on img "Next" at bounding box center [984, 361] width 29 height 78
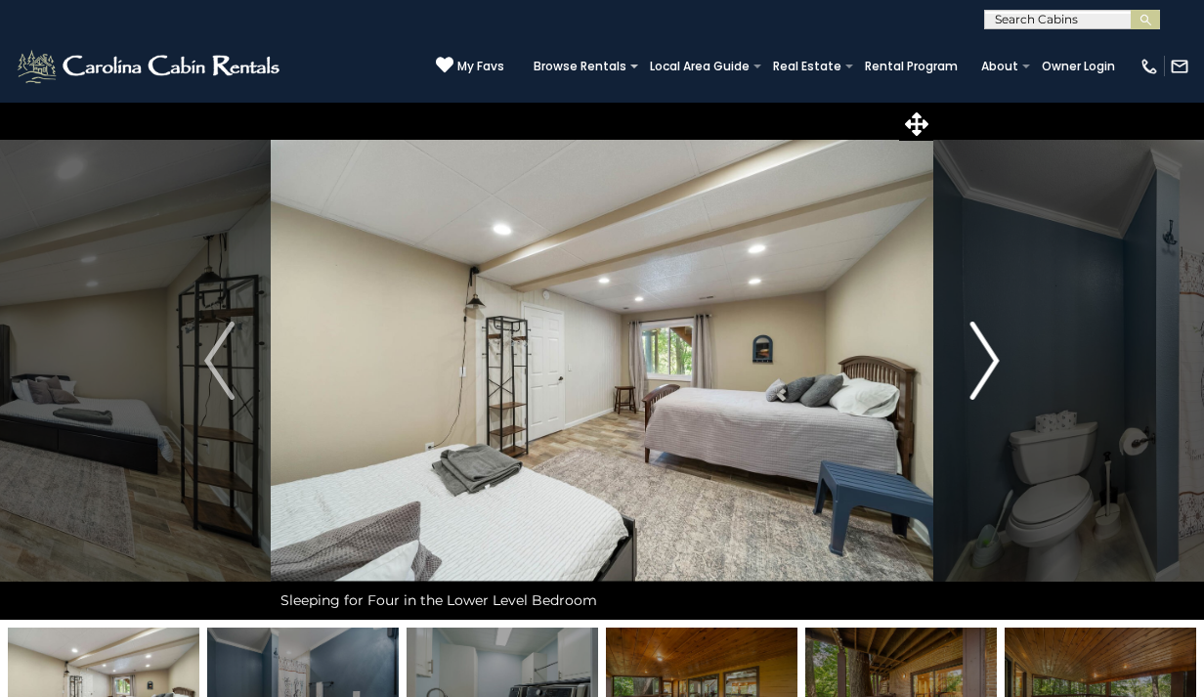
click at [992, 360] on img "Next" at bounding box center [984, 361] width 29 height 78
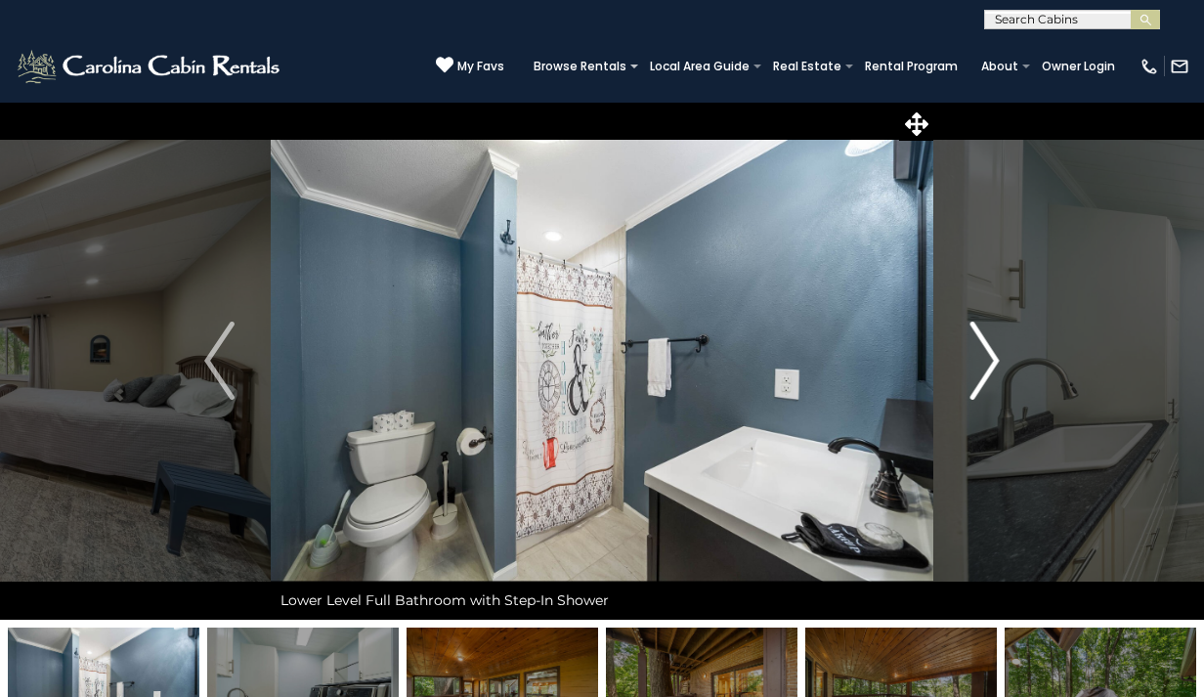
click at [992, 360] on img "Next" at bounding box center [984, 361] width 29 height 78
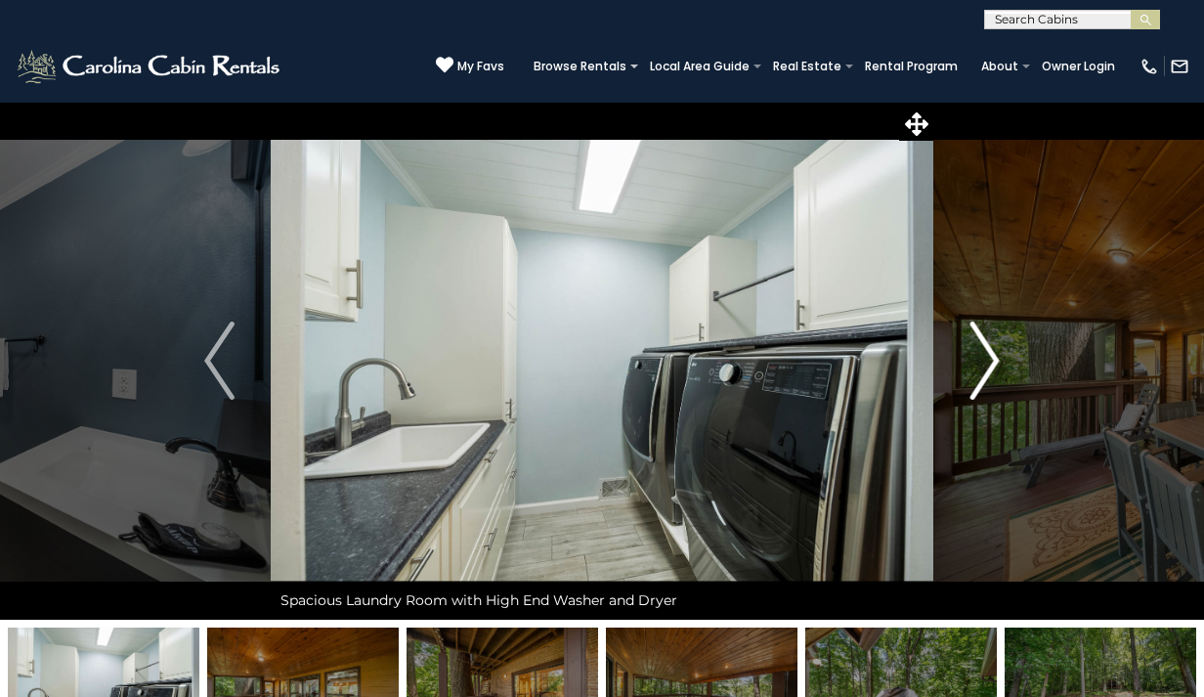
click at [992, 364] on img "Next" at bounding box center [984, 361] width 29 height 78
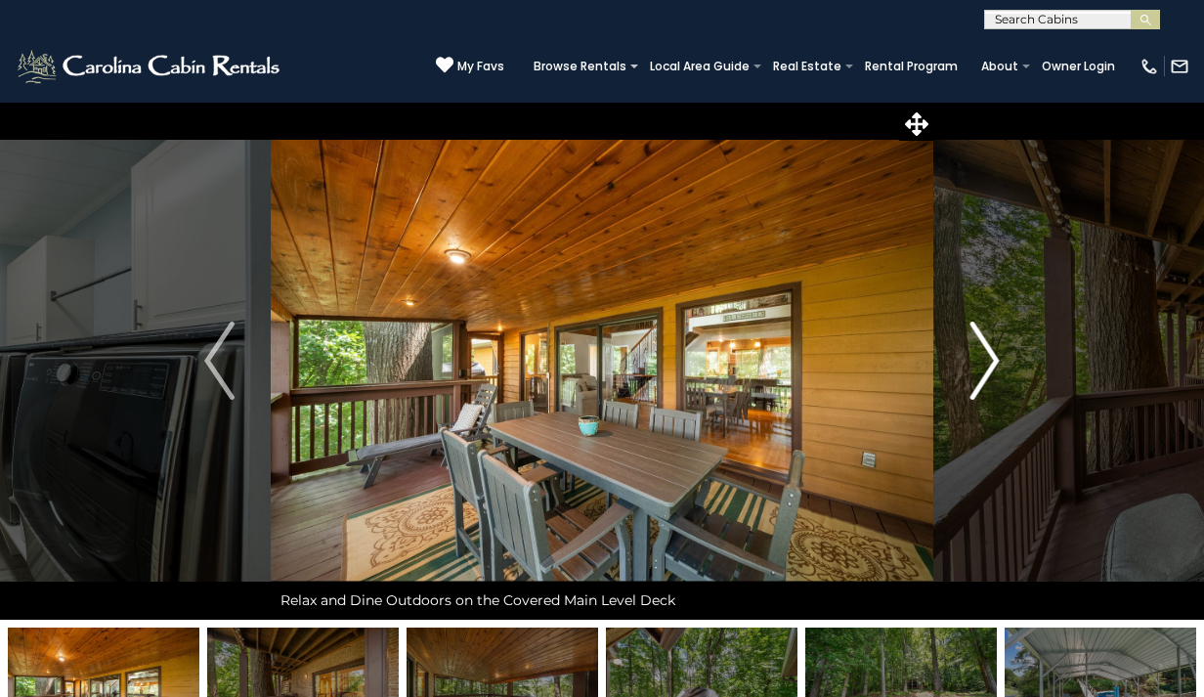
click at [992, 365] on img "Next" at bounding box center [984, 361] width 29 height 78
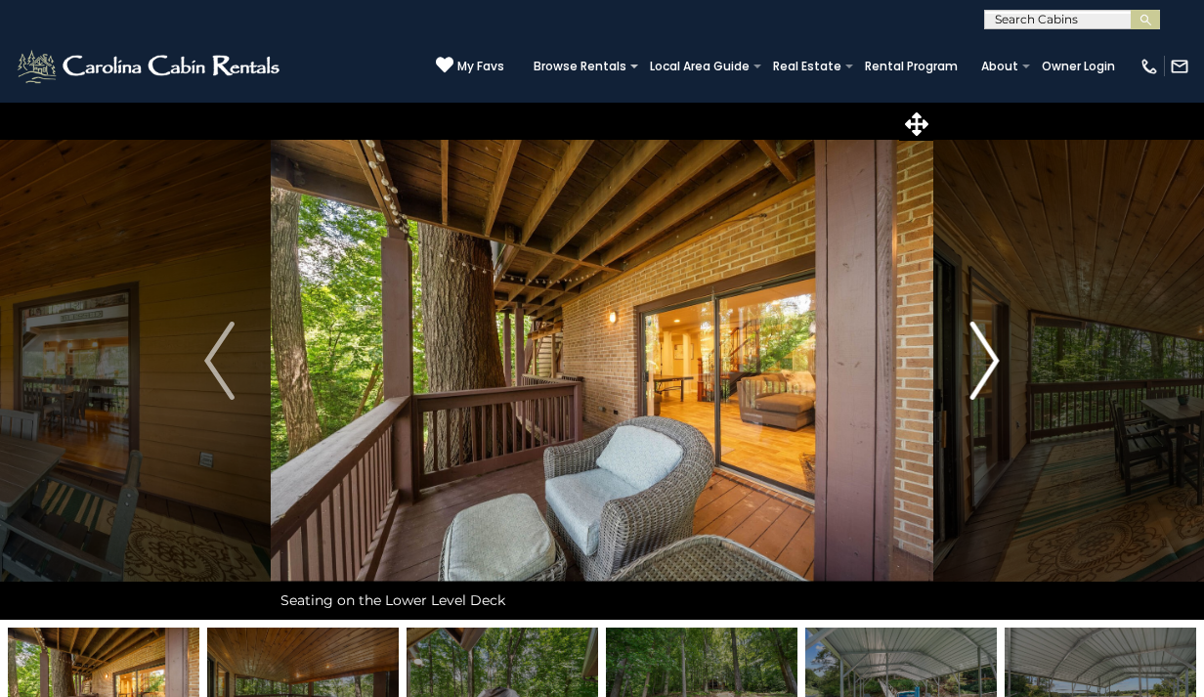
click at [992, 367] on img "Next" at bounding box center [984, 361] width 29 height 78
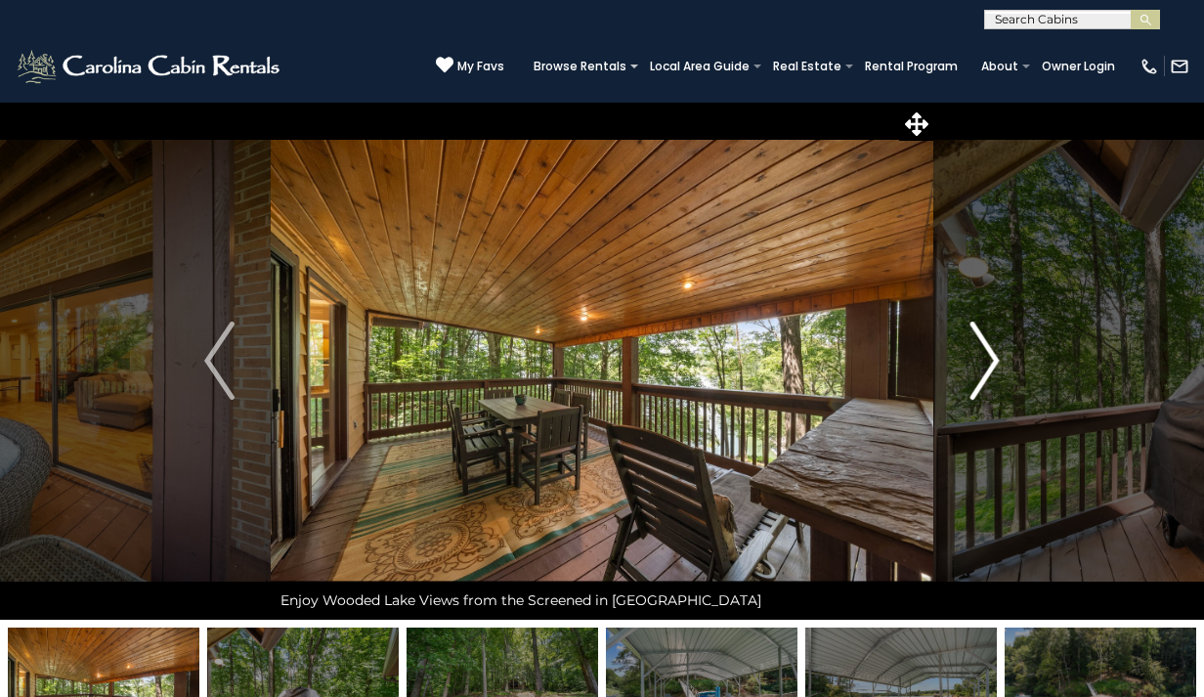
click at [991, 372] on img "Next" at bounding box center [984, 361] width 29 height 78
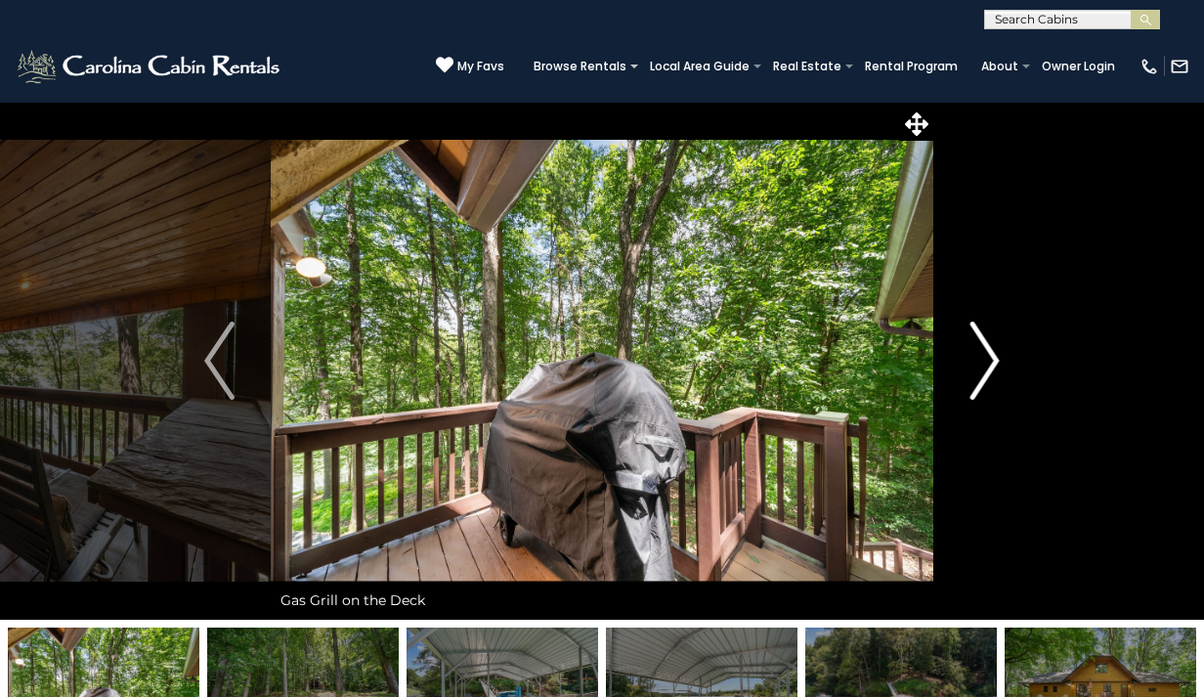
click at [991, 375] on img "Next" at bounding box center [984, 361] width 29 height 78
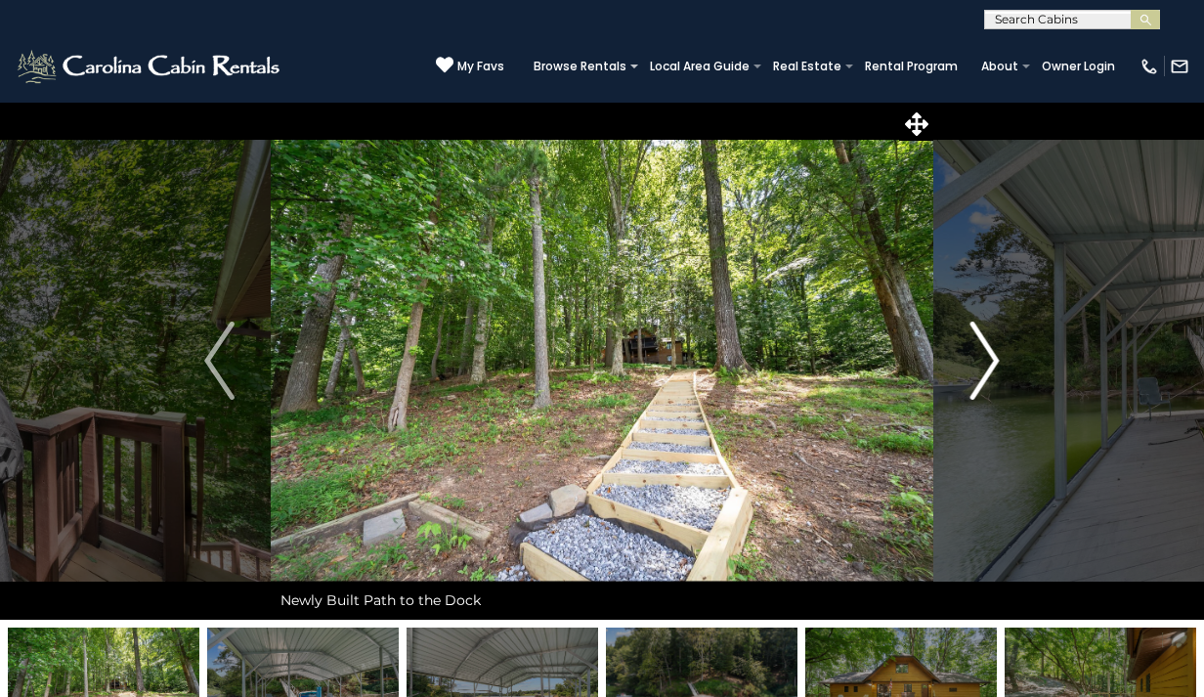
click at [991, 376] on img "Next" at bounding box center [984, 361] width 29 height 78
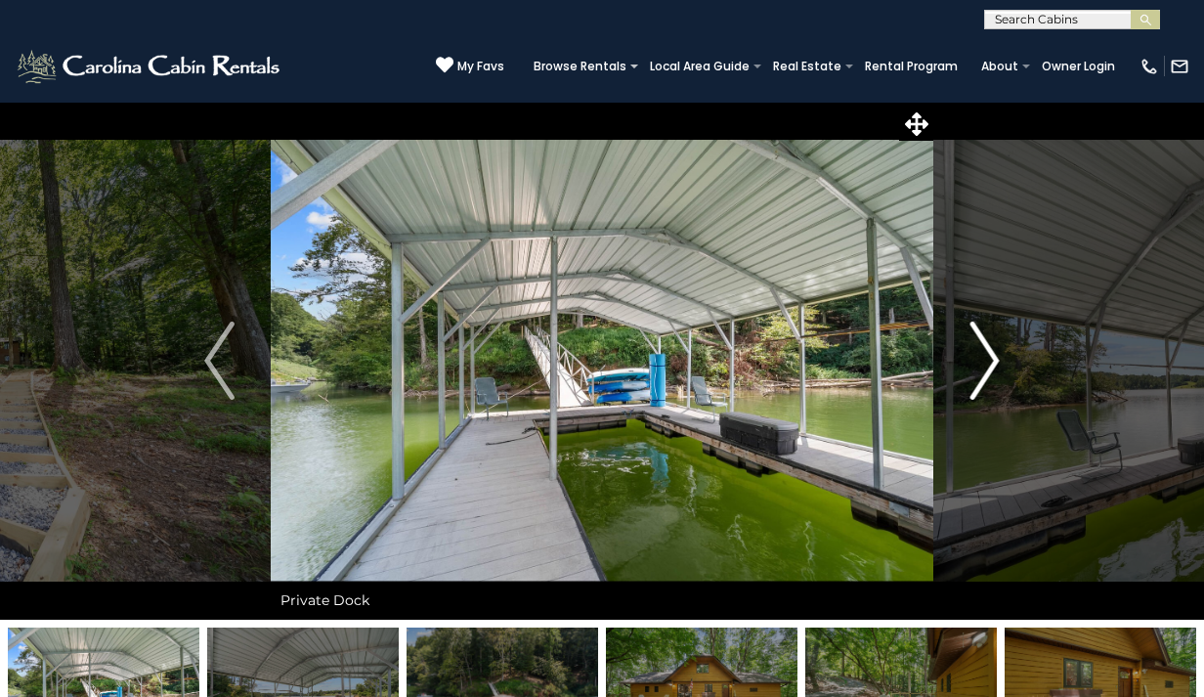
click at [992, 370] on img "Next" at bounding box center [984, 361] width 29 height 78
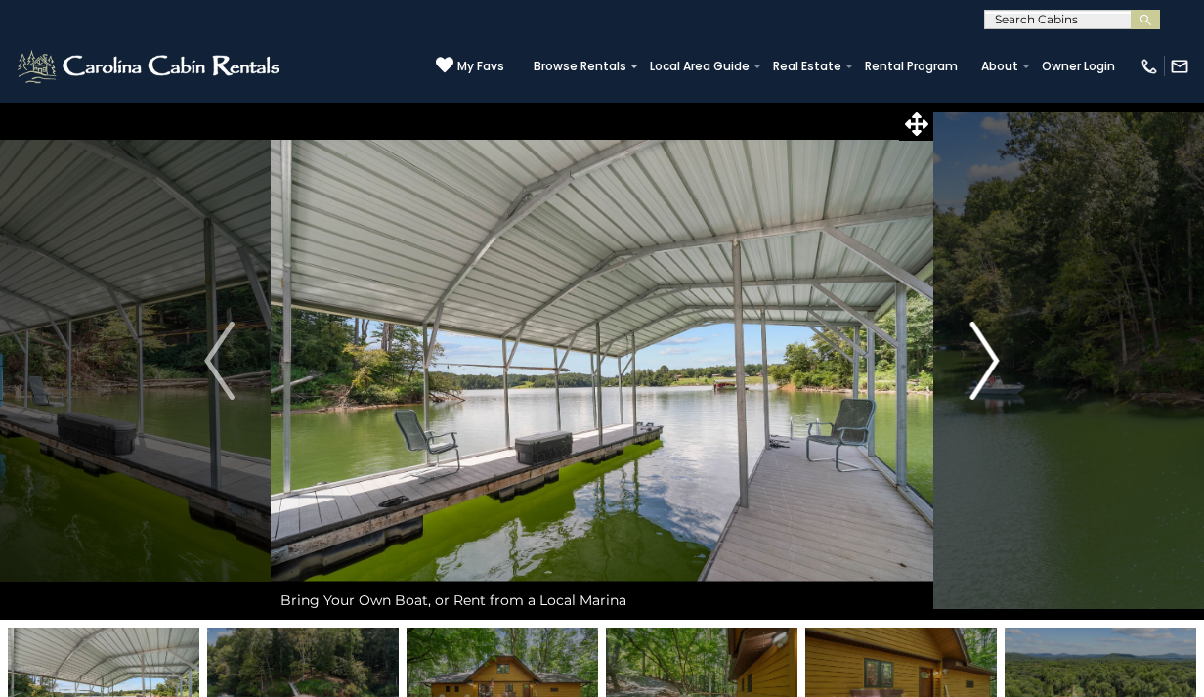
click at [991, 370] on img "Next" at bounding box center [984, 361] width 29 height 78
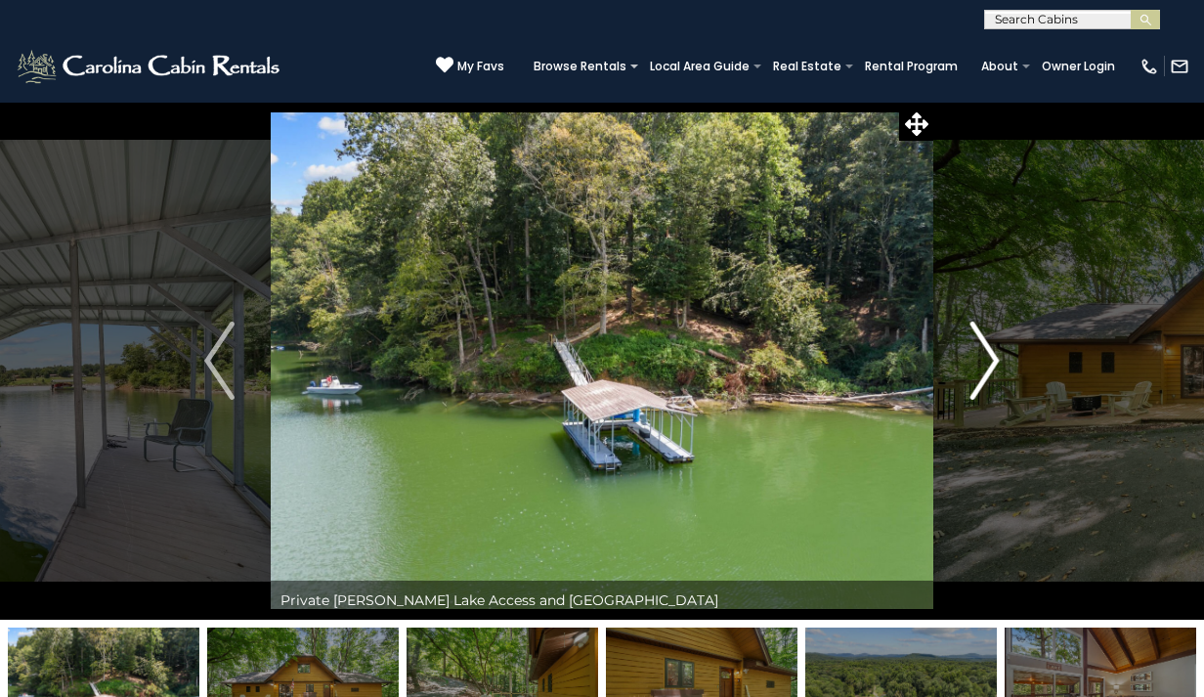
click at [990, 372] on img "Next" at bounding box center [984, 361] width 29 height 78
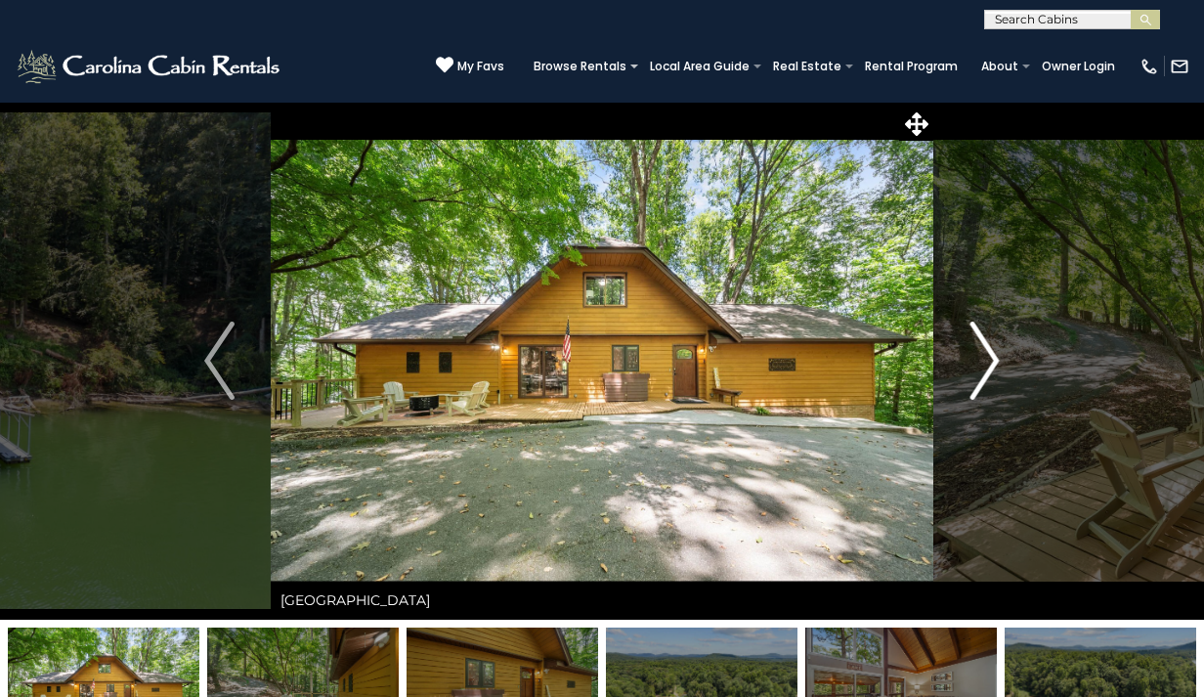
click at [990, 374] on img "Next" at bounding box center [984, 361] width 29 height 78
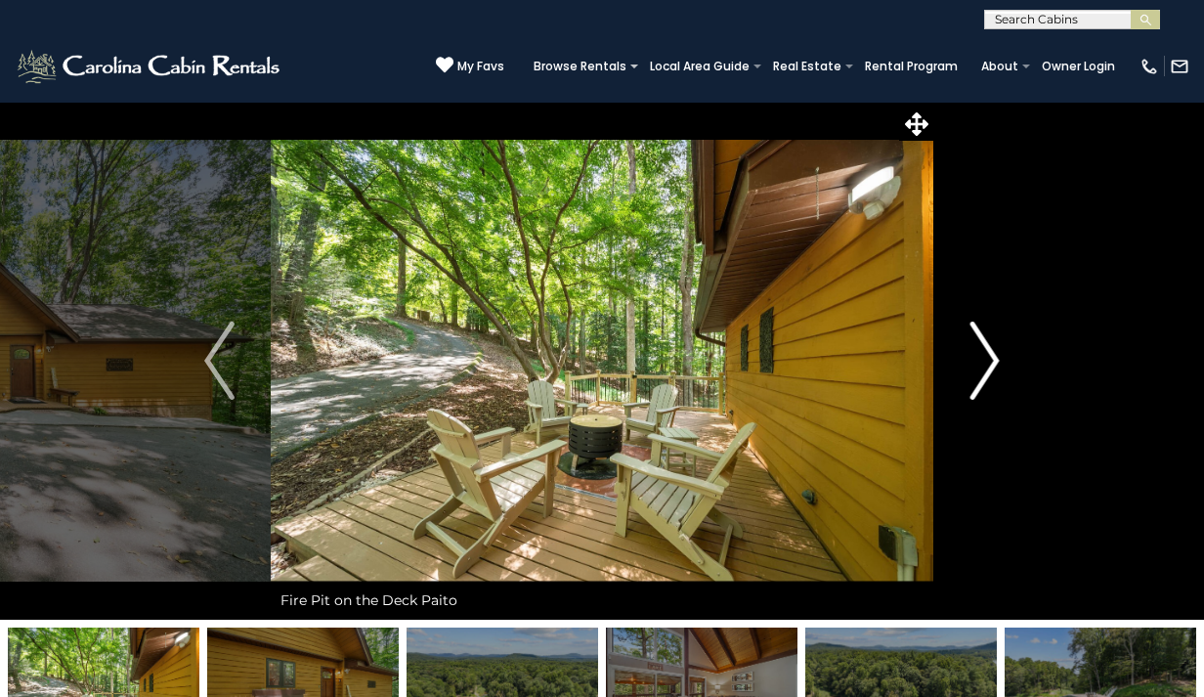
click at [989, 374] on img "Next" at bounding box center [984, 361] width 29 height 78
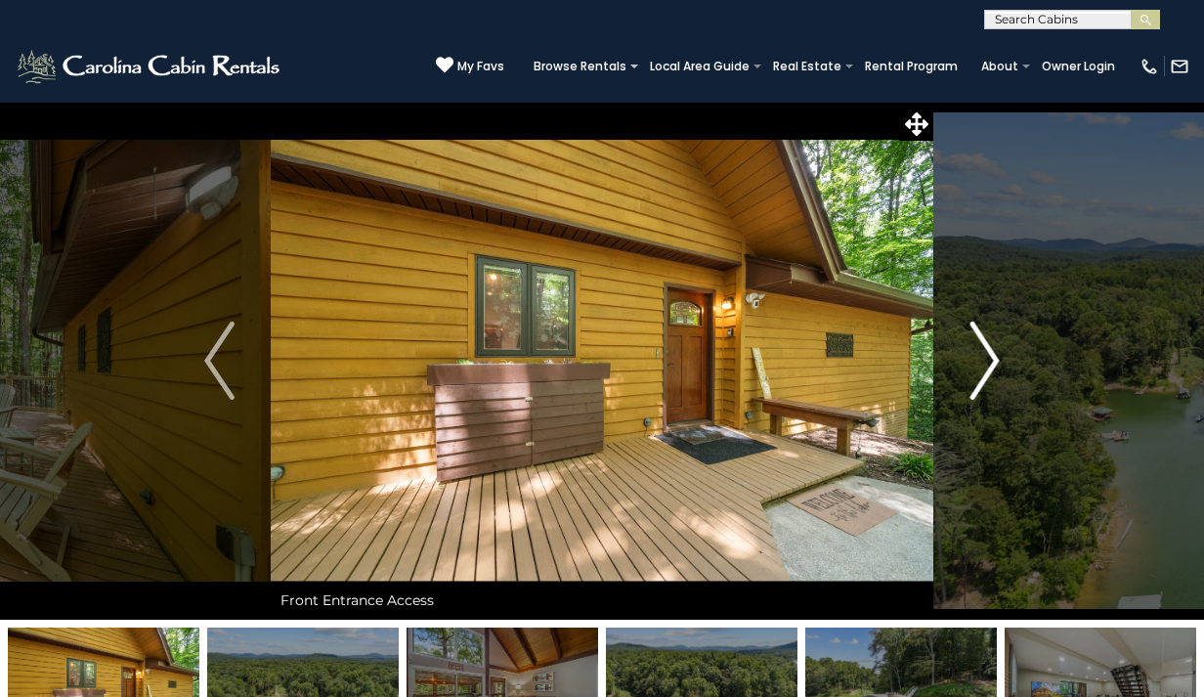
click at [989, 372] on img "Next" at bounding box center [984, 361] width 29 height 78
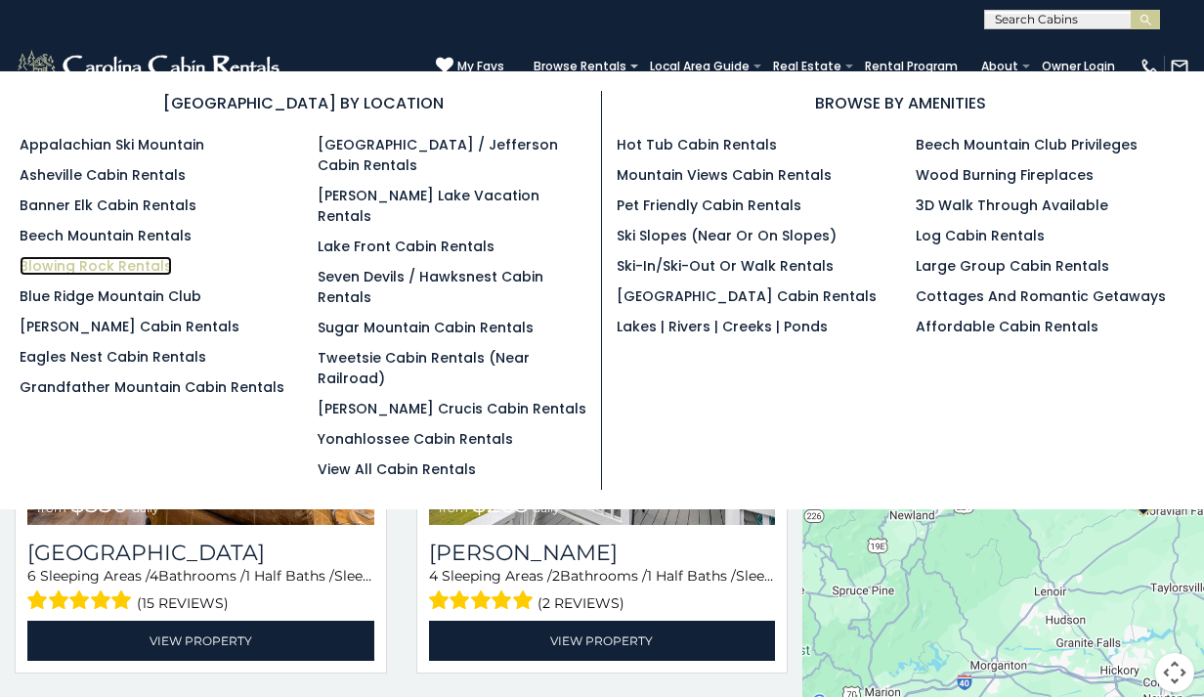
click at [55, 262] on link "Blowing Rock Rentals" at bounding box center [96, 266] width 152 height 20
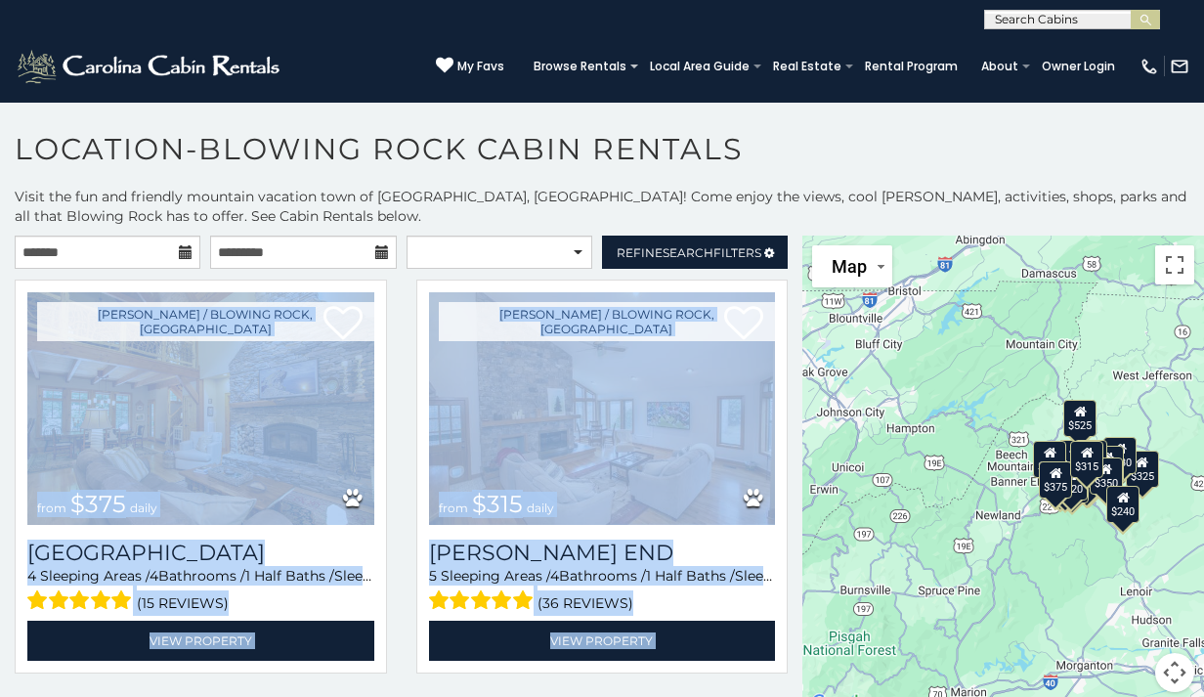
drag, startPoint x: 801, startPoint y: 265, endPoint x: 795, endPoint y: 336, distance: 71.6
click at [795, 336] on div "**********" at bounding box center [401, 476] width 803 height 480
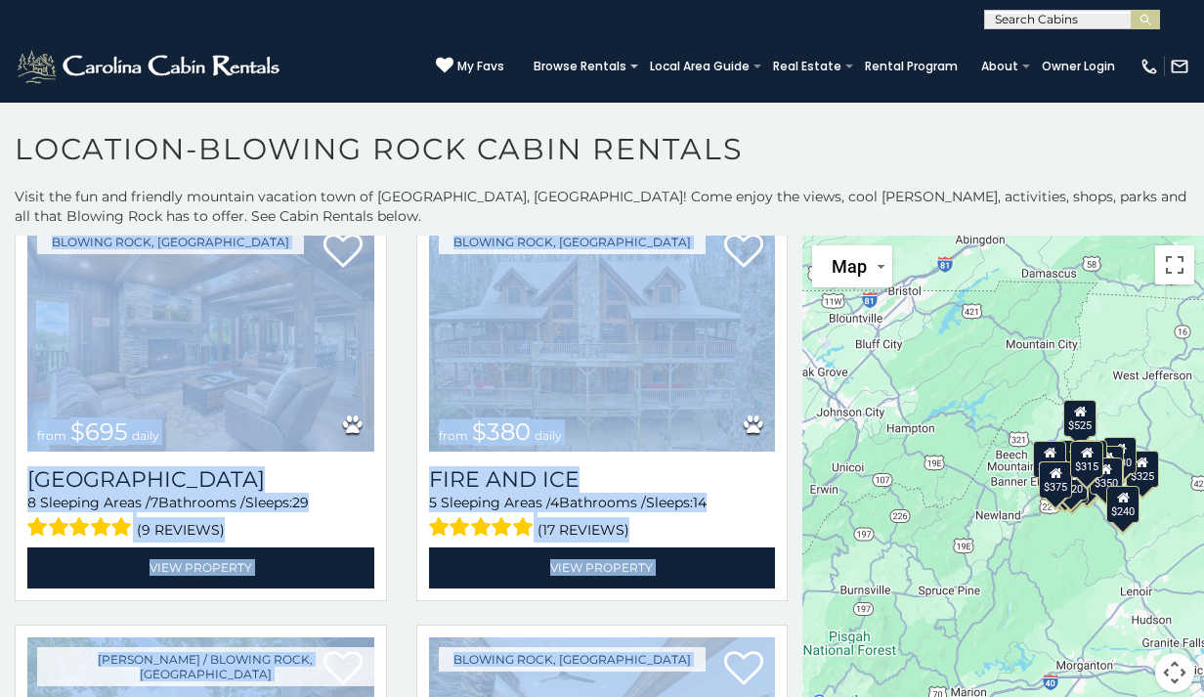
scroll to position [506, 0]
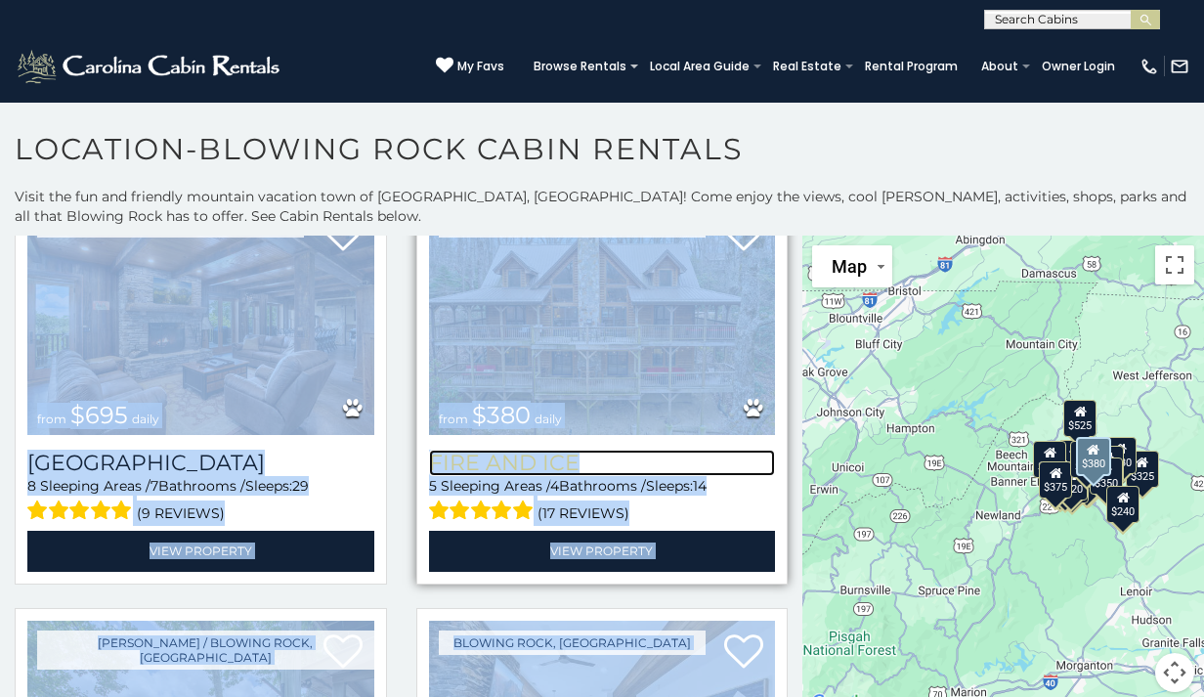
click at [743, 473] on h3 "Fire And Ice" at bounding box center [602, 463] width 347 height 26
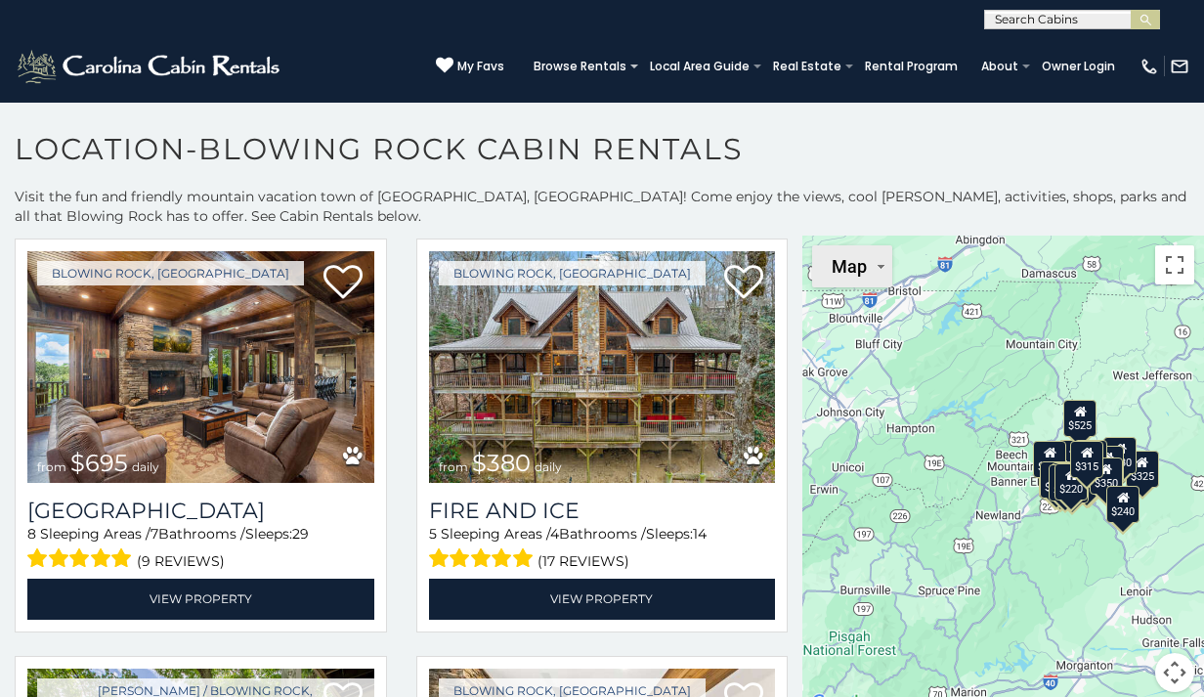
scroll to position [465, 0]
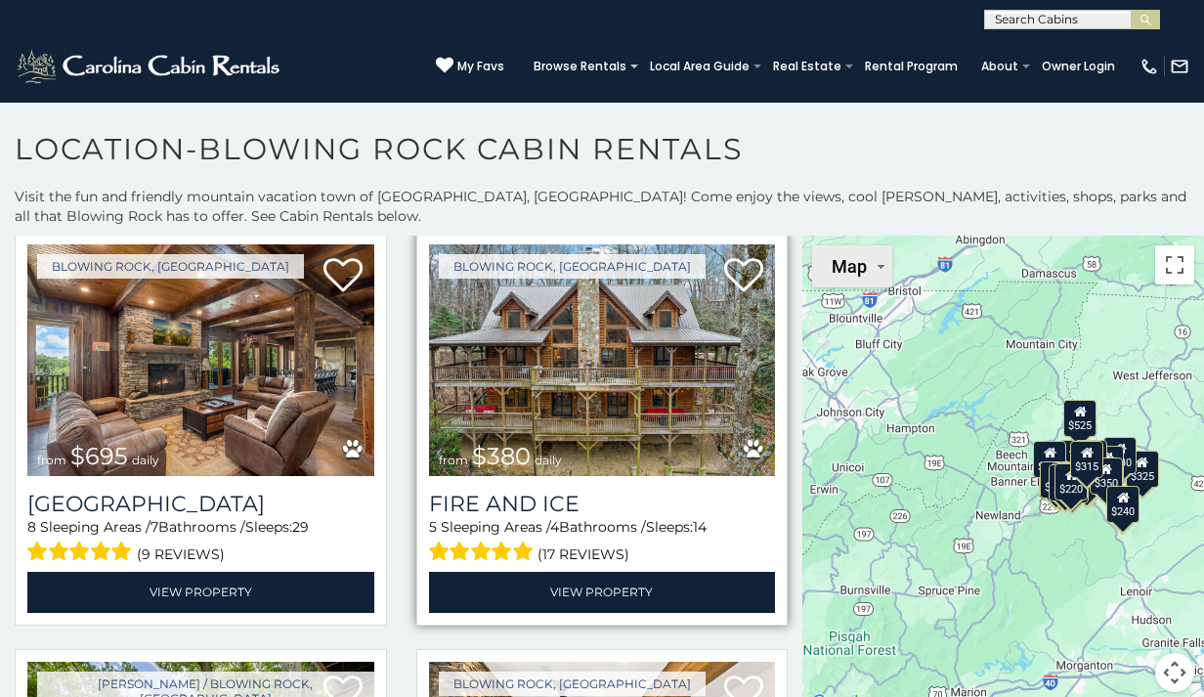
click at [665, 396] on img at bounding box center [602, 360] width 347 height 233
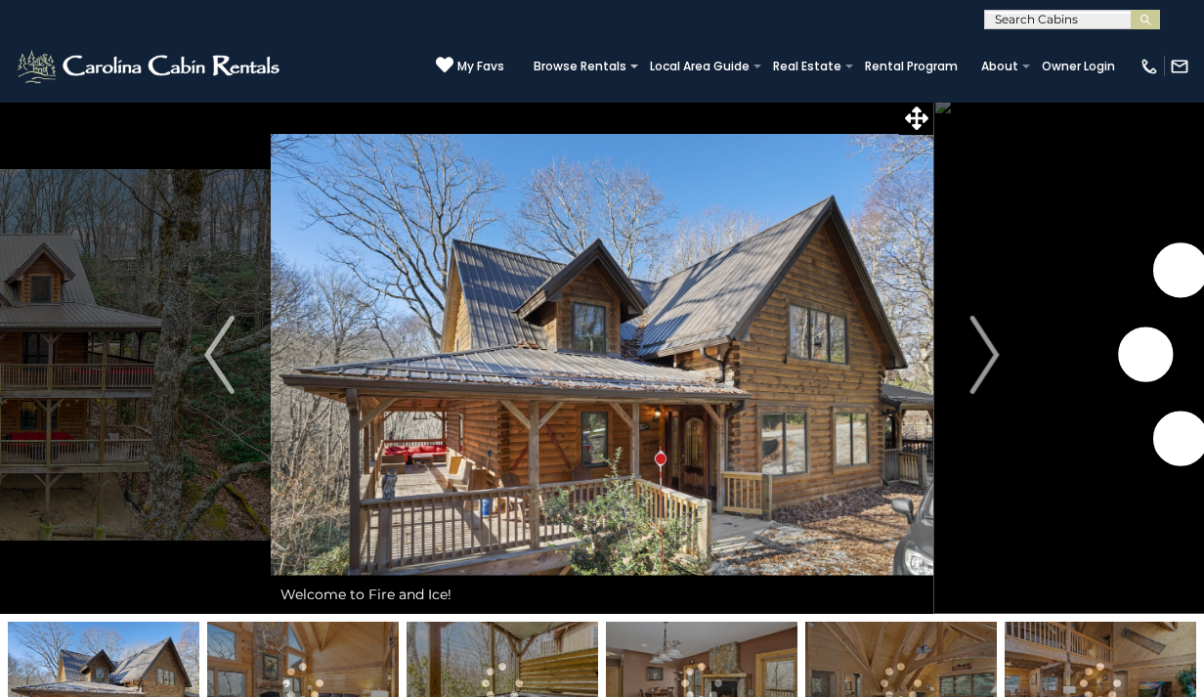
scroll to position [8, 0]
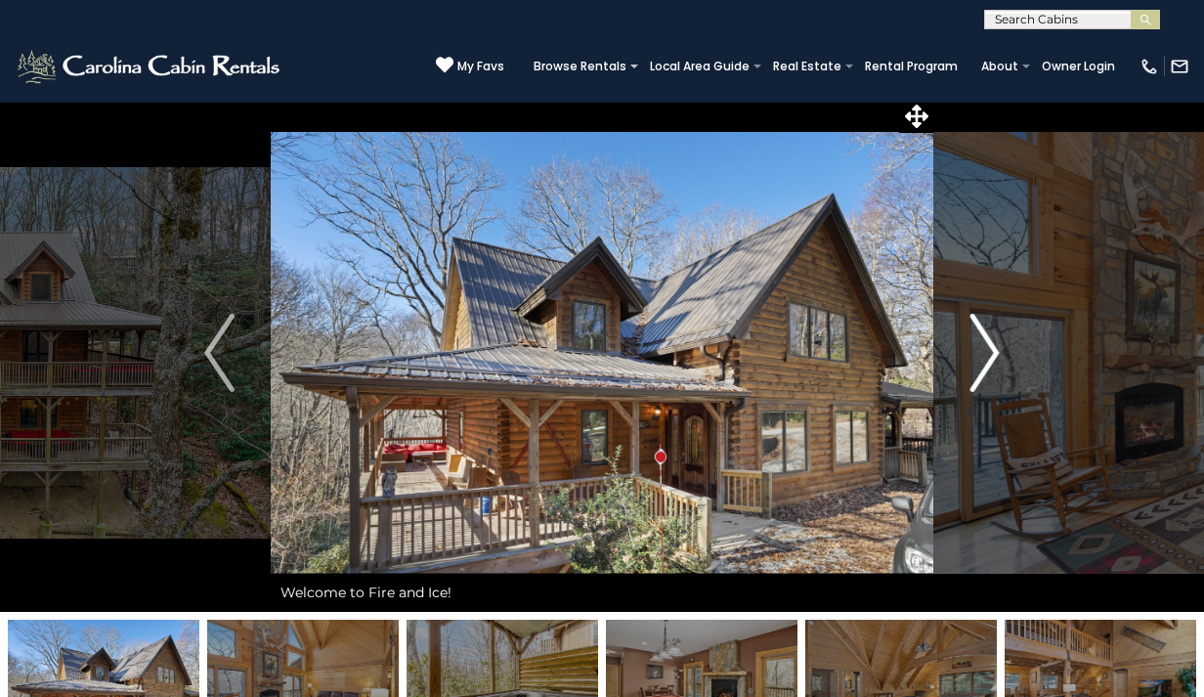
click at [996, 354] on img "Next" at bounding box center [984, 353] width 29 height 78
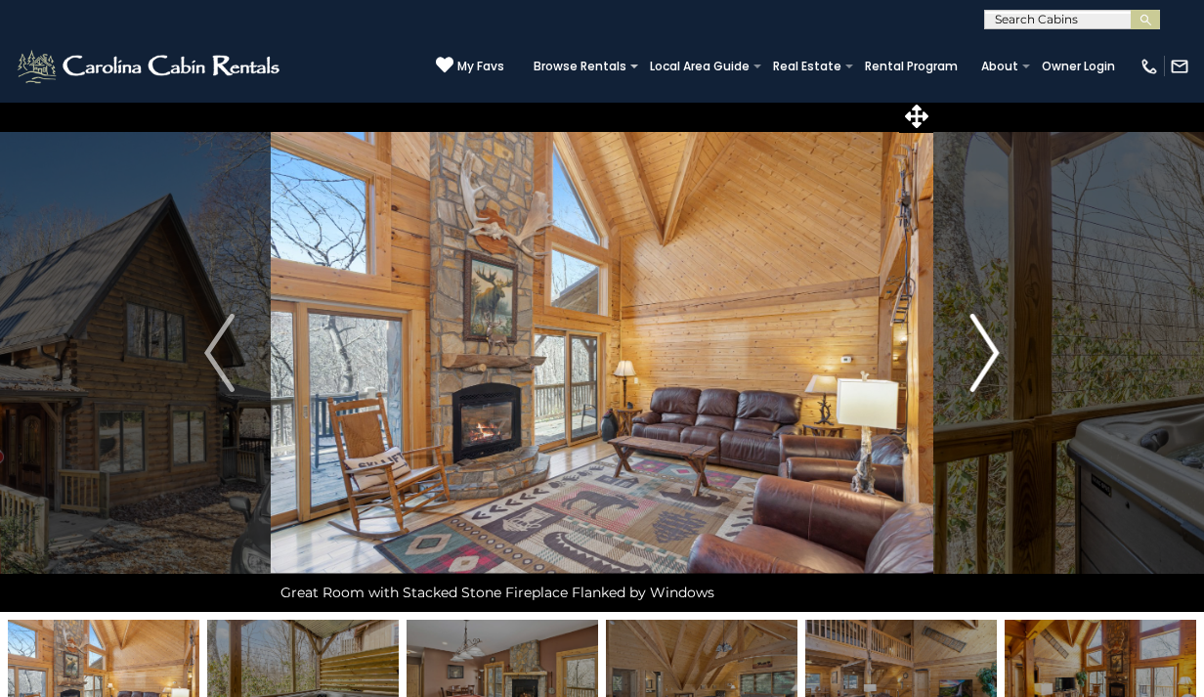
click at [995, 354] on img "Next" at bounding box center [984, 353] width 29 height 78
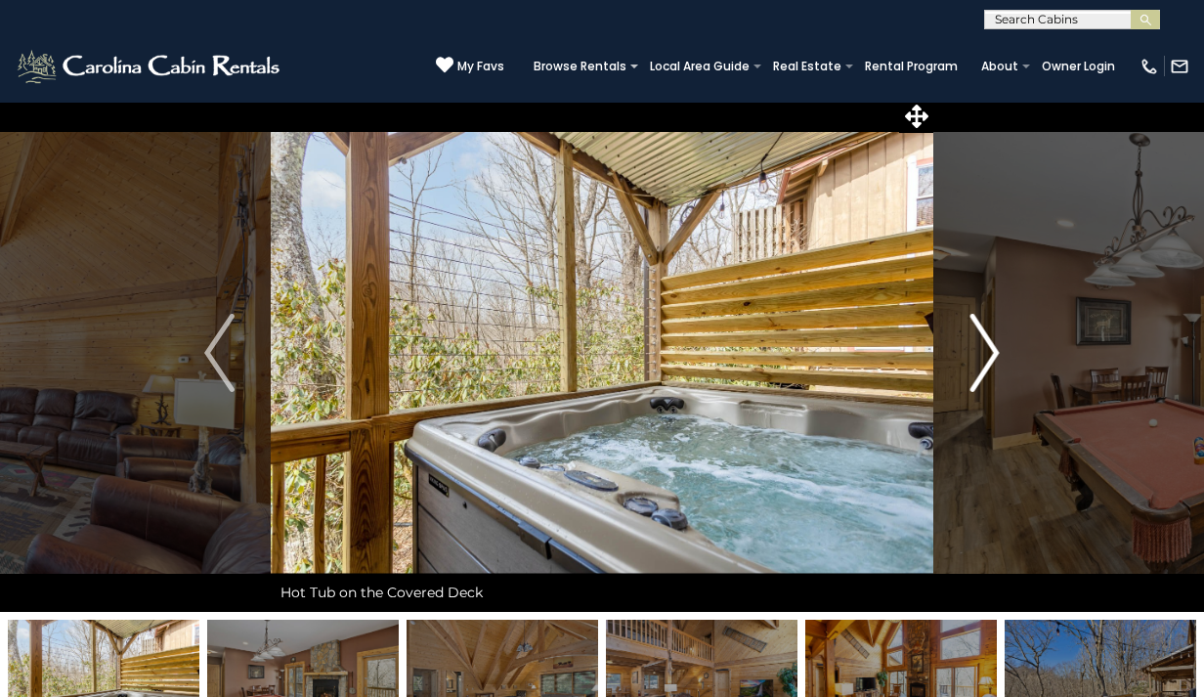
click at [995, 355] on img "Next" at bounding box center [984, 353] width 29 height 78
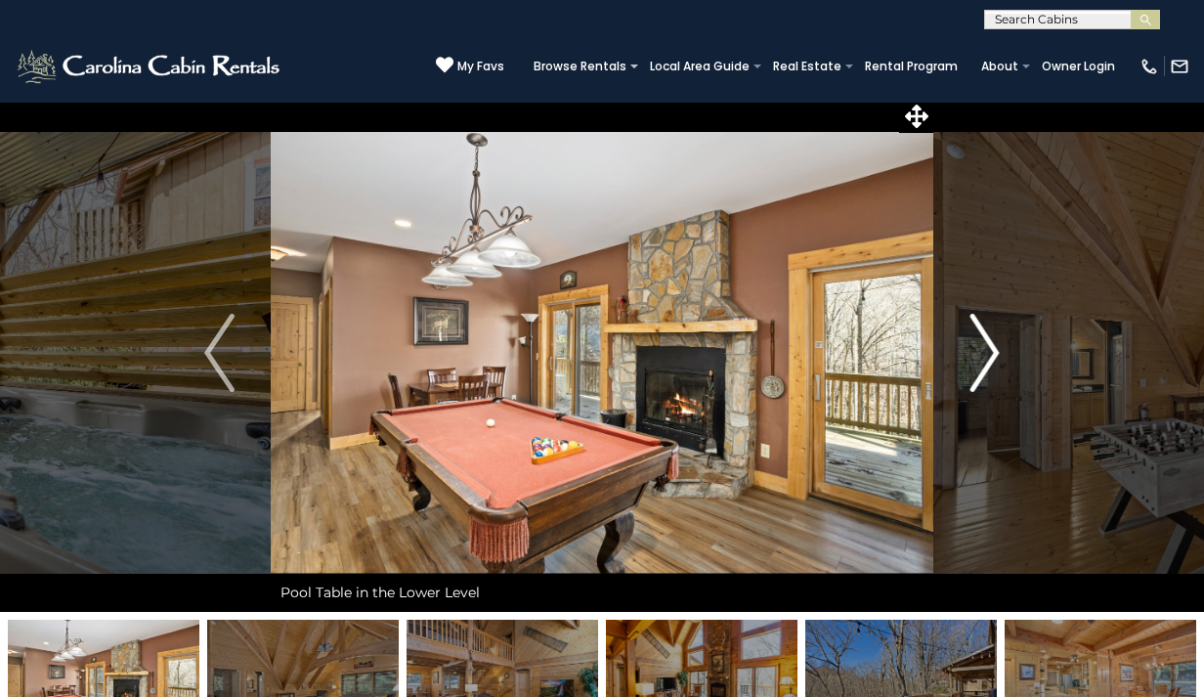
click at [995, 355] on img "Next" at bounding box center [984, 353] width 29 height 78
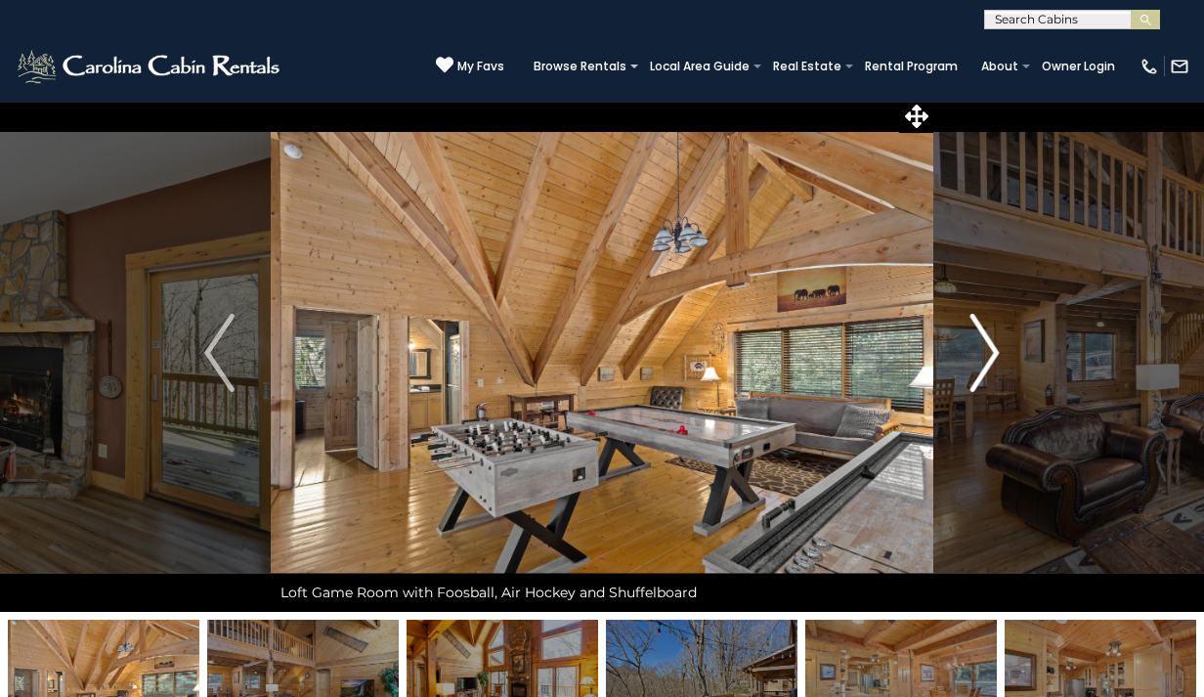
click at [995, 355] on img "Next" at bounding box center [984, 353] width 29 height 78
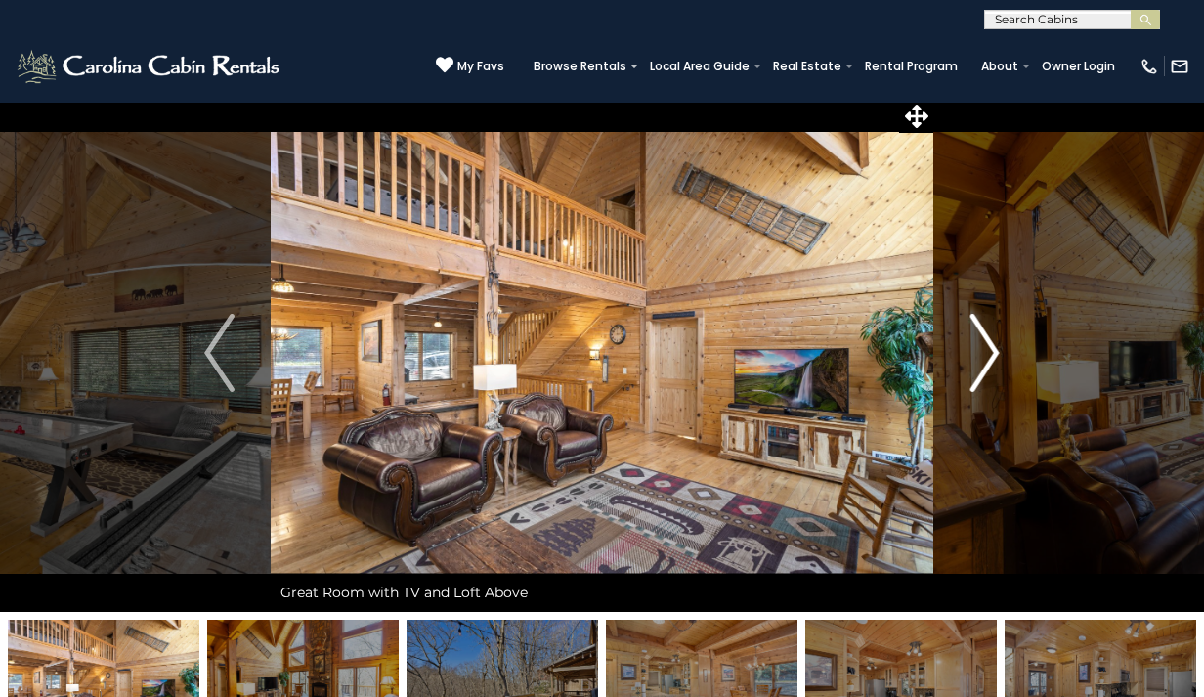
click at [995, 355] on img "Next" at bounding box center [984, 353] width 29 height 78
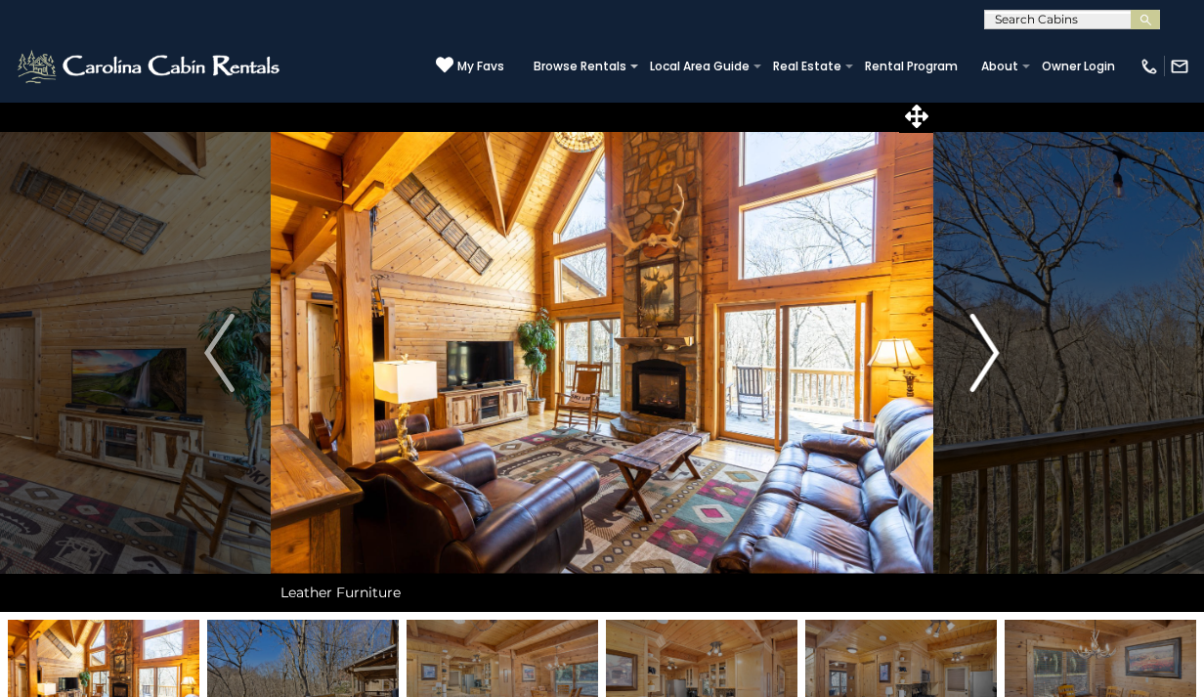
click at [995, 355] on img "Next" at bounding box center [984, 353] width 29 height 78
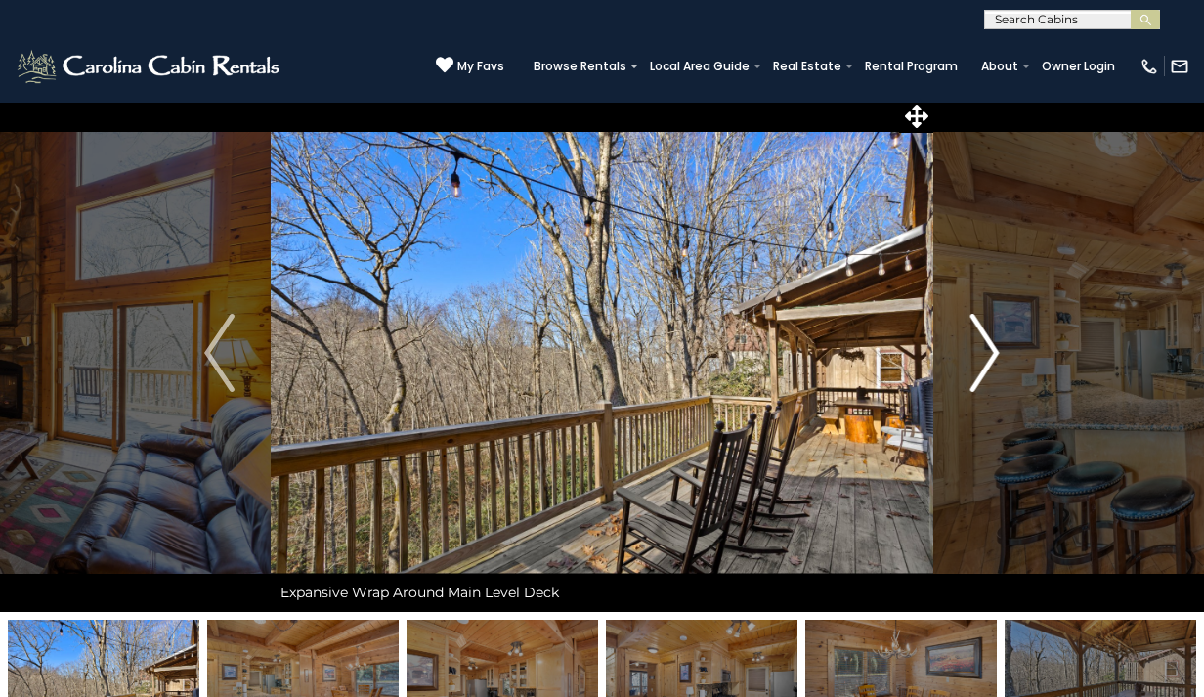
click at [995, 355] on img "Next" at bounding box center [984, 353] width 29 height 78
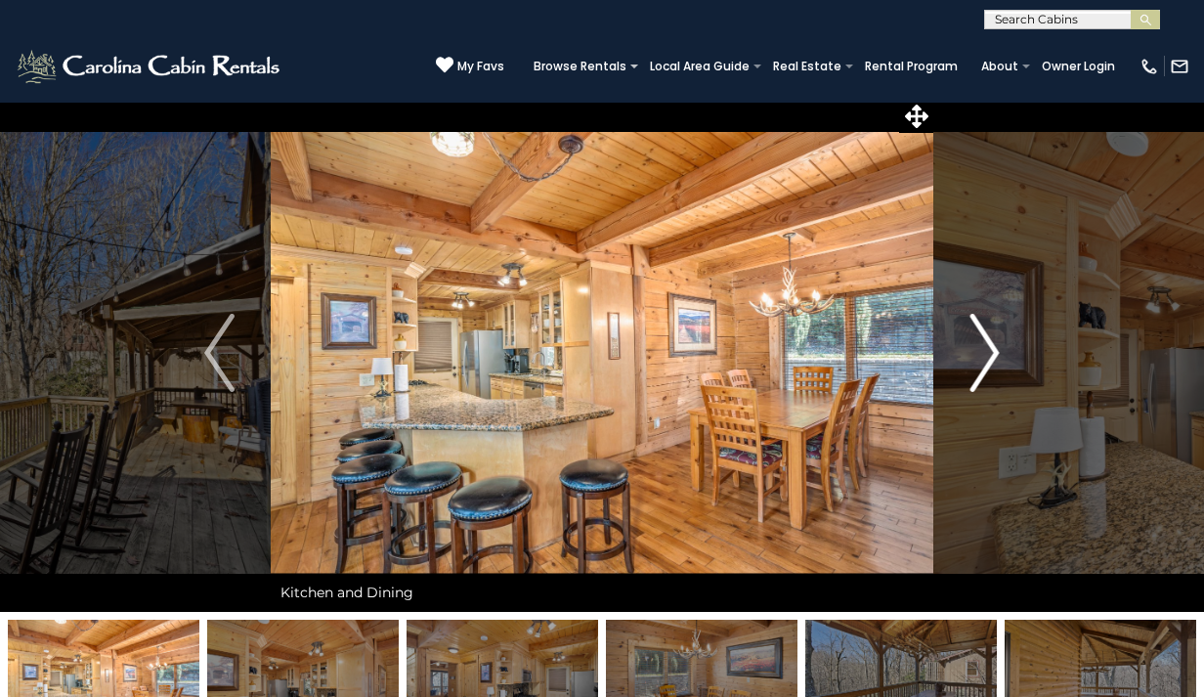
click at [995, 355] on img "Next" at bounding box center [984, 353] width 29 height 78
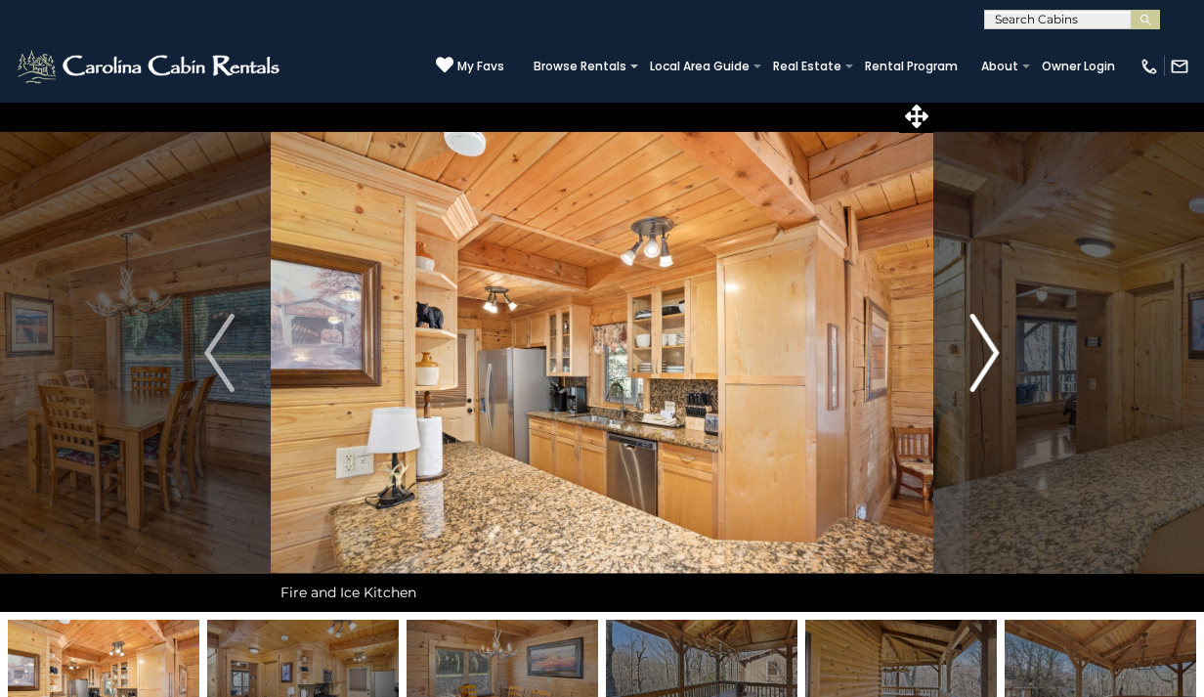
click at [995, 355] on img "Next" at bounding box center [984, 353] width 29 height 78
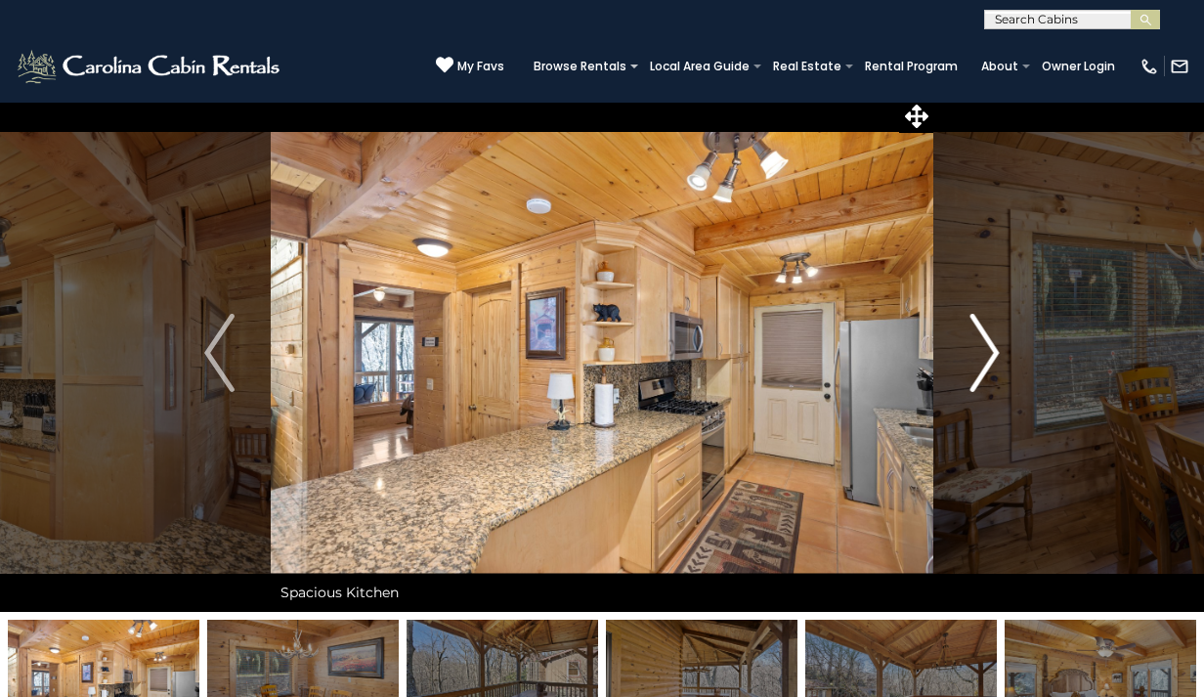
click at [995, 355] on img "Next" at bounding box center [984, 353] width 29 height 78
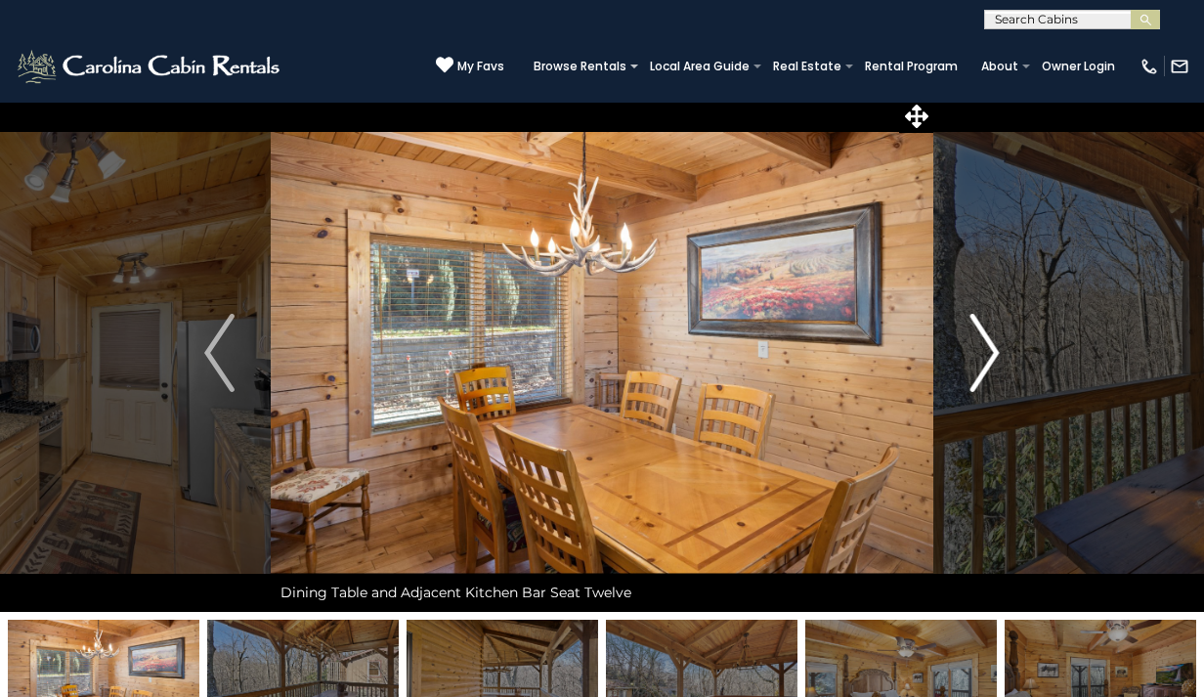
click at [995, 355] on img "Next" at bounding box center [984, 353] width 29 height 78
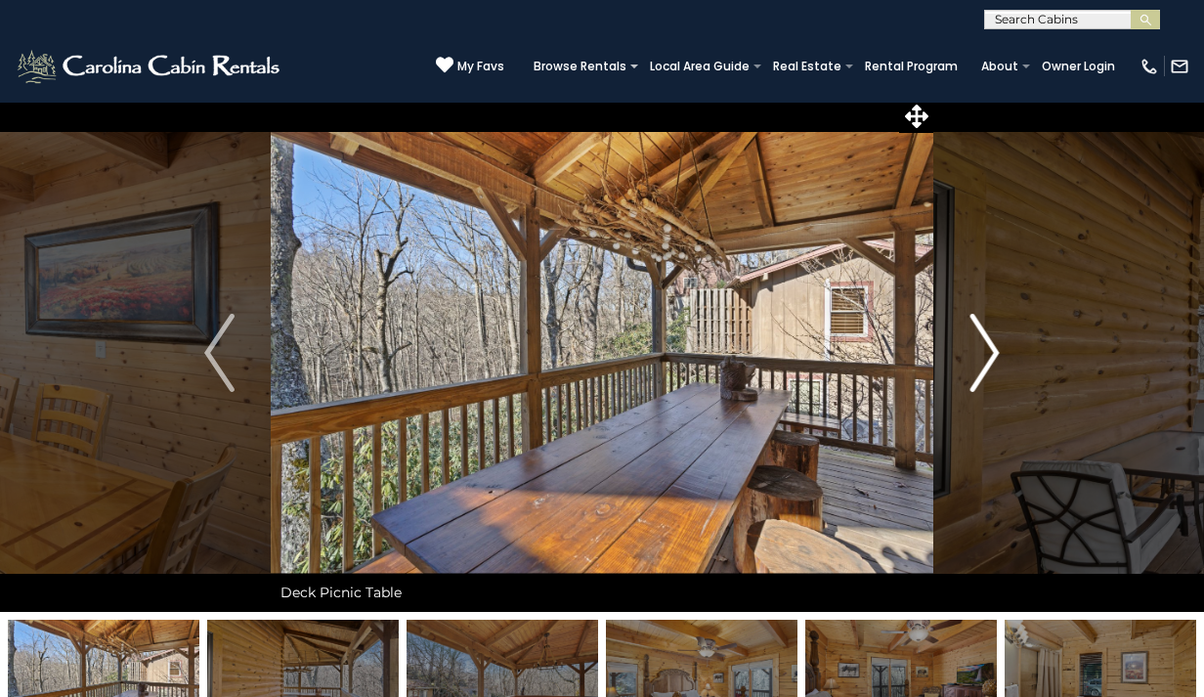
click at [995, 355] on img "Next" at bounding box center [984, 353] width 29 height 78
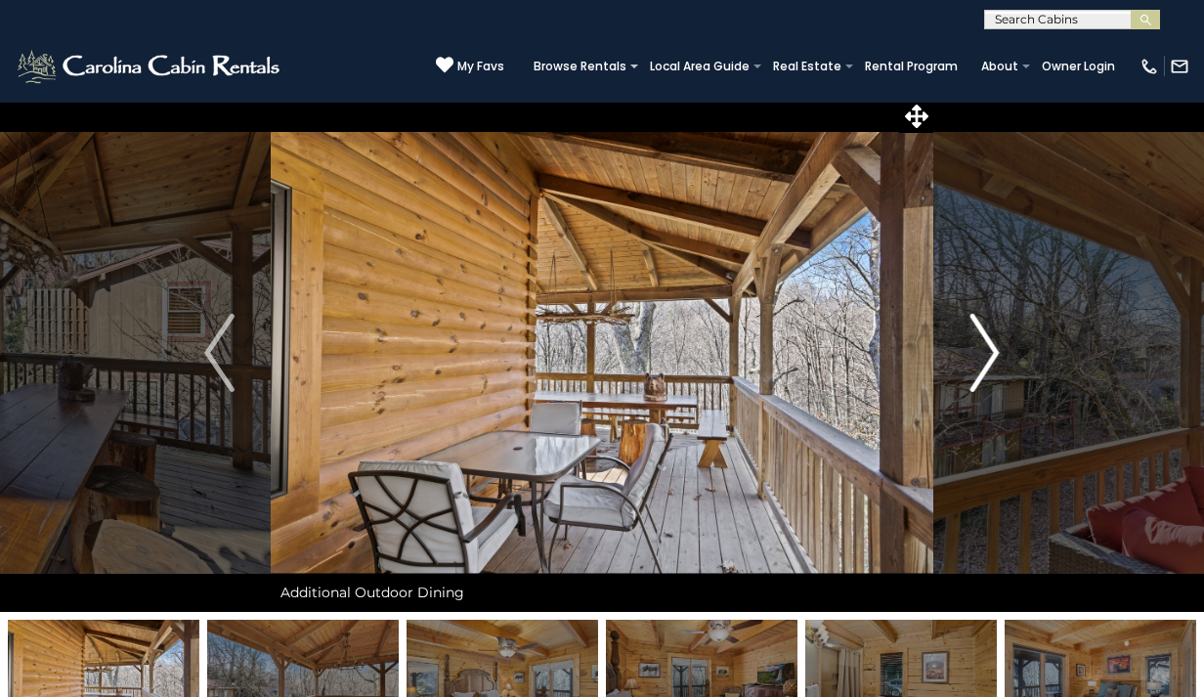
click at [995, 355] on img "Next" at bounding box center [984, 353] width 29 height 78
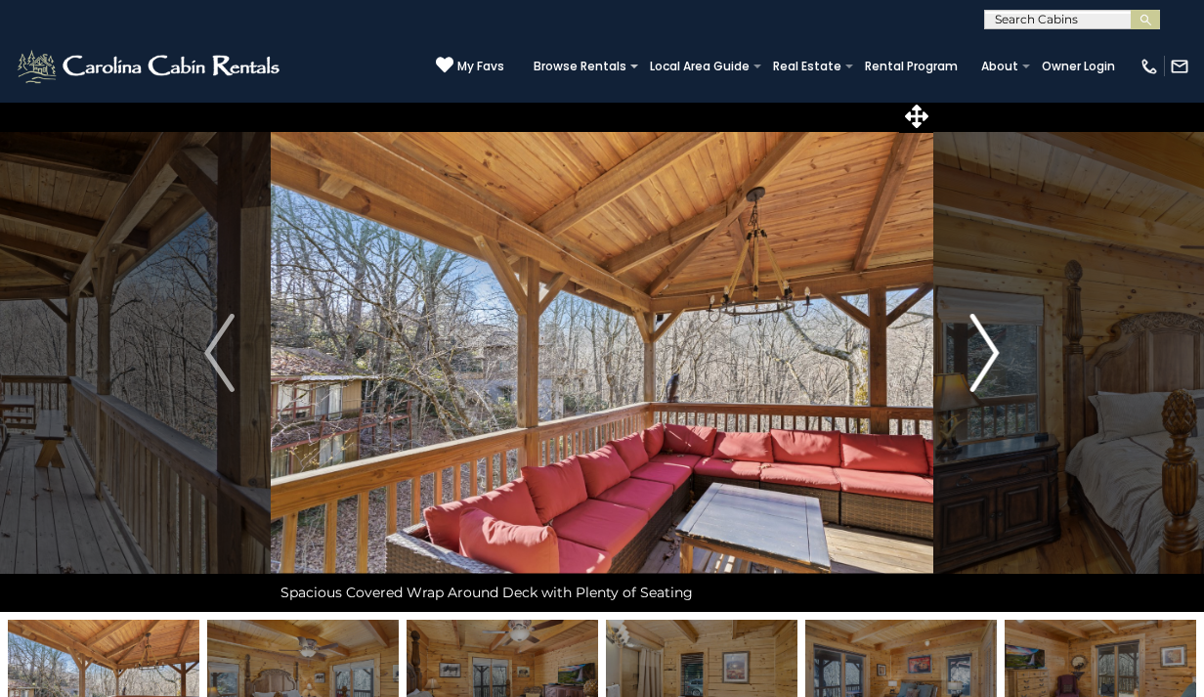
click at [995, 355] on img "Next" at bounding box center [984, 353] width 29 height 78
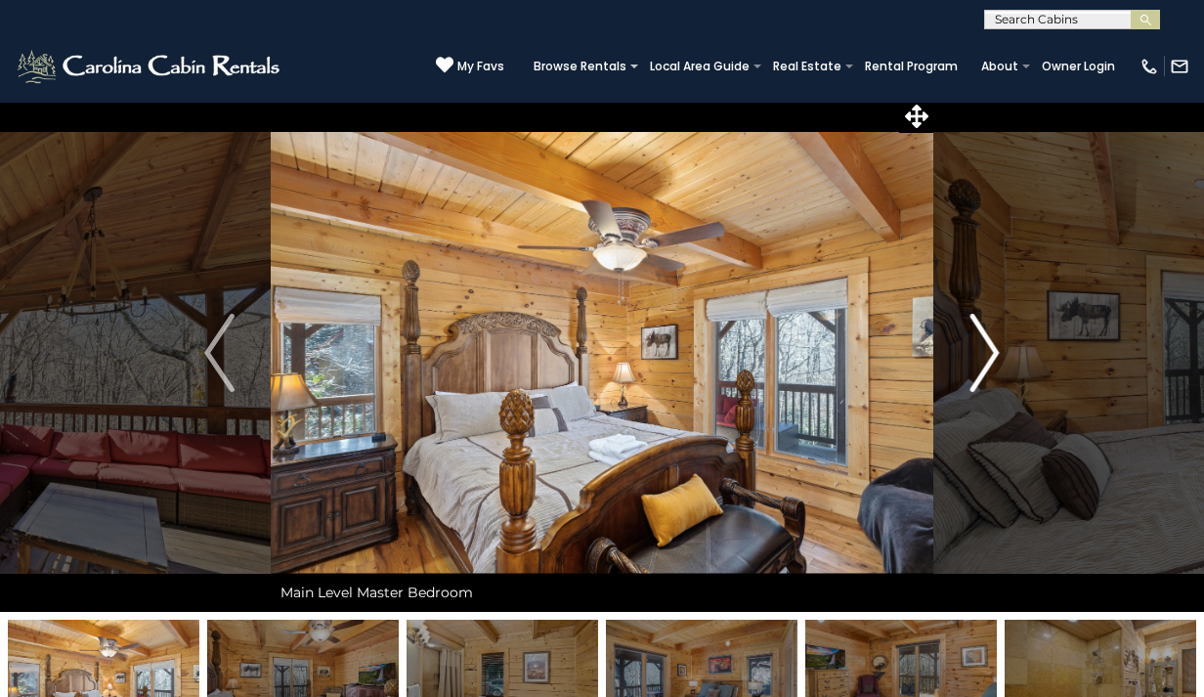
click at [995, 355] on img "Next" at bounding box center [984, 353] width 29 height 78
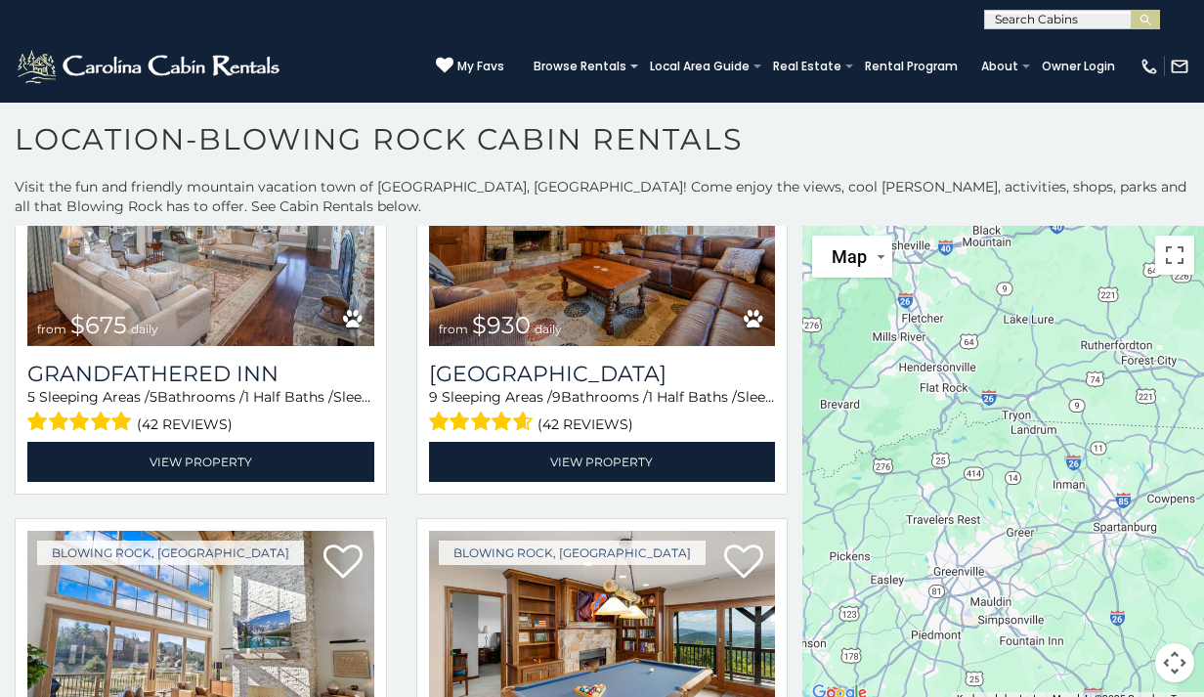
scroll to position [3071, 0]
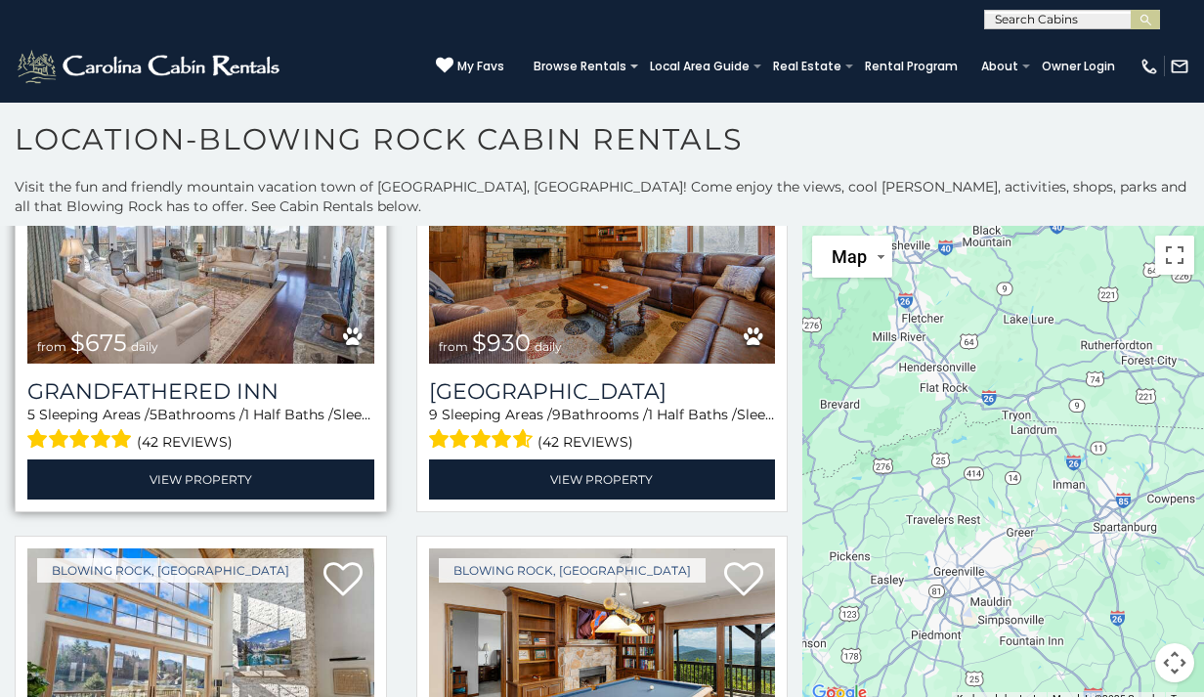
click at [297, 330] on img at bounding box center [200, 247] width 347 height 233
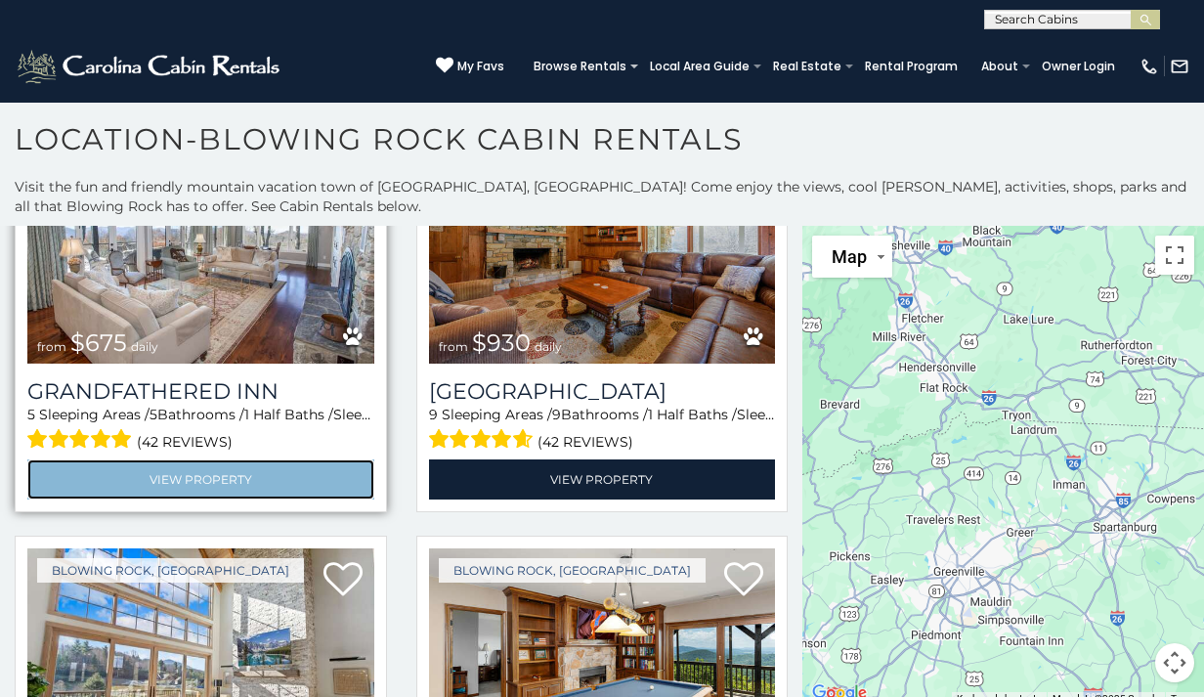
click at [235, 489] on link "View Property" at bounding box center [200, 479] width 347 height 40
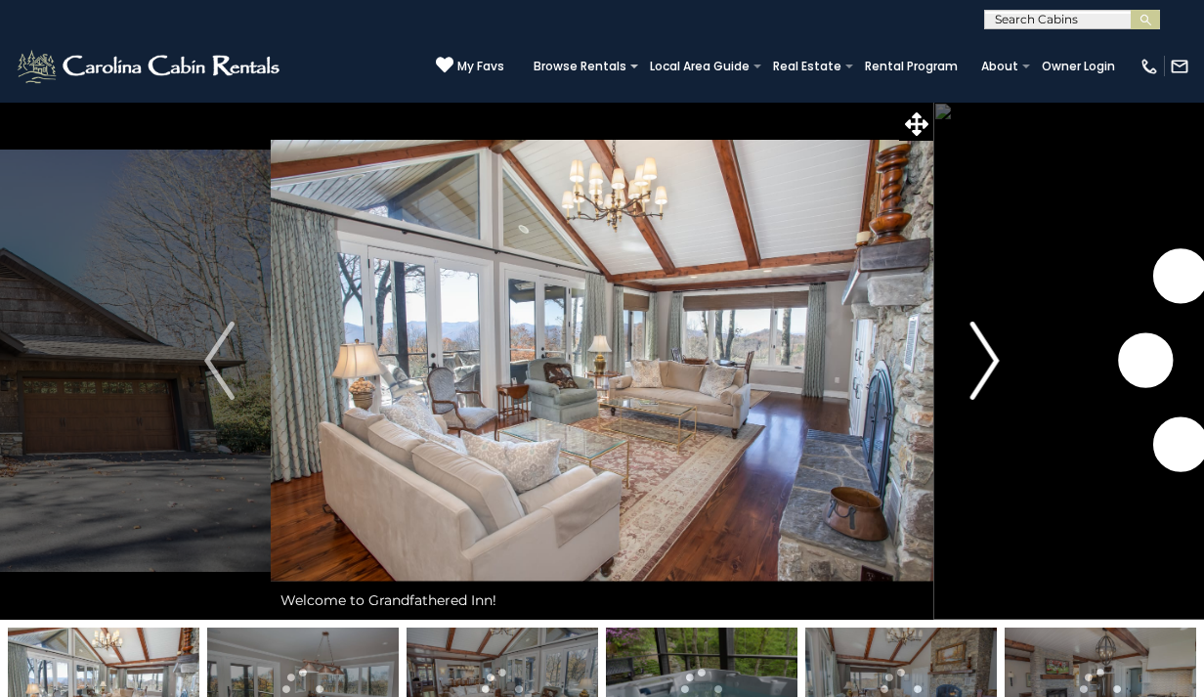
click at [986, 367] on img "Next" at bounding box center [984, 361] width 29 height 78
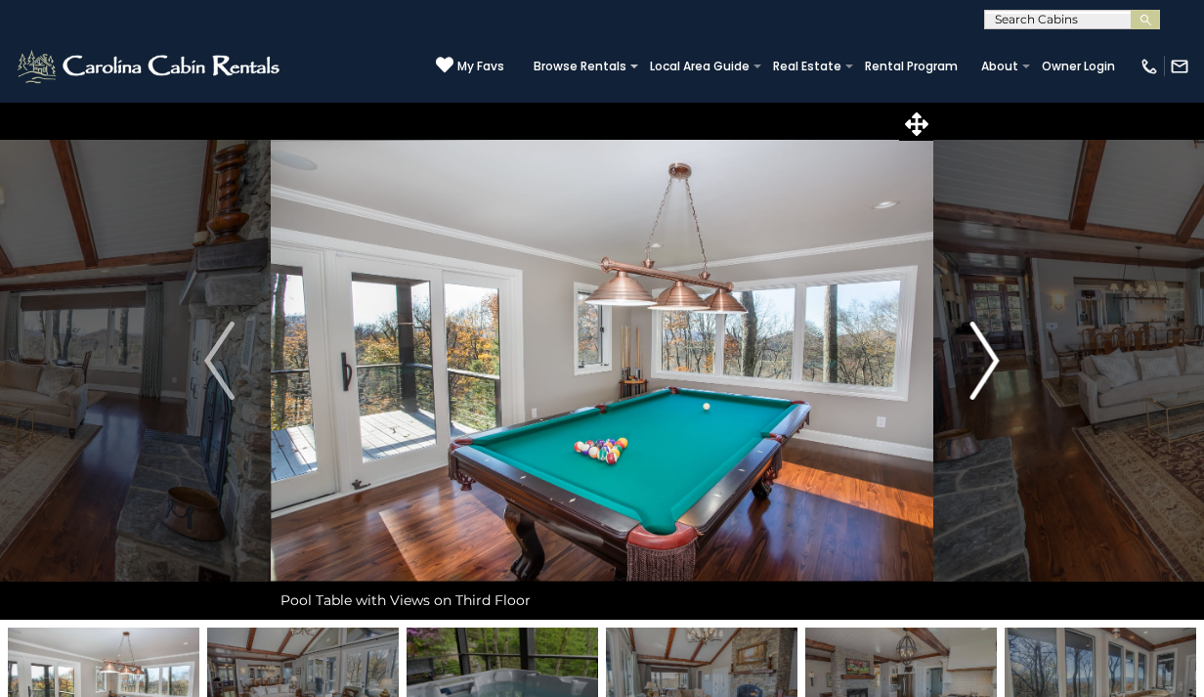
click at [986, 370] on img "Next" at bounding box center [984, 361] width 29 height 78
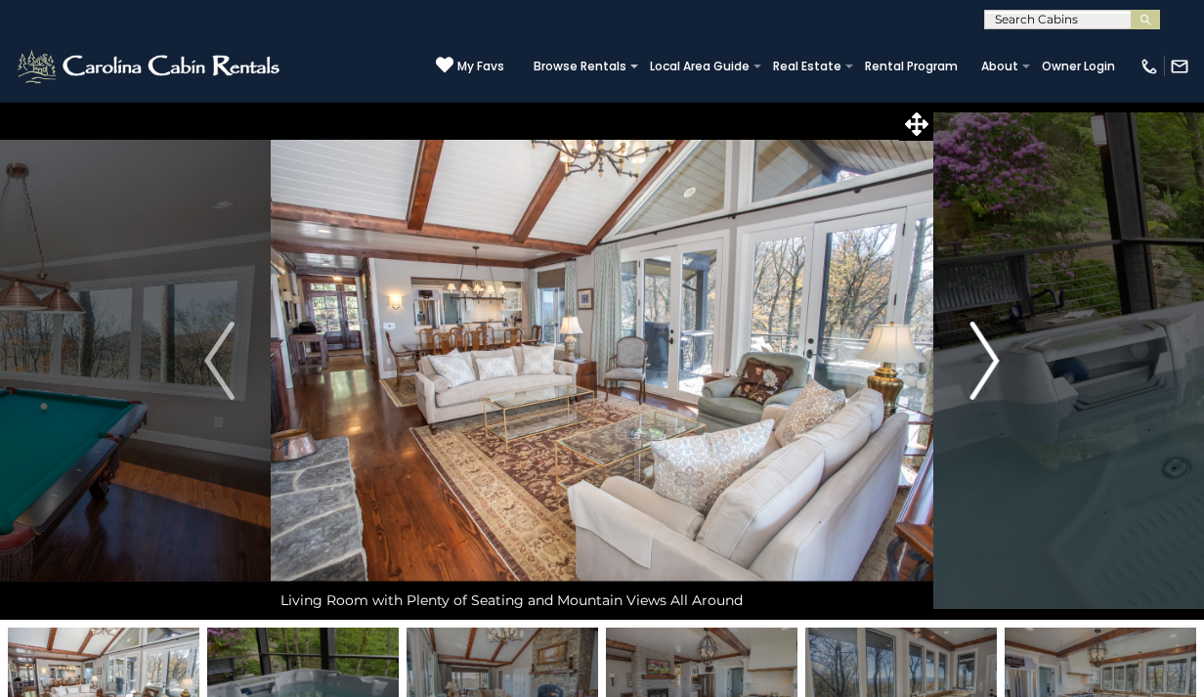
click at [986, 371] on img "Next" at bounding box center [984, 361] width 29 height 78
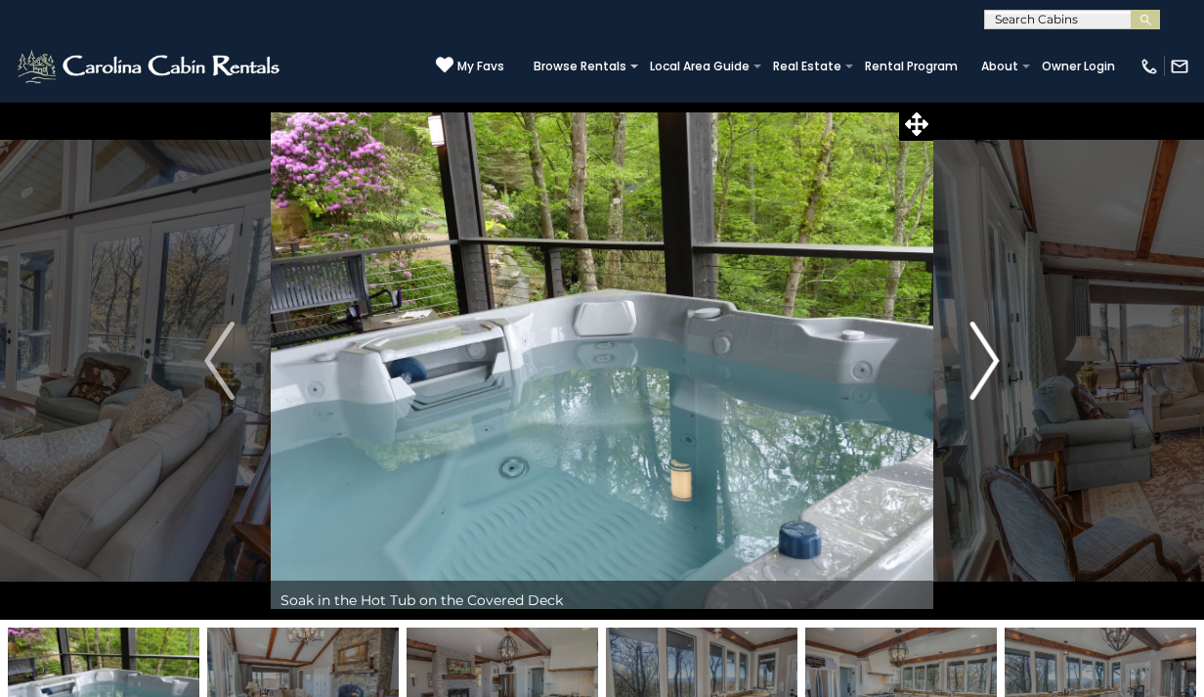
click at [986, 371] on img "Next" at bounding box center [984, 361] width 29 height 78
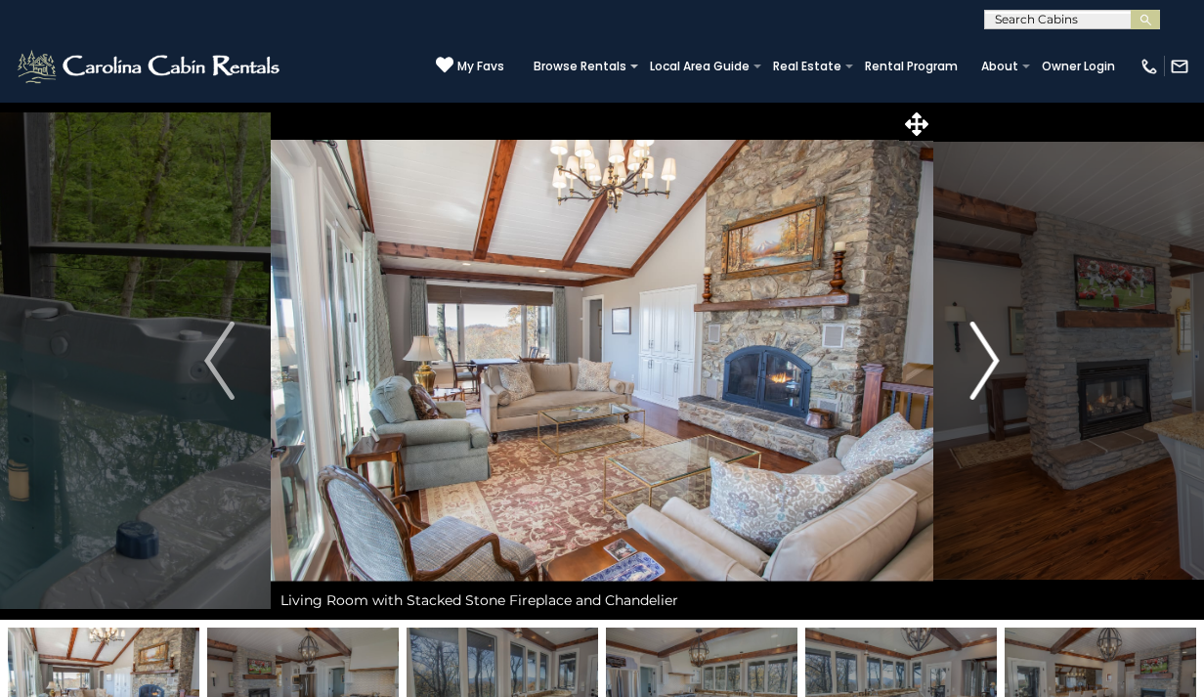
click at [984, 370] on img "Next" at bounding box center [984, 361] width 29 height 78
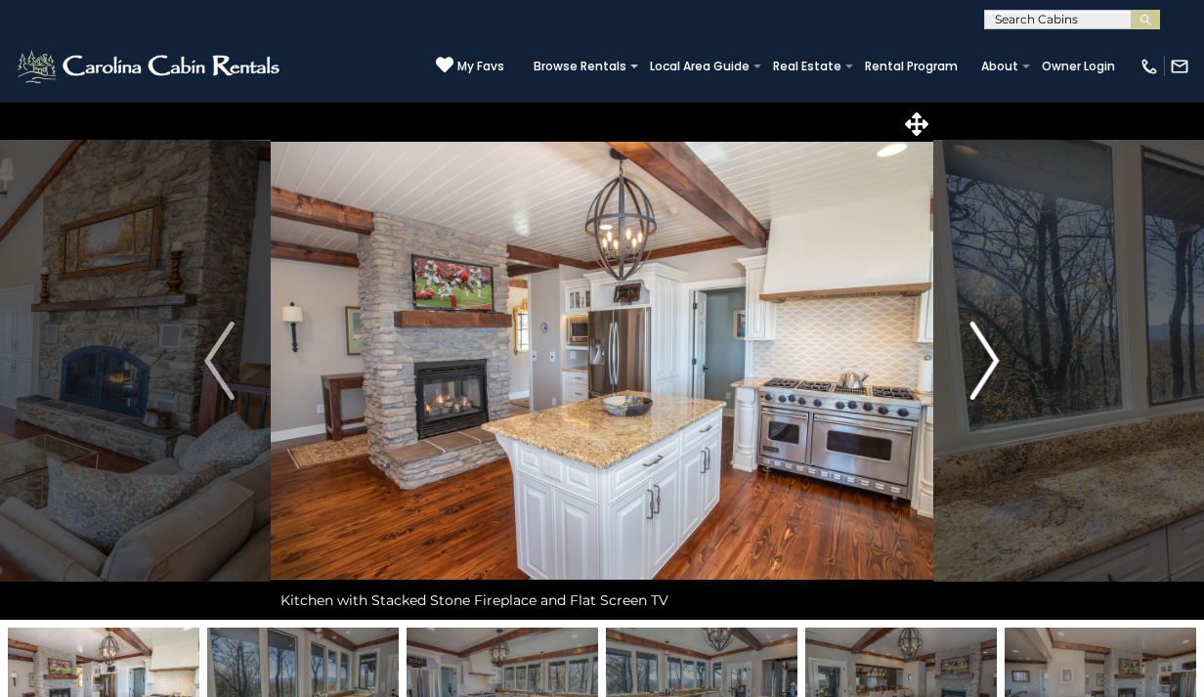
click at [984, 370] on img "Next" at bounding box center [984, 361] width 29 height 78
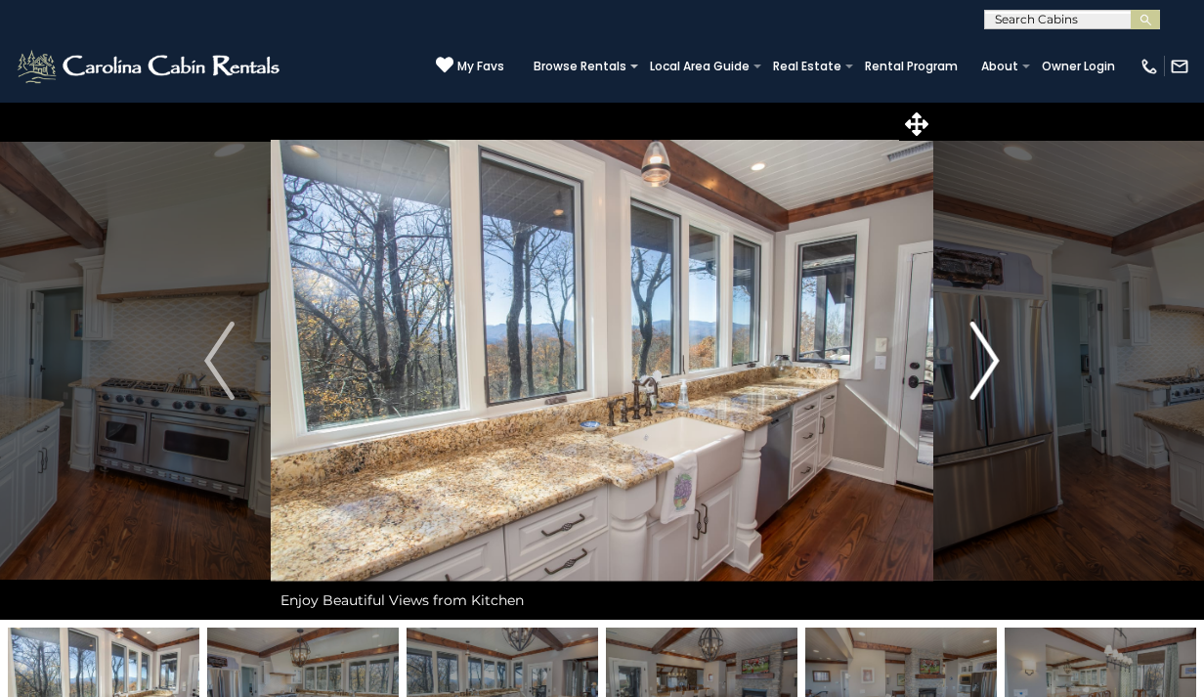
click at [984, 372] on img "Next" at bounding box center [984, 361] width 29 height 78
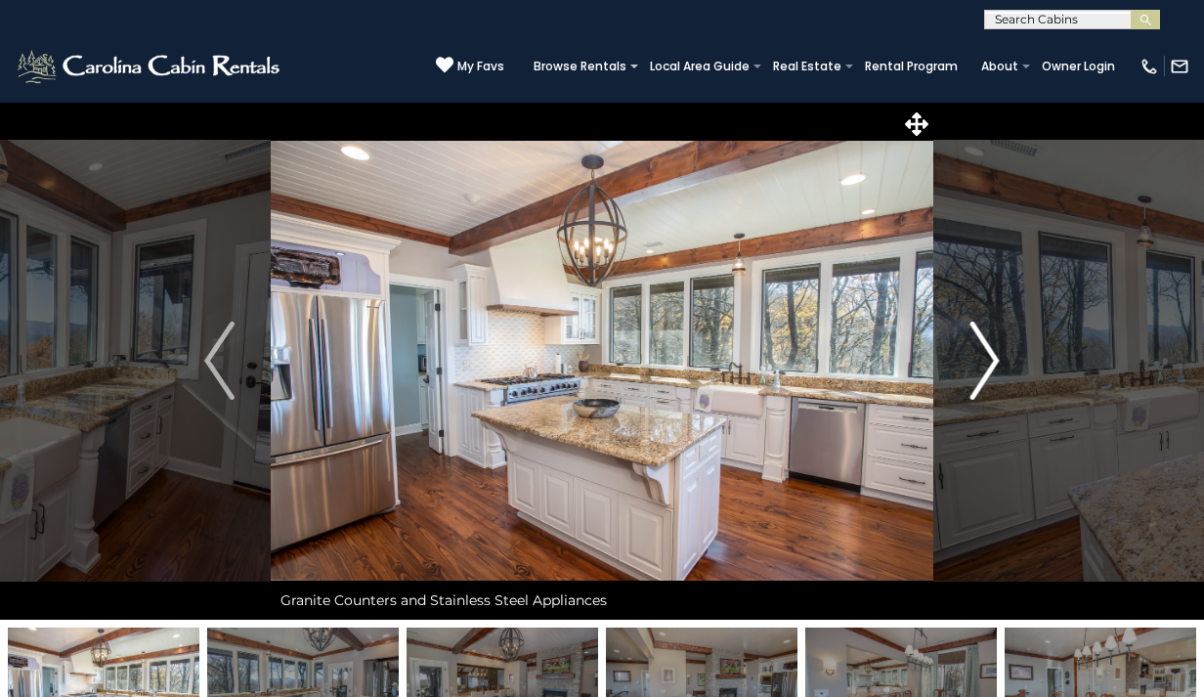
click at [984, 372] on img "Next" at bounding box center [984, 361] width 29 height 78
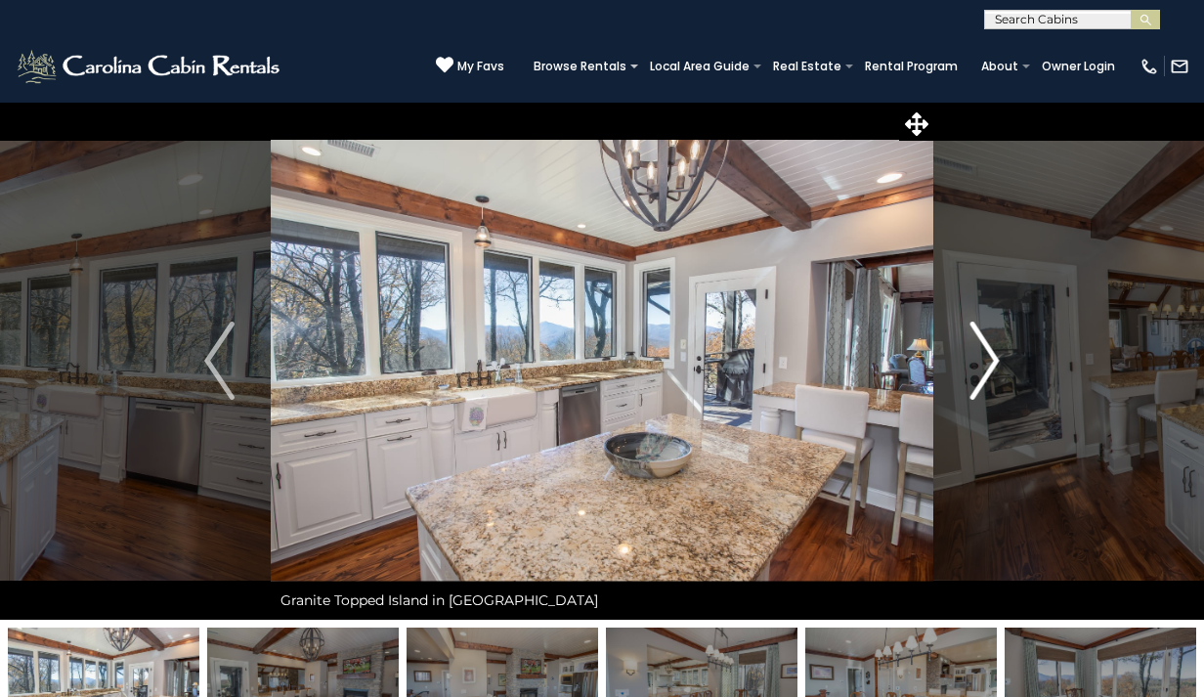
click at [984, 372] on img "Next" at bounding box center [984, 361] width 29 height 78
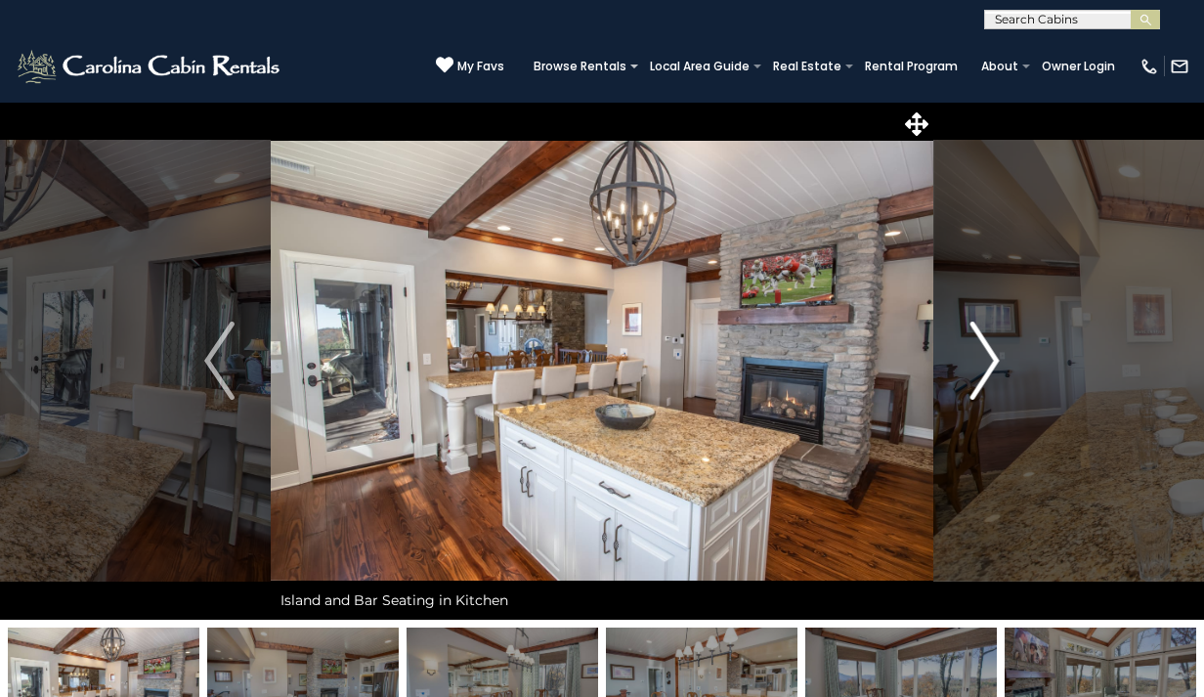
click at [984, 373] on img "Next" at bounding box center [984, 361] width 29 height 78
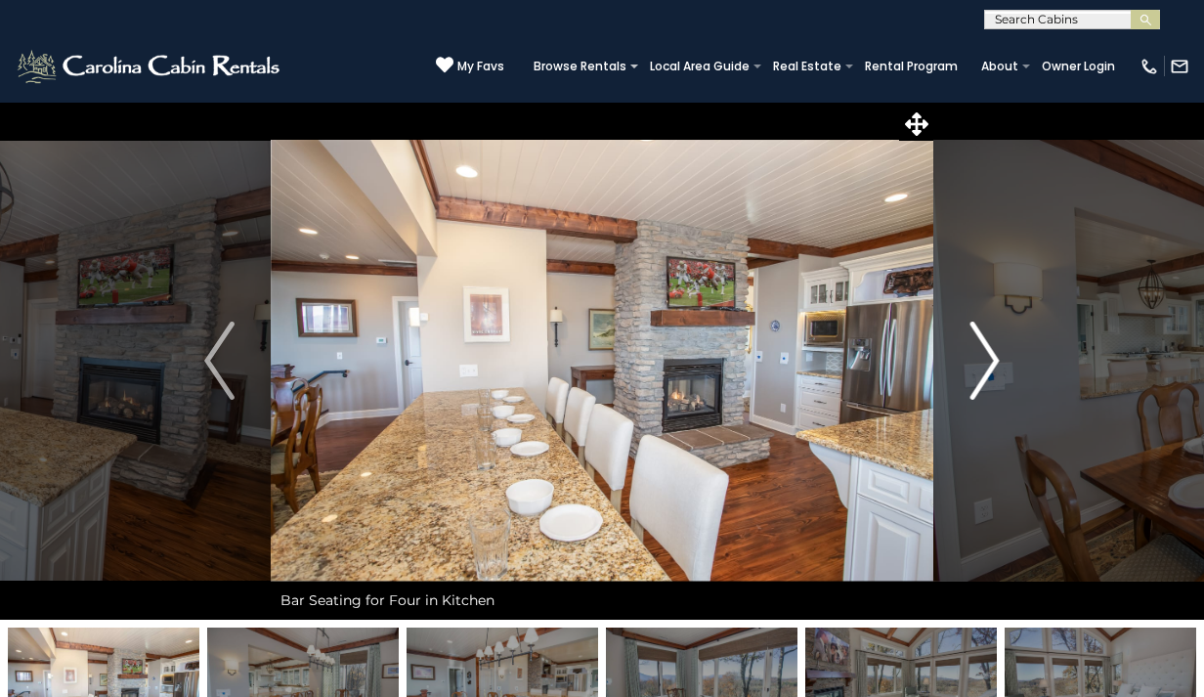
click at [984, 374] on img "Next" at bounding box center [984, 361] width 29 height 78
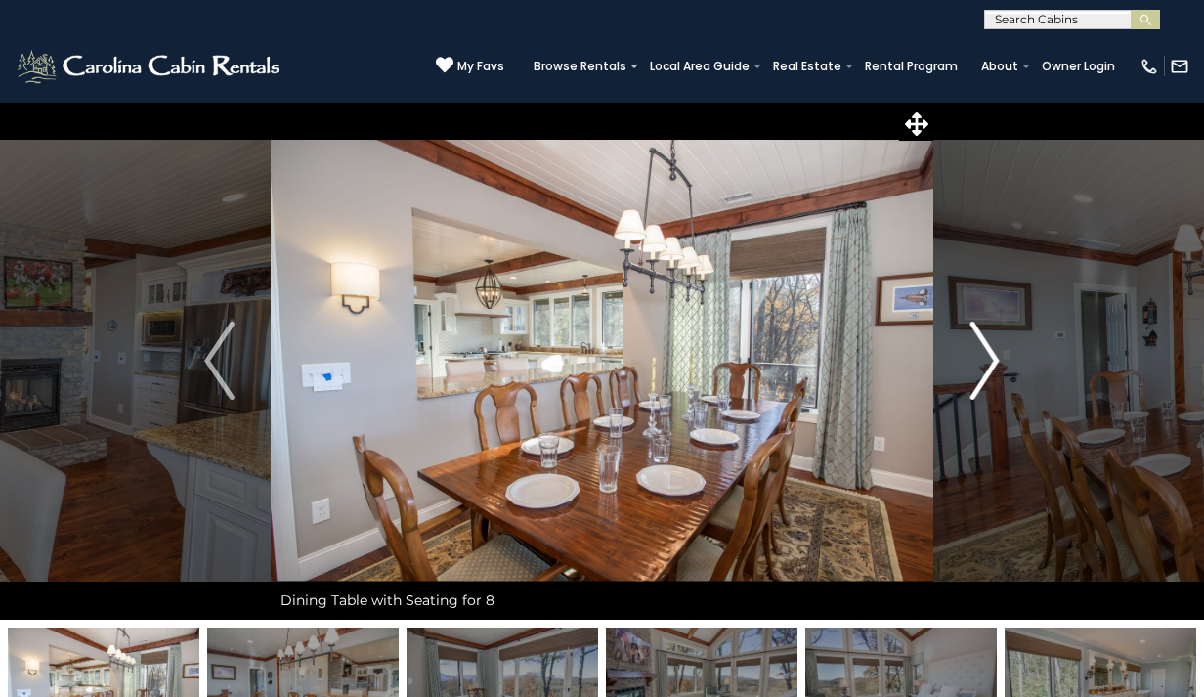
click at [982, 370] on img "Next" at bounding box center [984, 361] width 29 height 78
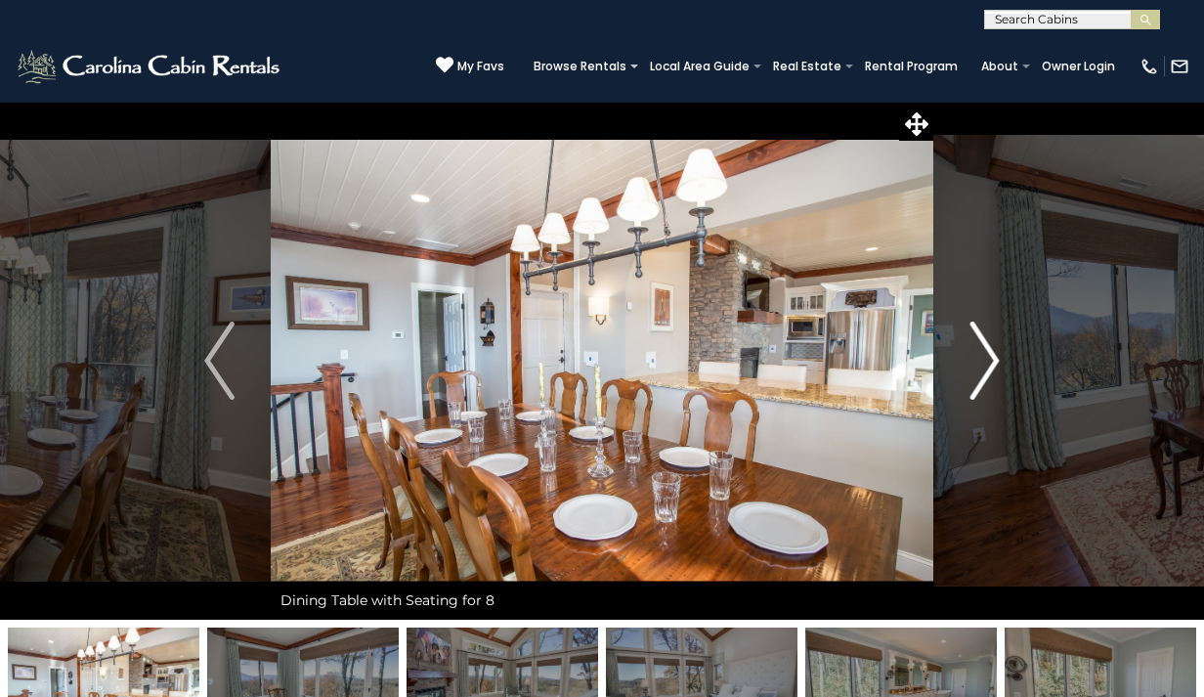
click at [985, 374] on img "Next" at bounding box center [984, 361] width 29 height 78
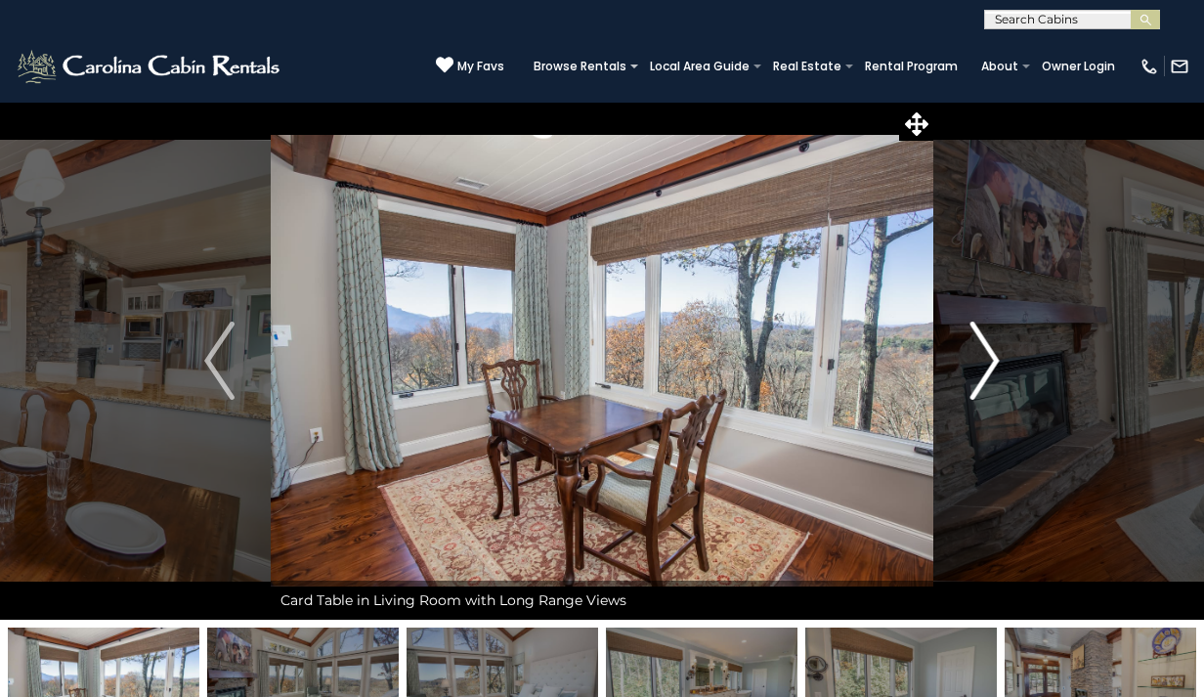
click at [985, 377] on img "Next" at bounding box center [984, 361] width 29 height 78
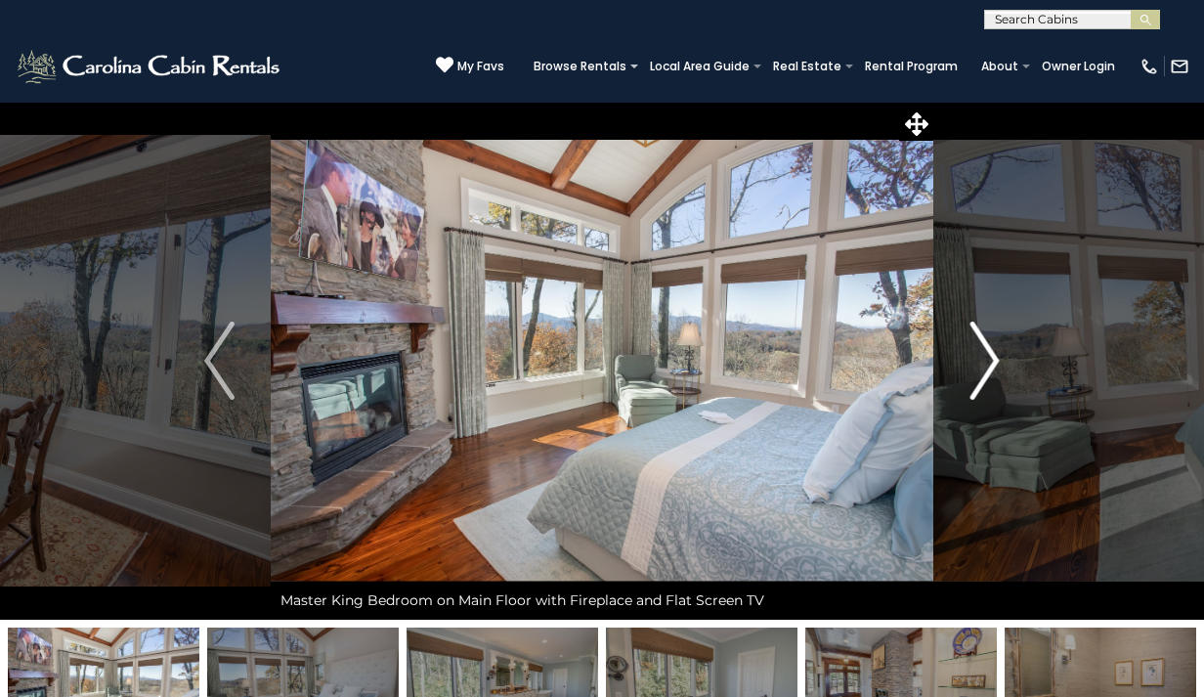
click at [985, 379] on img "Next" at bounding box center [984, 361] width 29 height 78
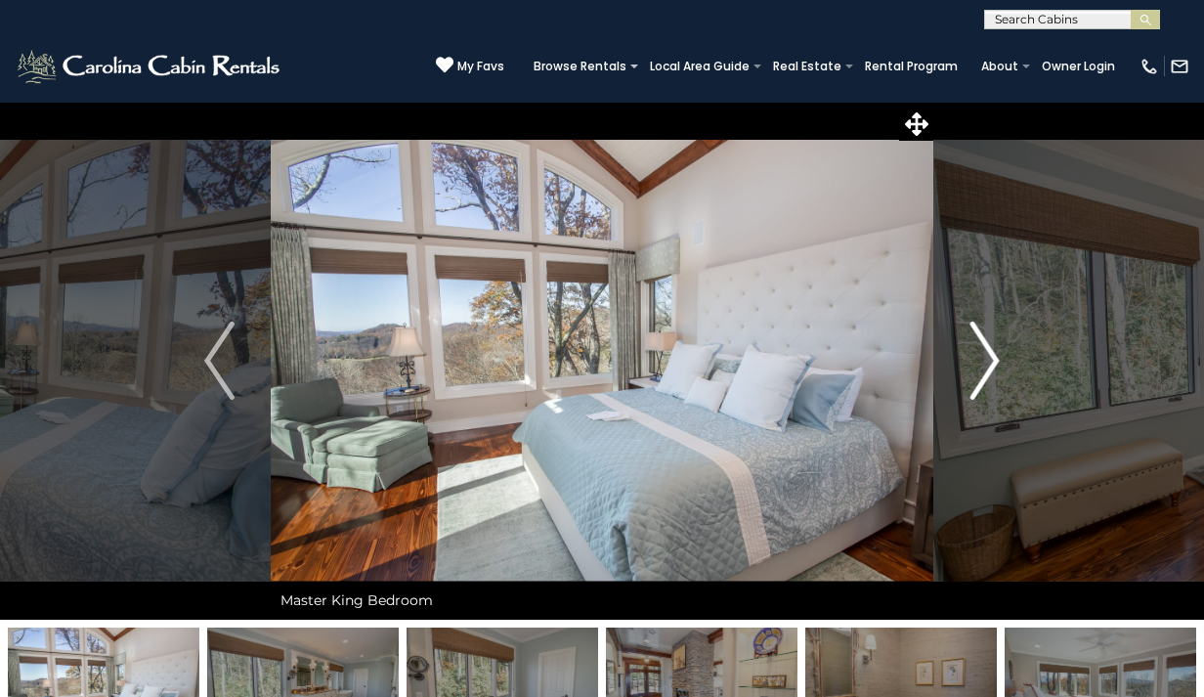
click at [985, 375] on img "Next" at bounding box center [984, 361] width 29 height 78
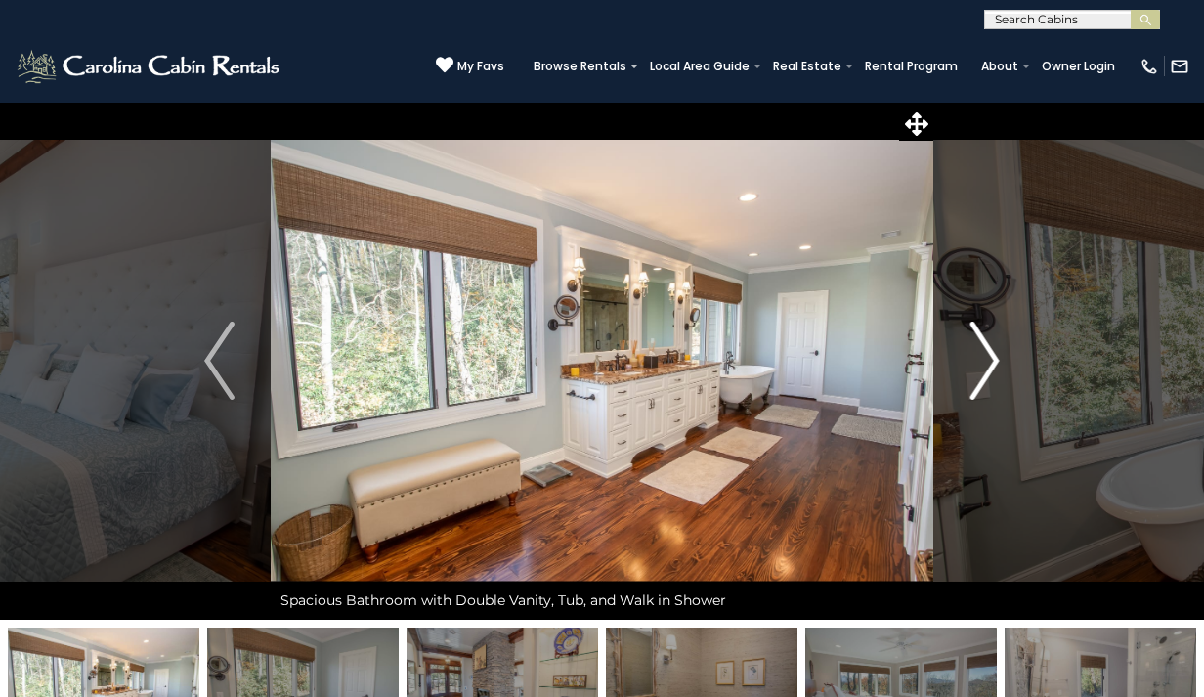
click at [994, 363] on img "Next" at bounding box center [984, 361] width 29 height 78
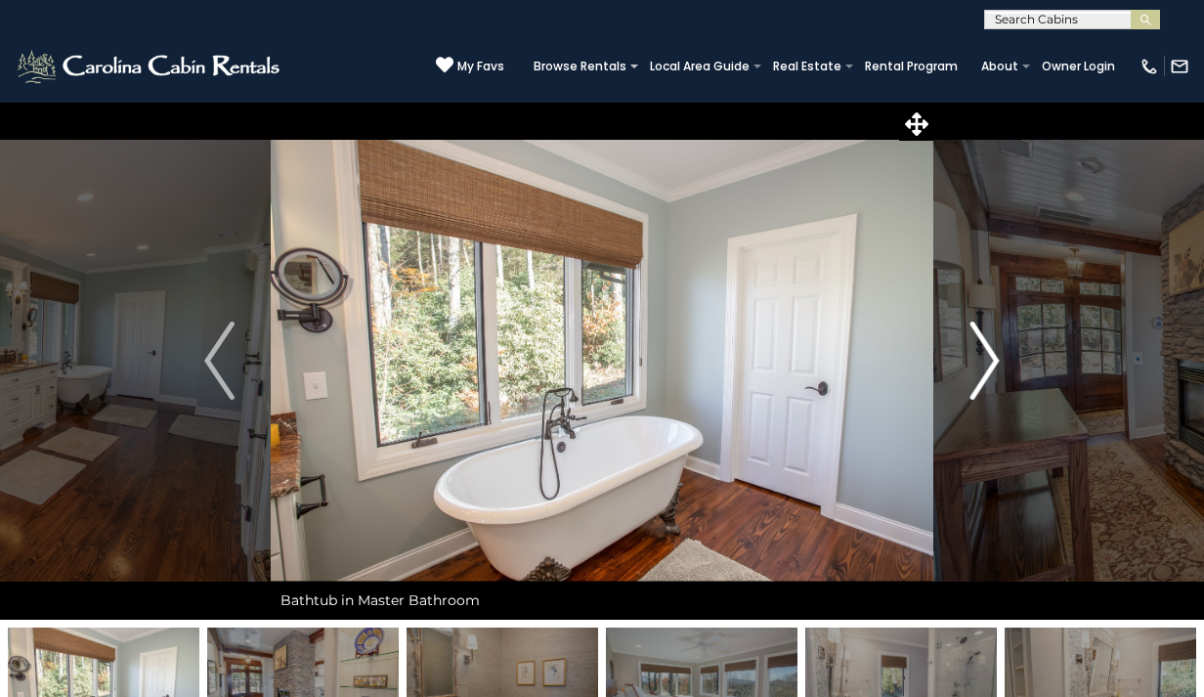
click at [995, 365] on img "Next" at bounding box center [984, 361] width 29 height 78
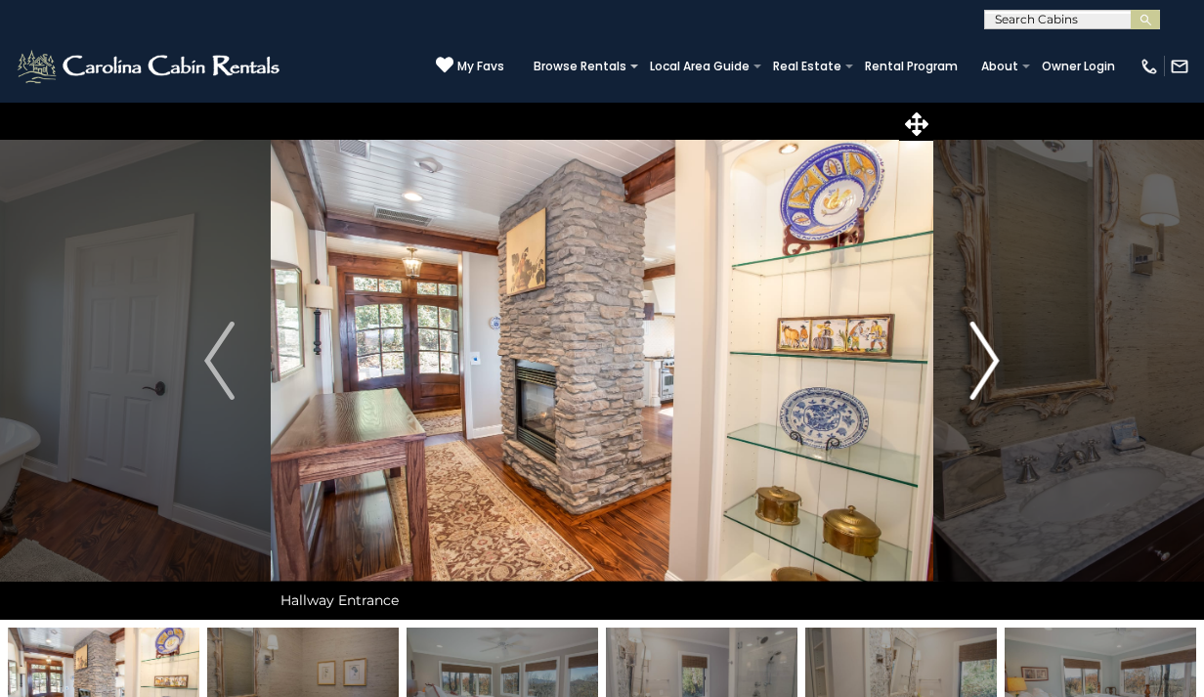
click at [995, 365] on img "Next" at bounding box center [984, 361] width 29 height 78
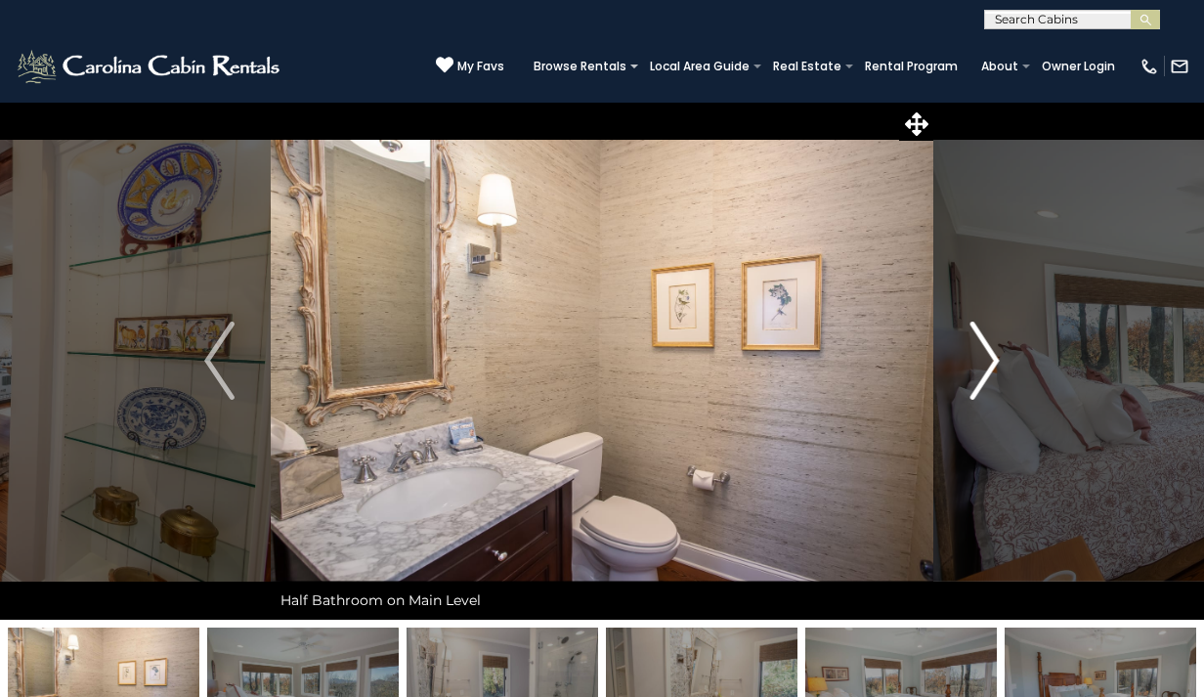
click at [997, 364] on img "Next" at bounding box center [984, 361] width 29 height 78
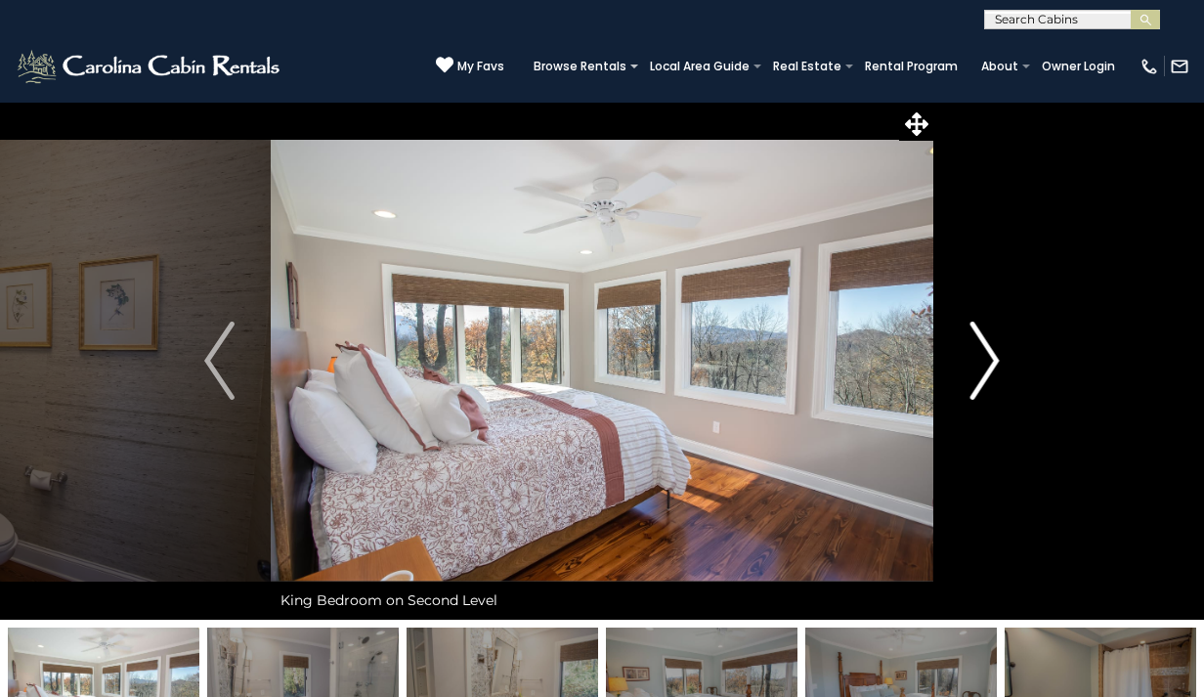
click at [997, 364] on img "Next" at bounding box center [984, 361] width 29 height 78
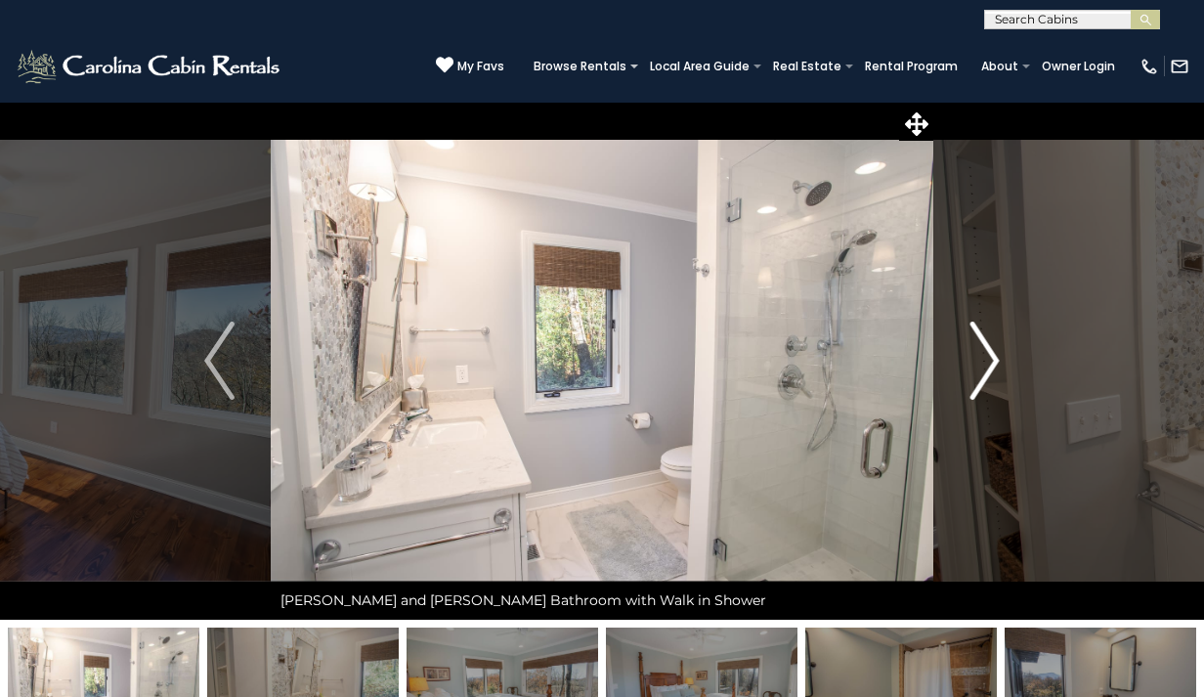
click at [997, 364] on img "Next" at bounding box center [984, 361] width 29 height 78
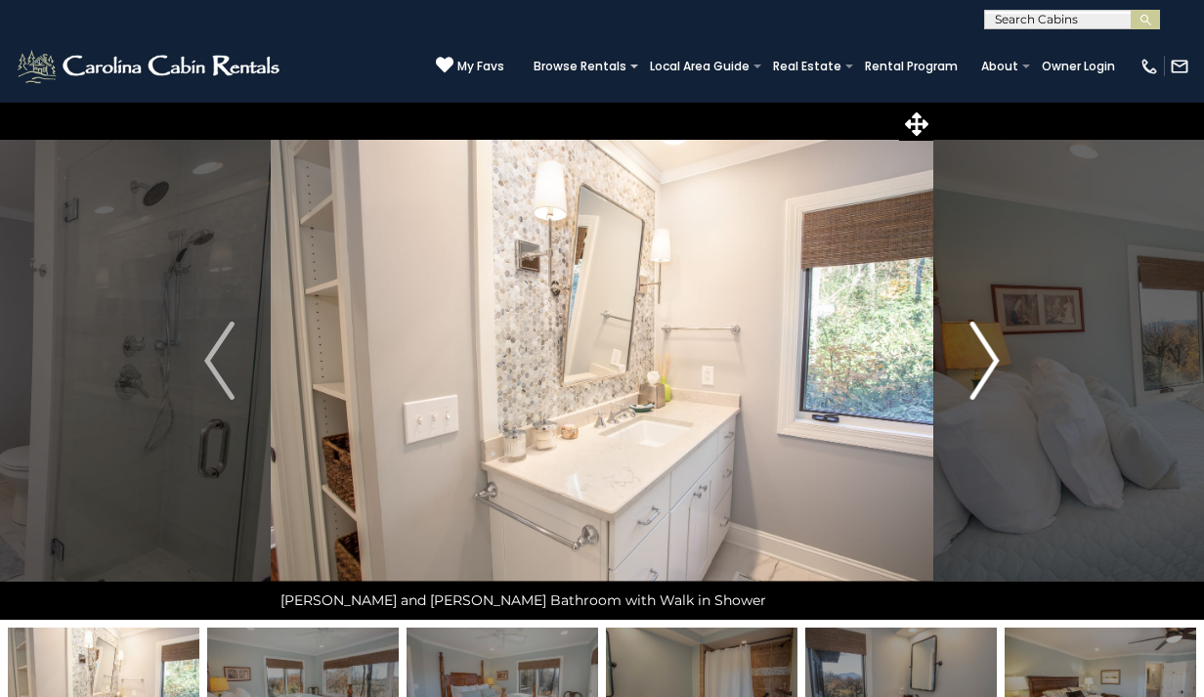
click at [997, 366] on img "Next" at bounding box center [984, 361] width 29 height 78
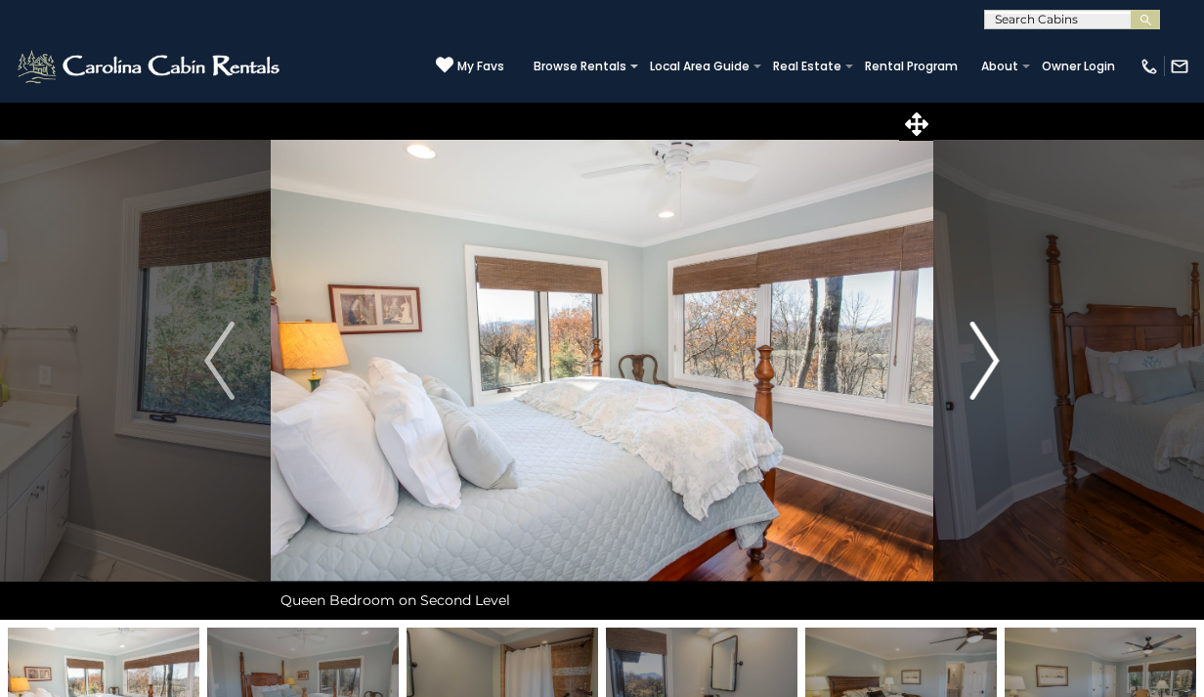
click at [994, 362] on img "Next" at bounding box center [984, 361] width 29 height 78
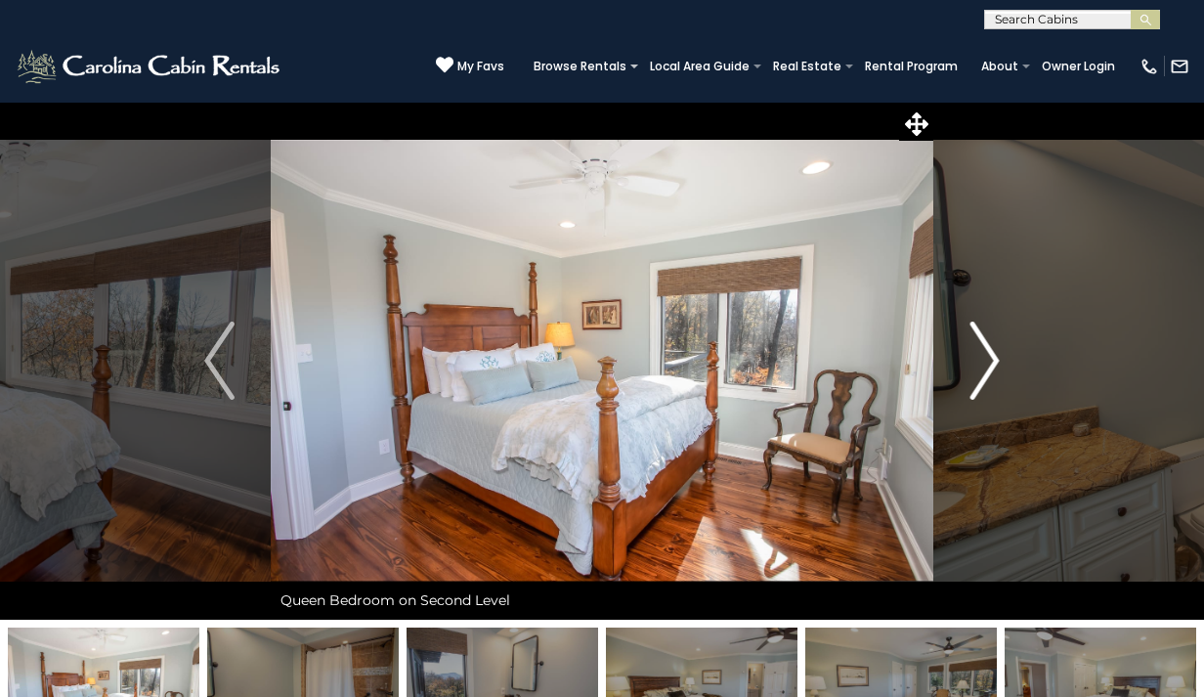
click at [994, 362] on img "Next" at bounding box center [984, 361] width 29 height 78
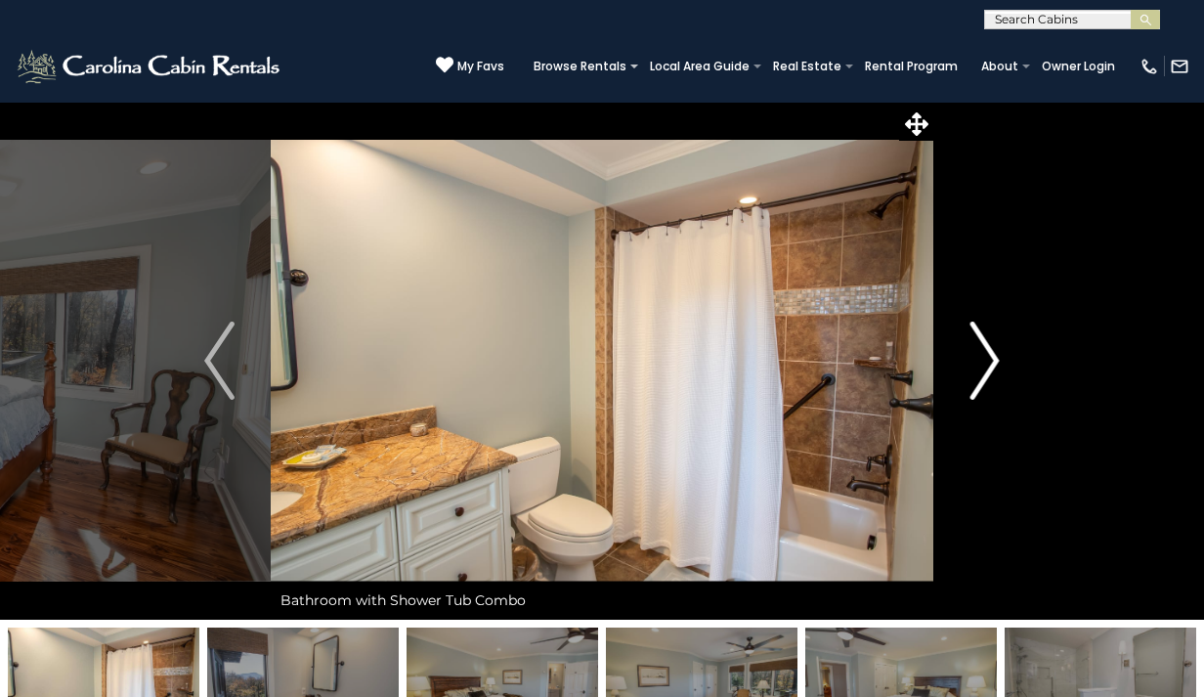
click at [994, 361] on img "Next" at bounding box center [984, 361] width 29 height 78
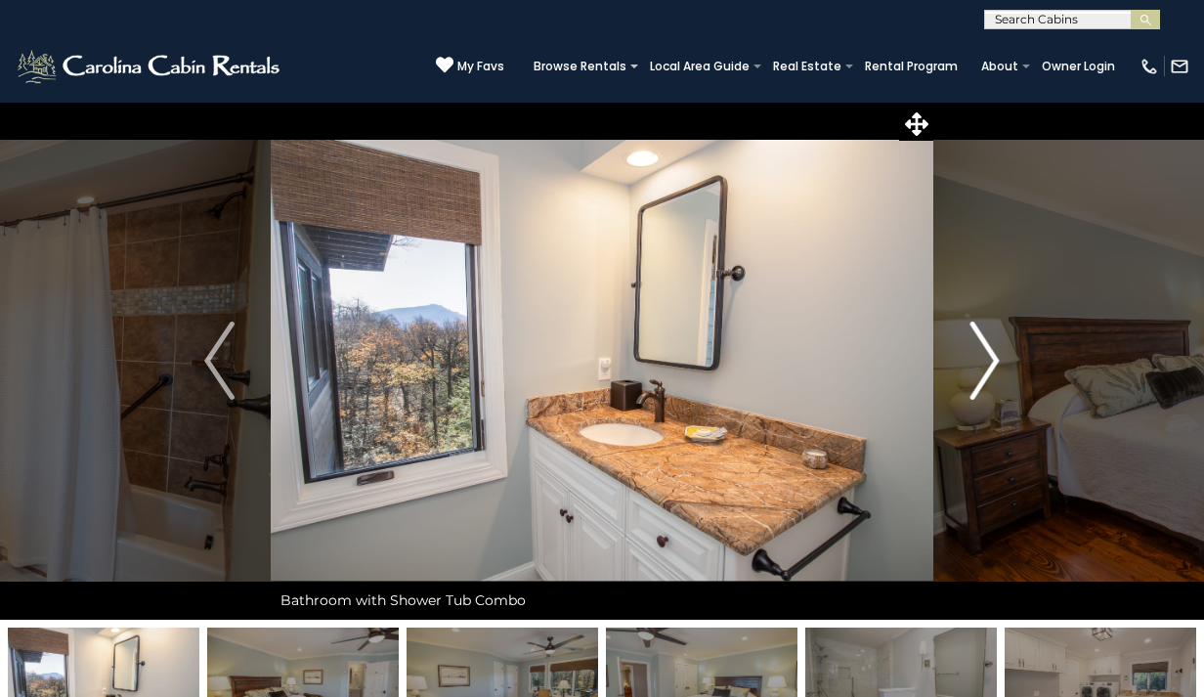
click at [994, 361] on img "Next" at bounding box center [984, 361] width 29 height 78
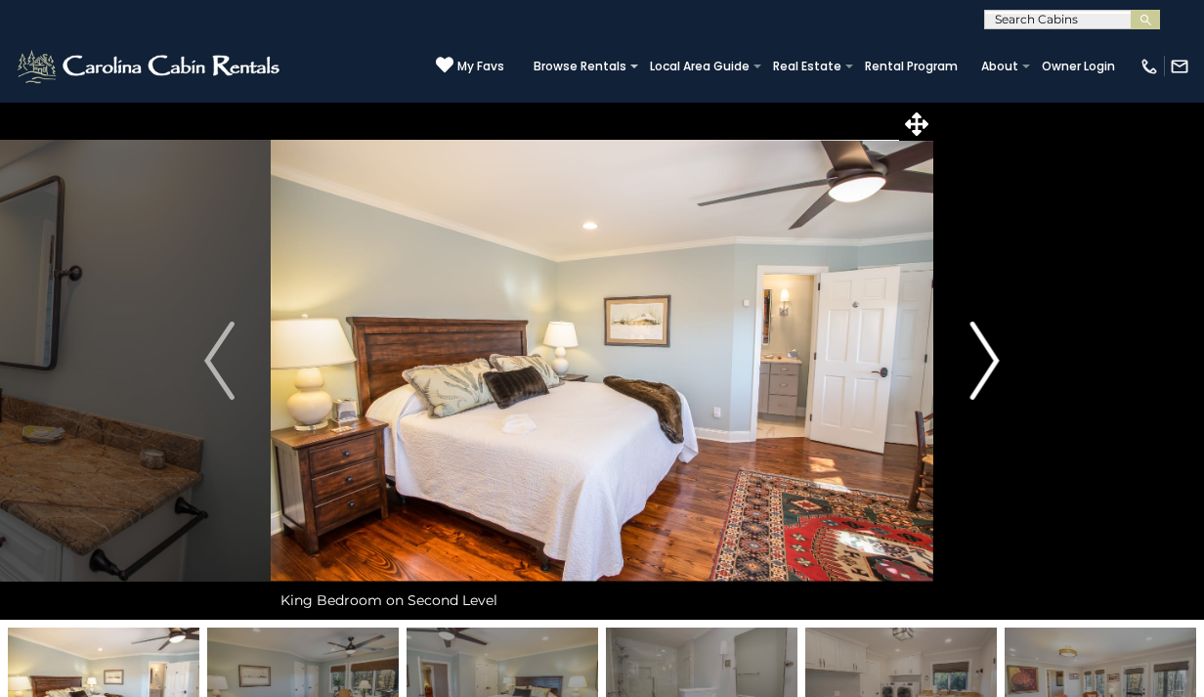
click at [995, 363] on img "Next" at bounding box center [984, 361] width 29 height 78
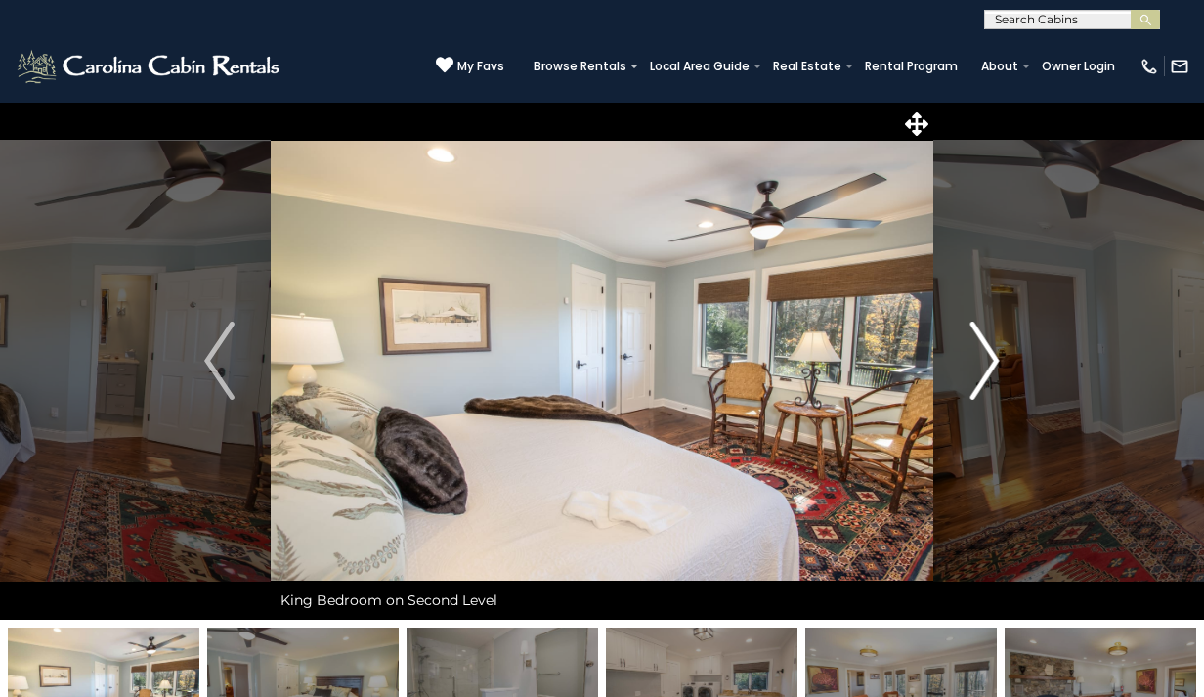
click at [995, 361] on img "Next" at bounding box center [984, 361] width 29 height 78
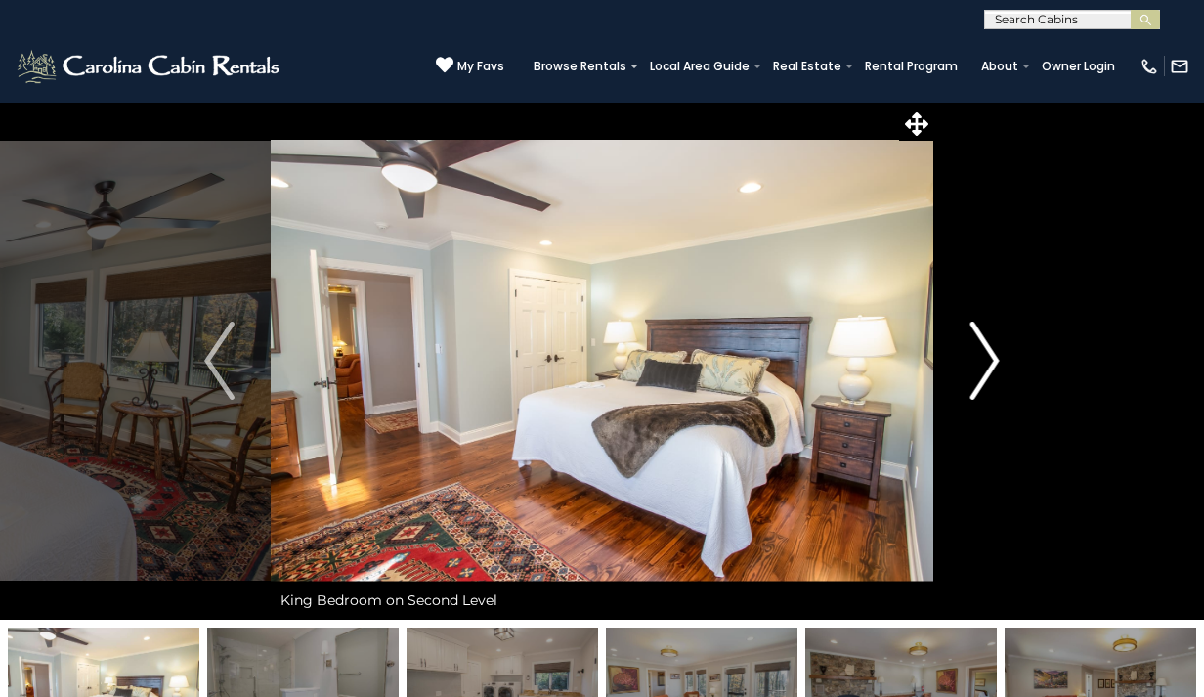
click at [995, 361] on img "Next" at bounding box center [984, 361] width 29 height 78
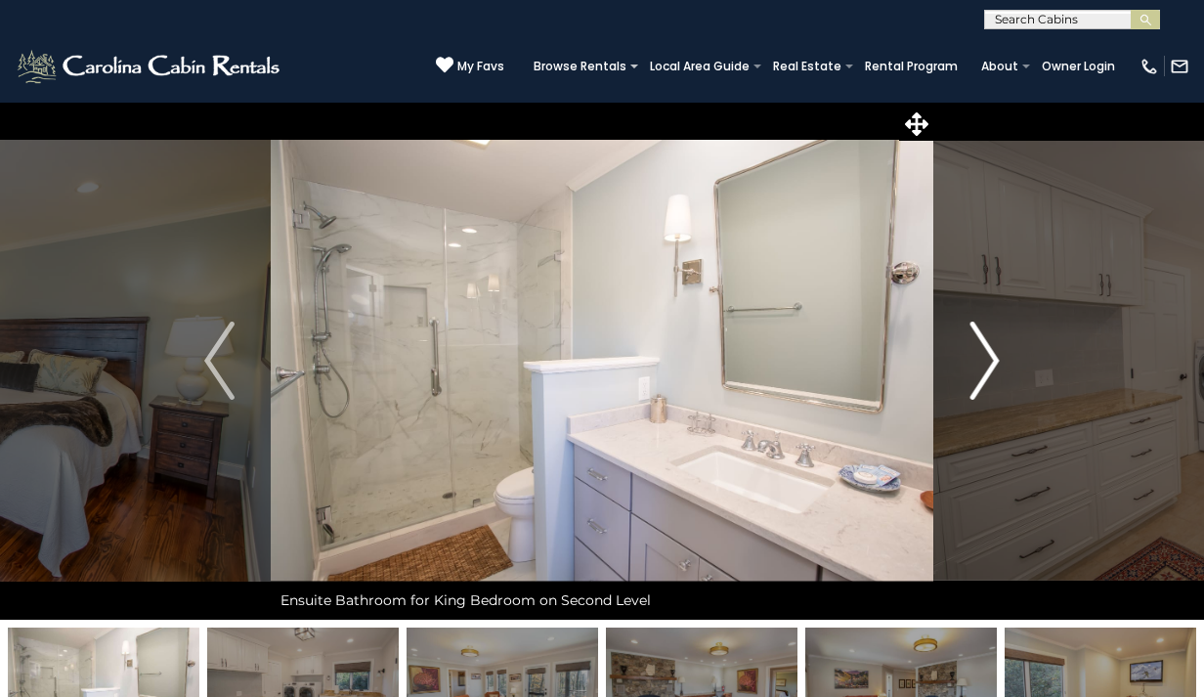
click at [995, 361] on img "Next" at bounding box center [984, 361] width 29 height 78
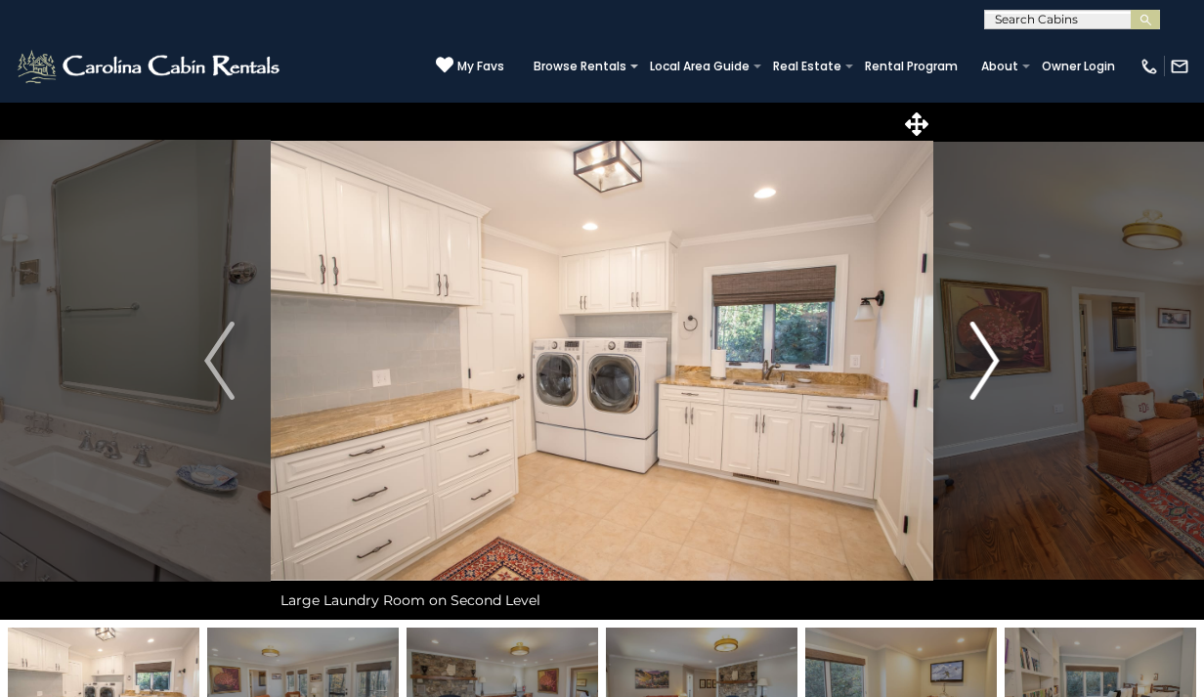
click at [995, 361] on img "Next" at bounding box center [984, 361] width 29 height 78
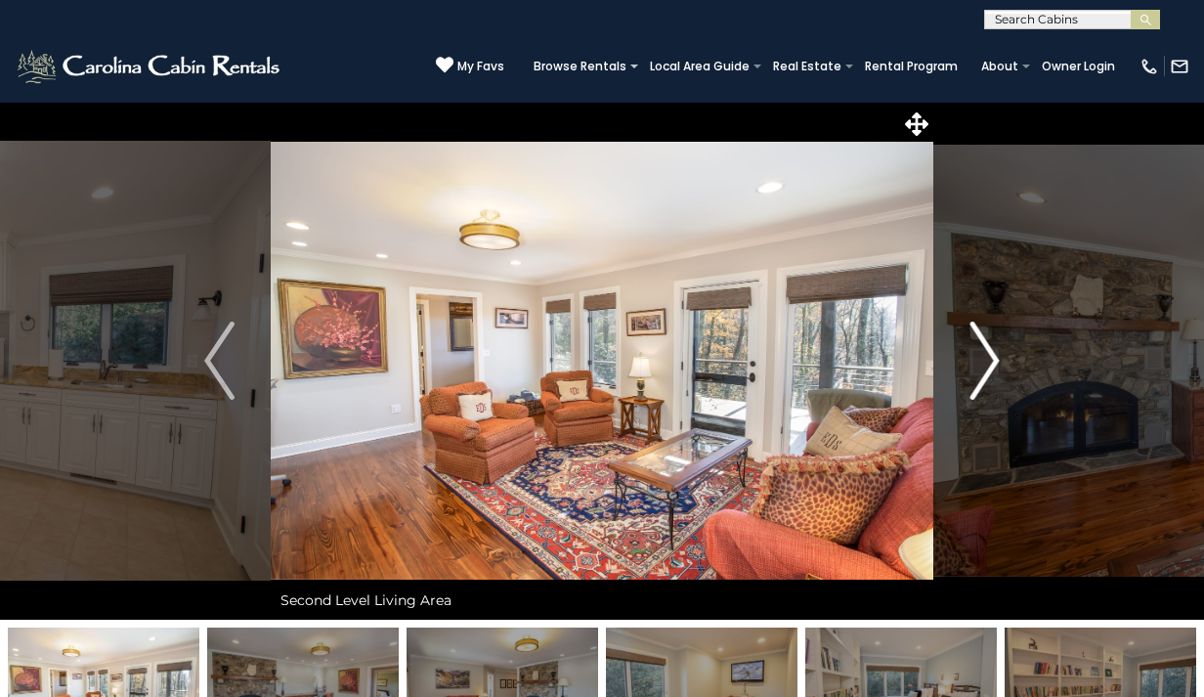
click at [995, 361] on img "Next" at bounding box center [984, 361] width 29 height 78
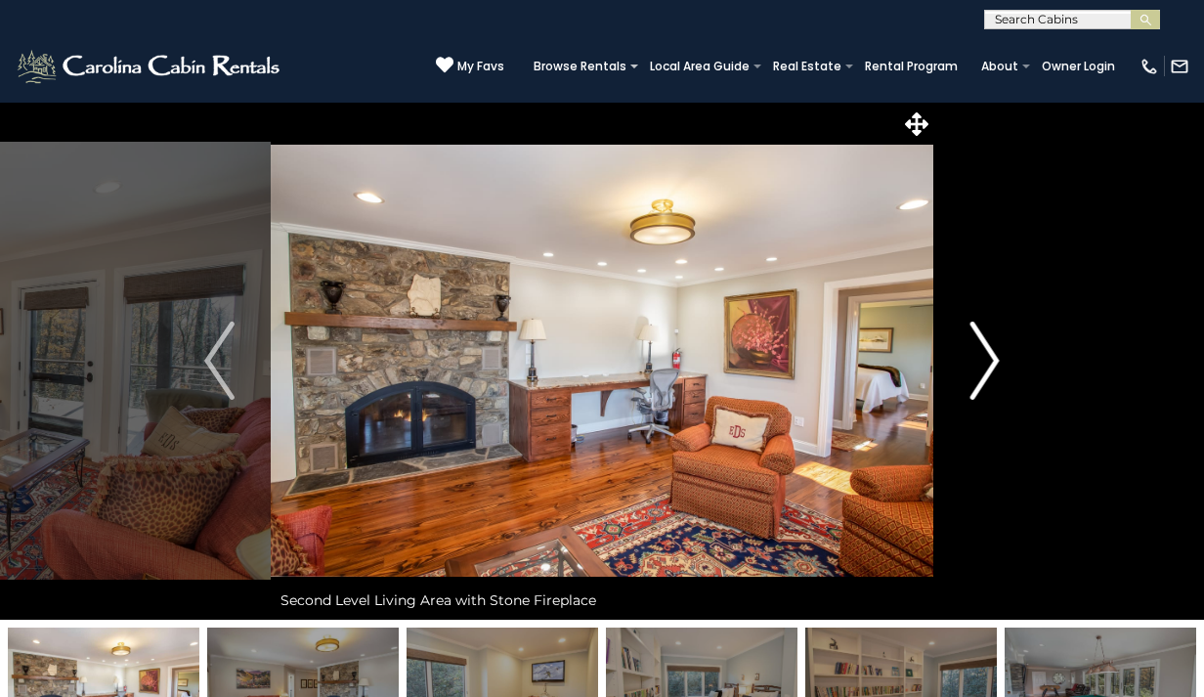
click at [995, 361] on img "Next" at bounding box center [984, 361] width 29 height 78
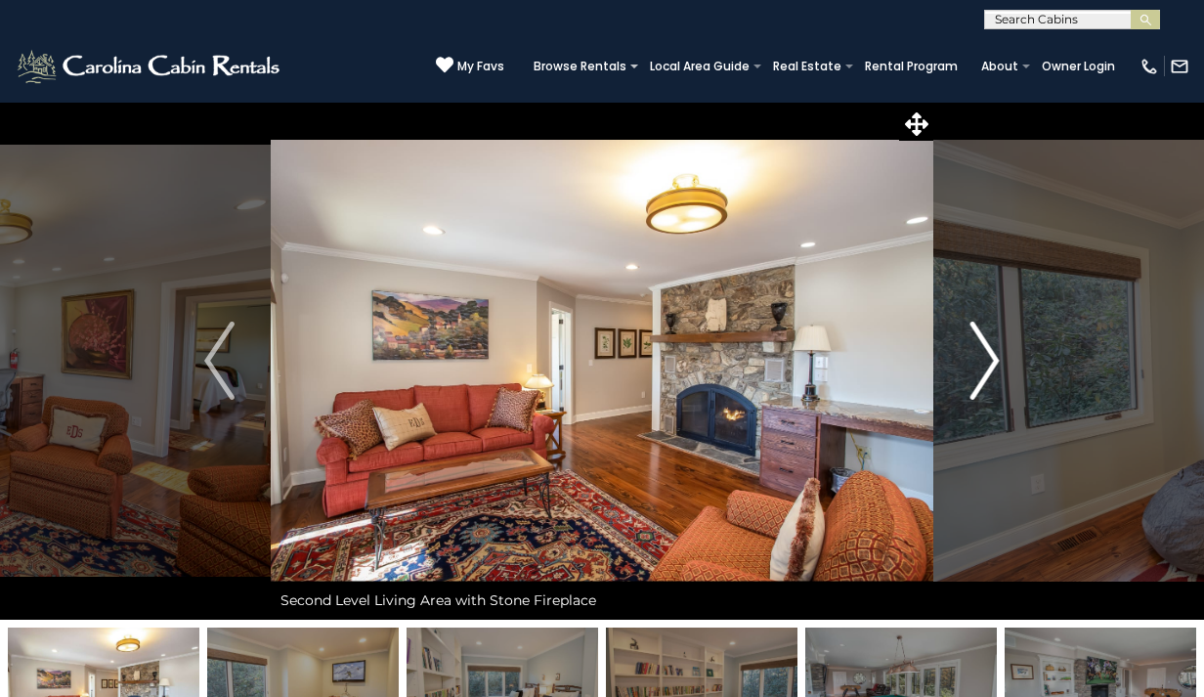
click at [995, 361] on img "Next" at bounding box center [984, 361] width 29 height 78
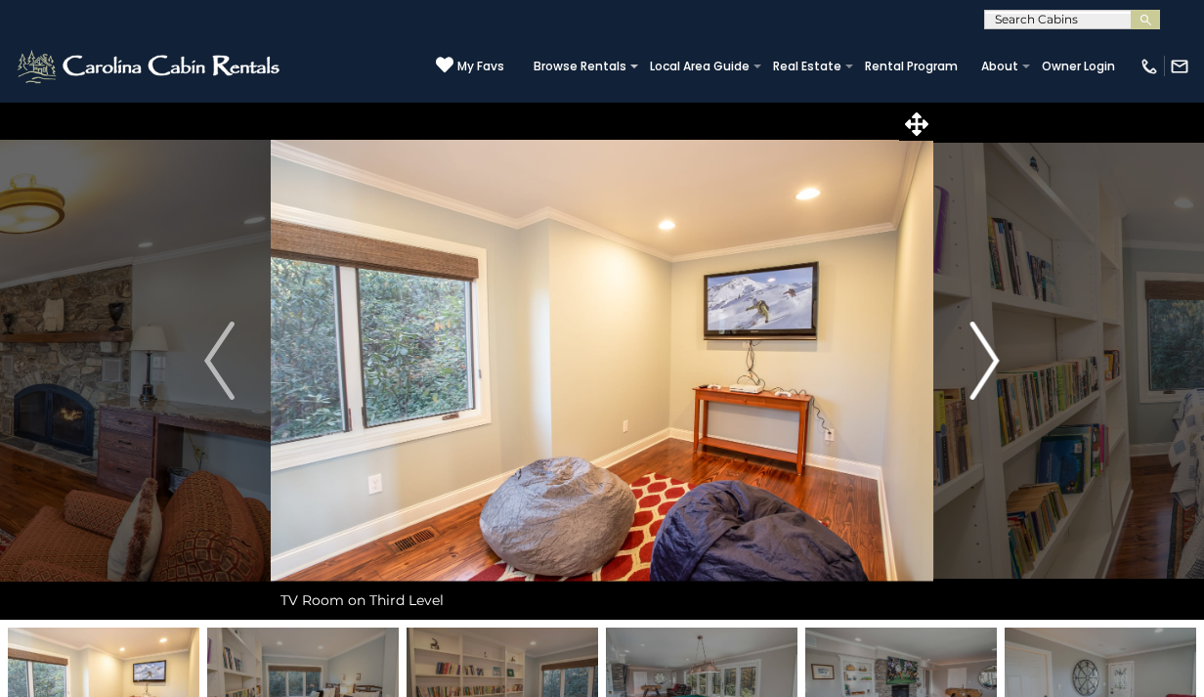
click at [995, 361] on img "Next" at bounding box center [984, 361] width 29 height 78
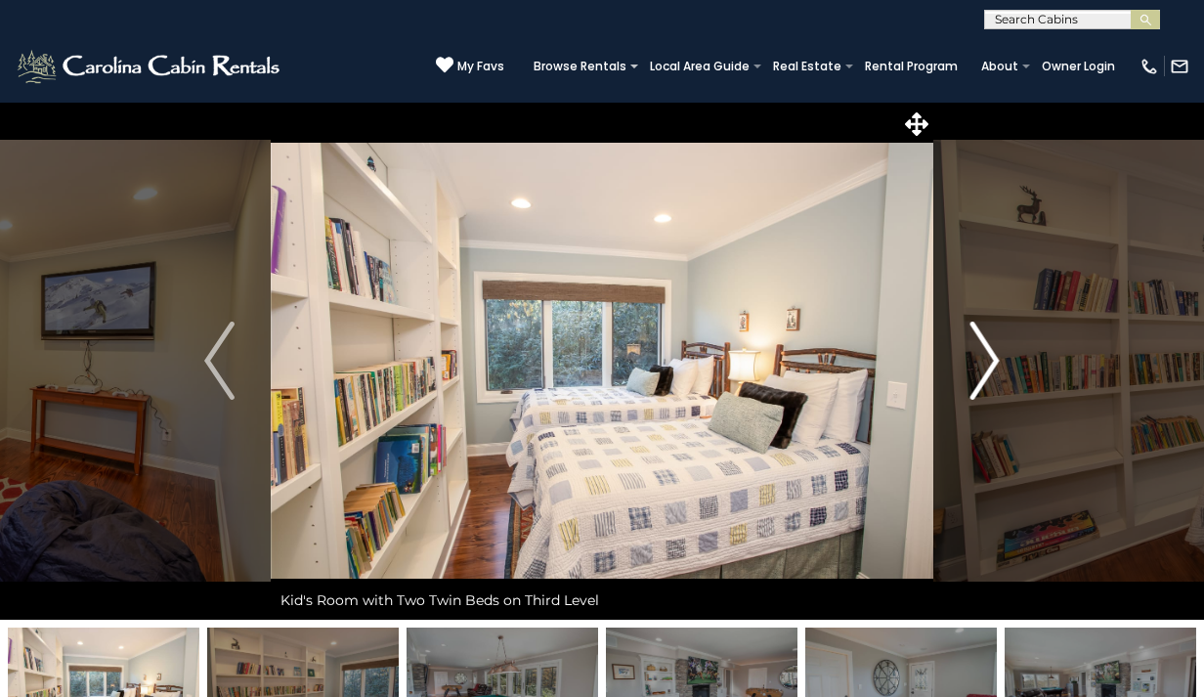
click at [995, 361] on img "Next" at bounding box center [984, 361] width 29 height 78
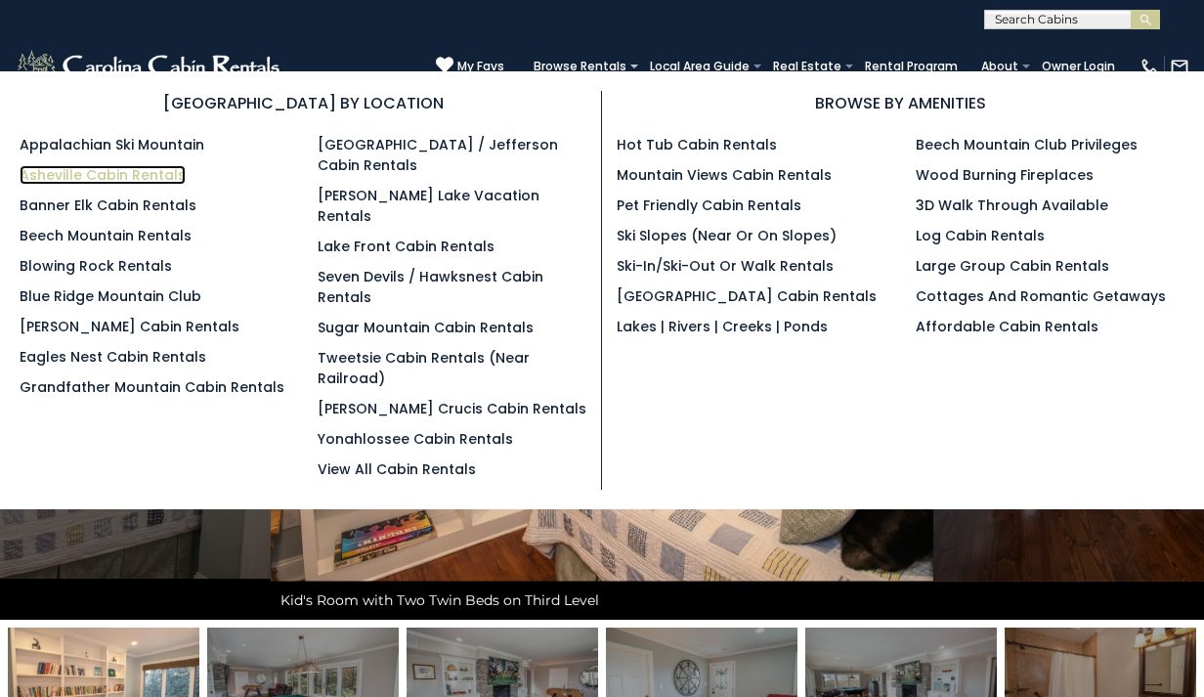
click at [53, 175] on link "Asheville Cabin Rentals" at bounding box center [103, 175] width 166 height 20
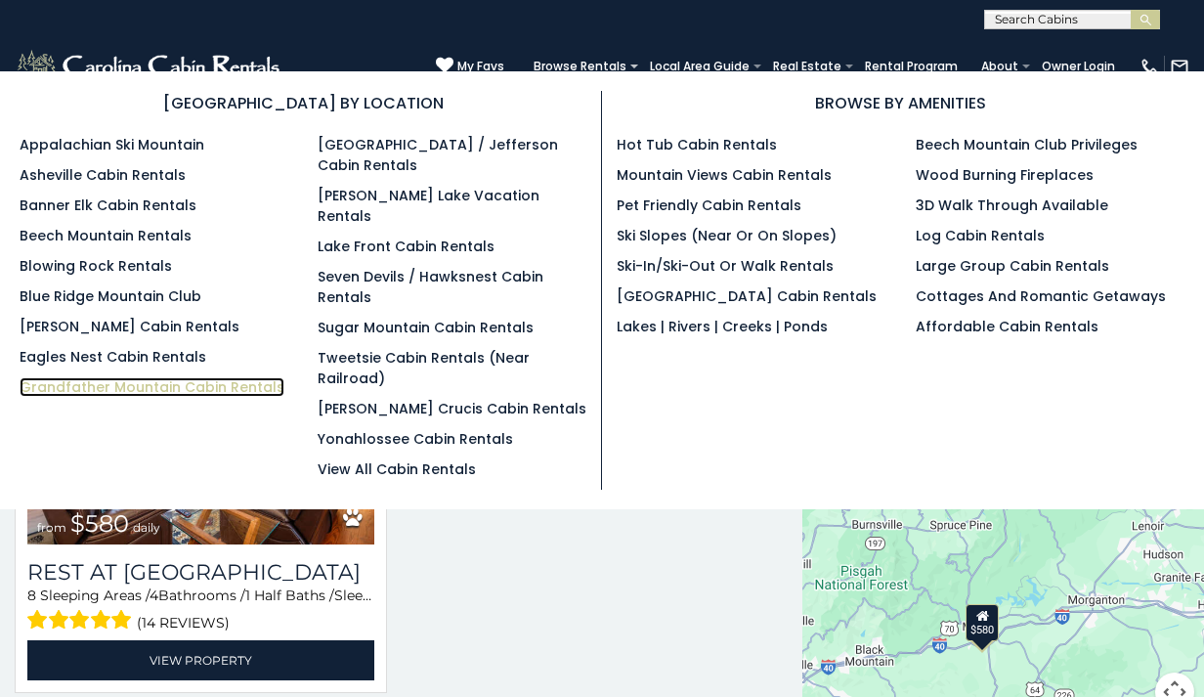
click at [80, 388] on link "Grandfather Mountain Cabin Rentals" at bounding box center [152, 387] width 265 height 20
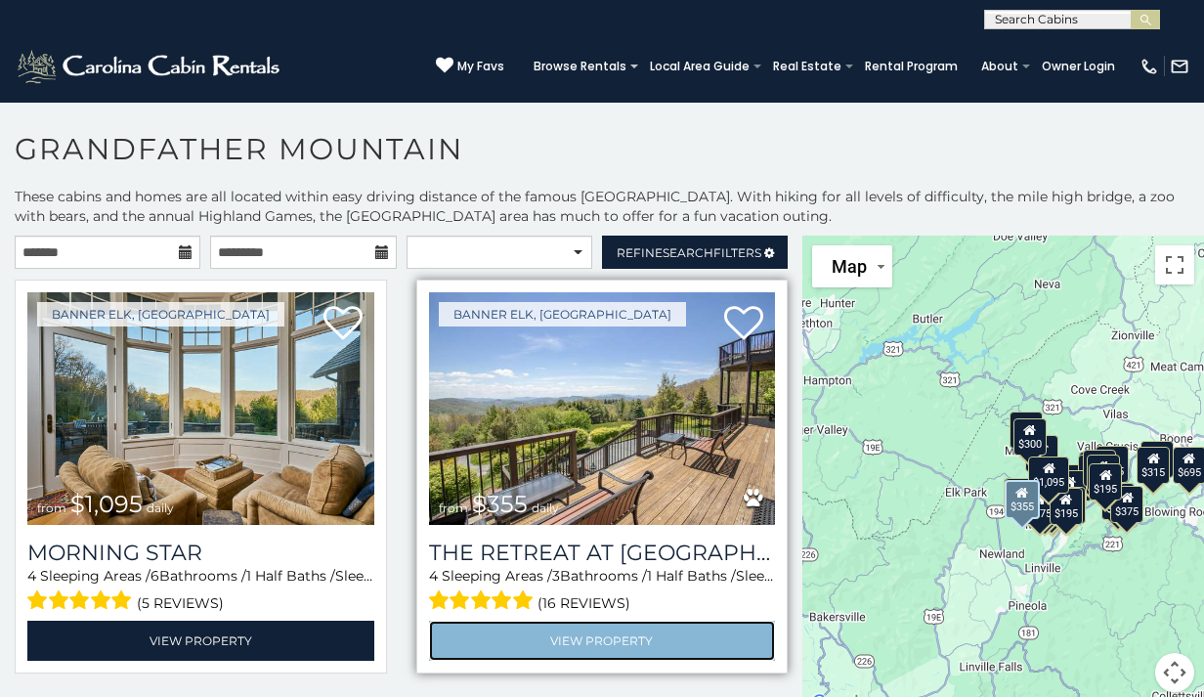
click at [564, 644] on link "View Property" at bounding box center [602, 641] width 347 height 40
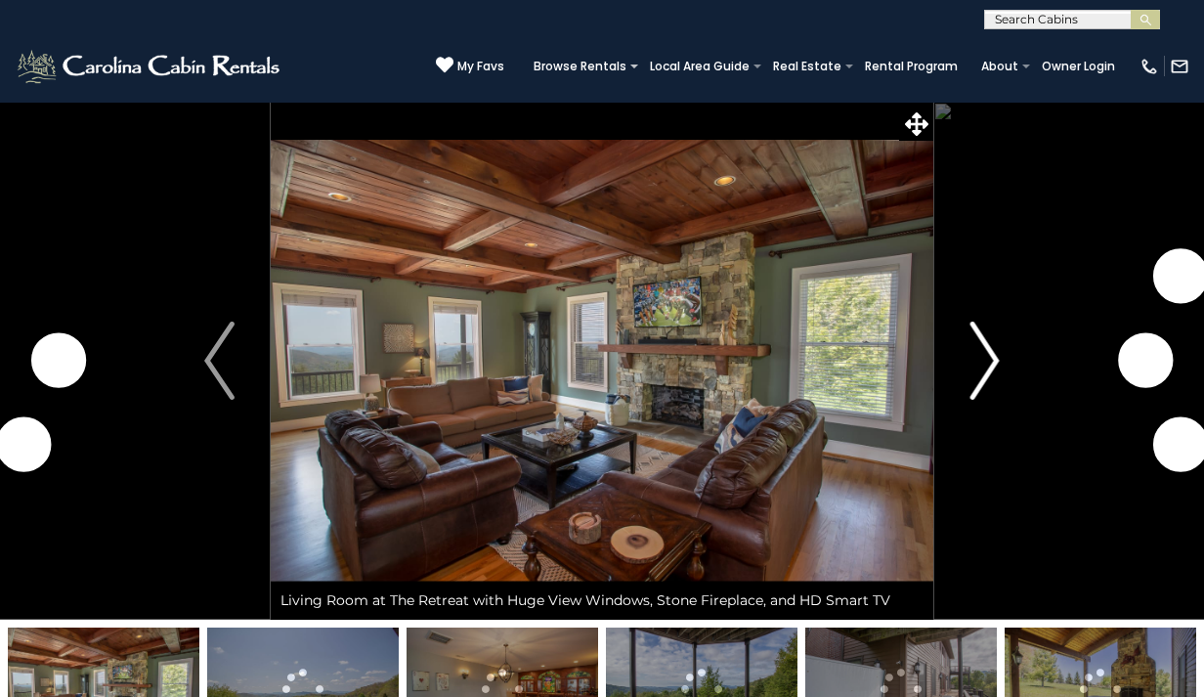
click at [990, 366] on img "Next" at bounding box center [984, 361] width 29 height 78
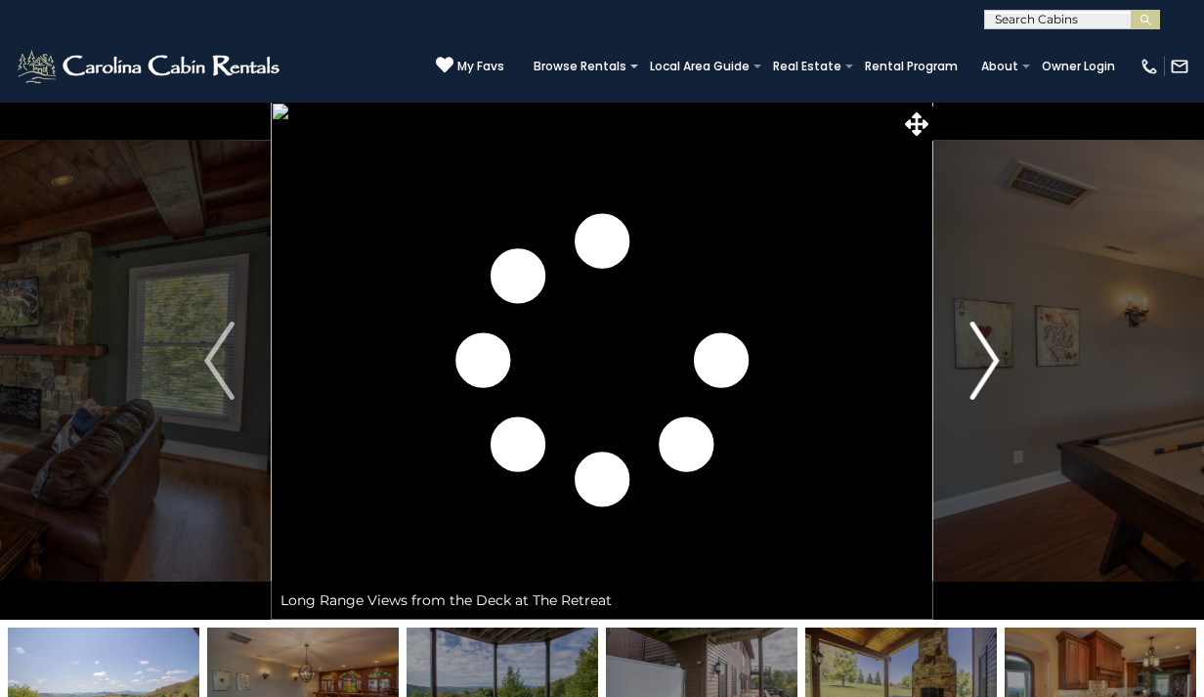
click at [990, 366] on img "Next" at bounding box center [984, 361] width 29 height 78
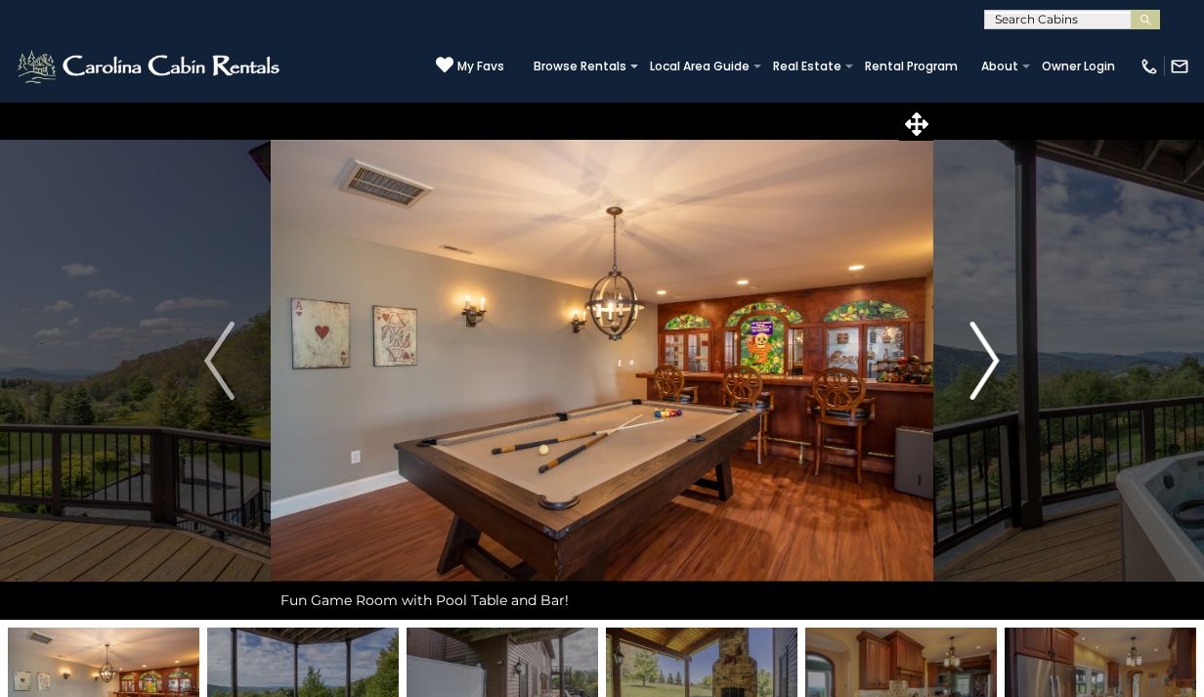
click at [990, 366] on img "Next" at bounding box center [984, 361] width 29 height 78
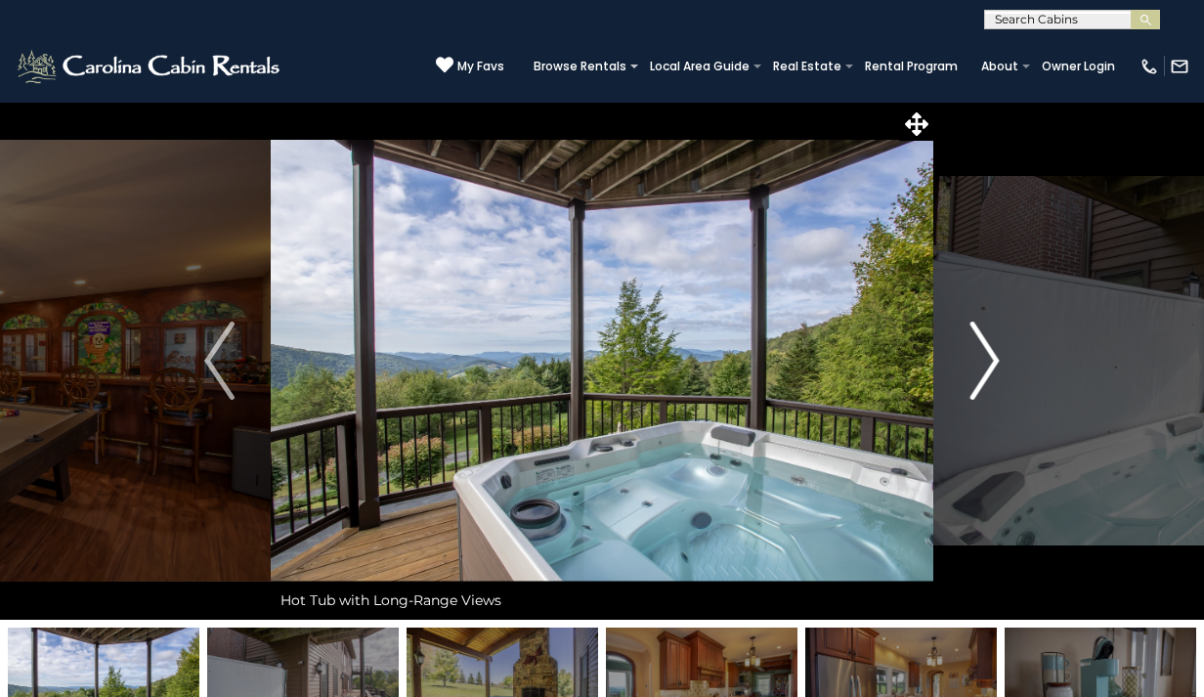
click at [989, 364] on img "Next" at bounding box center [984, 361] width 29 height 78
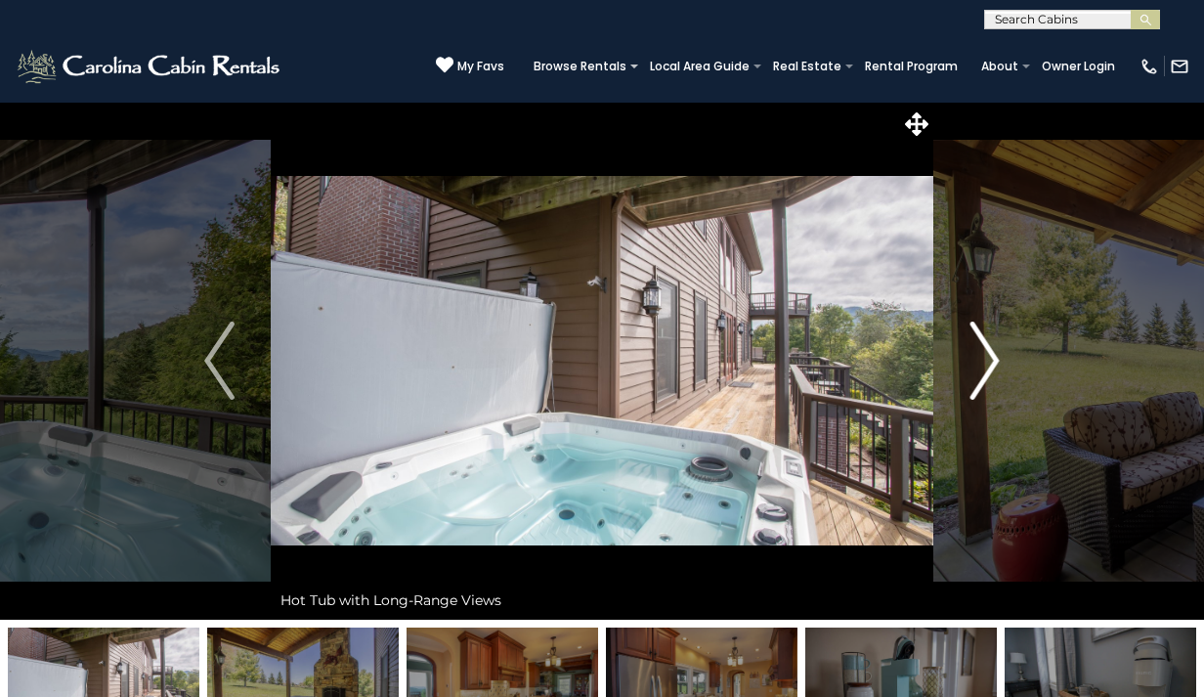
click at [989, 364] on img "Next" at bounding box center [984, 361] width 29 height 78
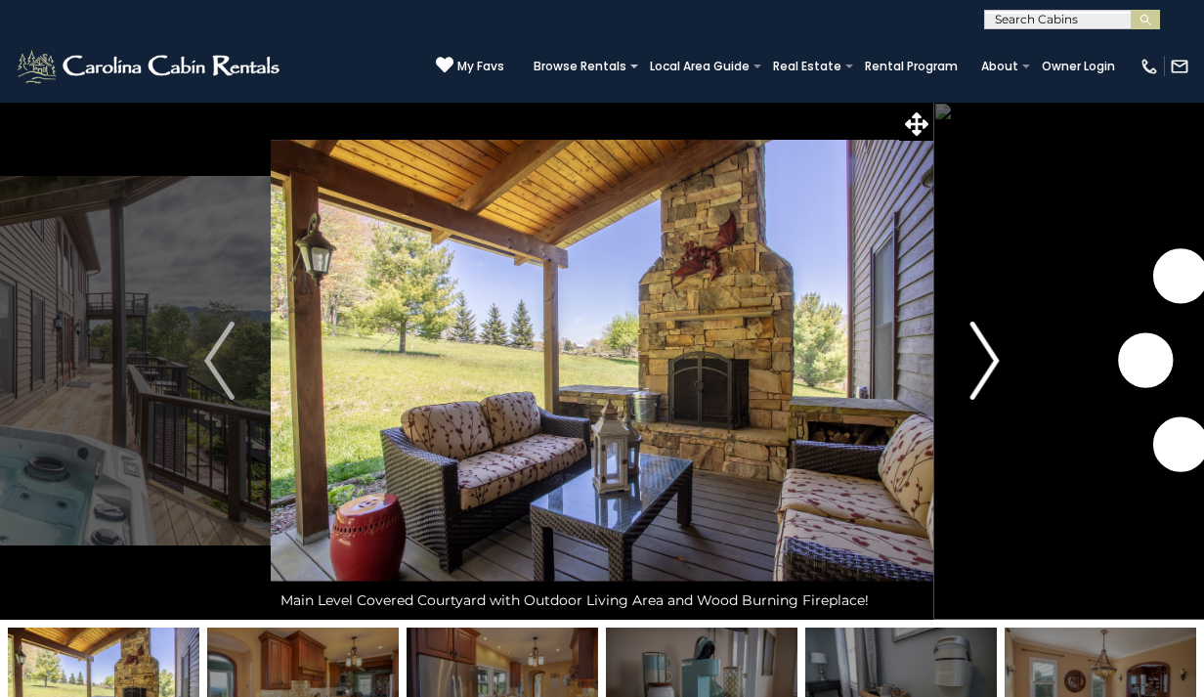
click at [989, 364] on img "Next" at bounding box center [984, 361] width 29 height 78
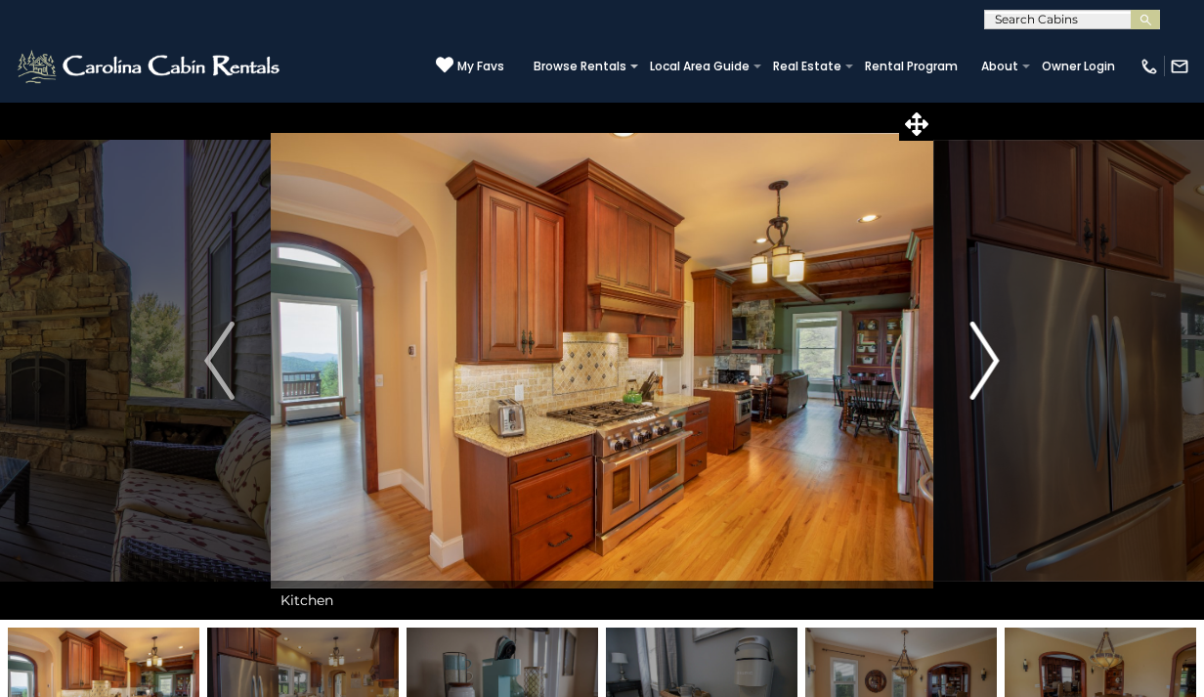
click at [989, 365] on img "Next" at bounding box center [984, 361] width 29 height 78
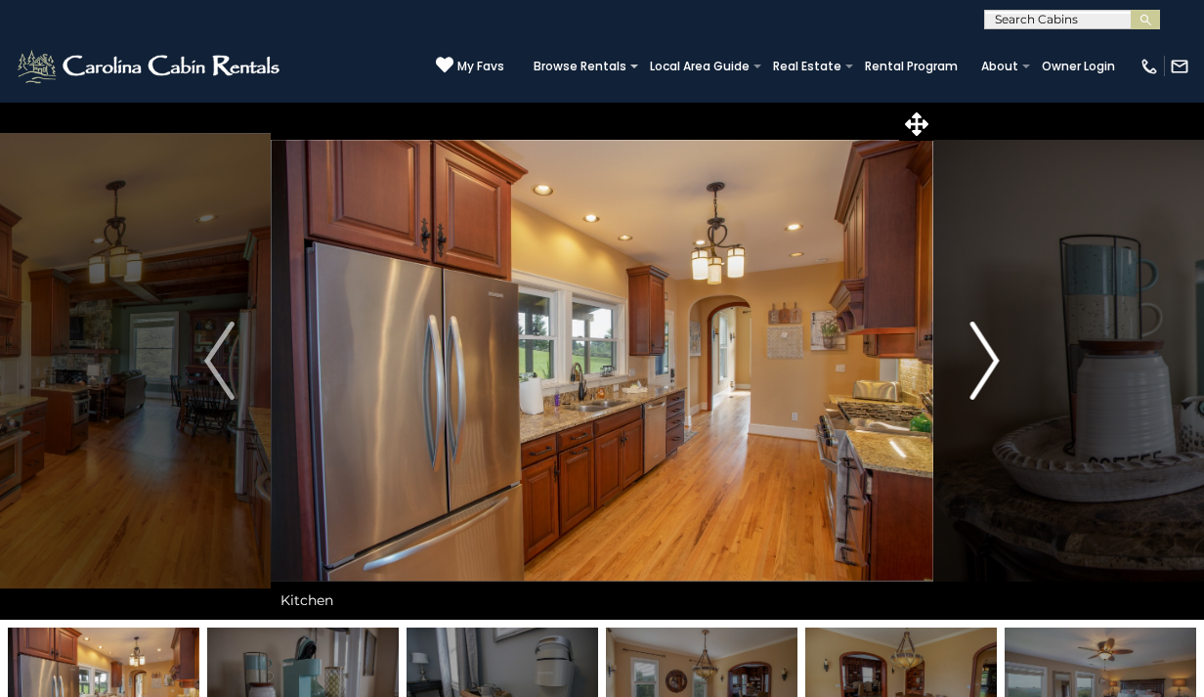
click at [989, 370] on img "Next" at bounding box center [984, 361] width 29 height 78
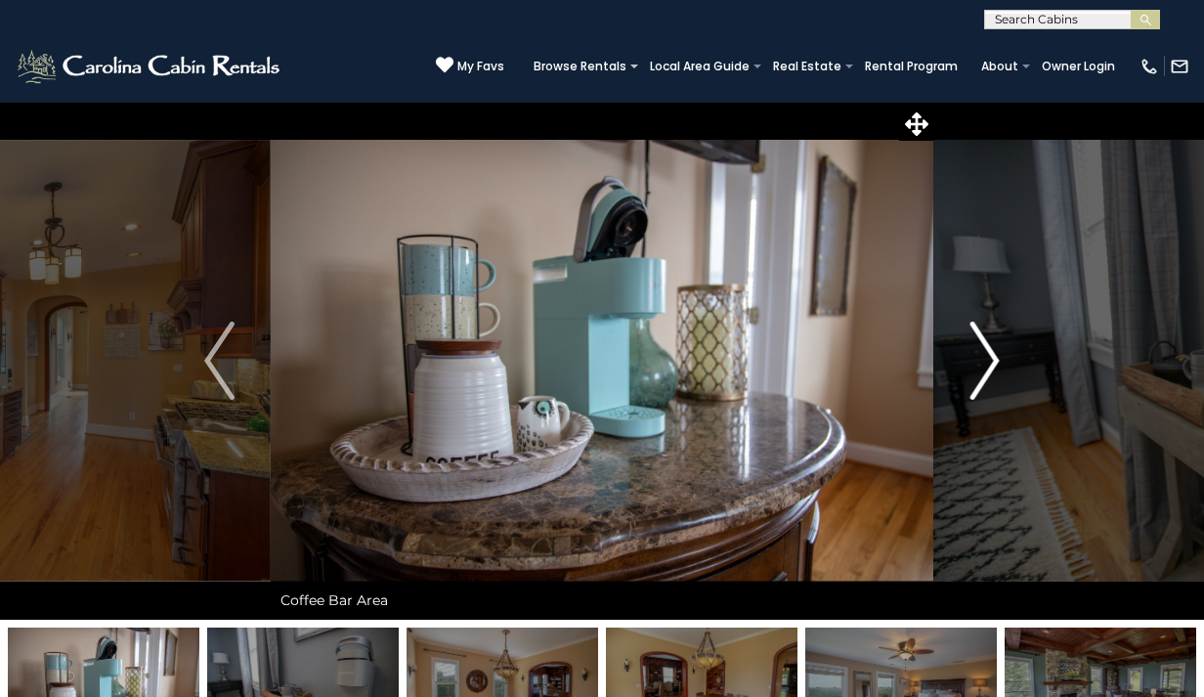
click at [990, 372] on img "Next" at bounding box center [984, 361] width 29 height 78
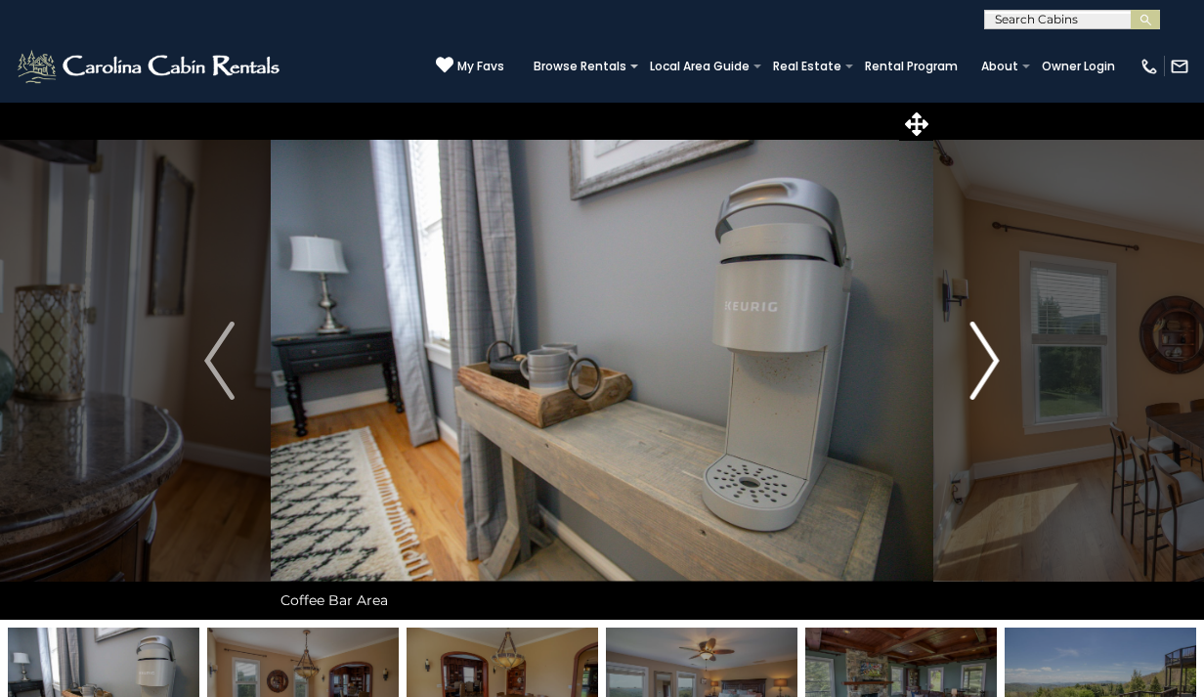
click at [990, 374] on img "Next" at bounding box center [984, 361] width 29 height 78
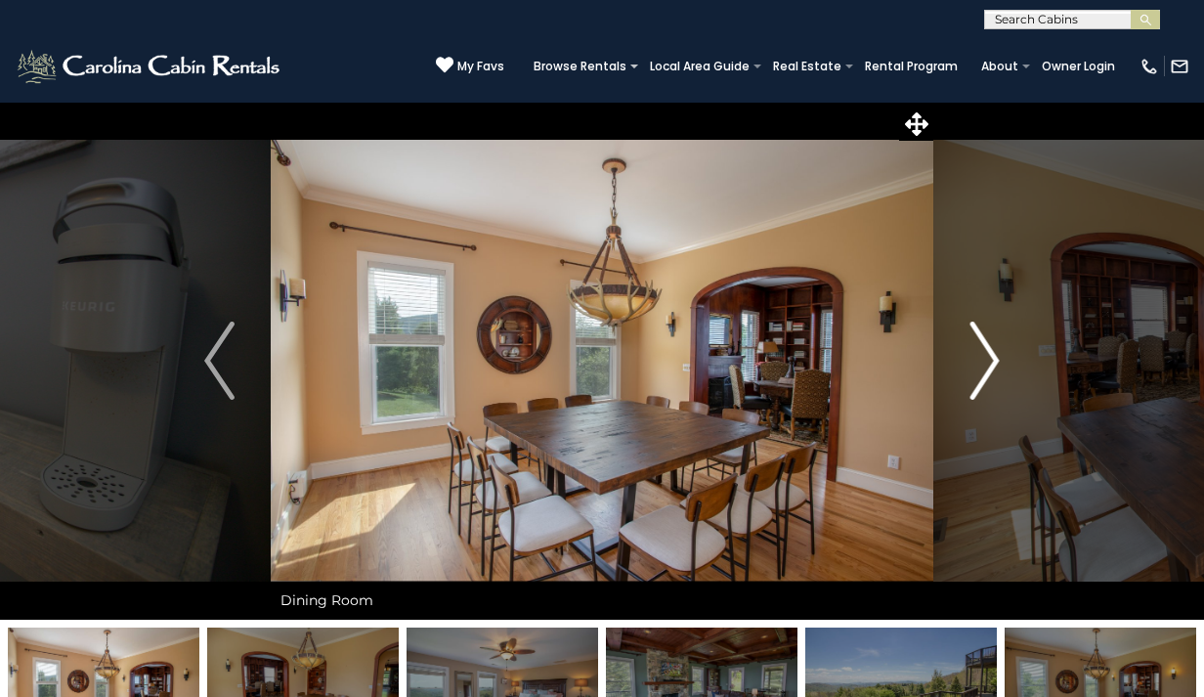
click at [990, 371] on img "Next" at bounding box center [984, 361] width 29 height 78
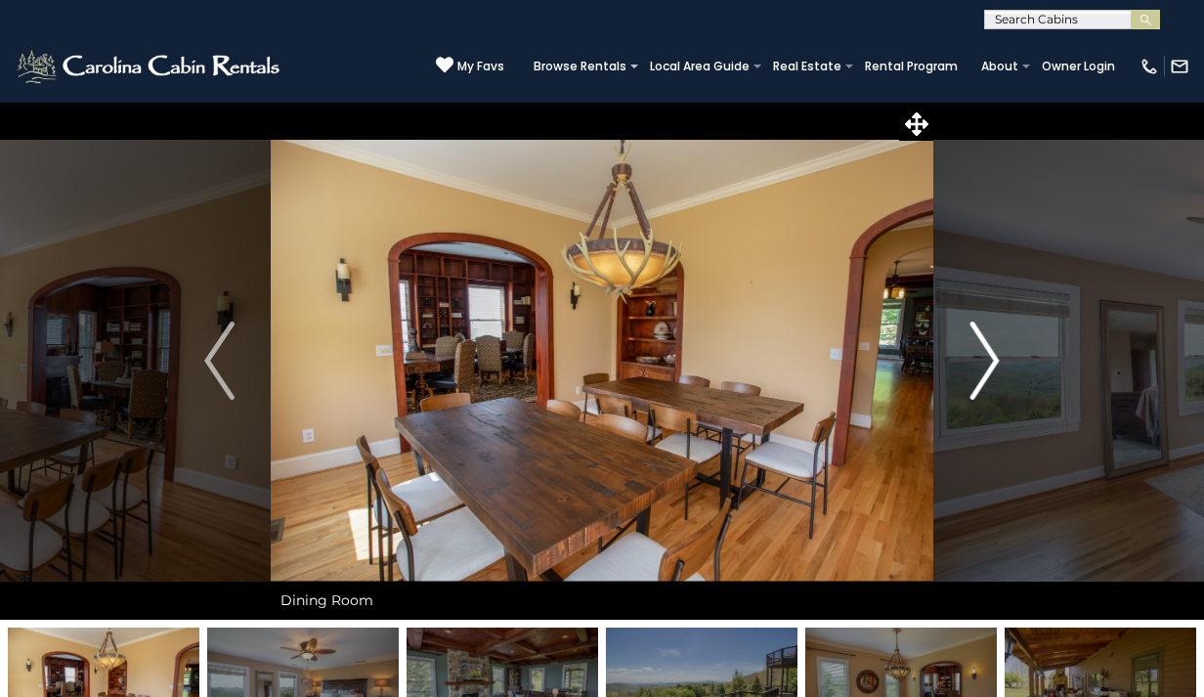
click at [990, 372] on img "Next" at bounding box center [984, 361] width 29 height 78
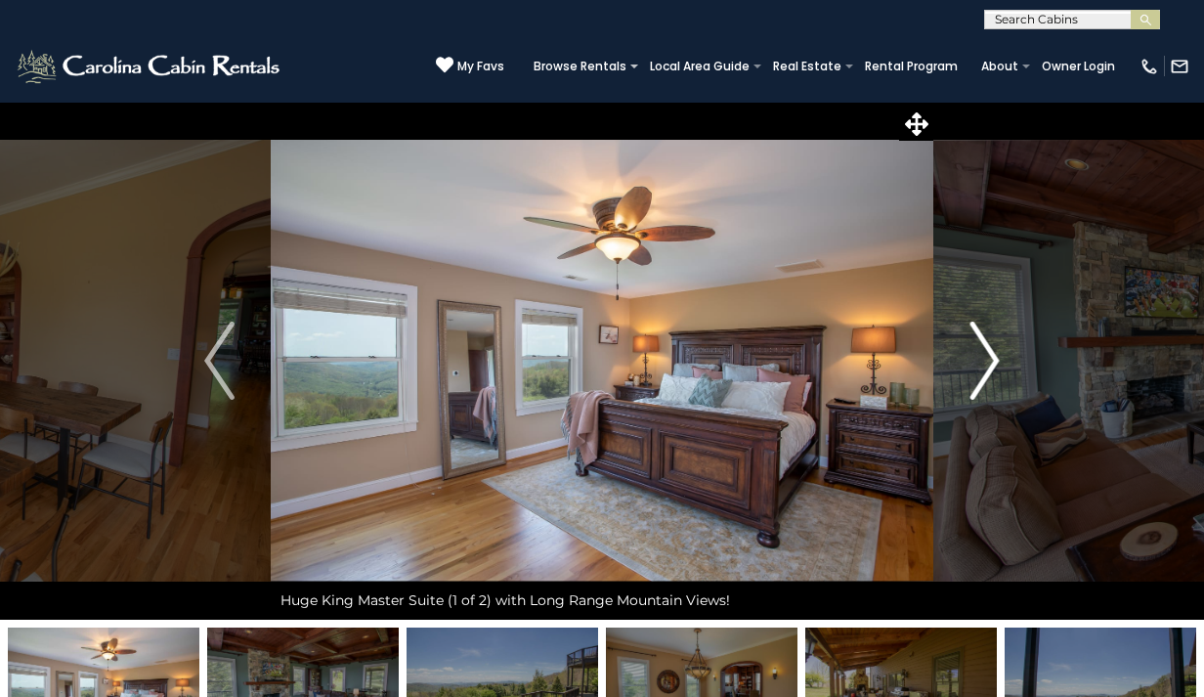
click at [990, 371] on img "Next" at bounding box center [984, 361] width 29 height 78
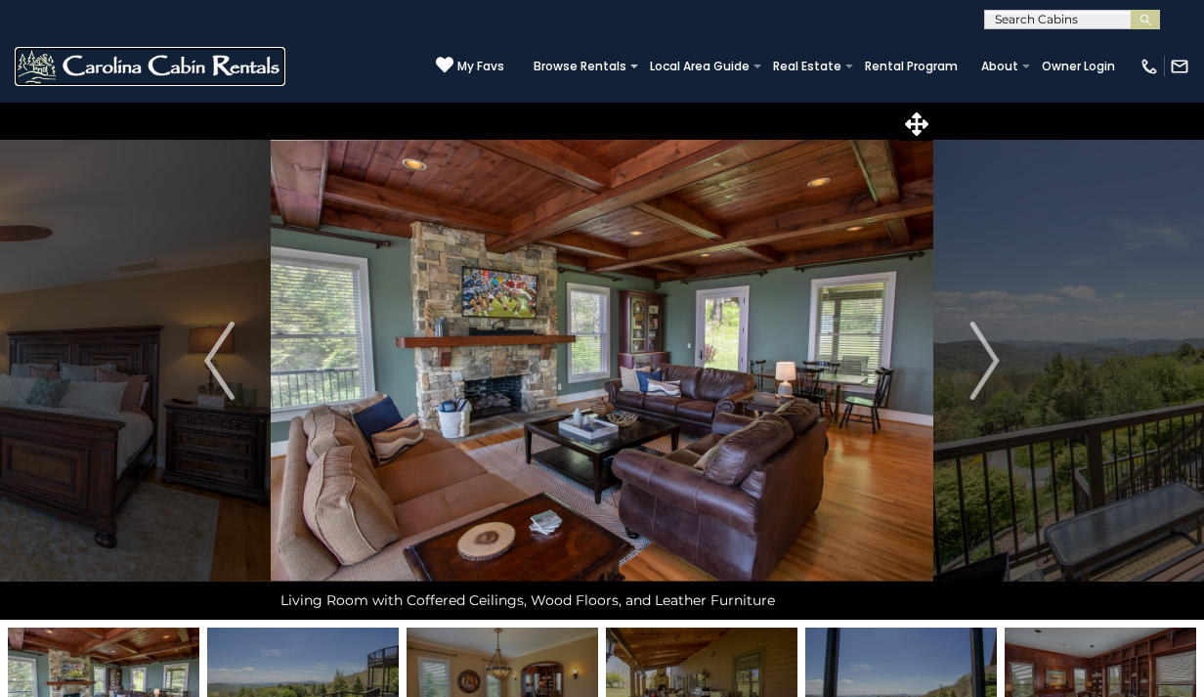
click at [196, 82] on img at bounding box center [150, 66] width 271 height 39
